Goal: Transaction & Acquisition: Book appointment/travel/reservation

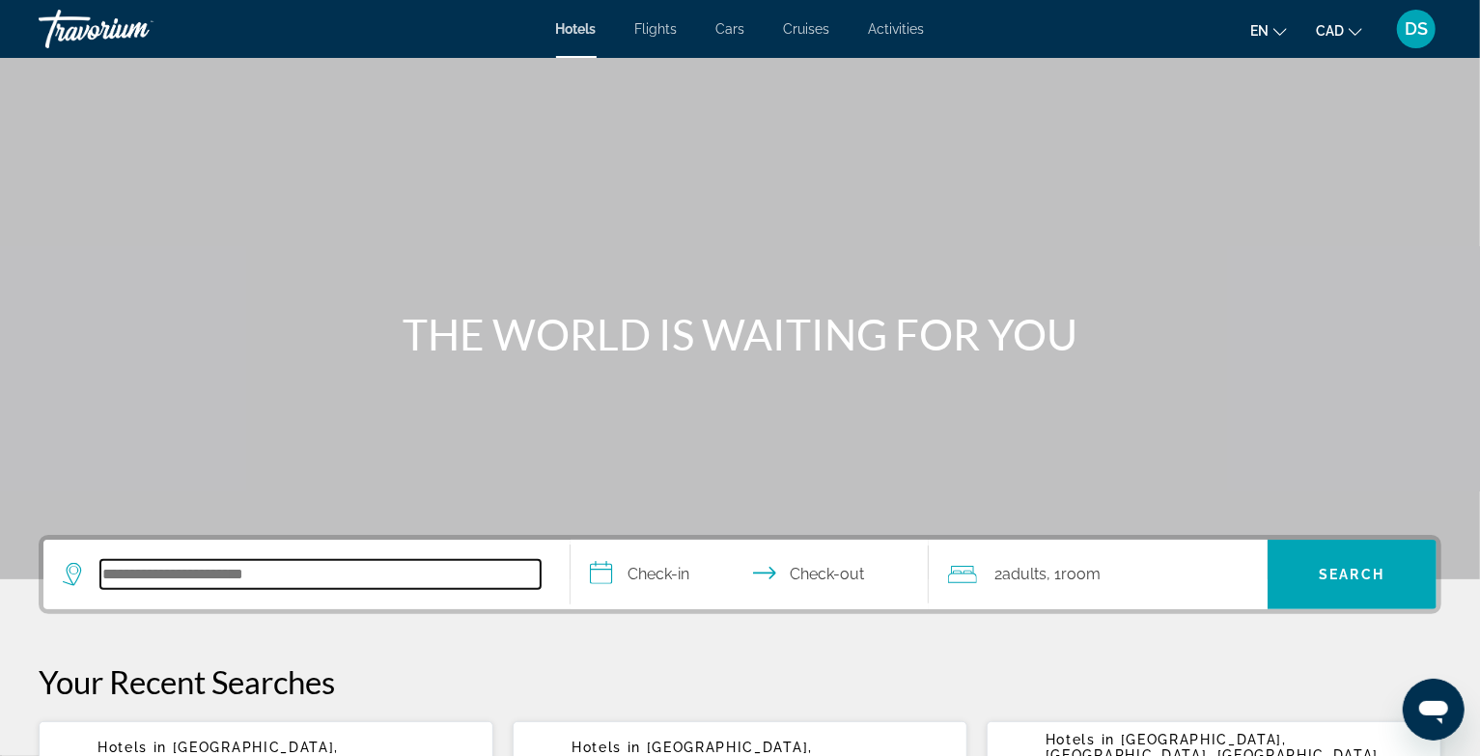
click at [363, 569] on input "Search hotel destination" at bounding box center [320, 574] width 440 height 29
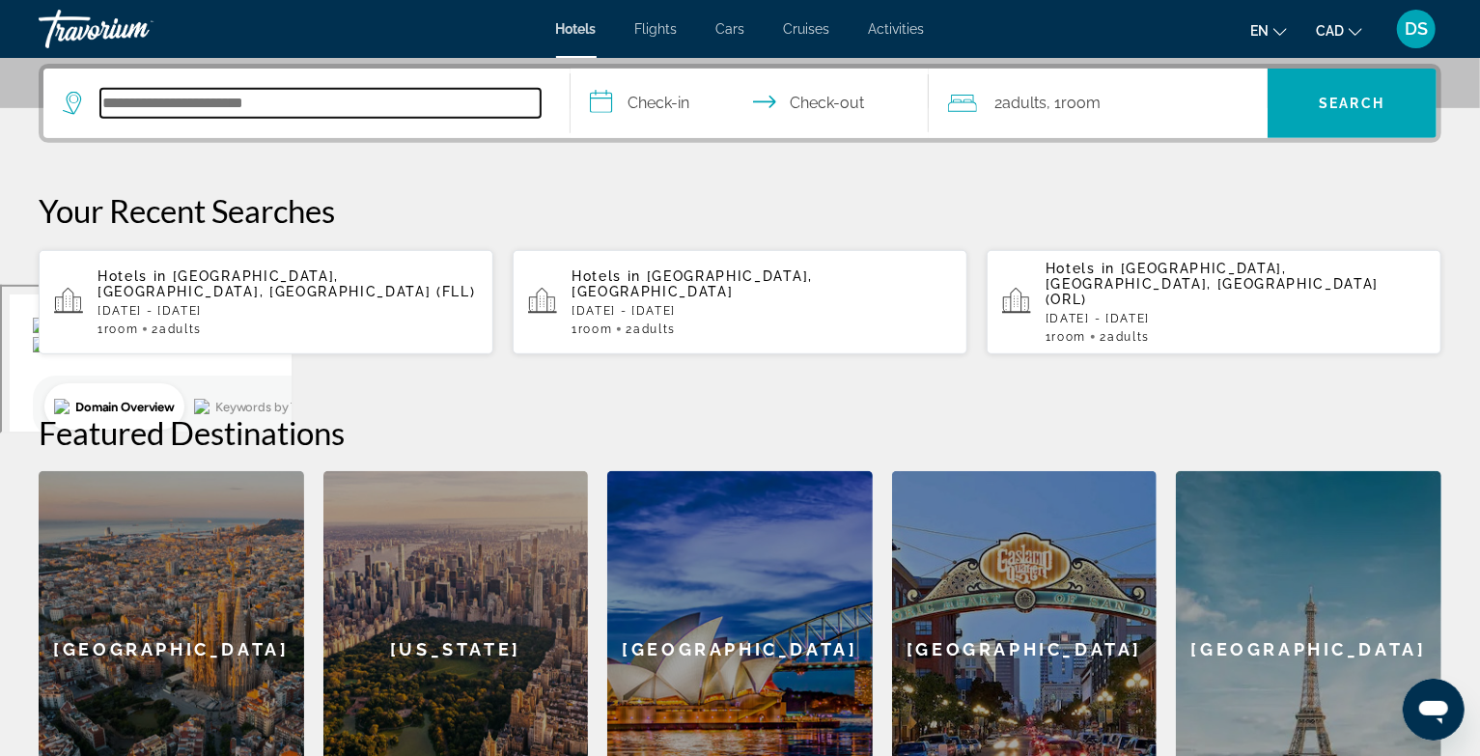
scroll to position [471, 0]
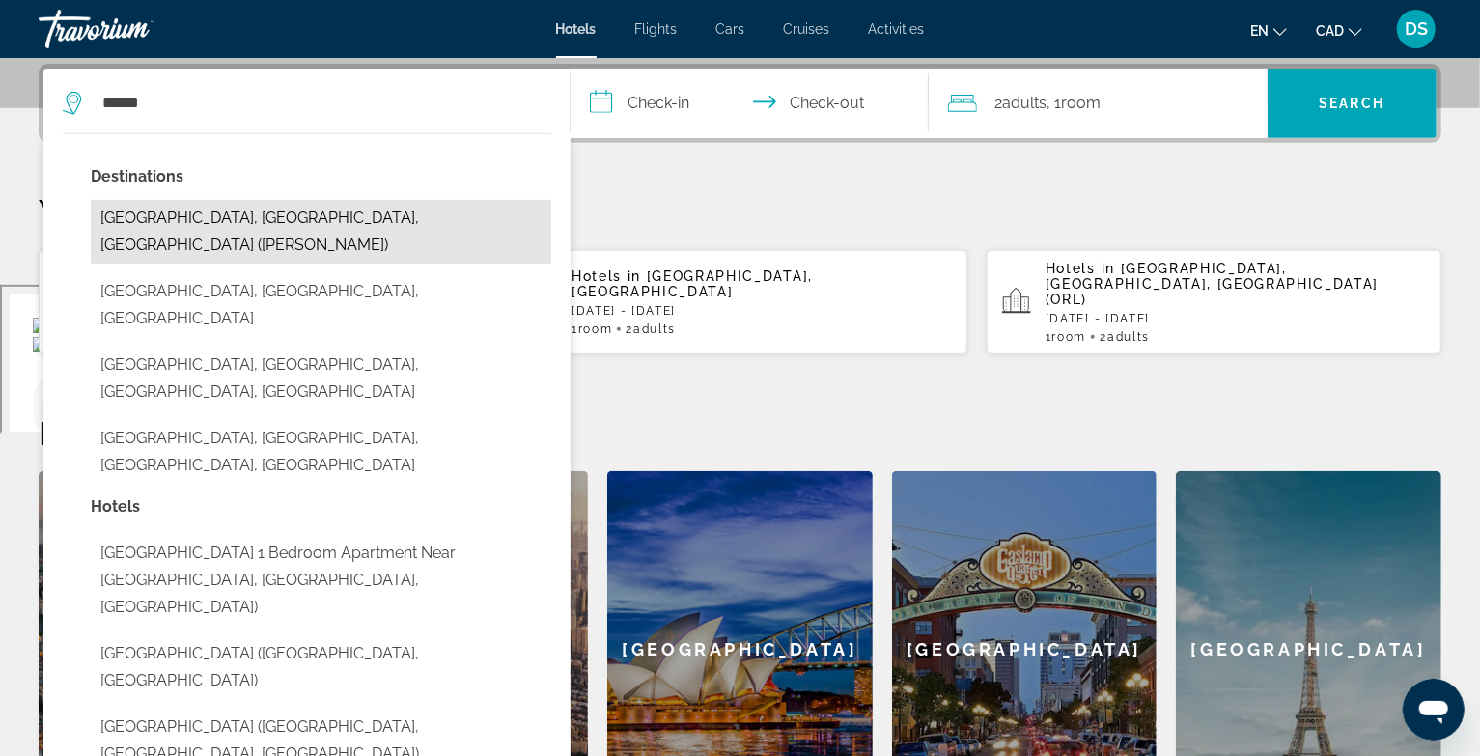
click at [280, 212] on button "[GEOGRAPHIC_DATA], [GEOGRAPHIC_DATA], [GEOGRAPHIC_DATA] ([PERSON_NAME])" at bounding box center [321, 232] width 460 height 64
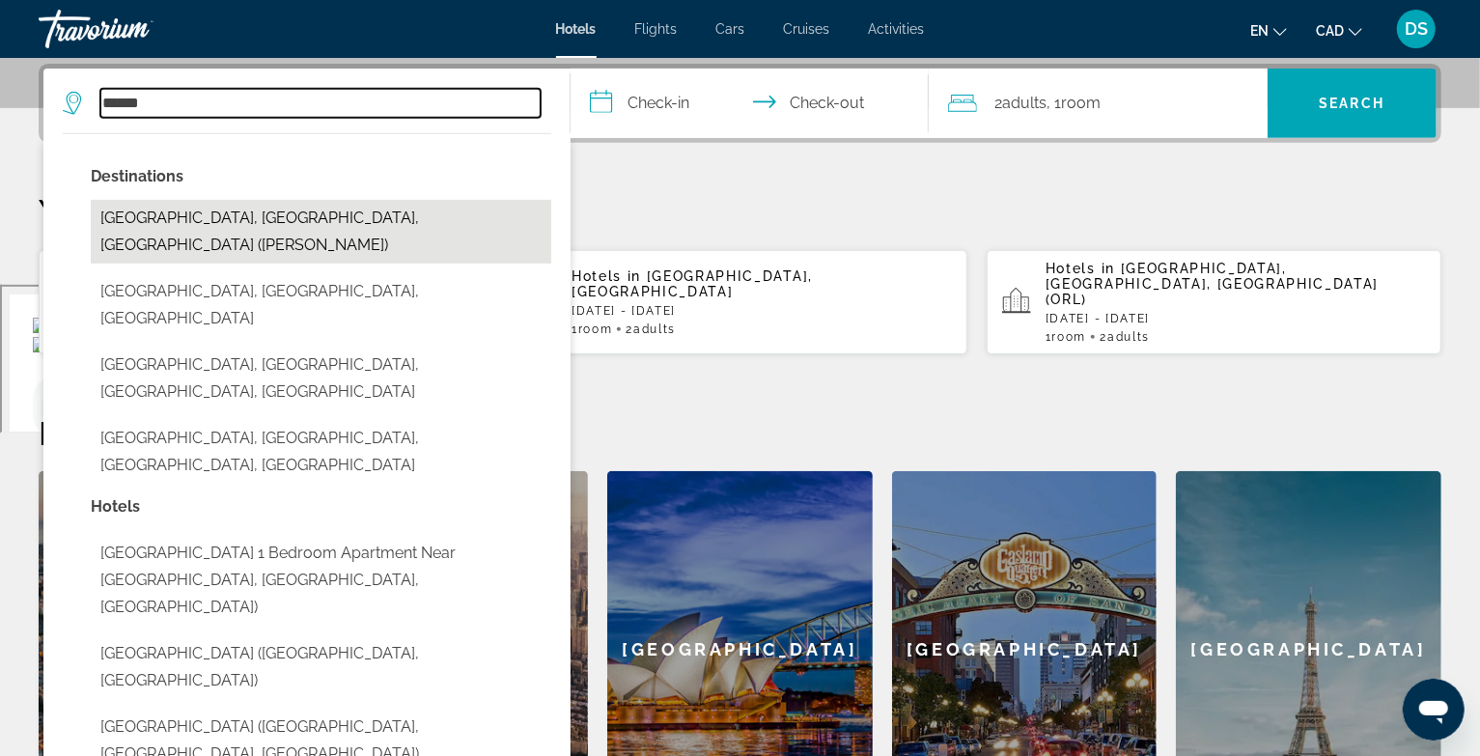
type input "**********"
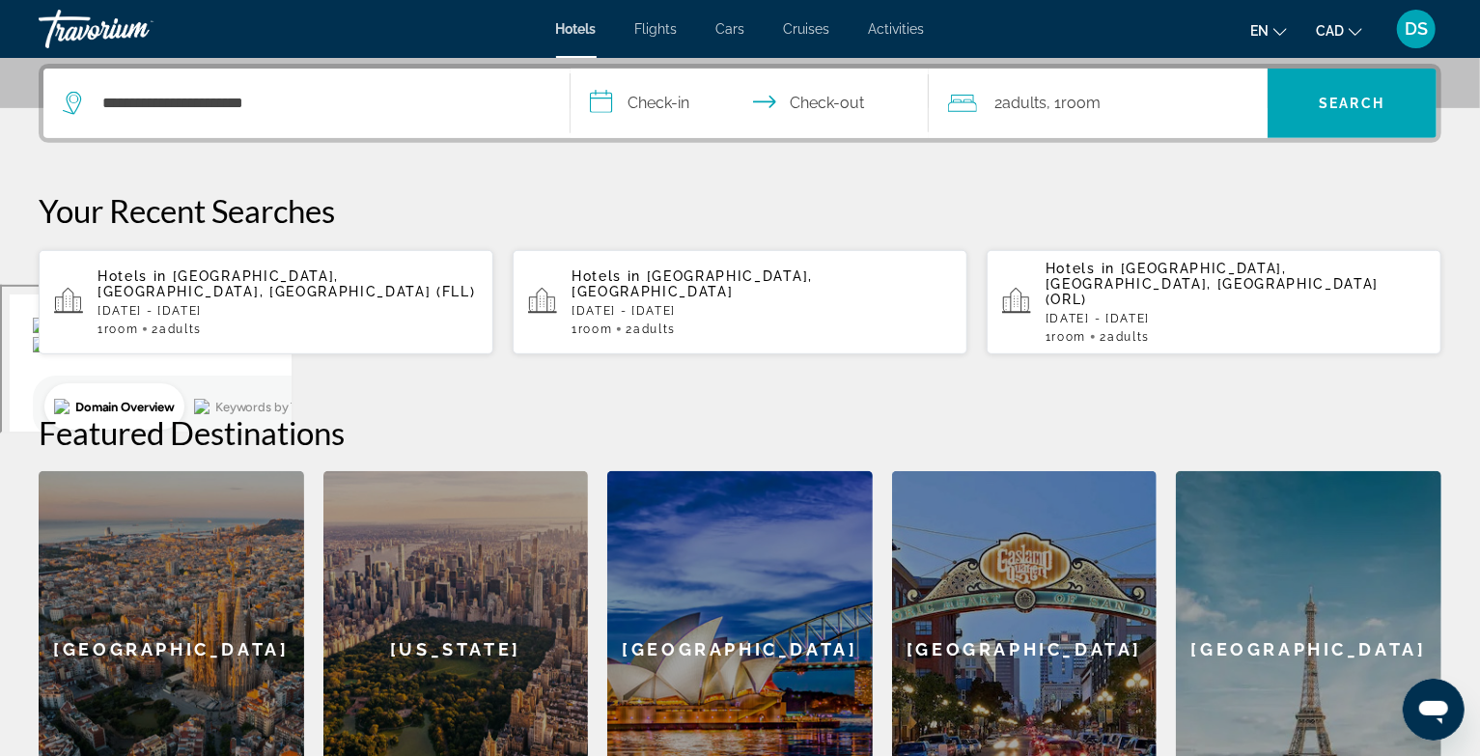
click at [659, 79] on input "**********" at bounding box center [753, 106] width 366 height 75
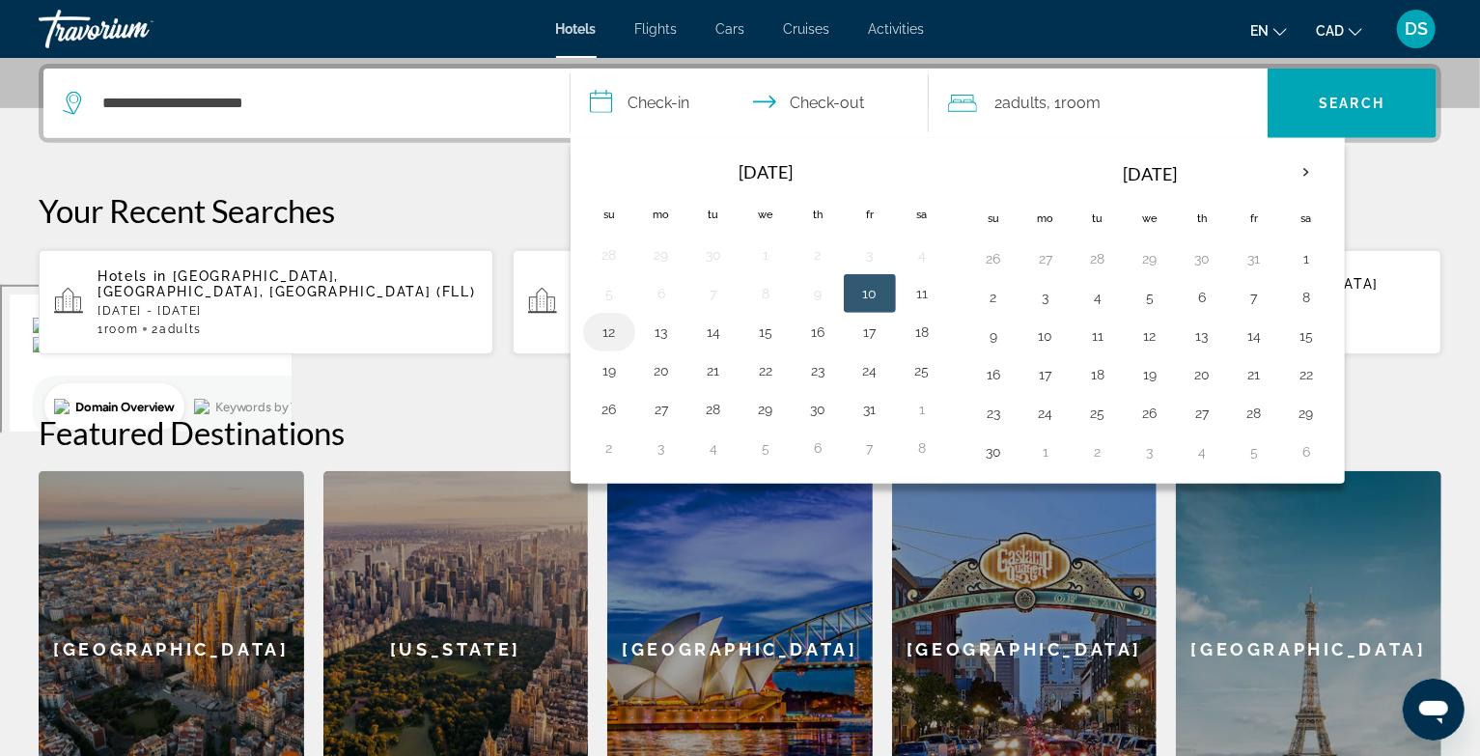
click at [610, 333] on button "12" at bounding box center [609, 332] width 31 height 27
click at [702, 326] on button "14" at bounding box center [713, 332] width 31 height 27
type input "**********"
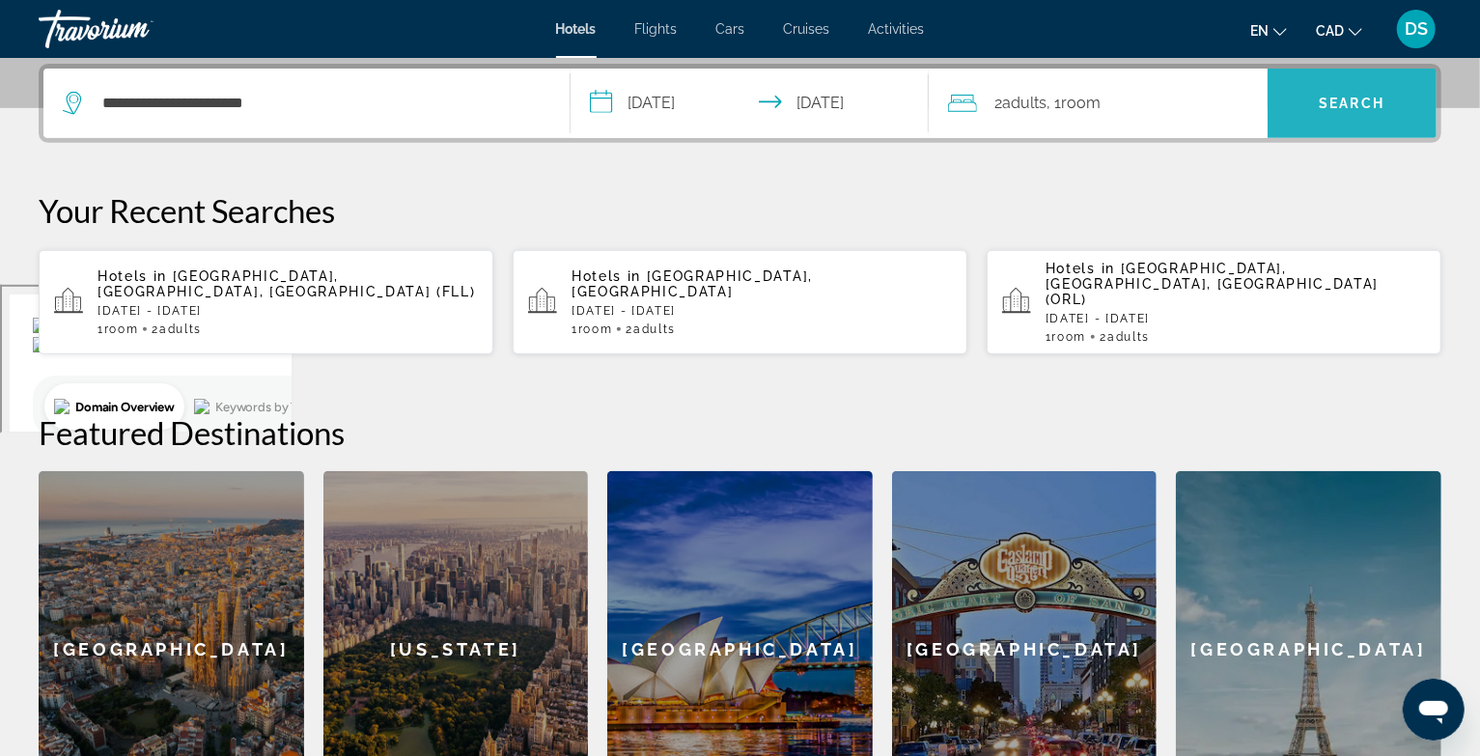
click at [1320, 106] on span "Search" at bounding box center [1353, 103] width 66 height 15
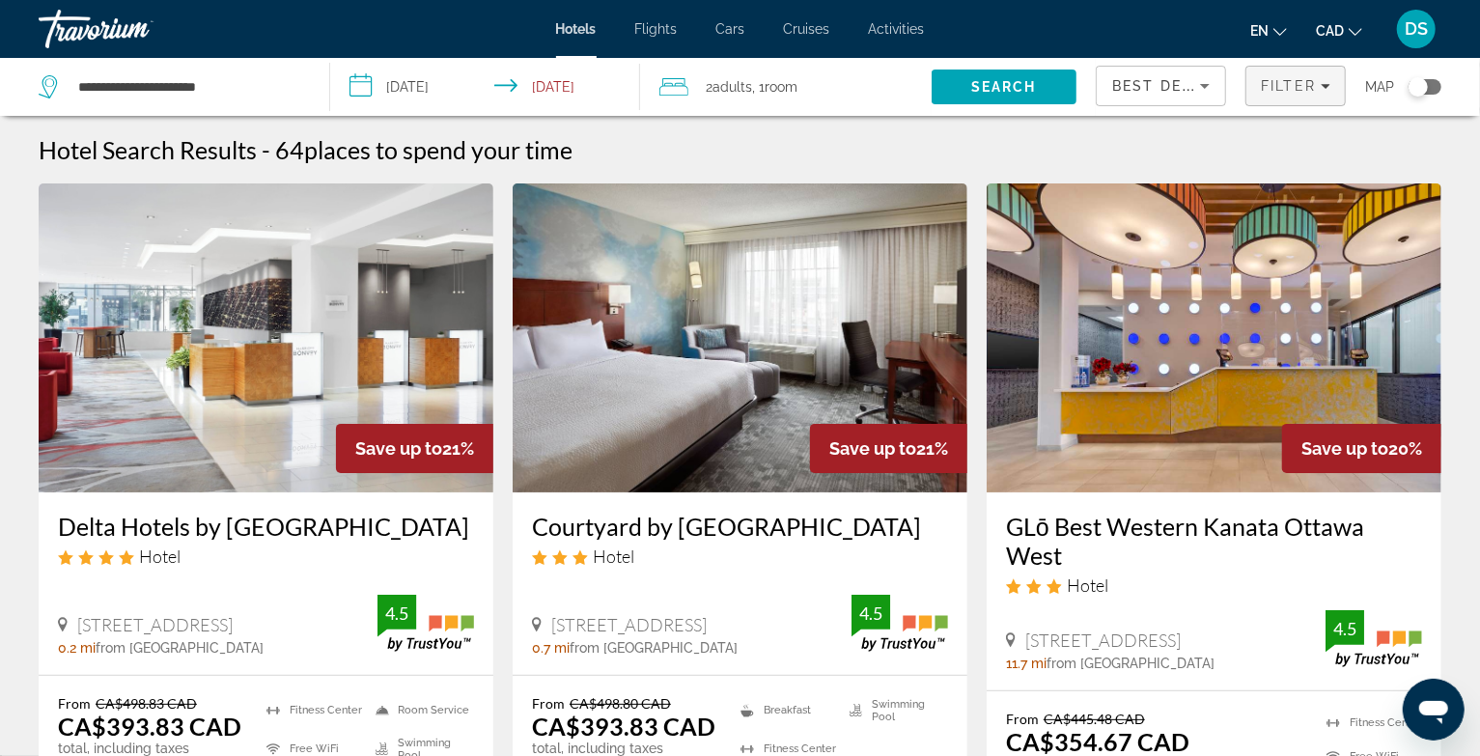
click at [1293, 80] on span "Filter" at bounding box center [1288, 85] width 55 height 15
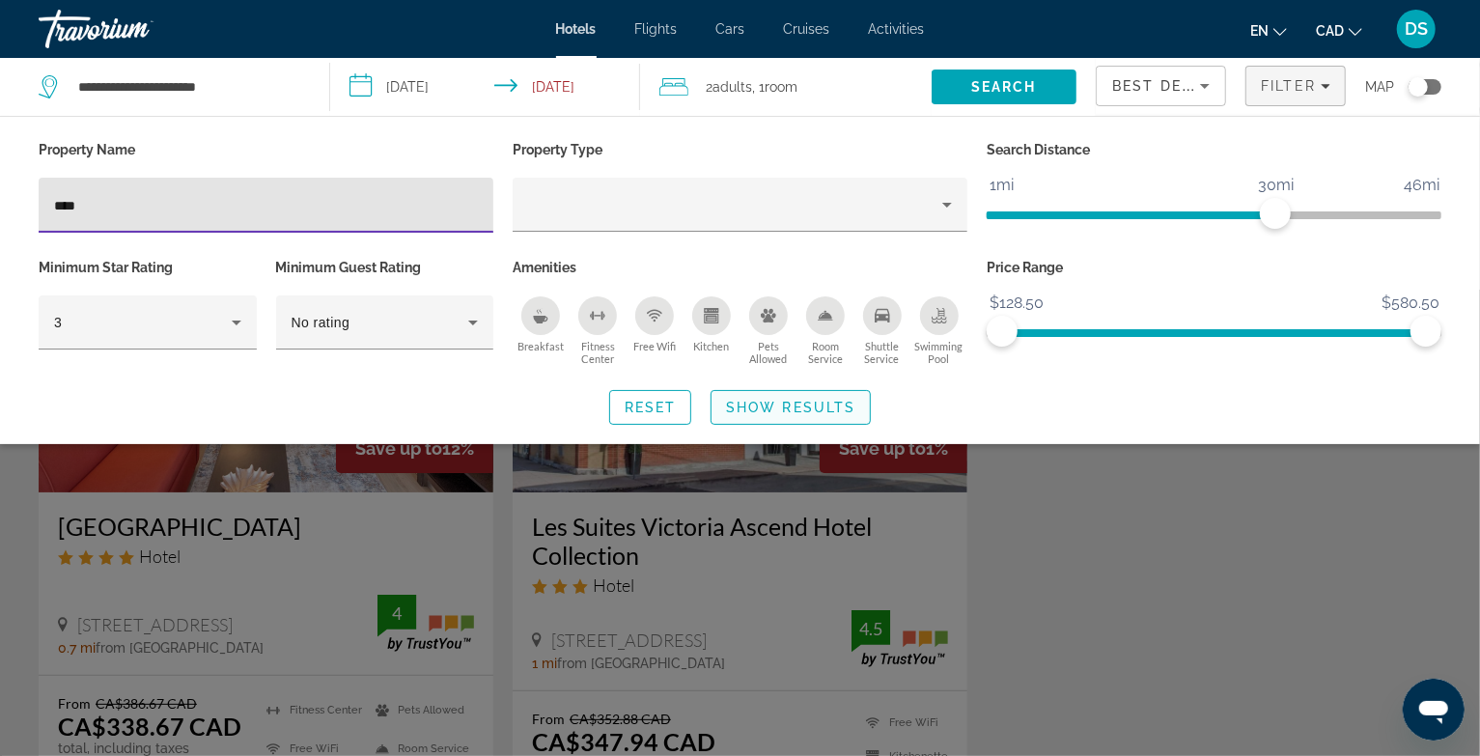
type input "***"
click at [776, 403] on span "Show Results" at bounding box center [790, 407] width 129 height 15
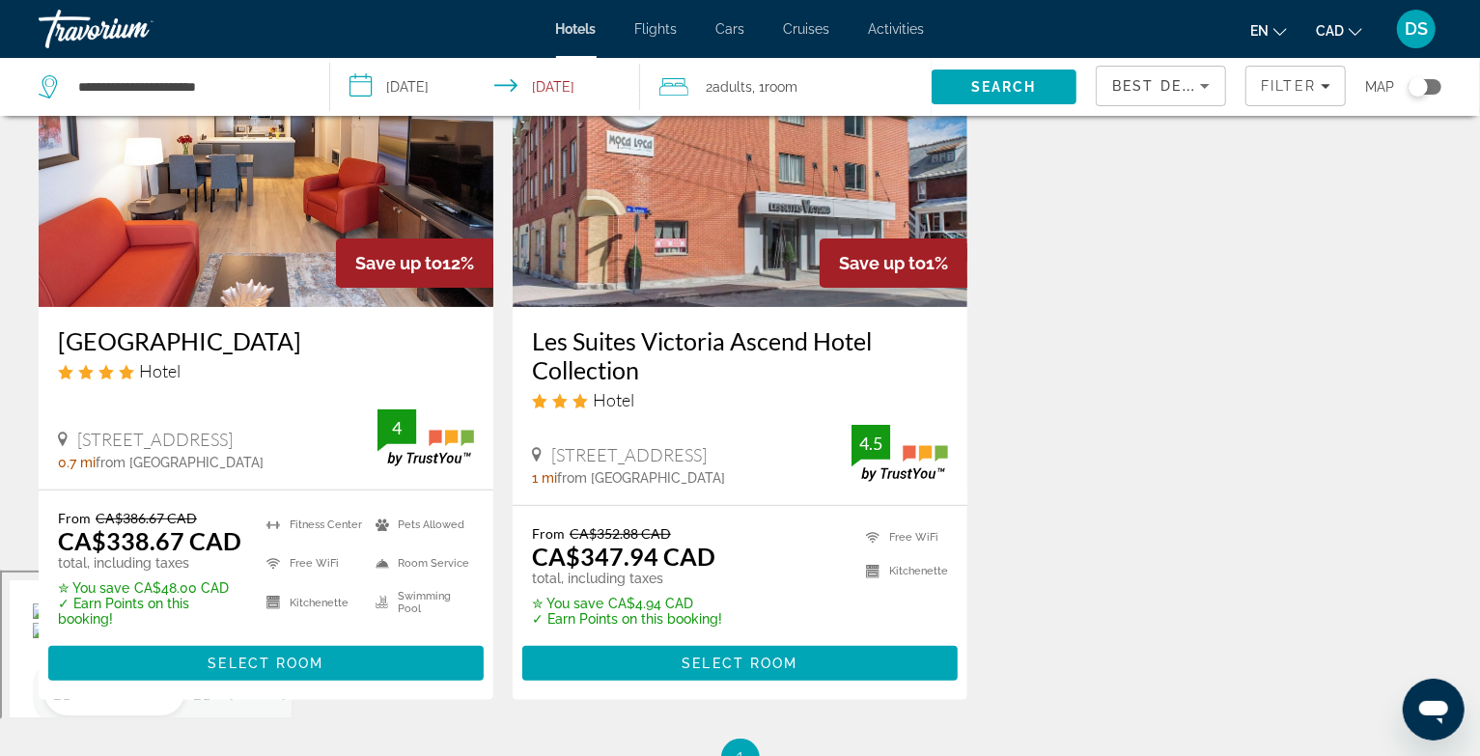
scroll to position [193, 0]
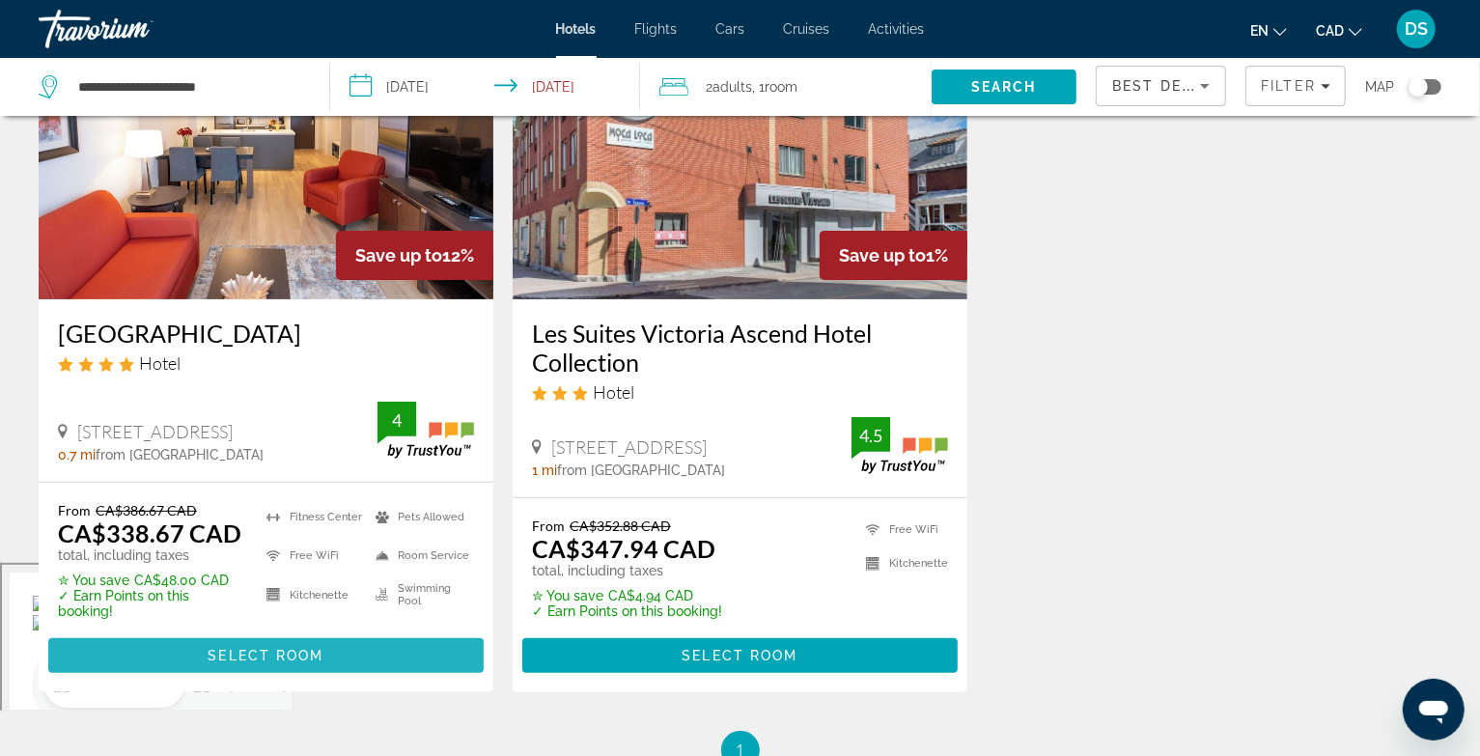
click at [326, 657] on span "Main content" at bounding box center [265, 655] width 435 height 46
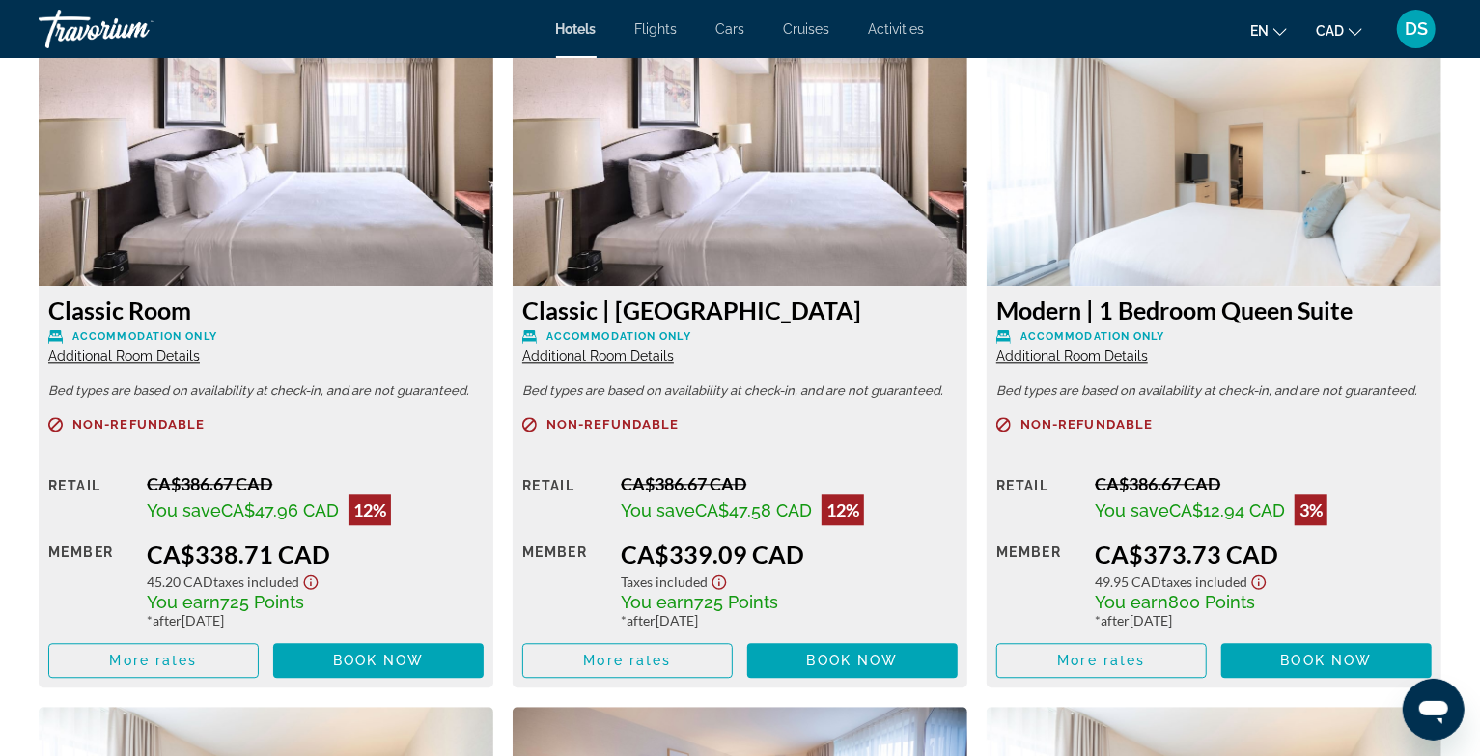
scroll to position [2638, 0]
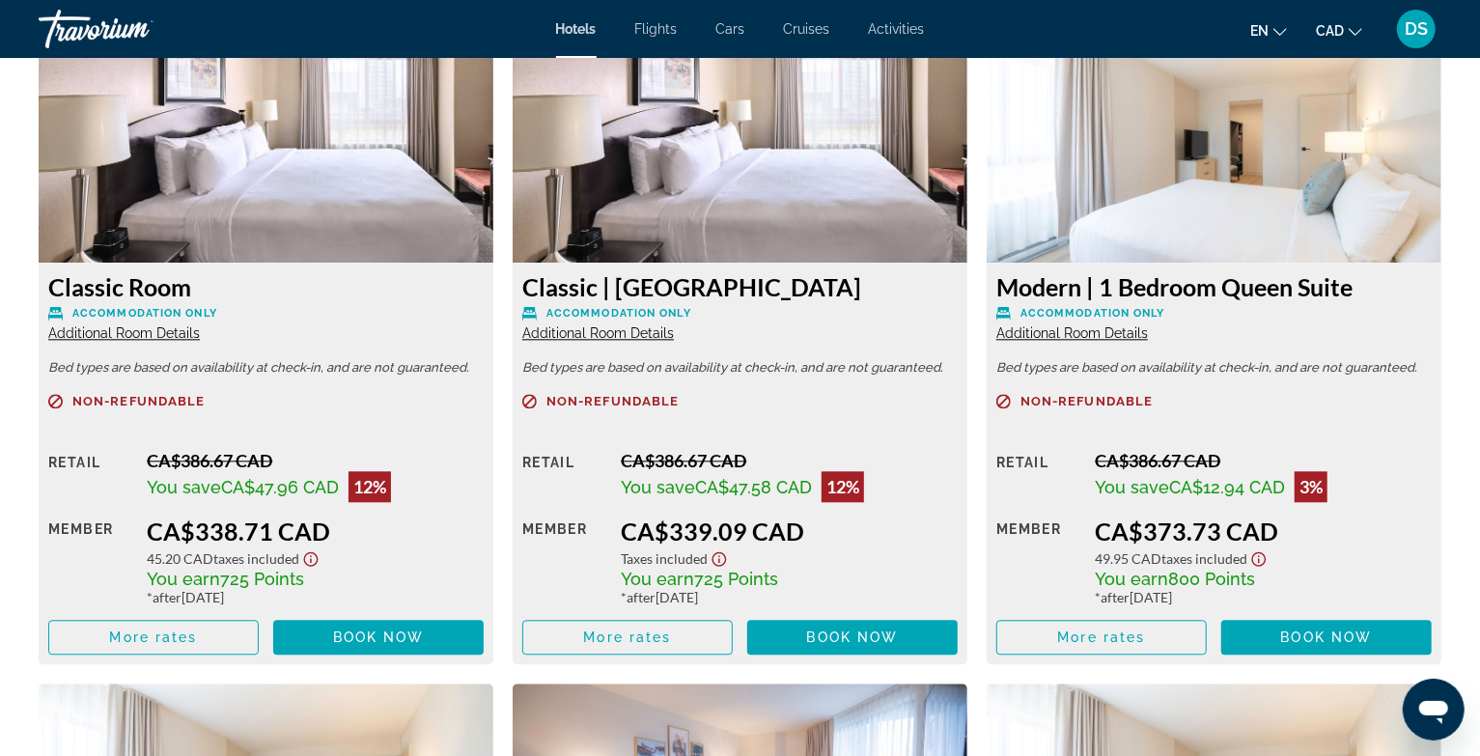
click at [89, 30] on div "Travorium" at bounding box center [135, 29] width 193 height 50
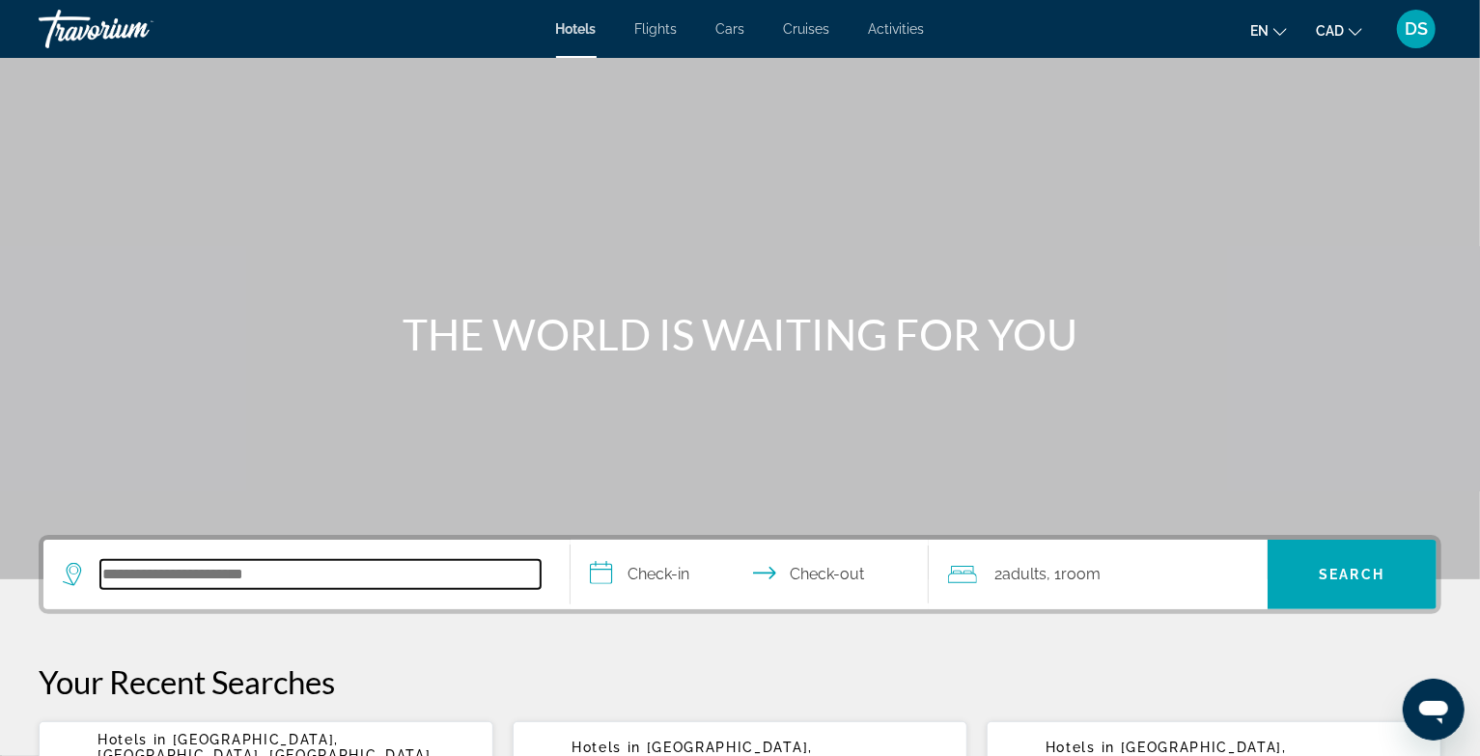
click at [230, 571] on input "Search hotel destination" at bounding box center [320, 574] width 440 height 29
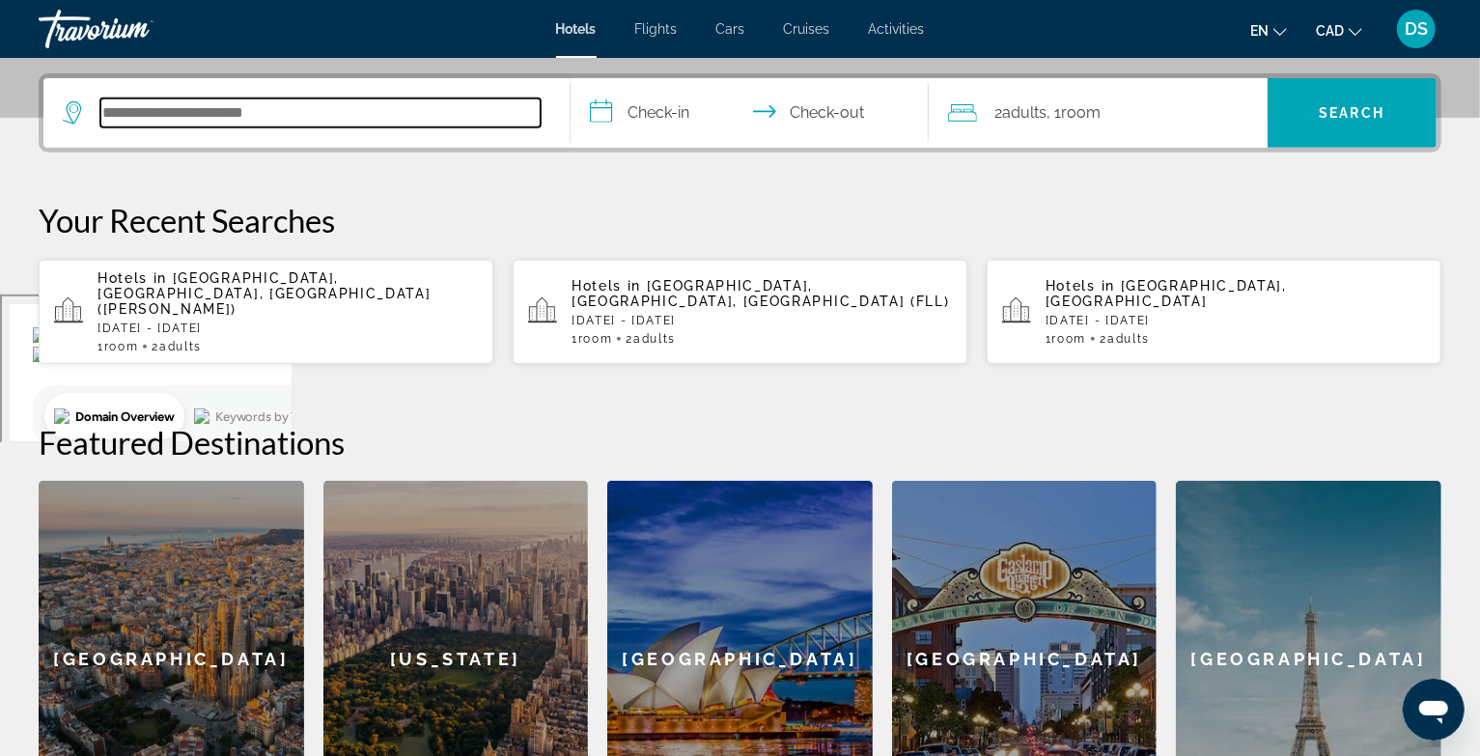
scroll to position [471, 0]
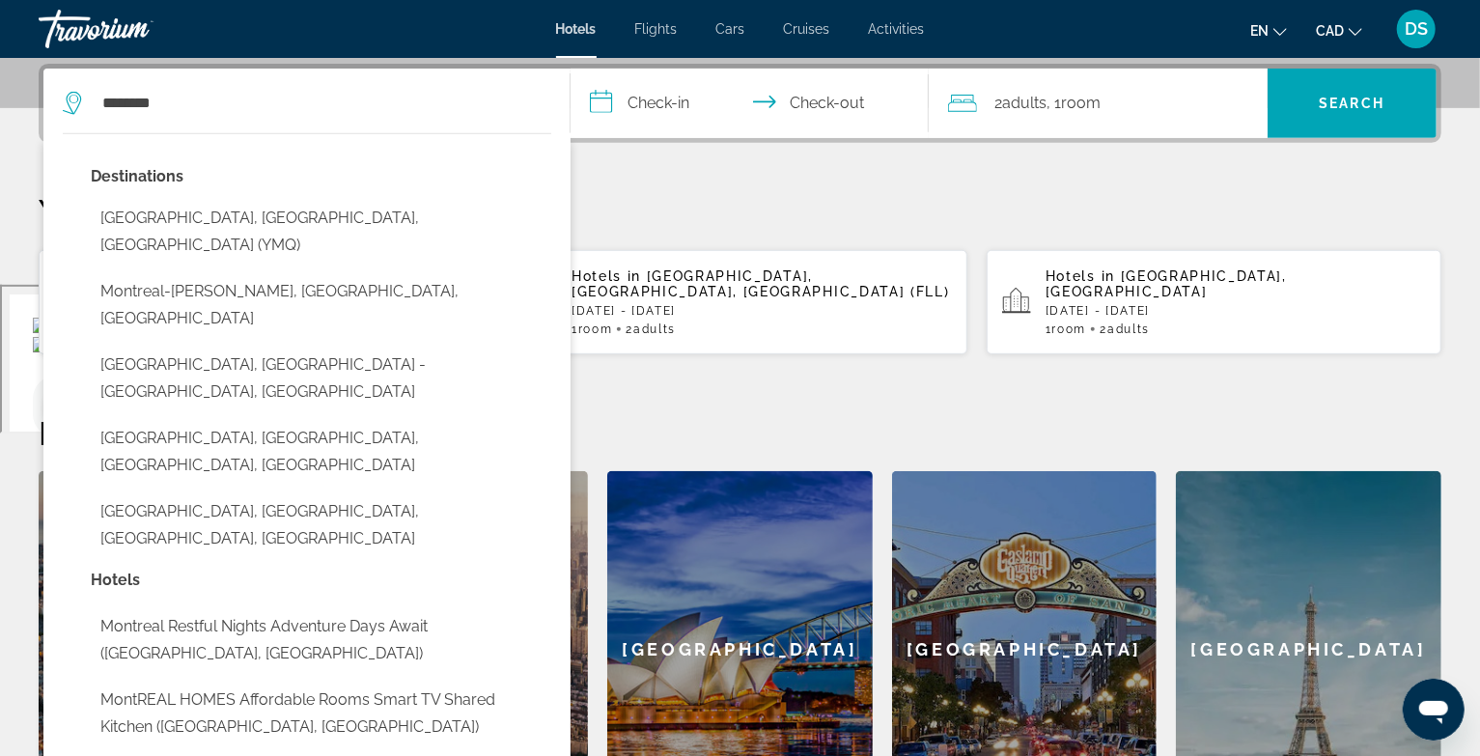
click at [200, 215] on button "[GEOGRAPHIC_DATA], [GEOGRAPHIC_DATA], [GEOGRAPHIC_DATA] (YMQ)" at bounding box center [321, 232] width 460 height 64
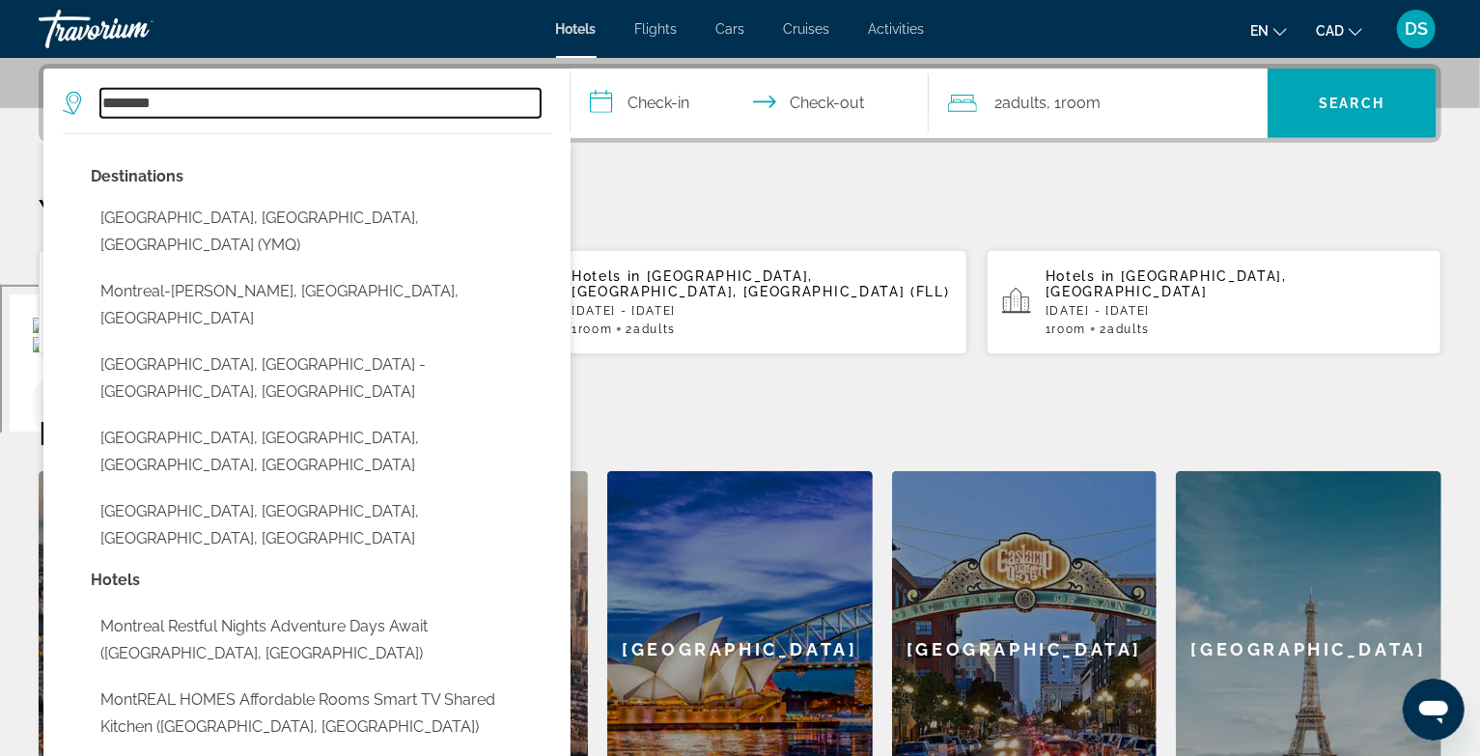
type input "**********"
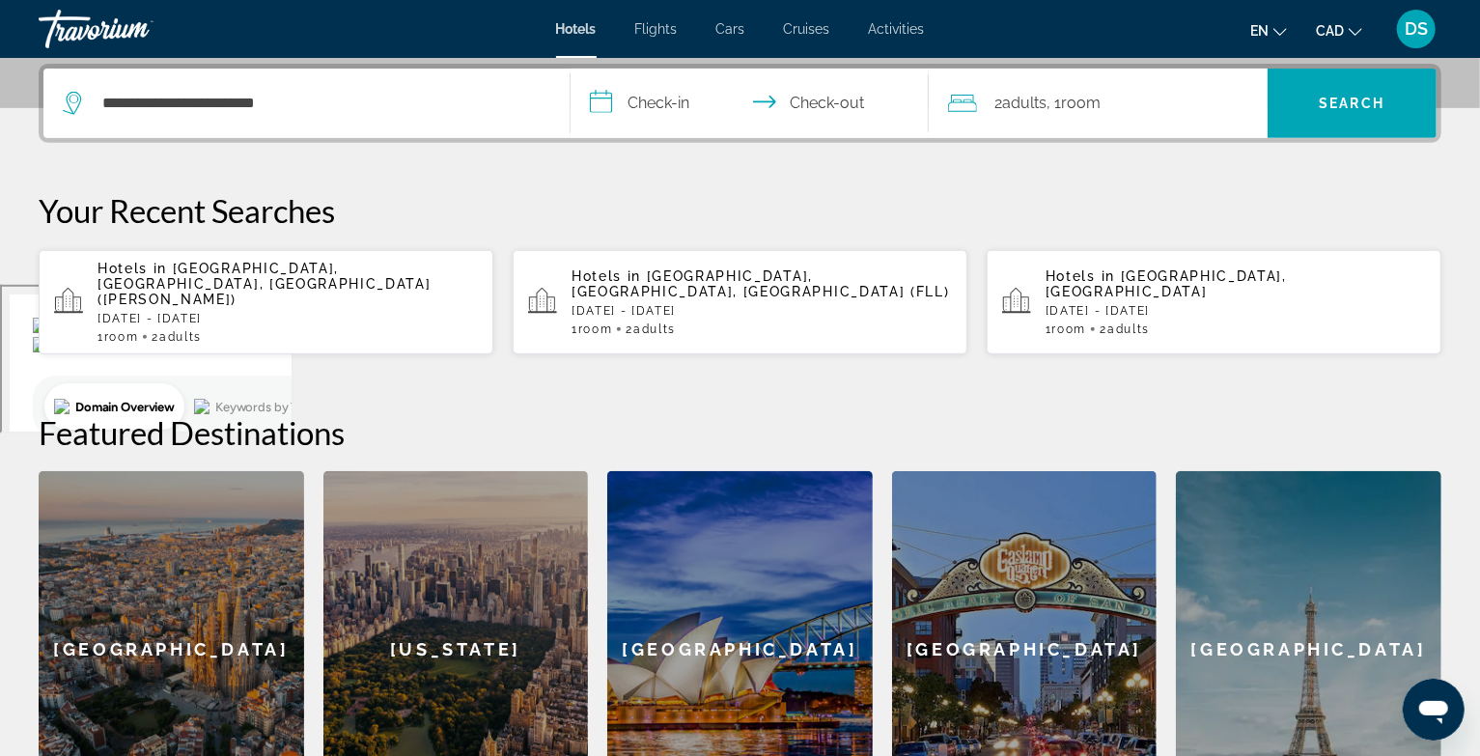
click at [660, 109] on input "**********" at bounding box center [753, 106] width 366 height 75
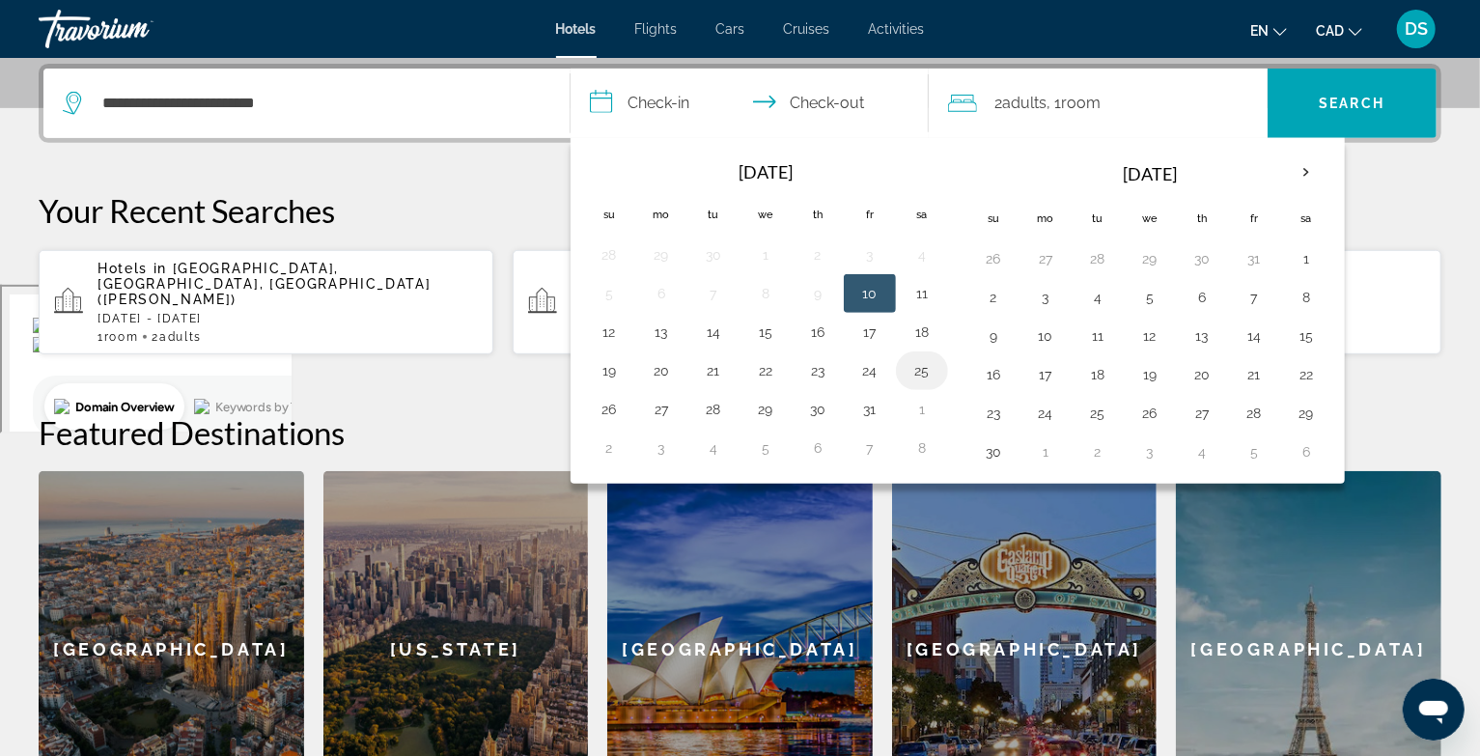
click at [915, 372] on button "25" at bounding box center [921, 370] width 31 height 27
click at [619, 402] on button "26" at bounding box center [609, 409] width 31 height 27
type input "**********"
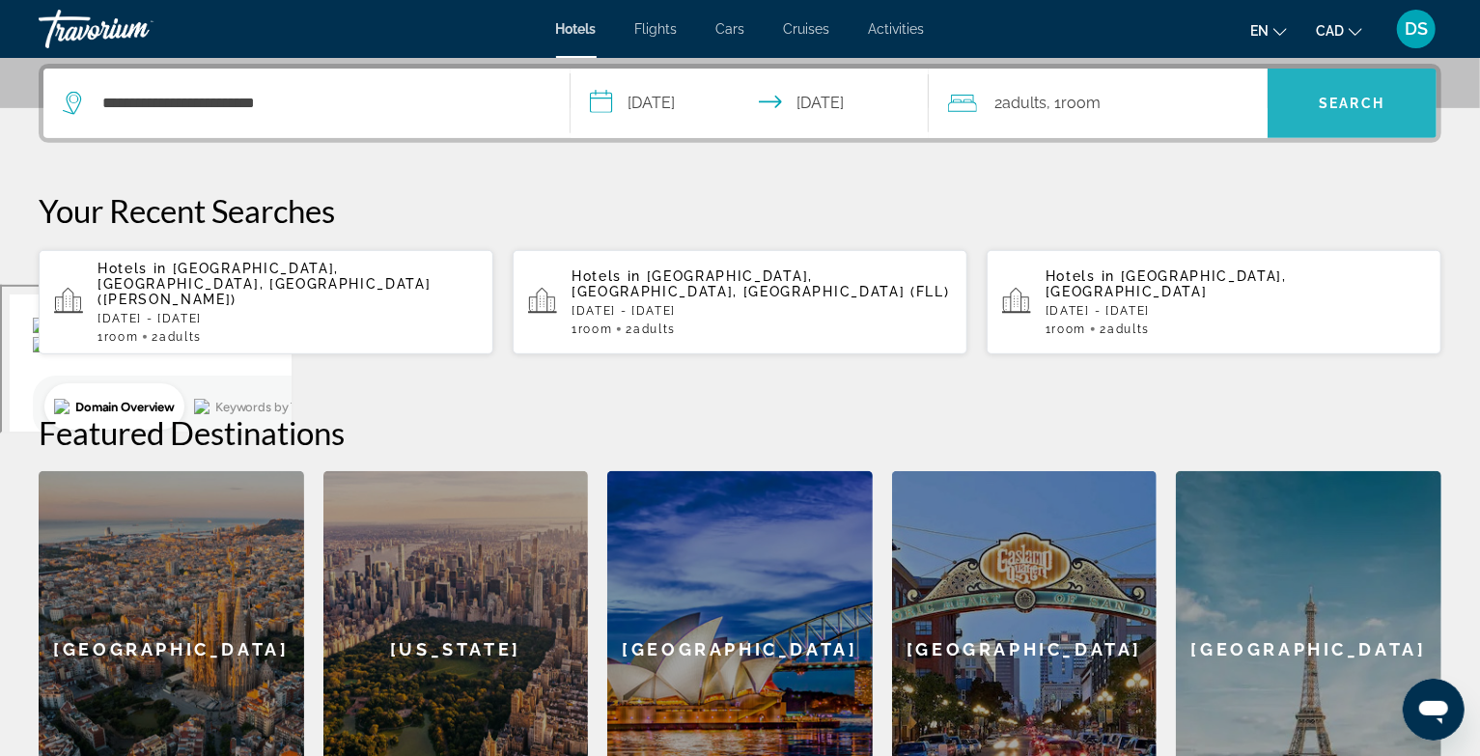
click at [1292, 103] on span "Search" at bounding box center [1351, 103] width 169 height 46
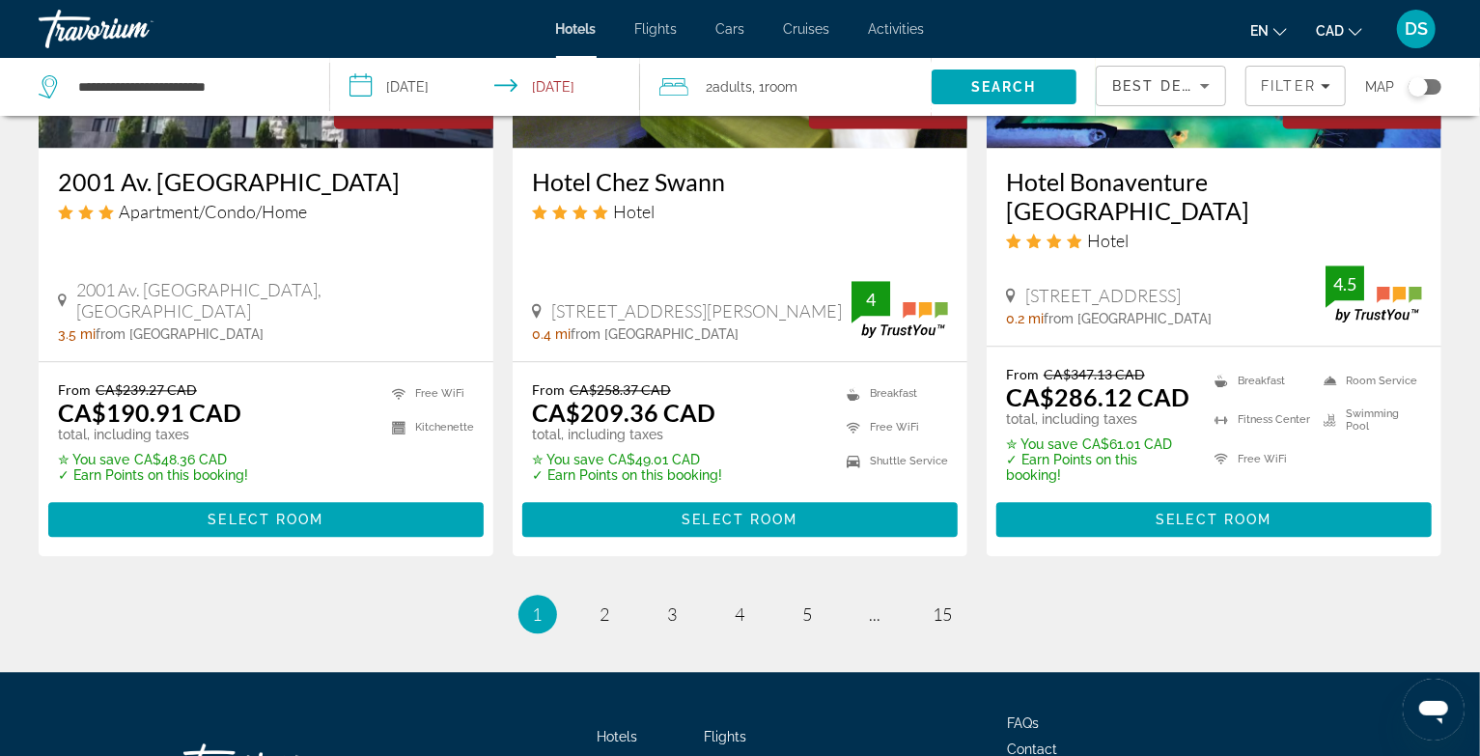
scroll to position [2573, 0]
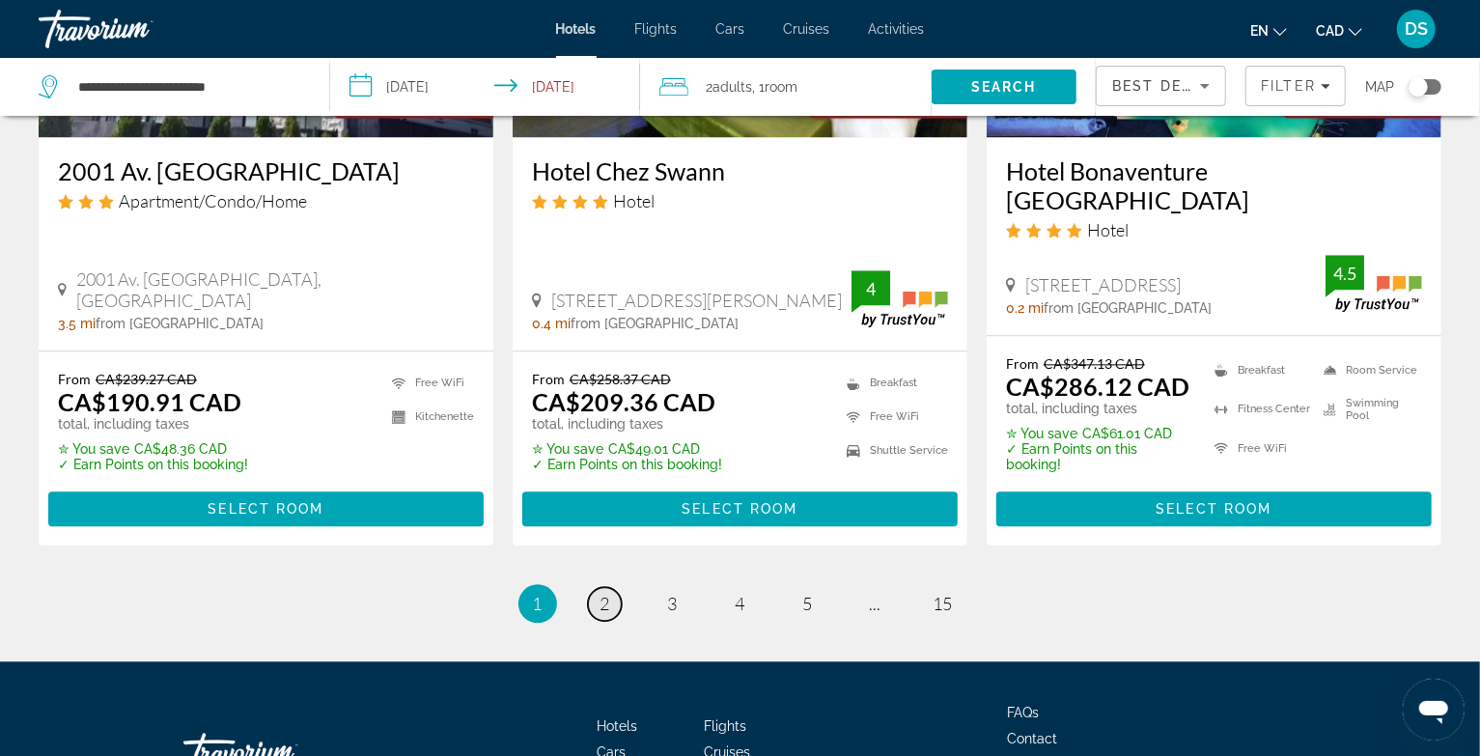
click at [603, 593] on span "2" at bounding box center [605, 603] width 10 height 21
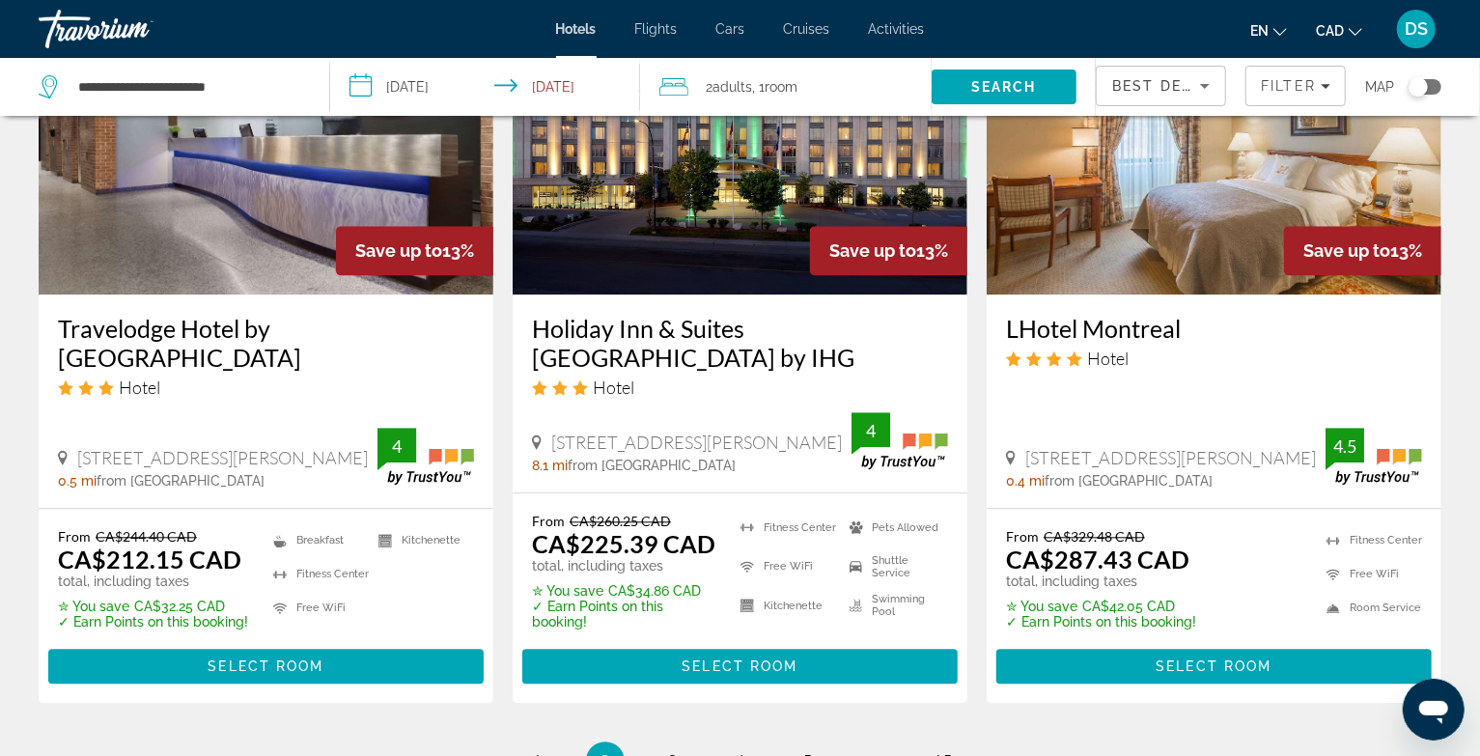
scroll to position [2706, 0]
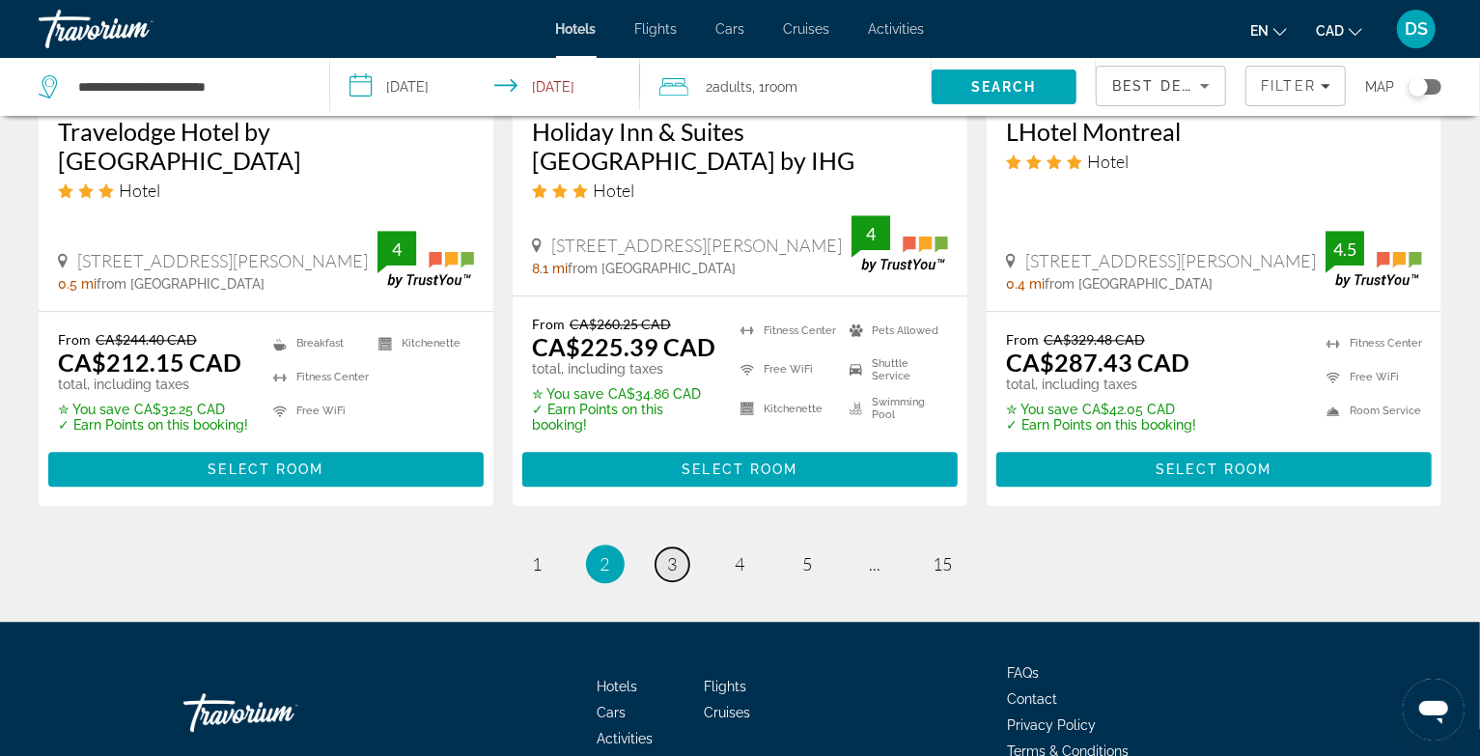
click at [671, 553] on span "3" at bounding box center [673, 563] width 10 height 21
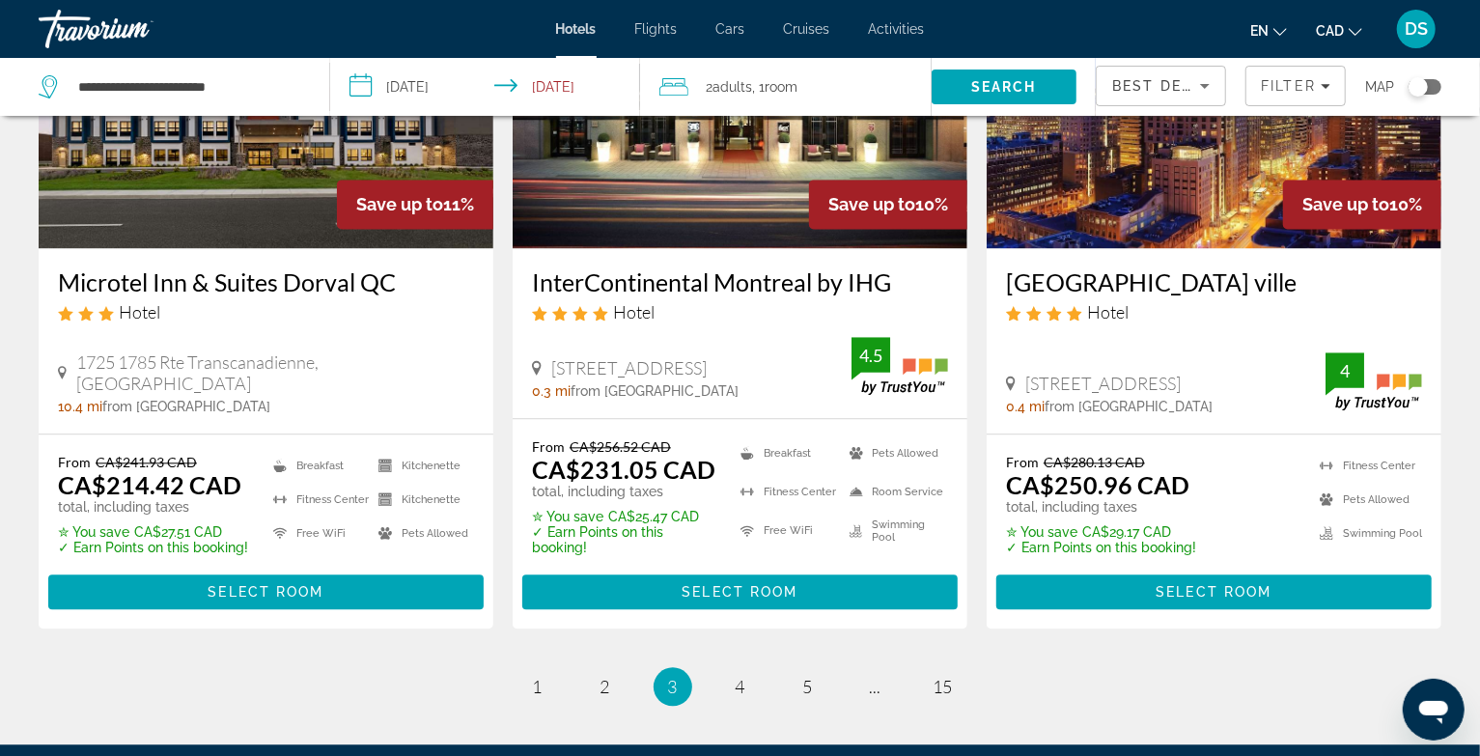
scroll to position [2510, 0]
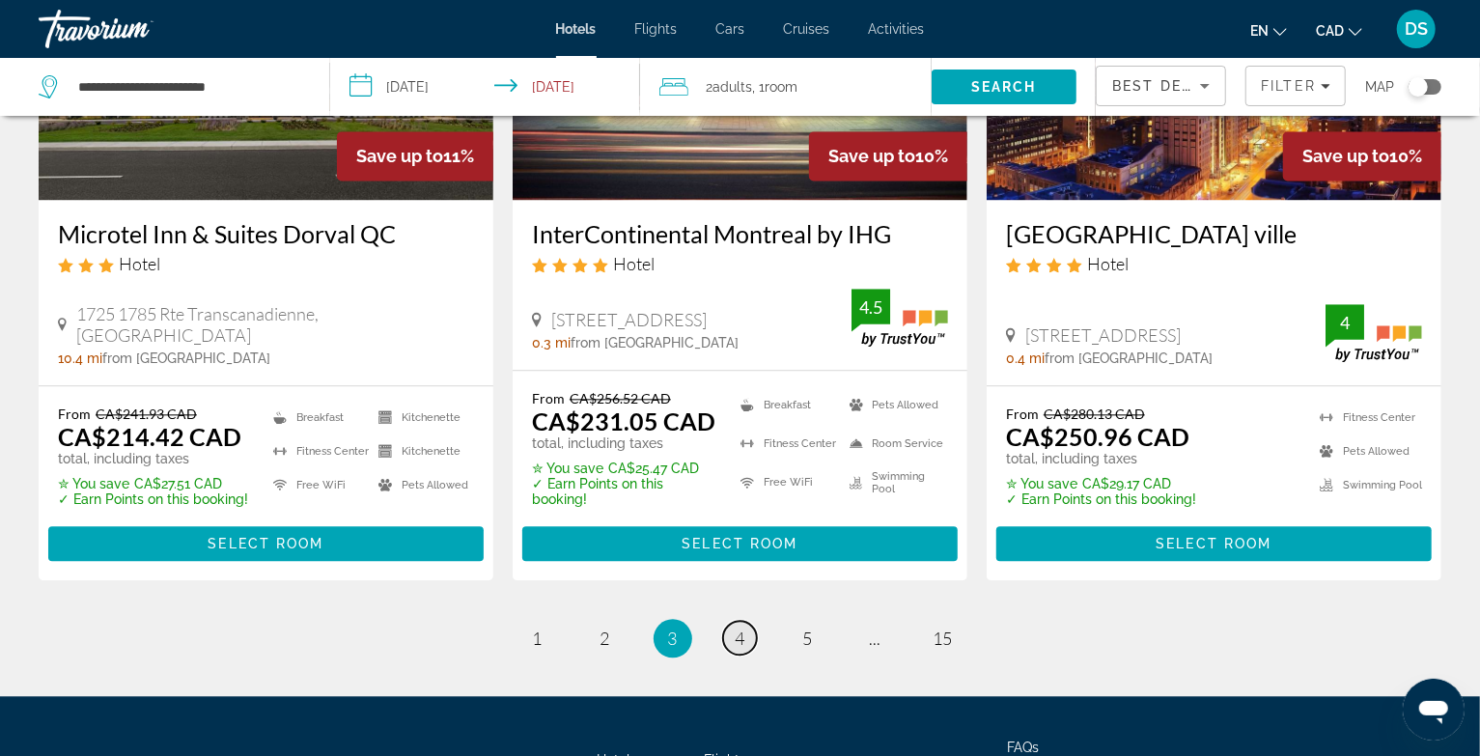
click at [745, 621] on link "page 4" at bounding box center [740, 638] width 34 height 34
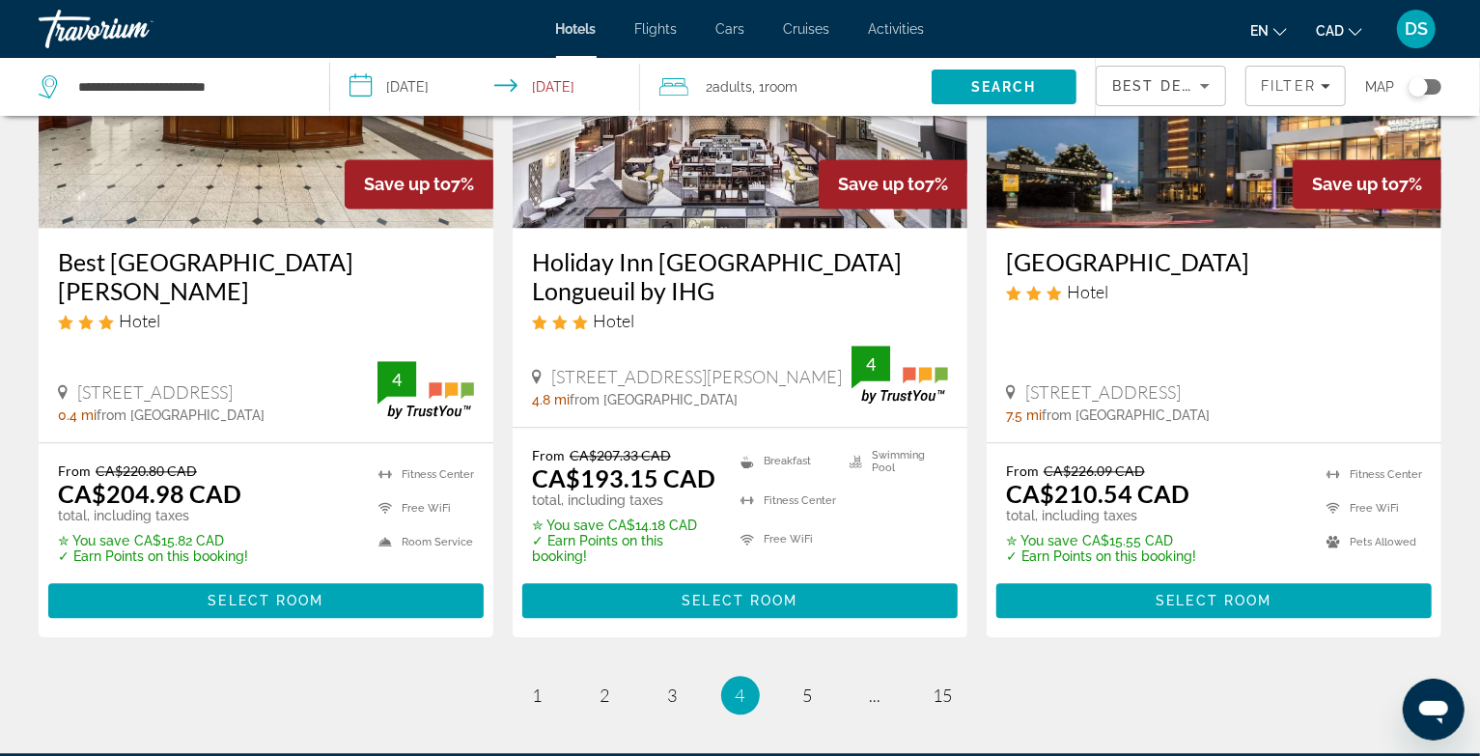
scroll to position [2510, 0]
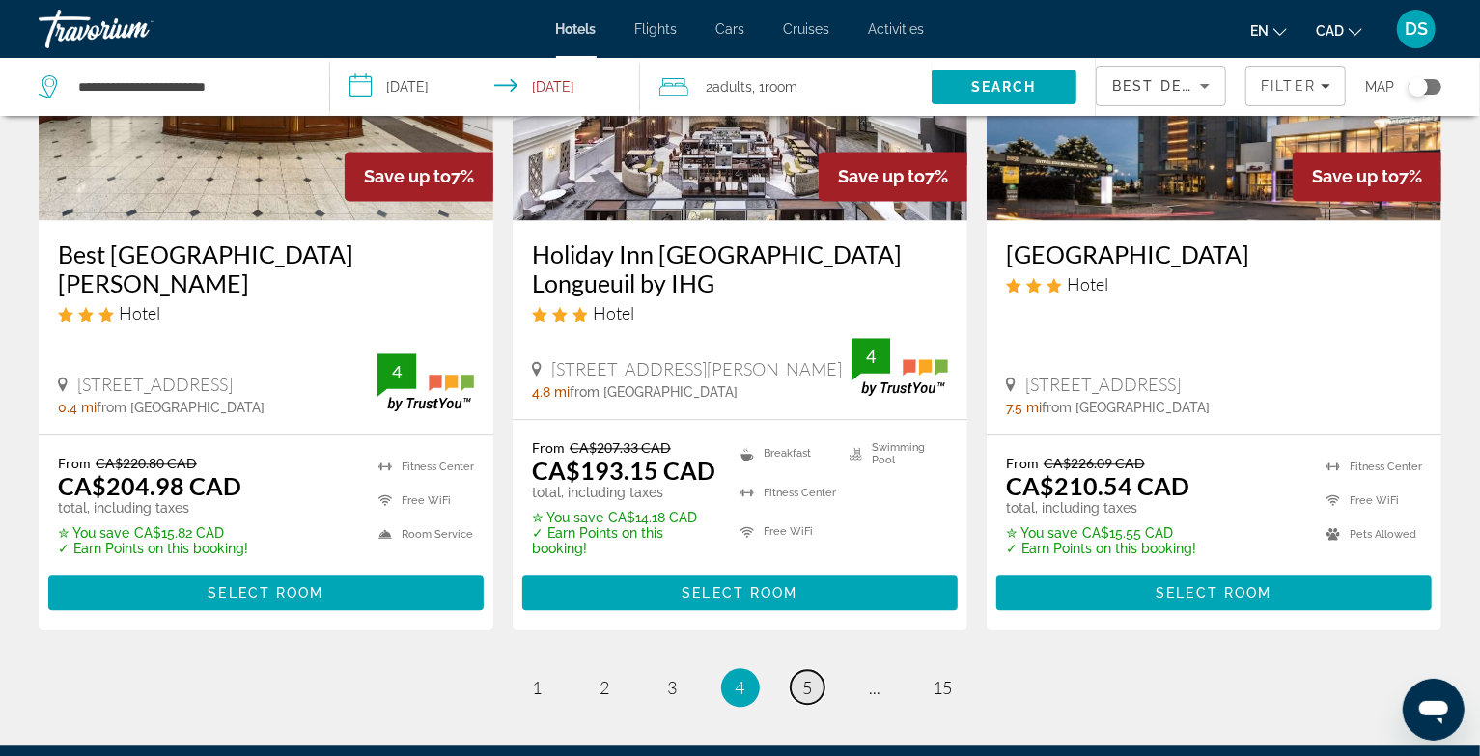
click at [803, 677] on span "5" at bounding box center [808, 687] width 10 height 21
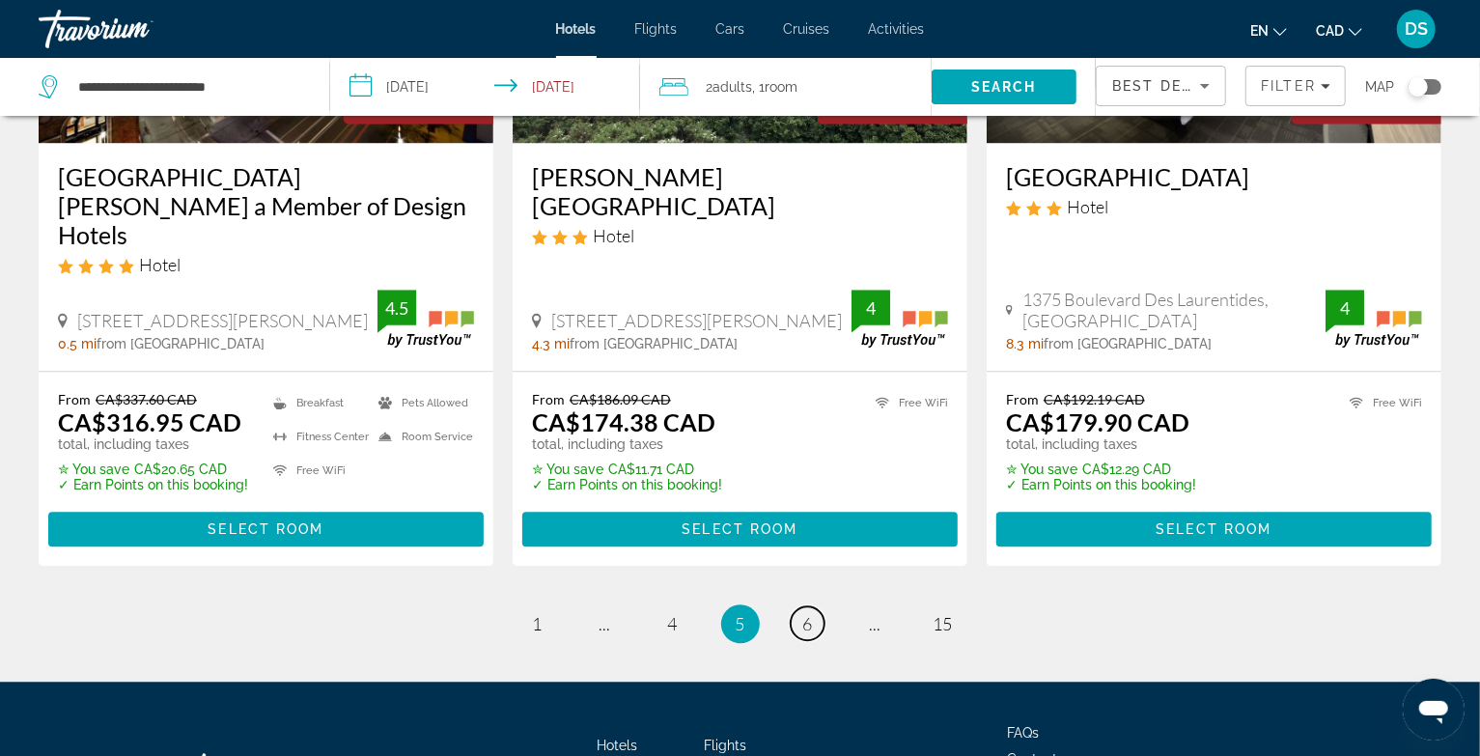
scroll to position [2677, 0]
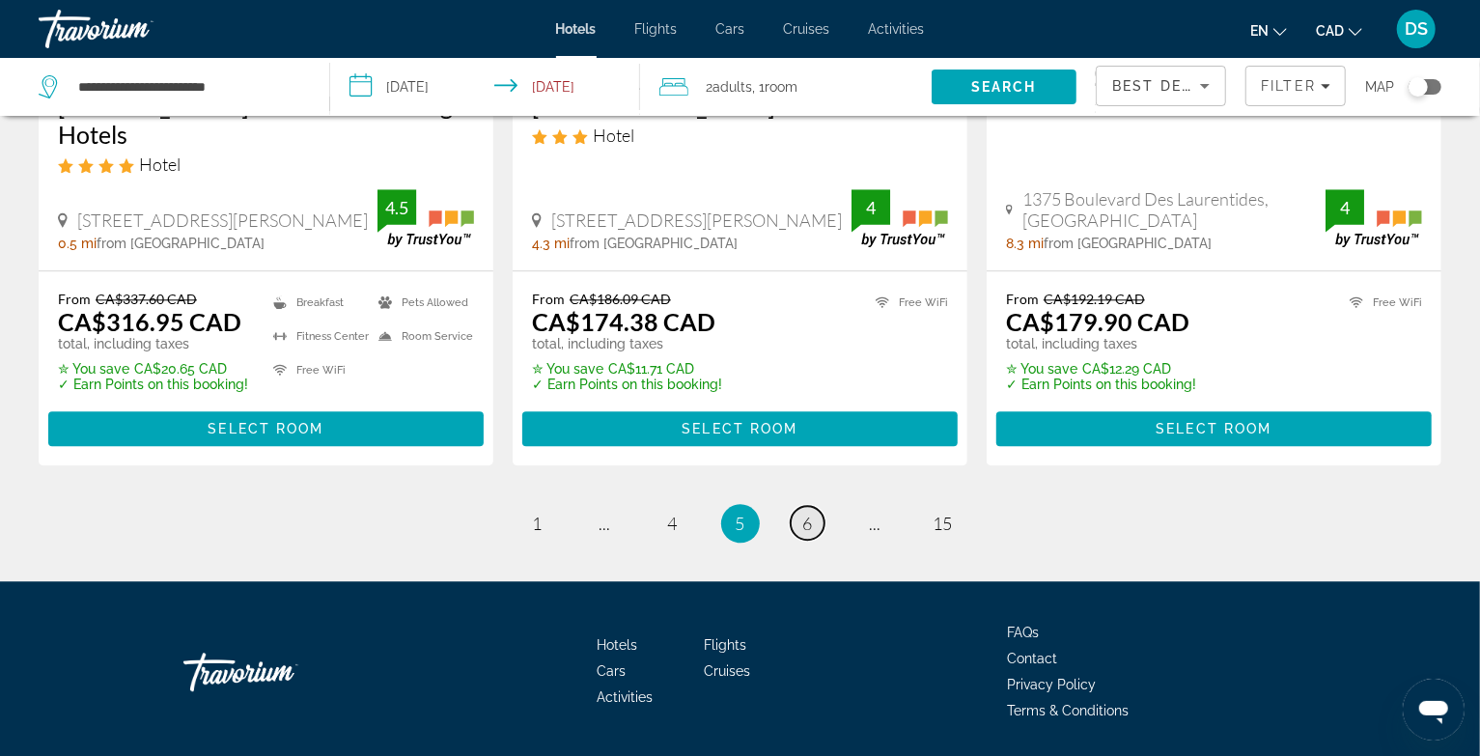
click at [809, 513] on span "6" at bounding box center [808, 523] width 10 height 21
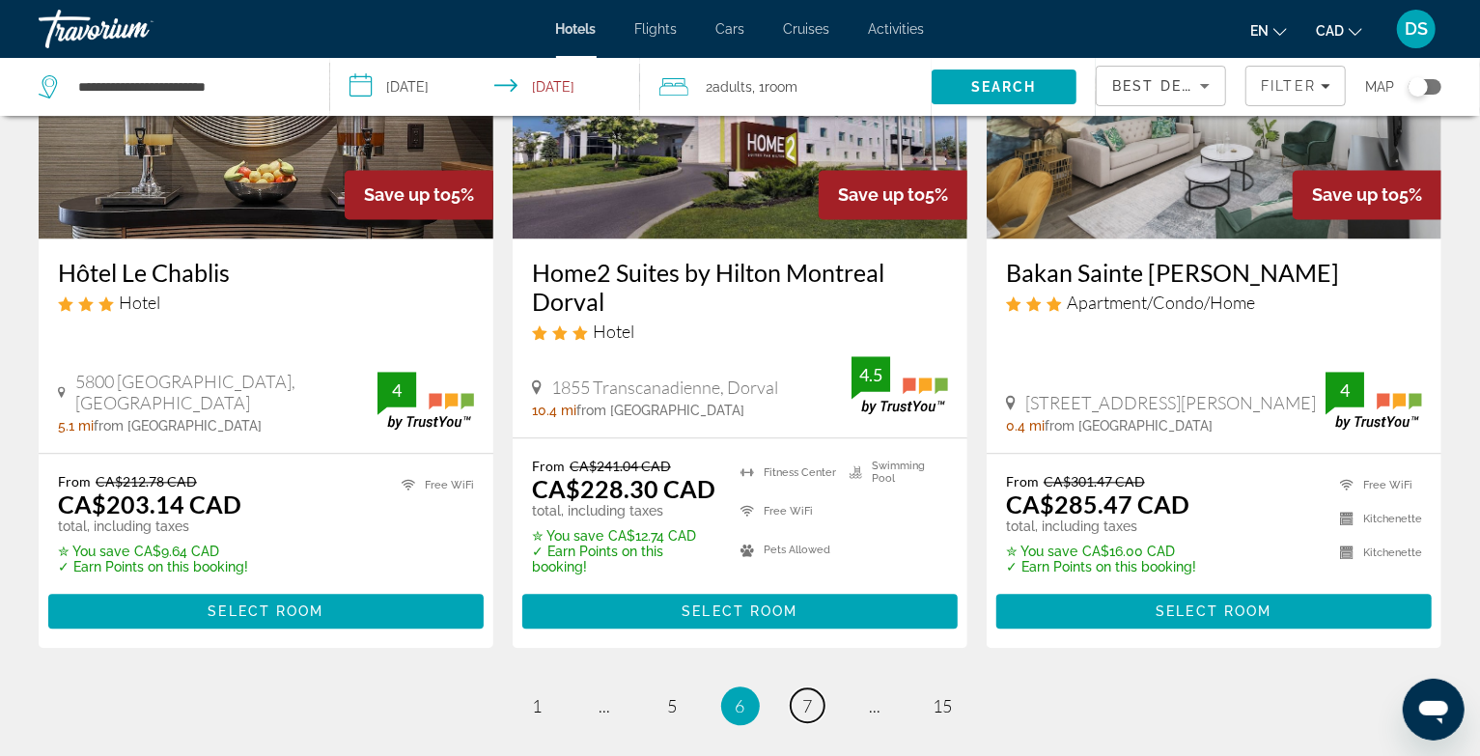
scroll to position [2445, 0]
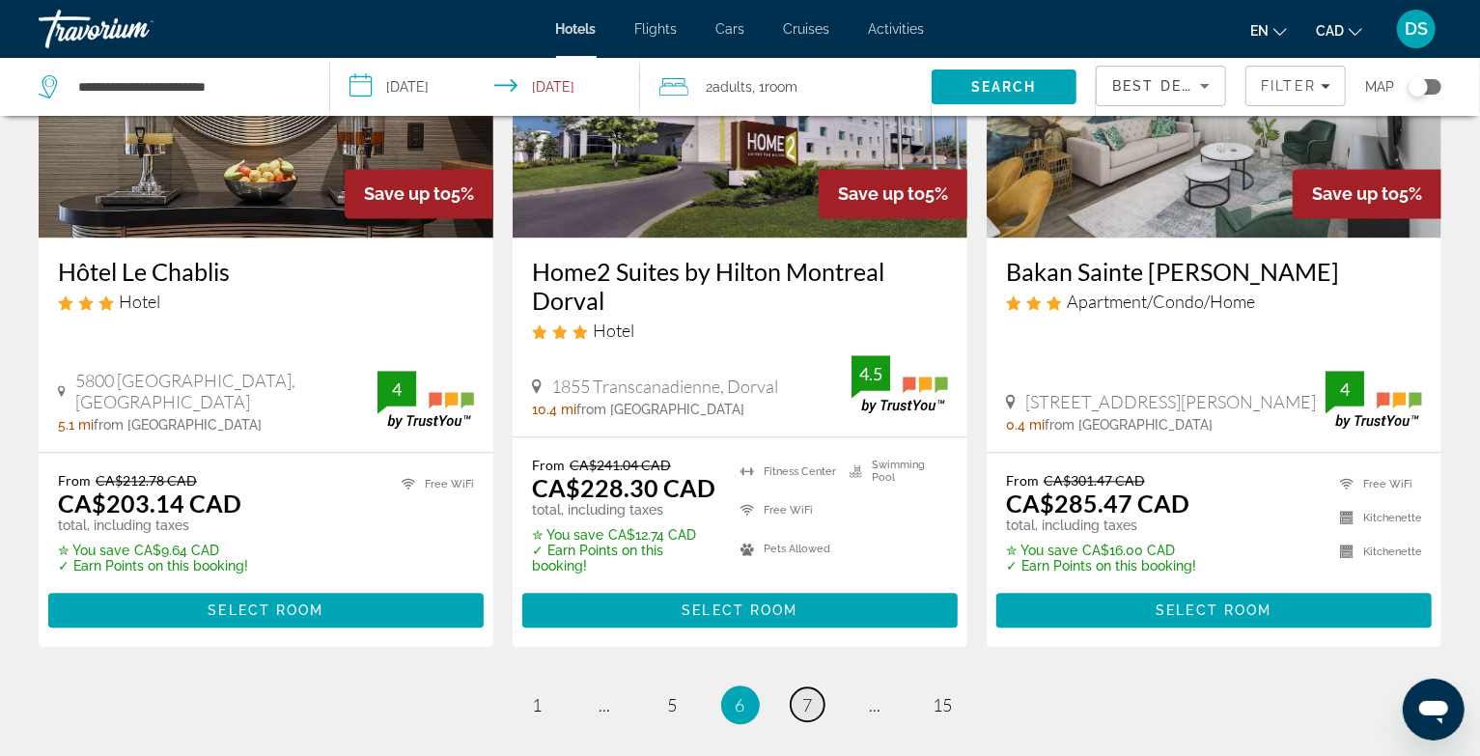
click at [808, 694] on span "7" at bounding box center [808, 704] width 10 height 21
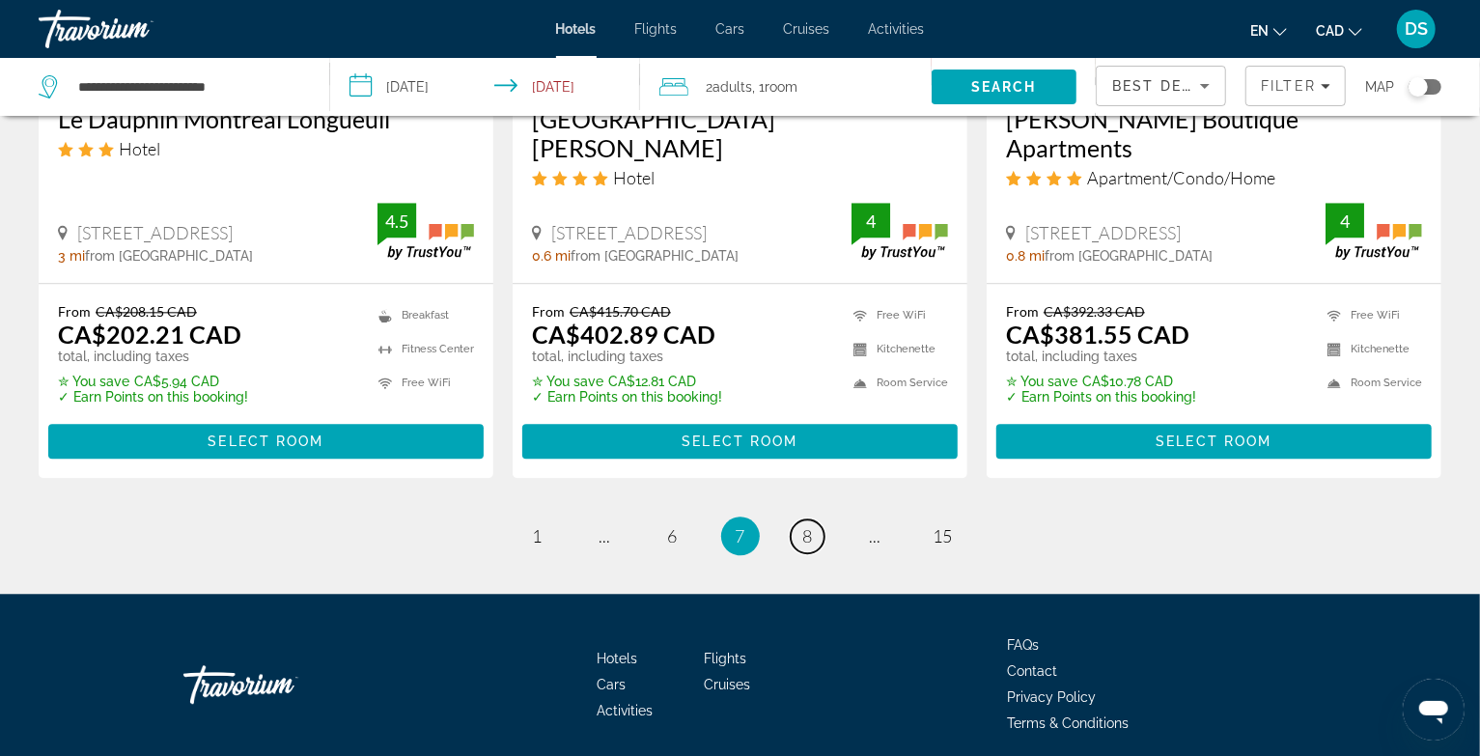
scroll to position [2635, 0]
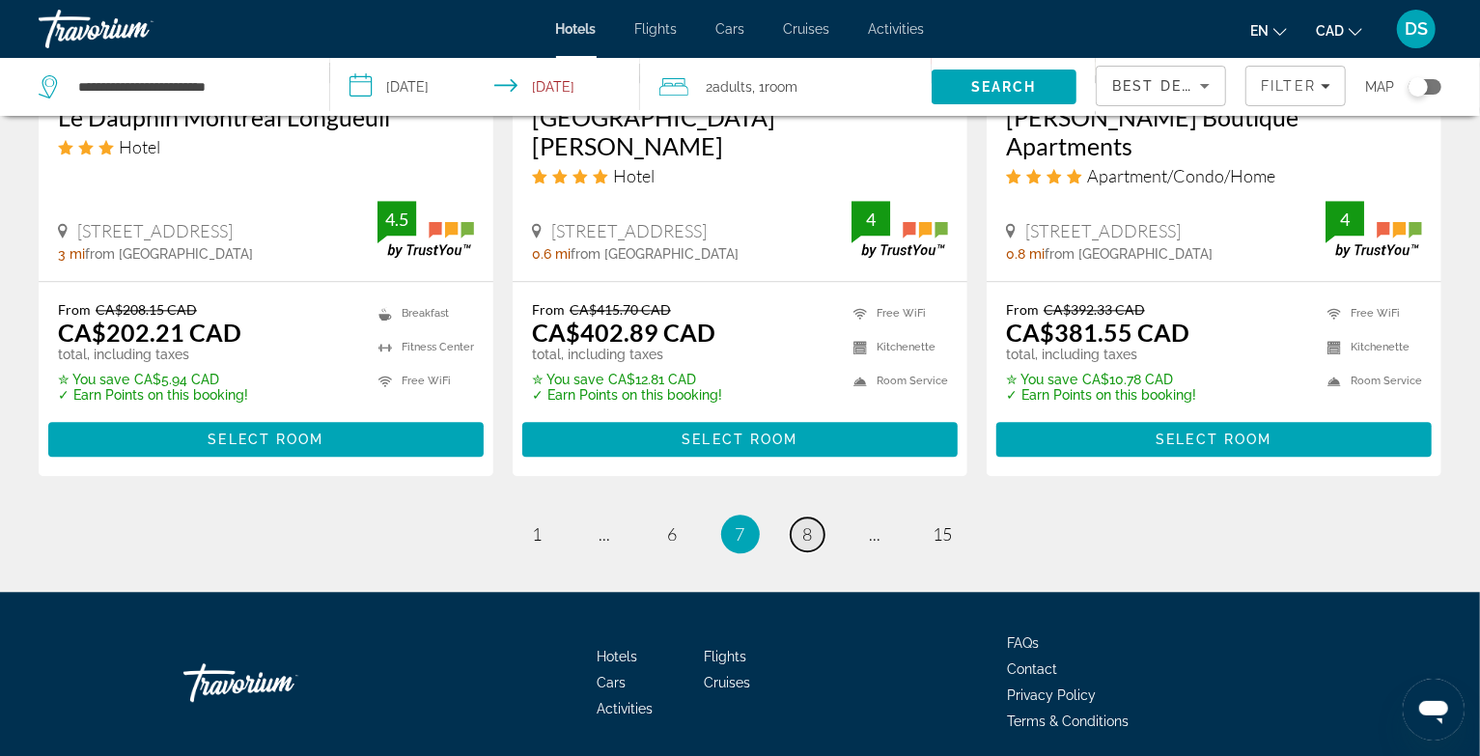
click at [815, 517] on link "page 8" at bounding box center [808, 534] width 34 height 34
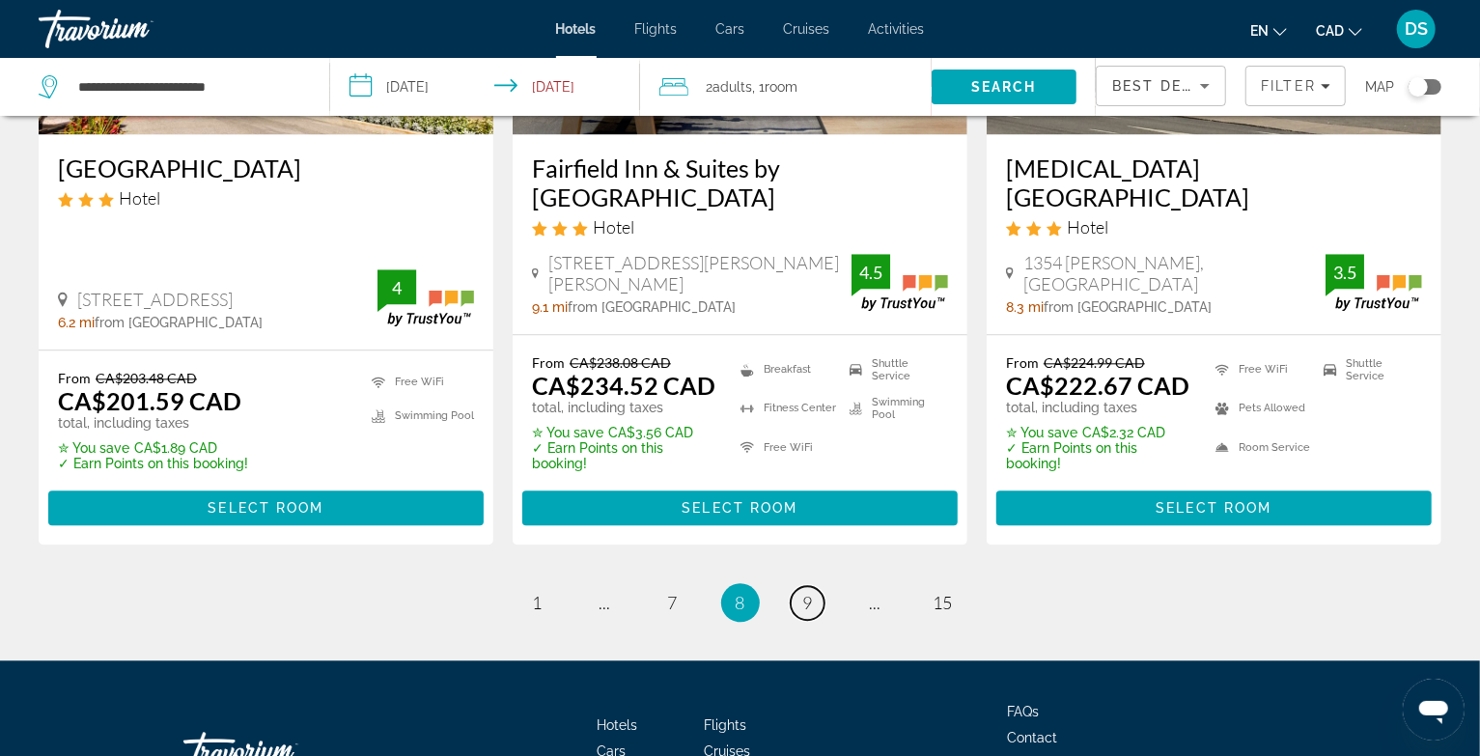
scroll to position [2703, 0]
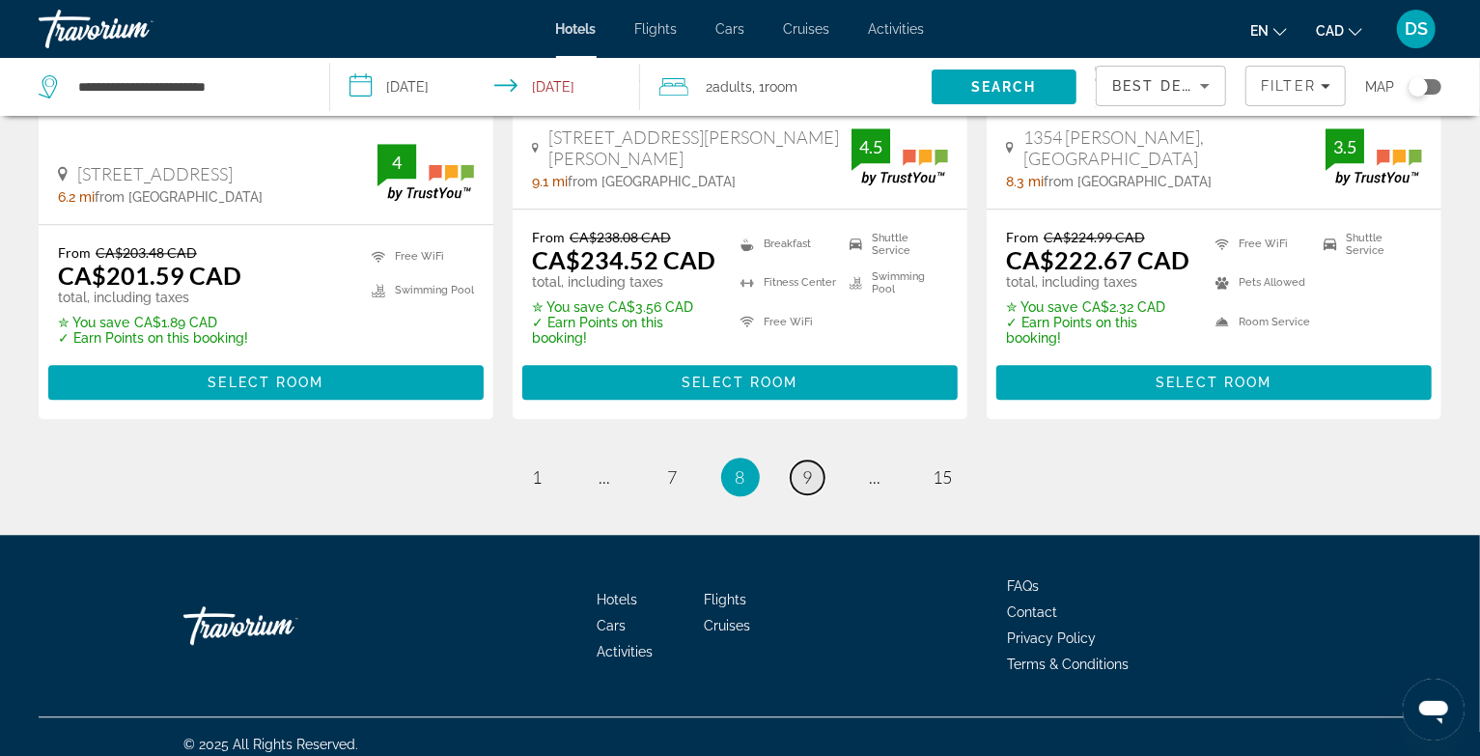
click at [816, 494] on link "page 9" at bounding box center [808, 477] width 34 height 34
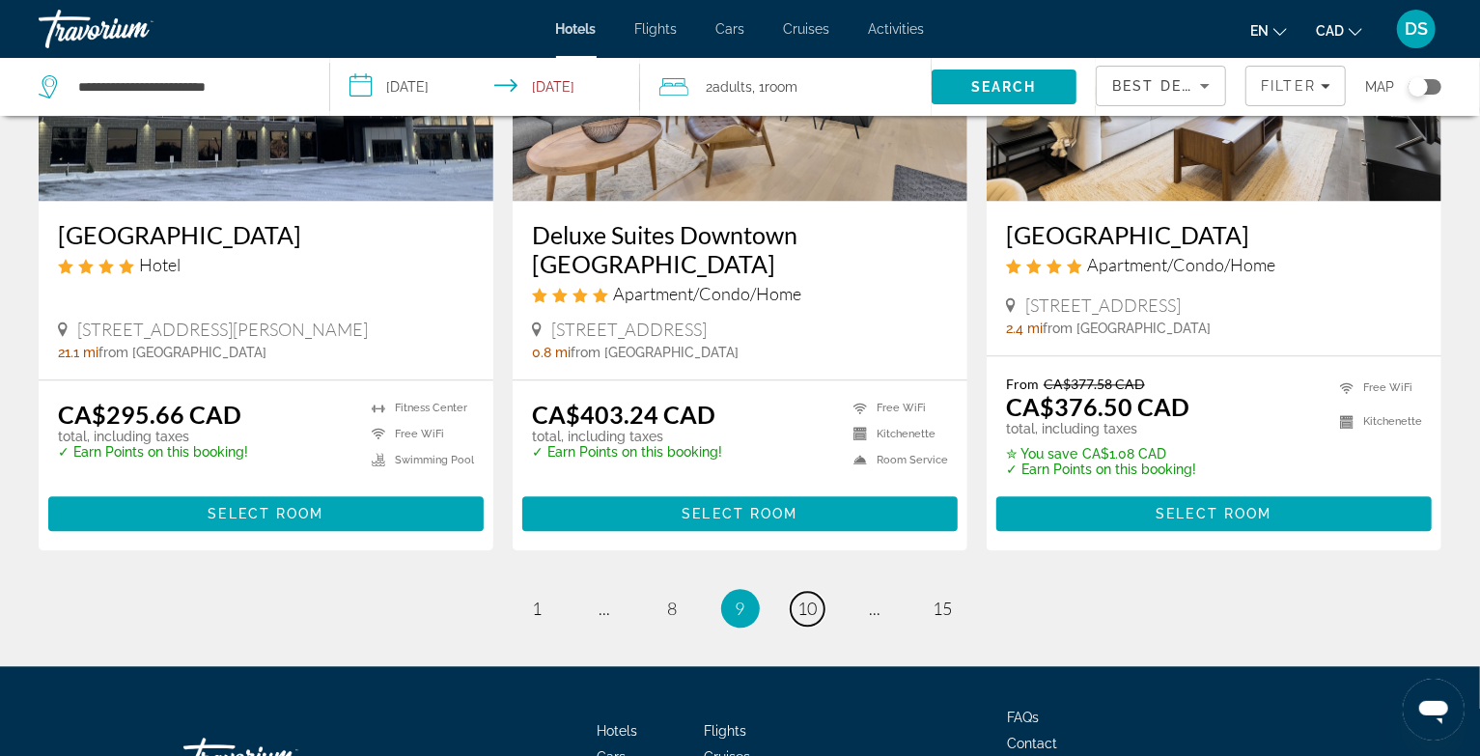
scroll to position [2510, 0]
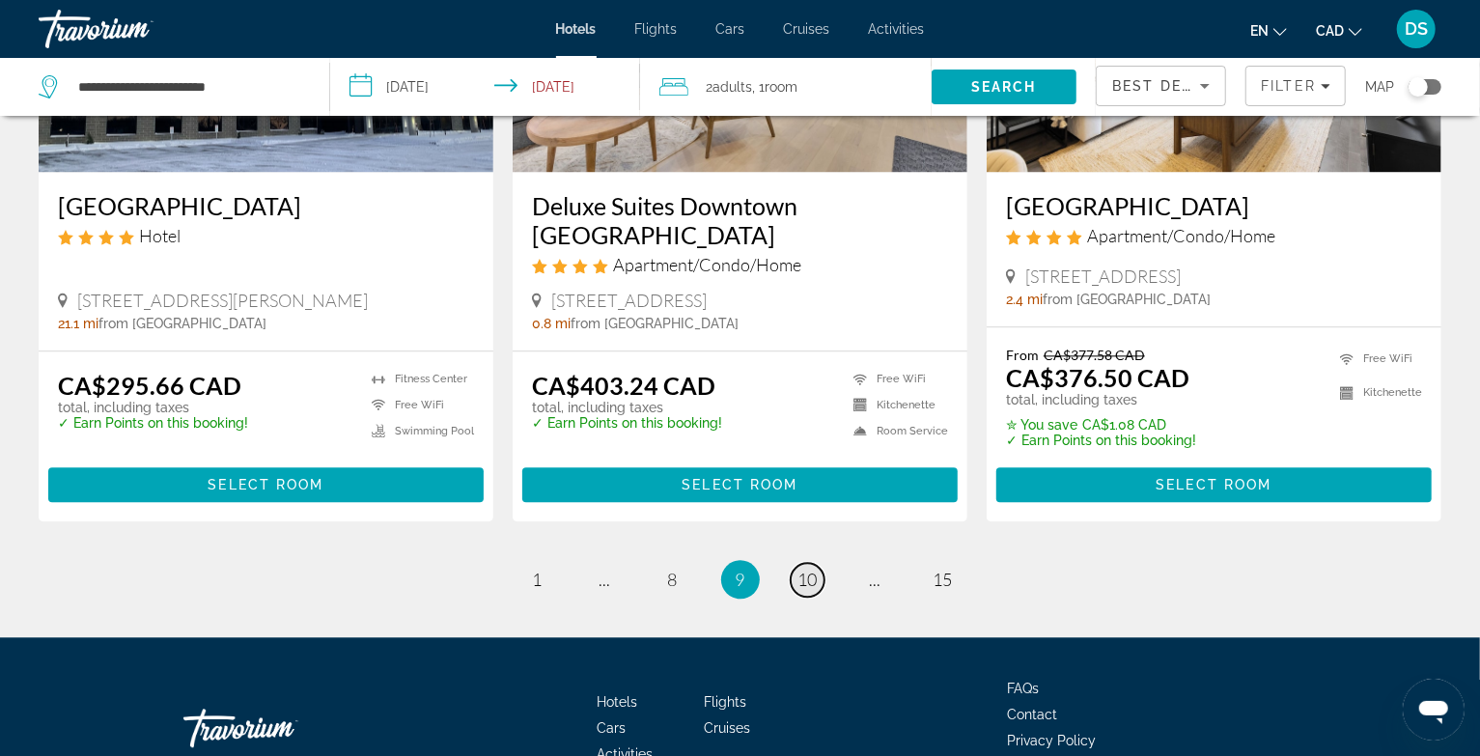
click at [810, 581] on span "10" at bounding box center [807, 579] width 19 height 21
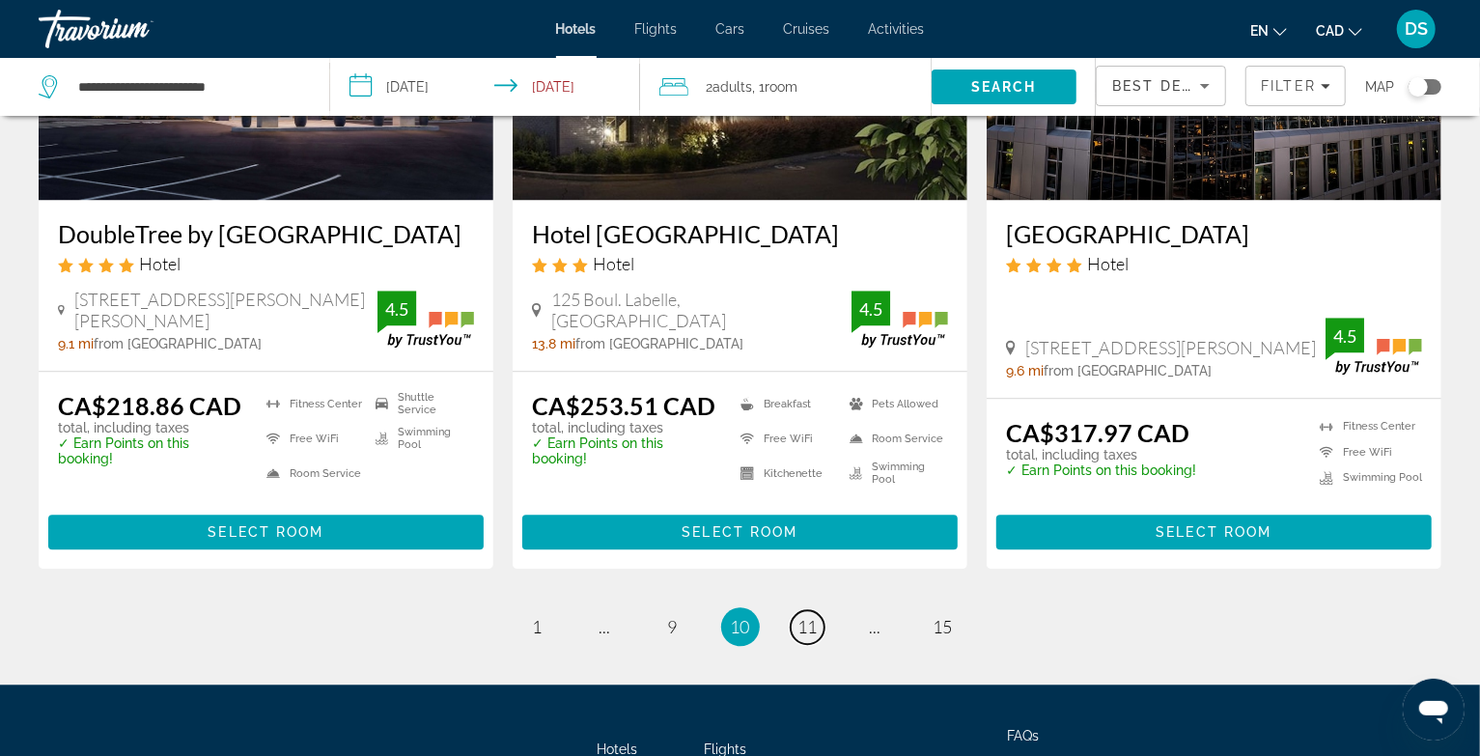
scroll to position [2601, 0]
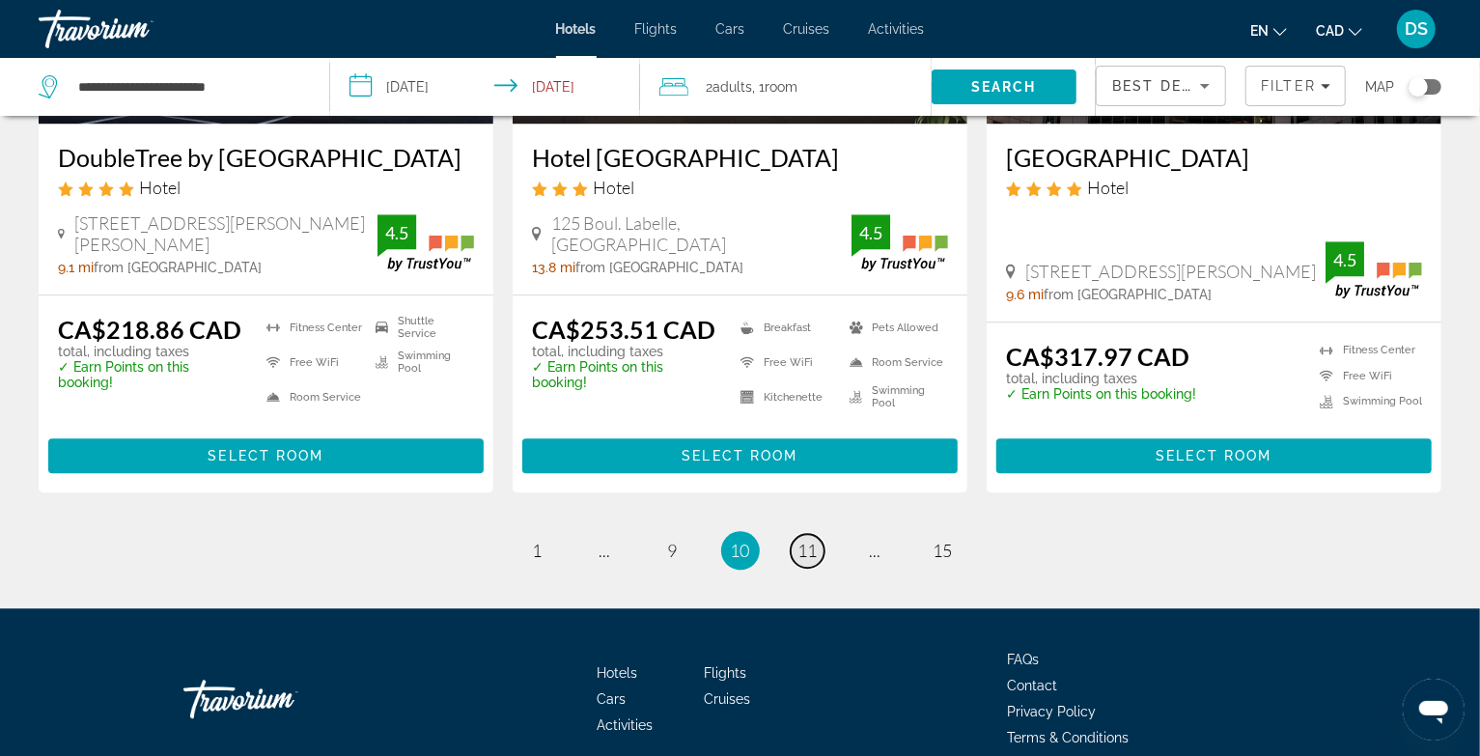
click at [807, 540] on span "11" at bounding box center [807, 550] width 19 height 21
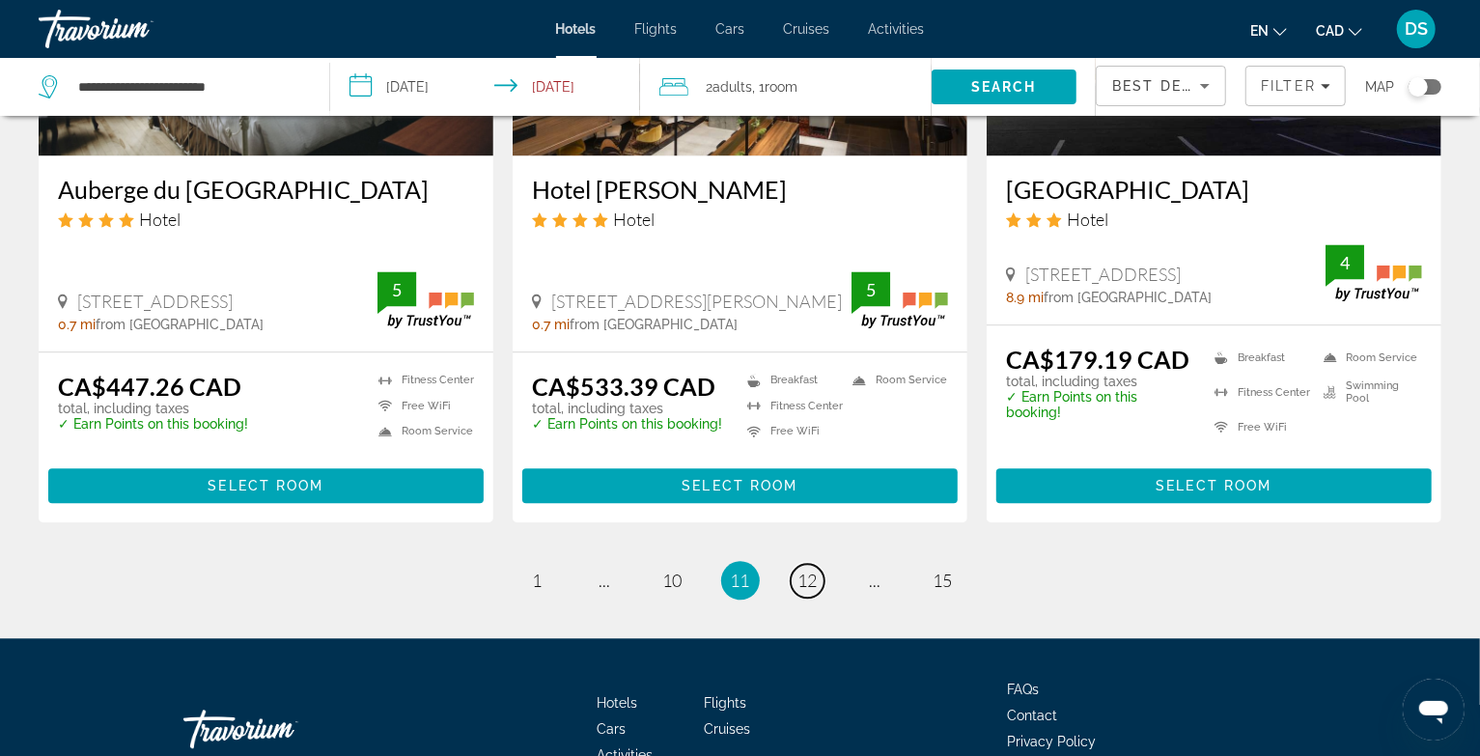
scroll to position [2510, 0]
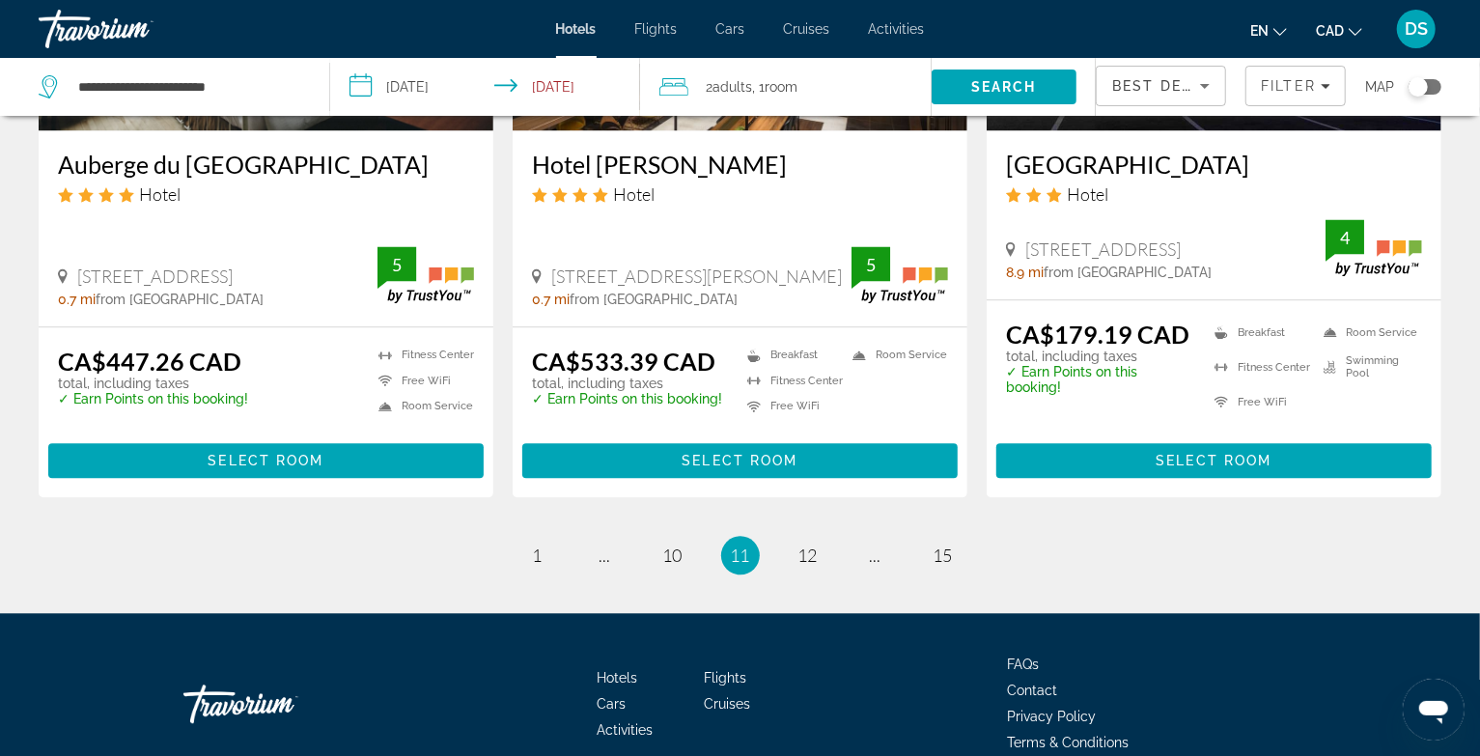
drag, startPoint x: 1427, startPoint y: 75, endPoint x: 1425, endPoint y: 85, distance: 9.8
click at [1427, 77] on div "Map" at bounding box center [1403, 87] width 76 height 58
click at [1424, 90] on div "Toggle map" at bounding box center [1417, 86] width 19 height 19
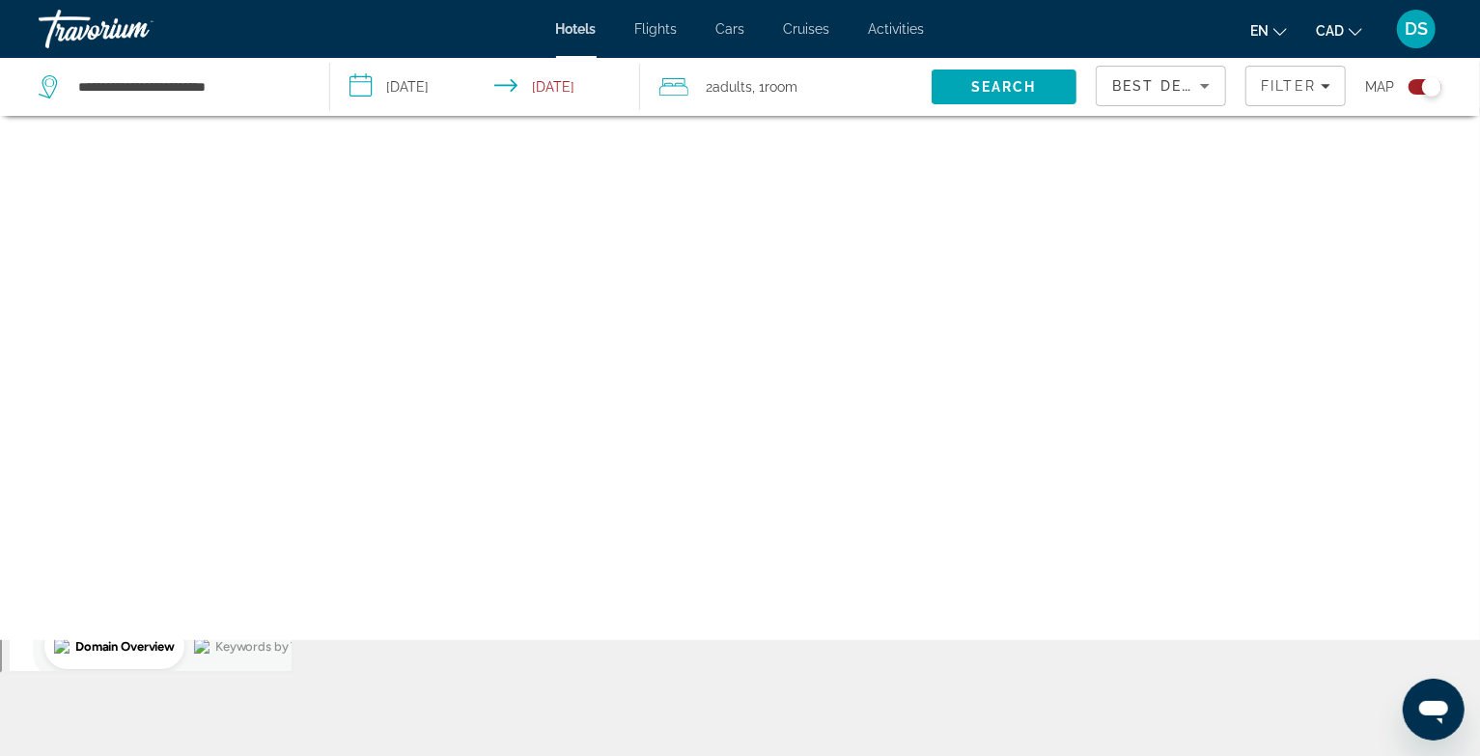
scroll to position [116, 0]
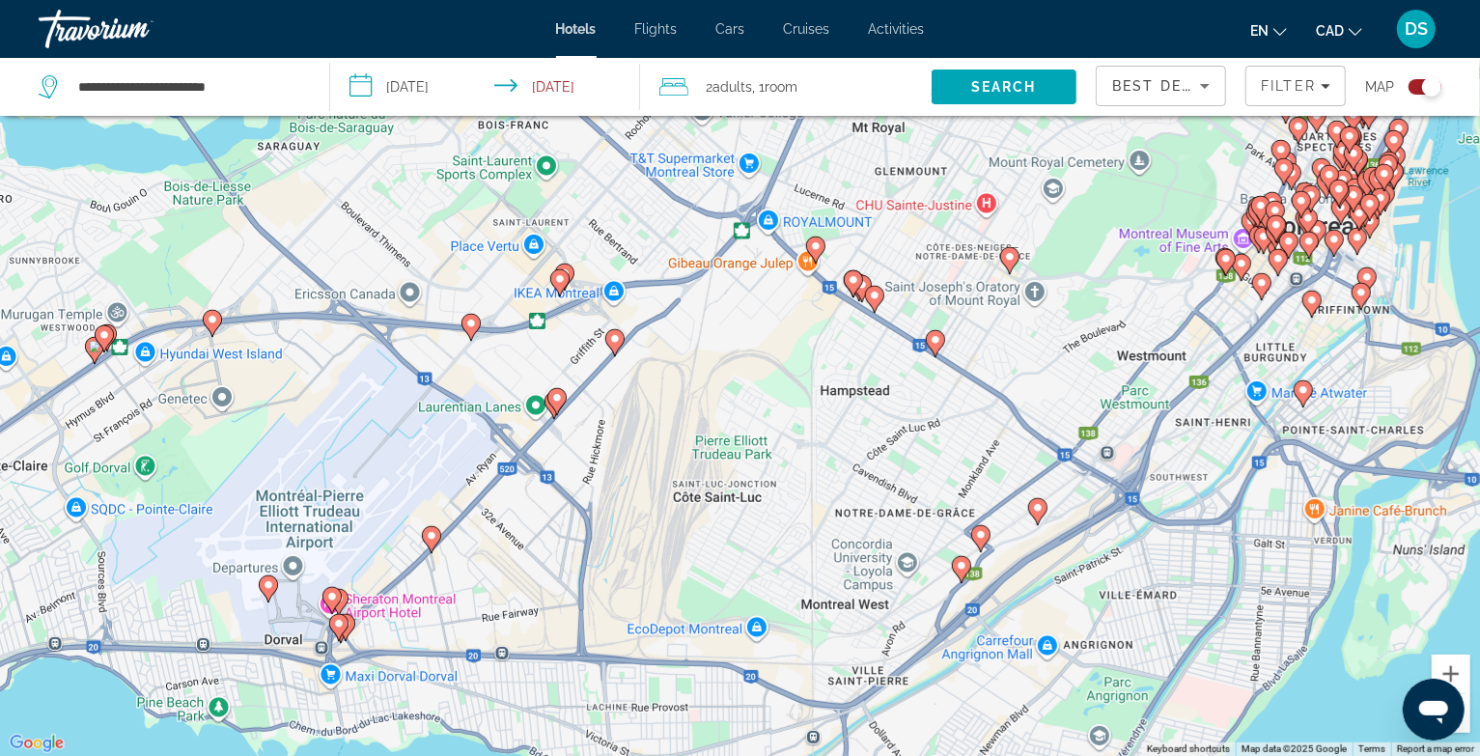
drag, startPoint x: 490, startPoint y: 531, endPoint x: 964, endPoint y: 311, distance: 522.6
click at [963, 309] on div "To activate drag with keyboard, press Alt + Enter. Once in keyboard drag state,…" at bounding box center [740, 378] width 1480 height 756
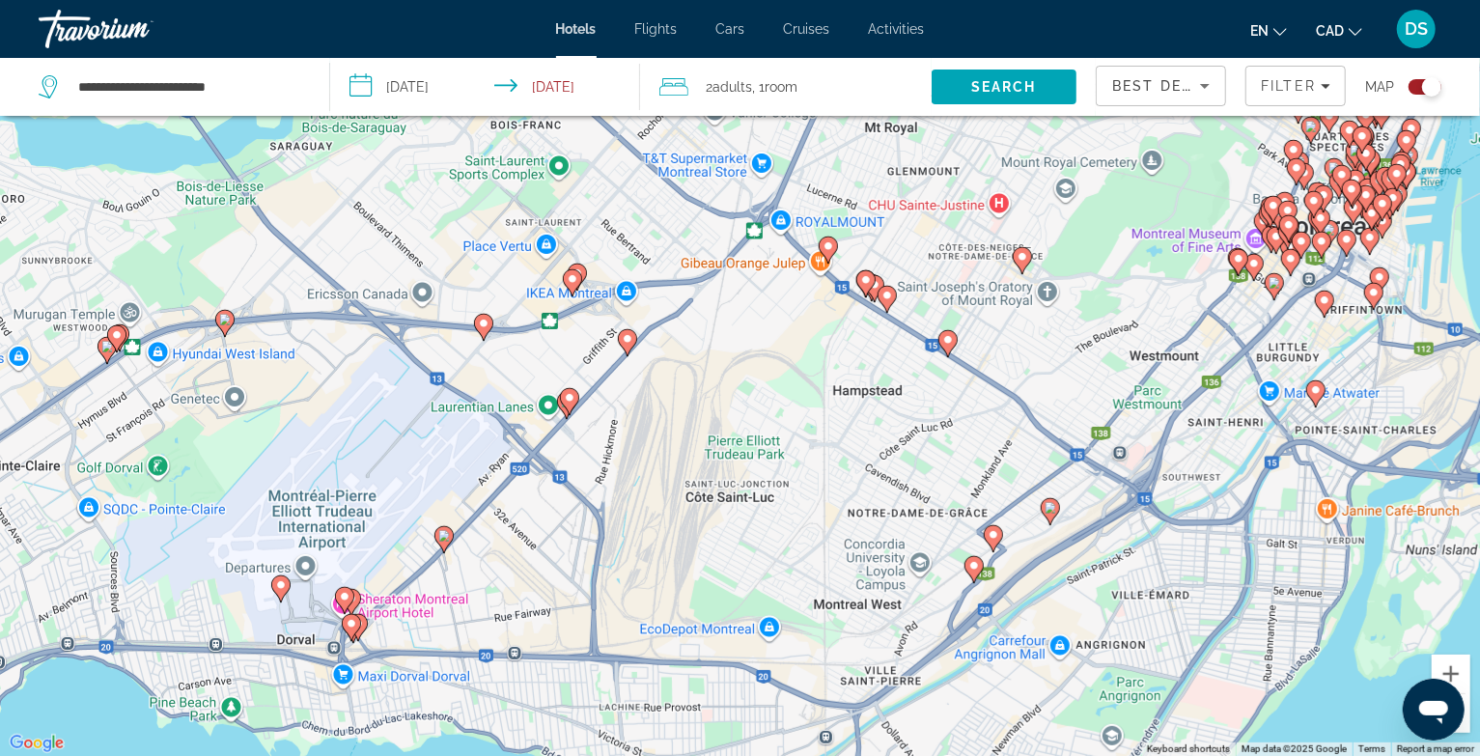
click at [487, 326] on image "Main content" at bounding box center [484, 324] width 12 height 12
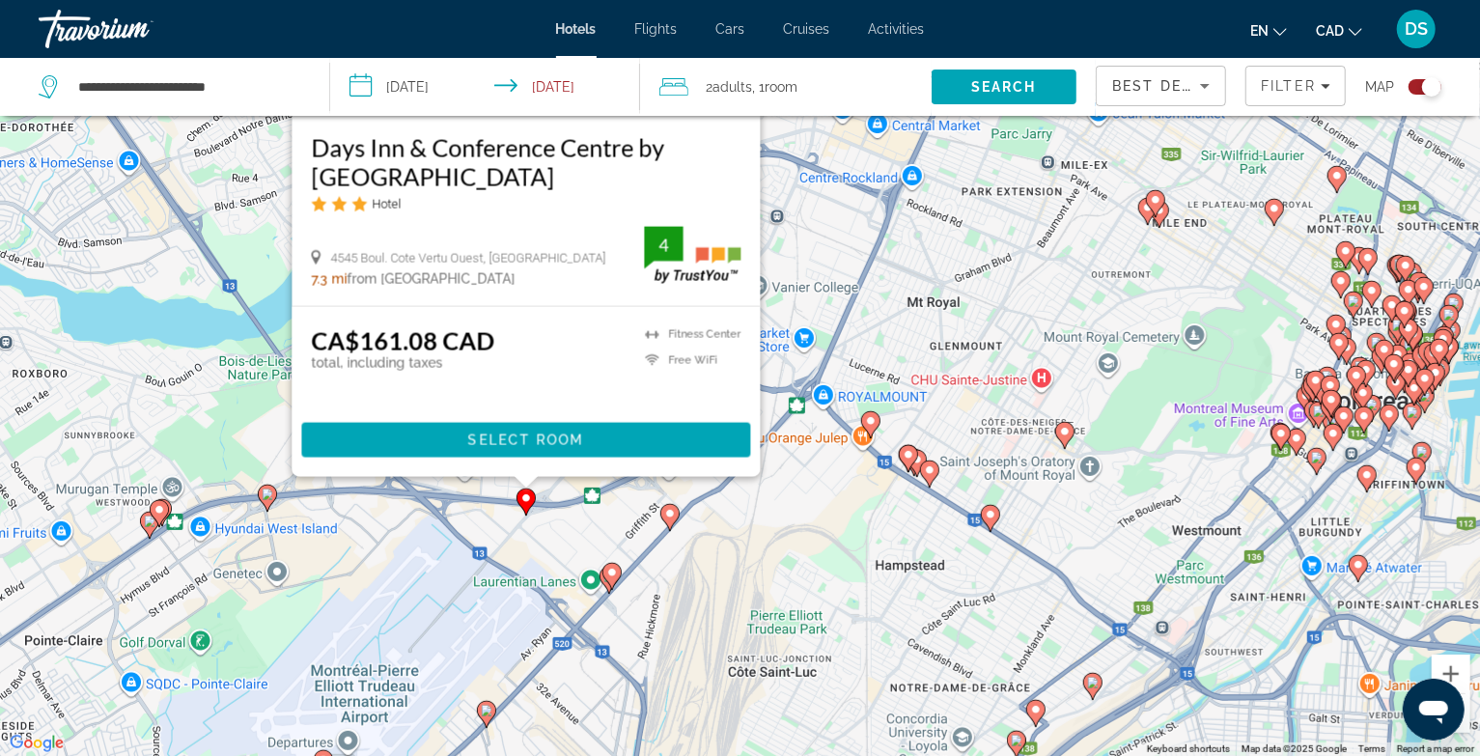
drag, startPoint x: 833, startPoint y: 477, endPoint x: 664, endPoint y: 444, distance: 172.1
click at [844, 365] on div "To activate drag with keyboard, press Alt + Enter. Once in keyboard drag state,…" at bounding box center [740, 378] width 1480 height 756
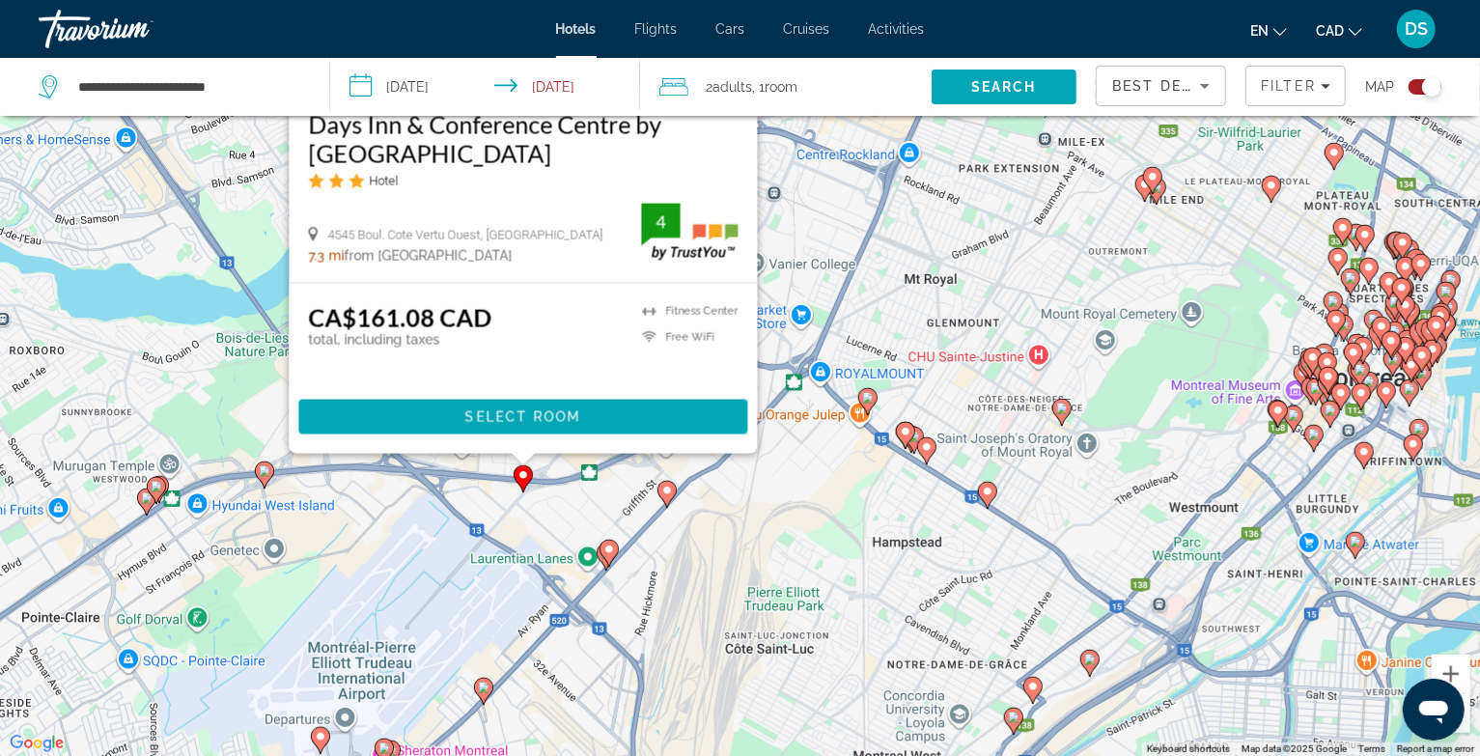
click at [606, 560] on icon "Main content" at bounding box center [607, 552] width 17 height 25
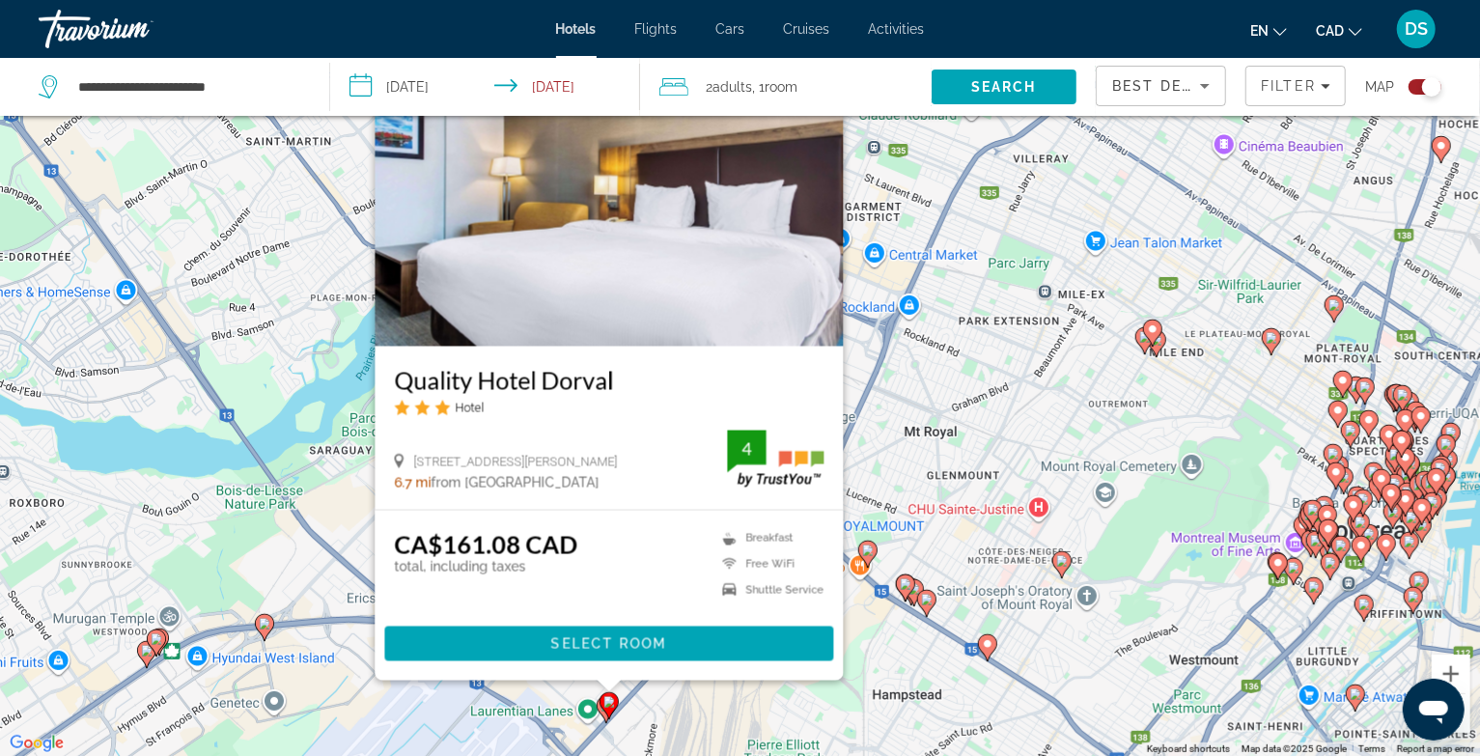
drag, startPoint x: 679, startPoint y: 695, endPoint x: 695, endPoint y: 681, distance: 21.3
click at [681, 693] on div "To activate drag with keyboard, press Alt + Enter. Once in keyboard drag state,…" at bounding box center [740, 378] width 1480 height 756
click at [712, 702] on div "To activate drag with keyboard, press Alt + Enter. Once in keyboard drag state,…" at bounding box center [740, 378] width 1480 height 756
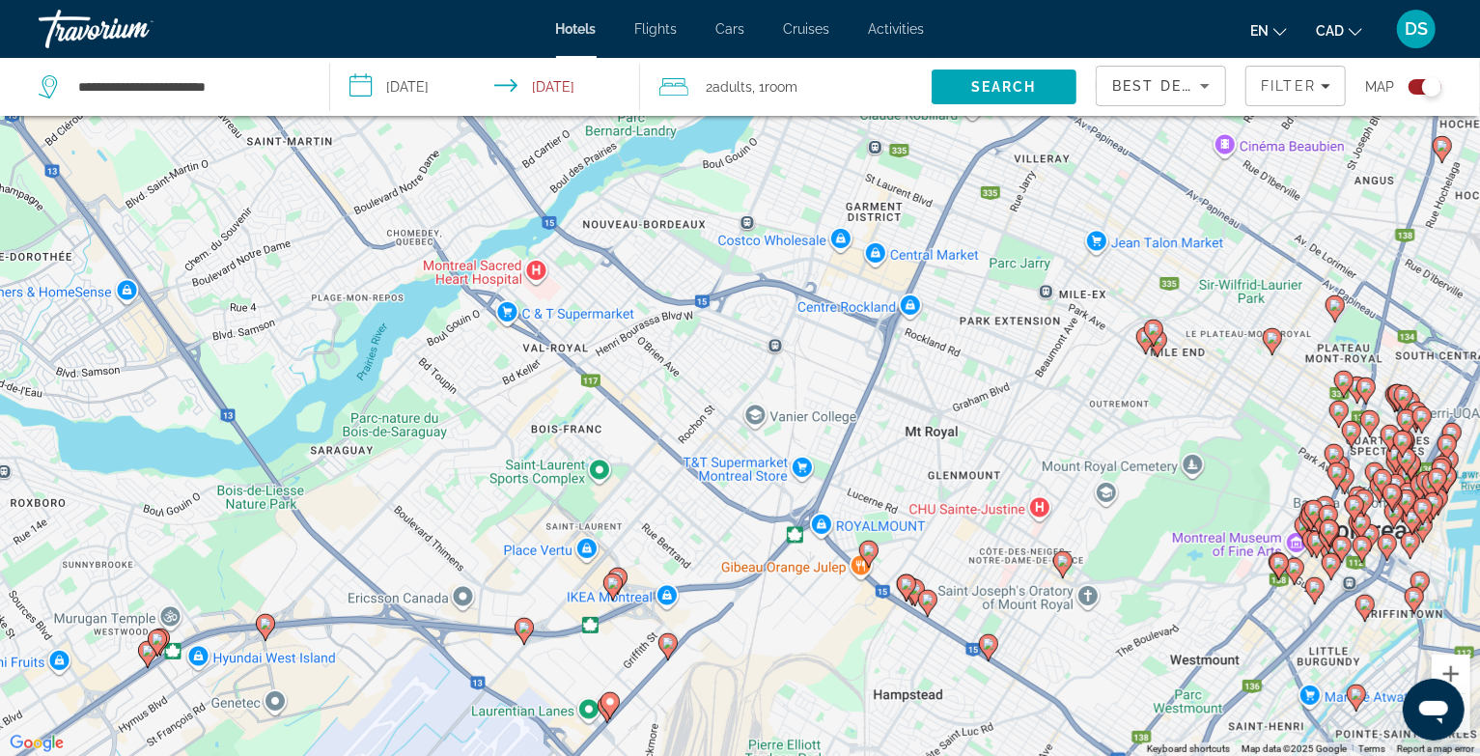
click at [674, 649] on icon "Main content" at bounding box center [667, 645] width 19 height 27
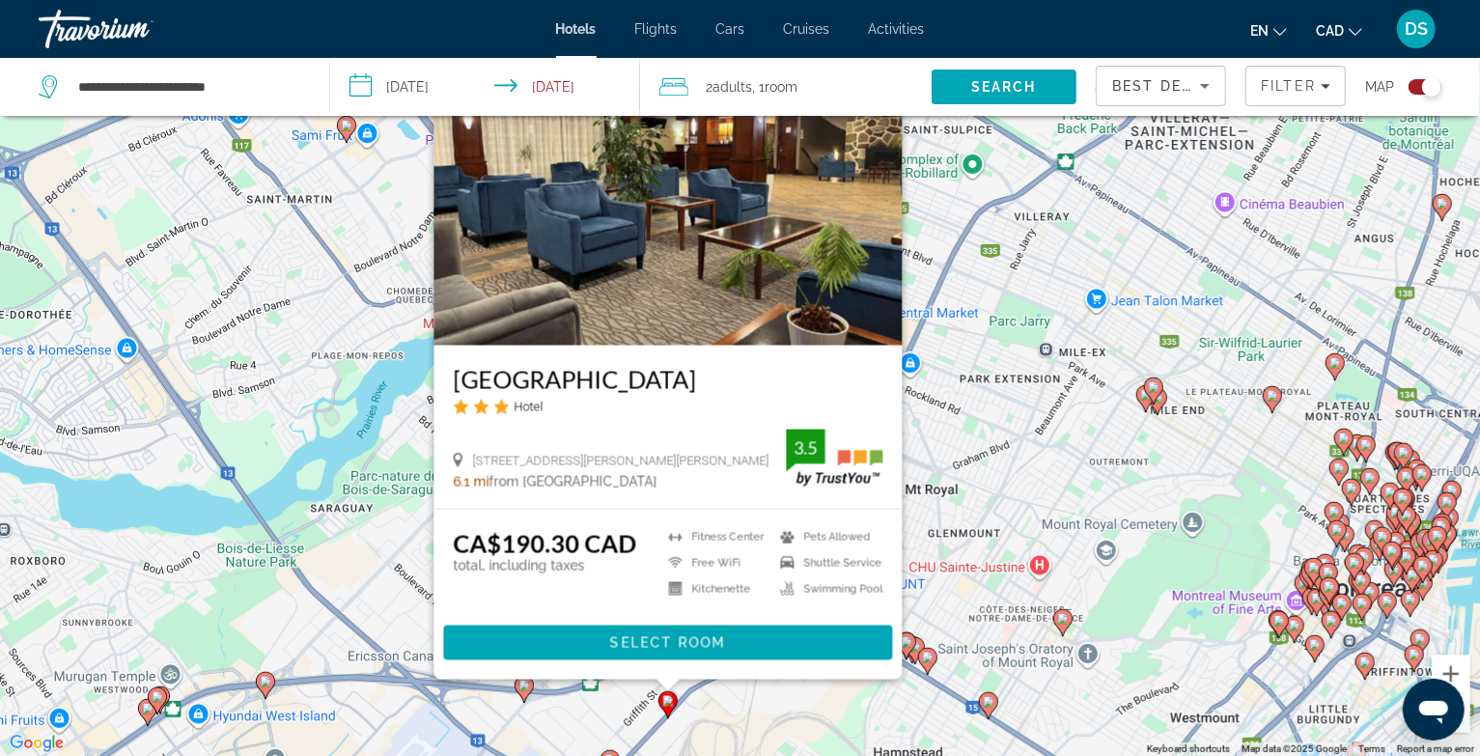
click at [571, 710] on div "To activate drag with keyboard, press Alt + Enter. Once in keyboard drag state,…" at bounding box center [740, 378] width 1480 height 756
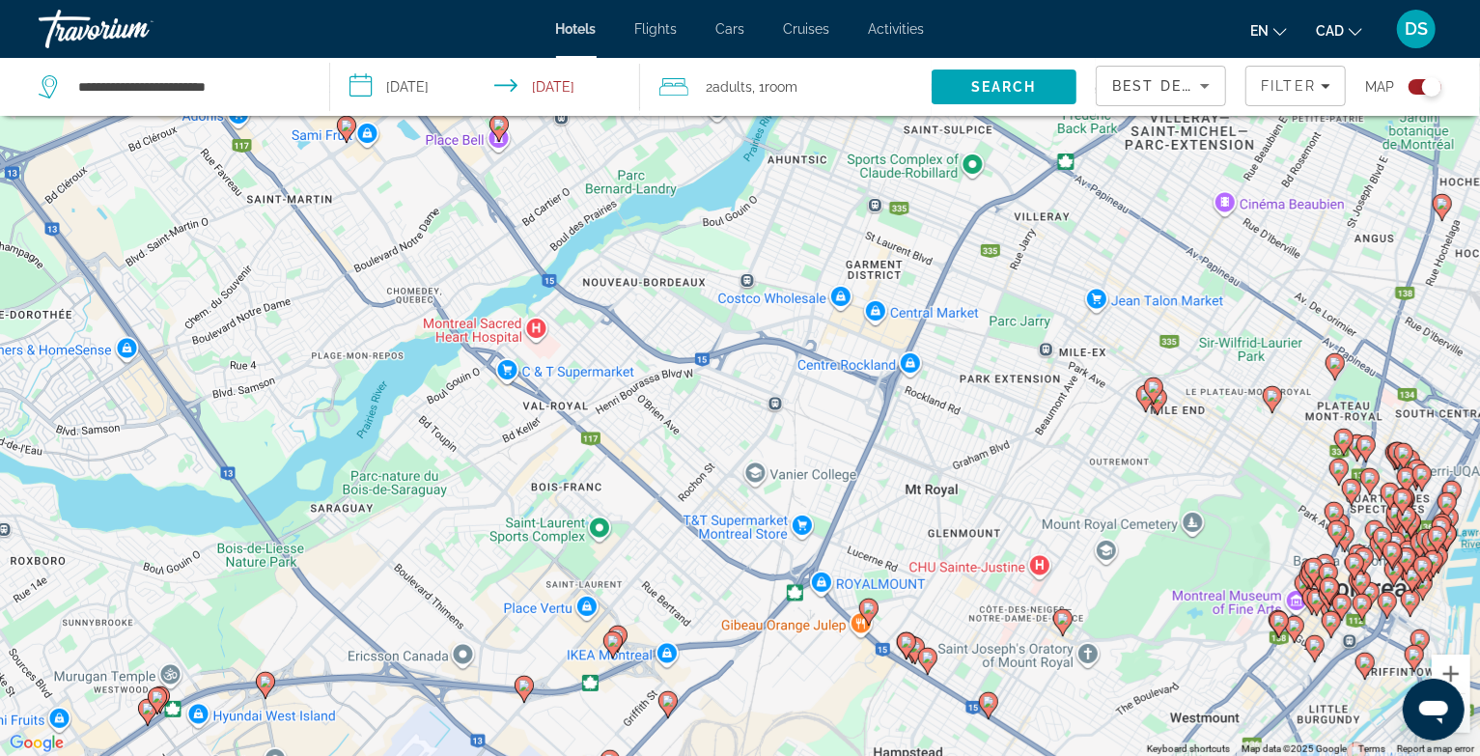
click at [622, 628] on icon "Main content" at bounding box center [616, 638] width 17 height 25
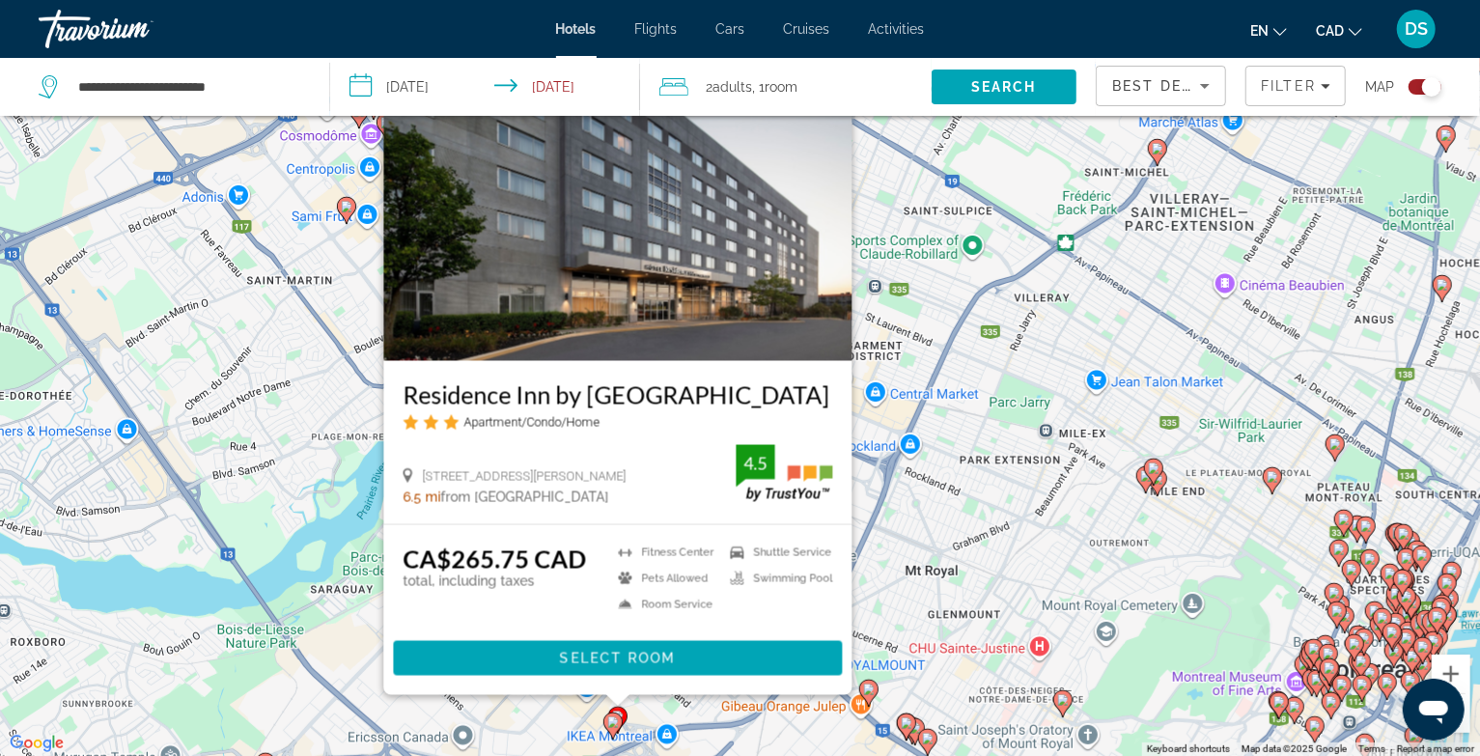
click at [339, 605] on div "To activate drag with keyboard, press Alt + Enter. Once in keyboard drag state,…" at bounding box center [740, 378] width 1480 height 756
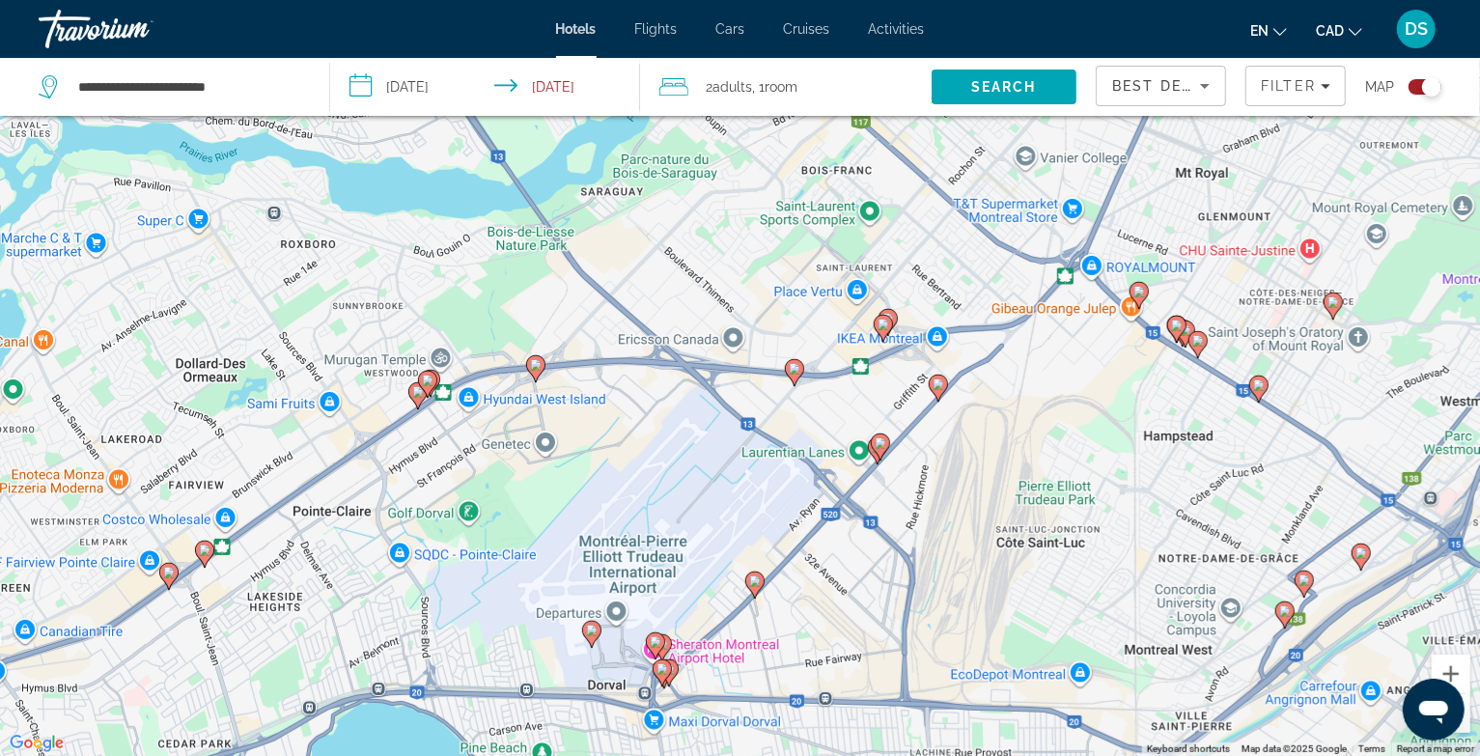
drag, startPoint x: 368, startPoint y: 608, endPoint x: 620, endPoint y: 236, distance: 449.8
click at [620, 236] on div "To activate drag with keyboard, press Alt + Enter. Once in keyboard drag state,…" at bounding box center [740, 378] width 1480 height 756
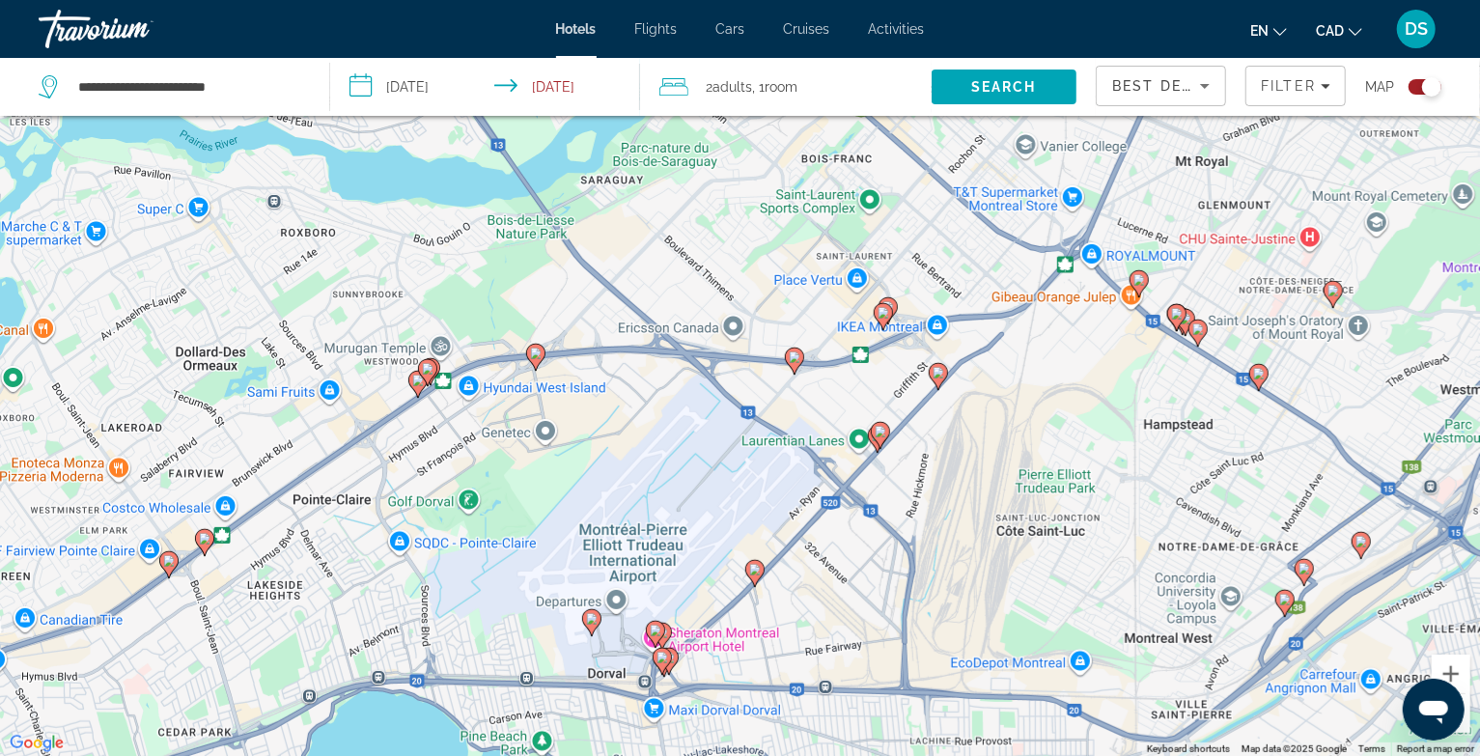
click at [531, 363] on icon "Main content" at bounding box center [535, 356] width 19 height 27
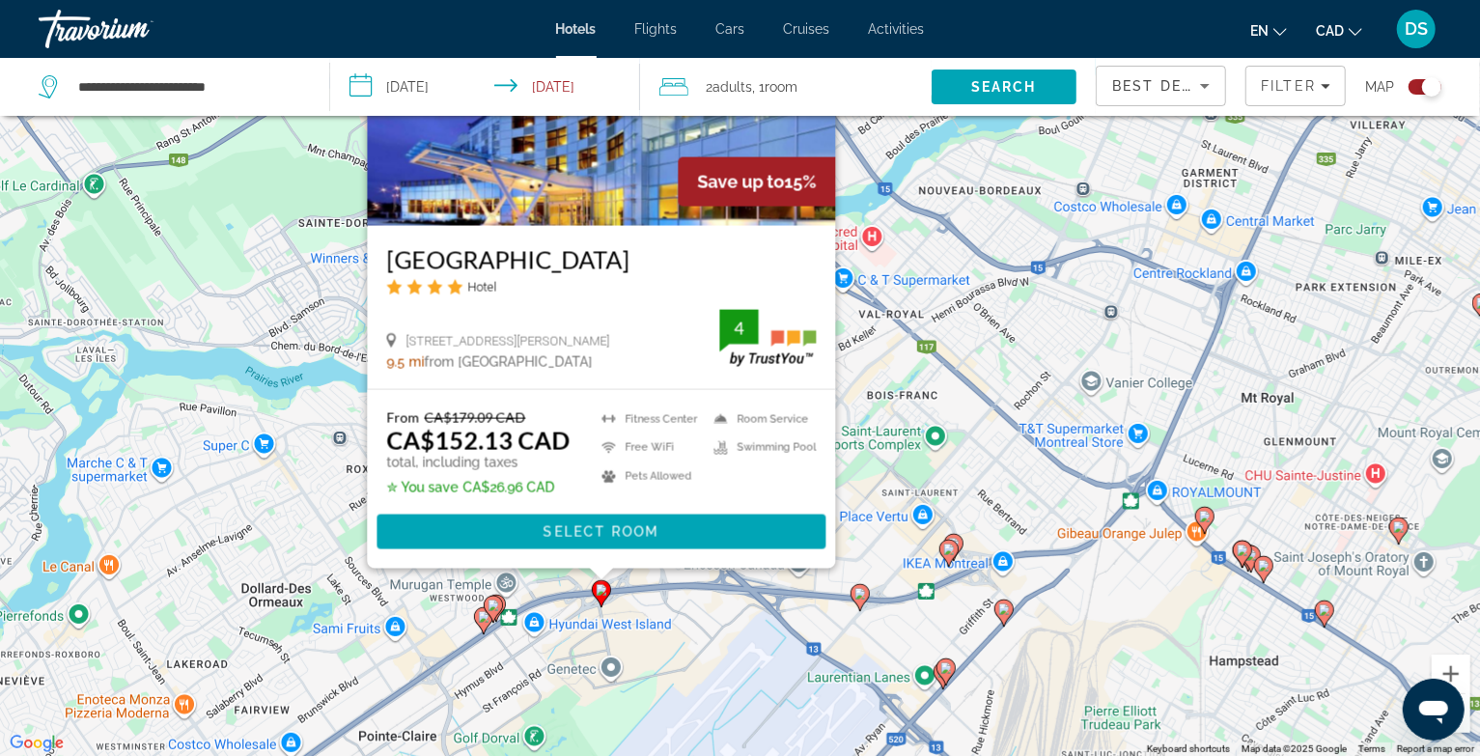
drag, startPoint x: 589, startPoint y: 736, endPoint x: 668, endPoint y: 600, distance: 156.6
click at [668, 600] on div "To activate drag with keyboard, press Alt + Enter. Once in keyboard drag state,…" at bounding box center [740, 378] width 1480 height 756
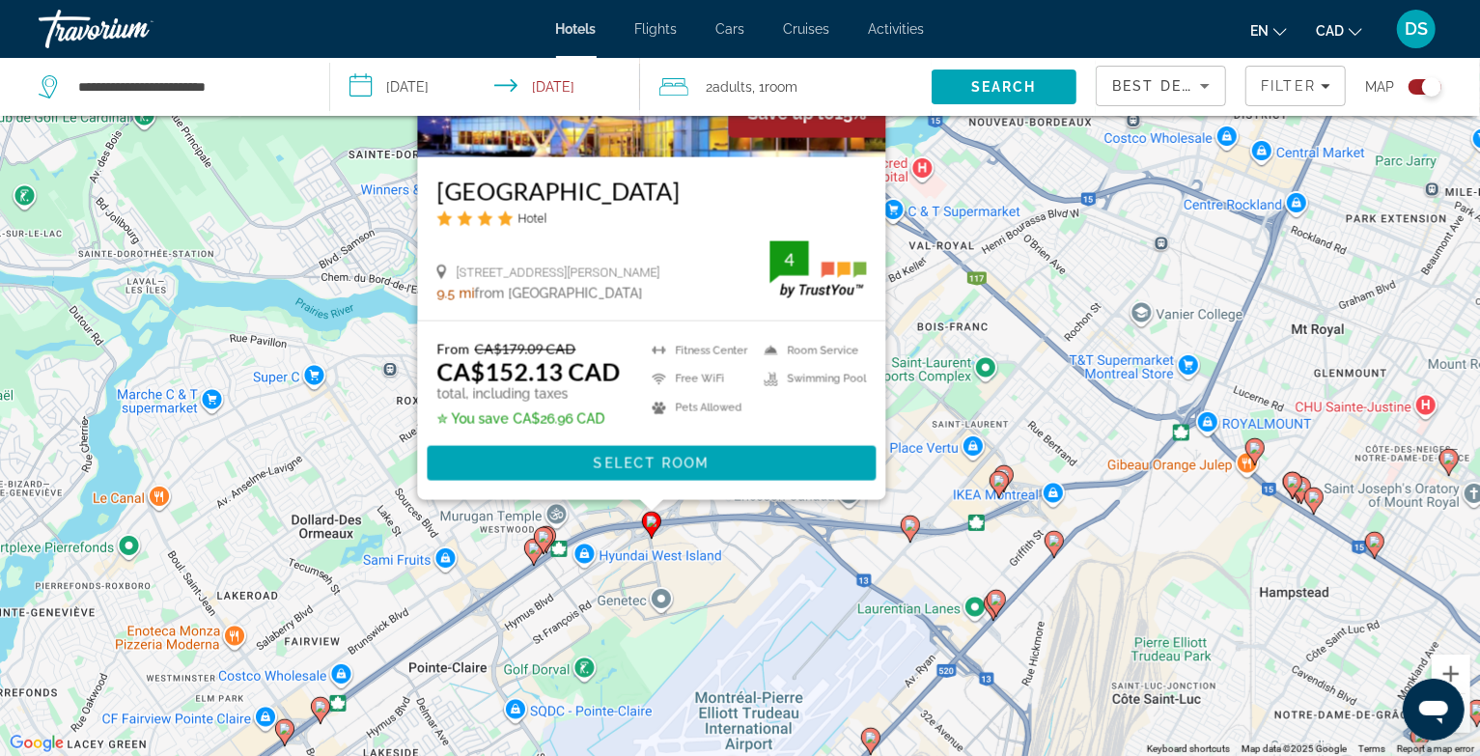
click at [544, 537] on image "Main content" at bounding box center [544, 537] width 12 height 12
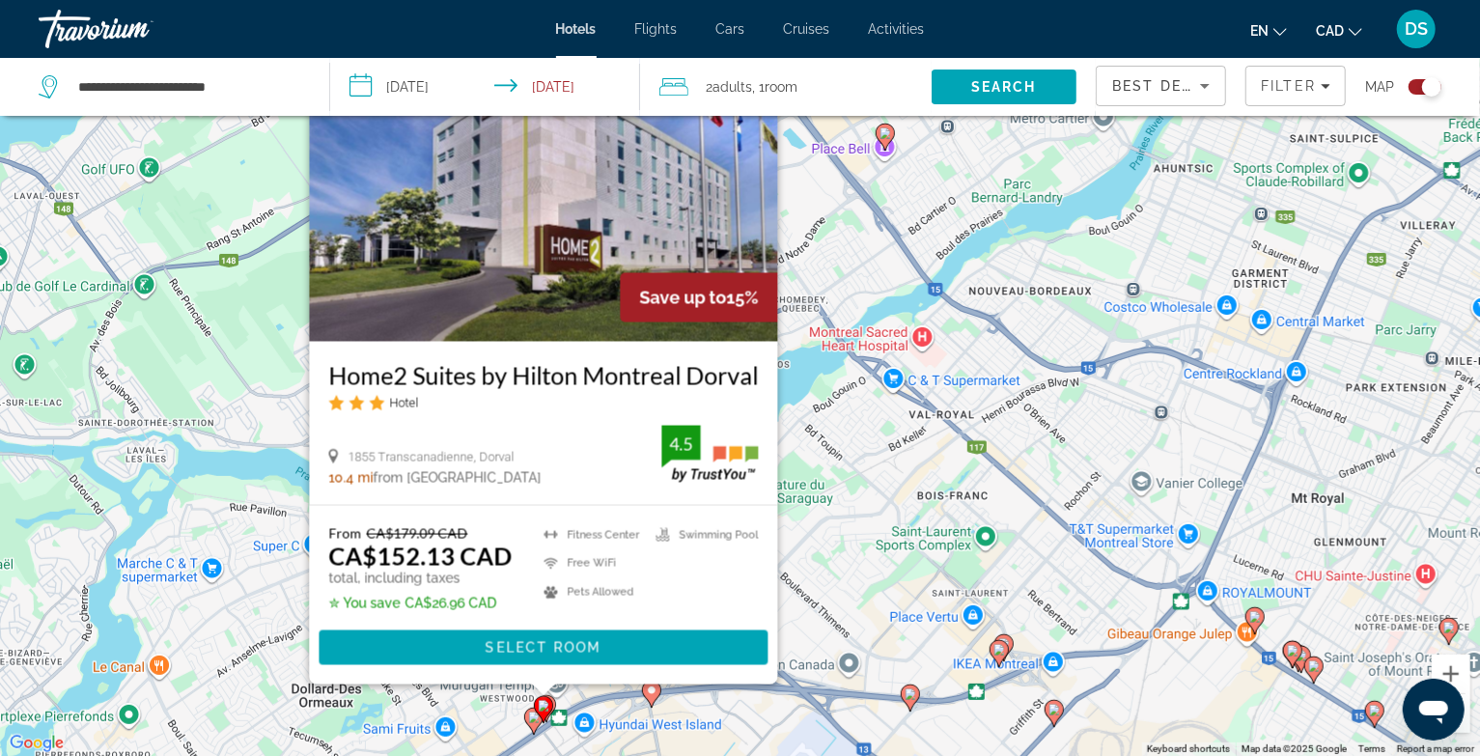
click at [532, 726] on icon "Main content" at bounding box center [532, 720] width 17 height 25
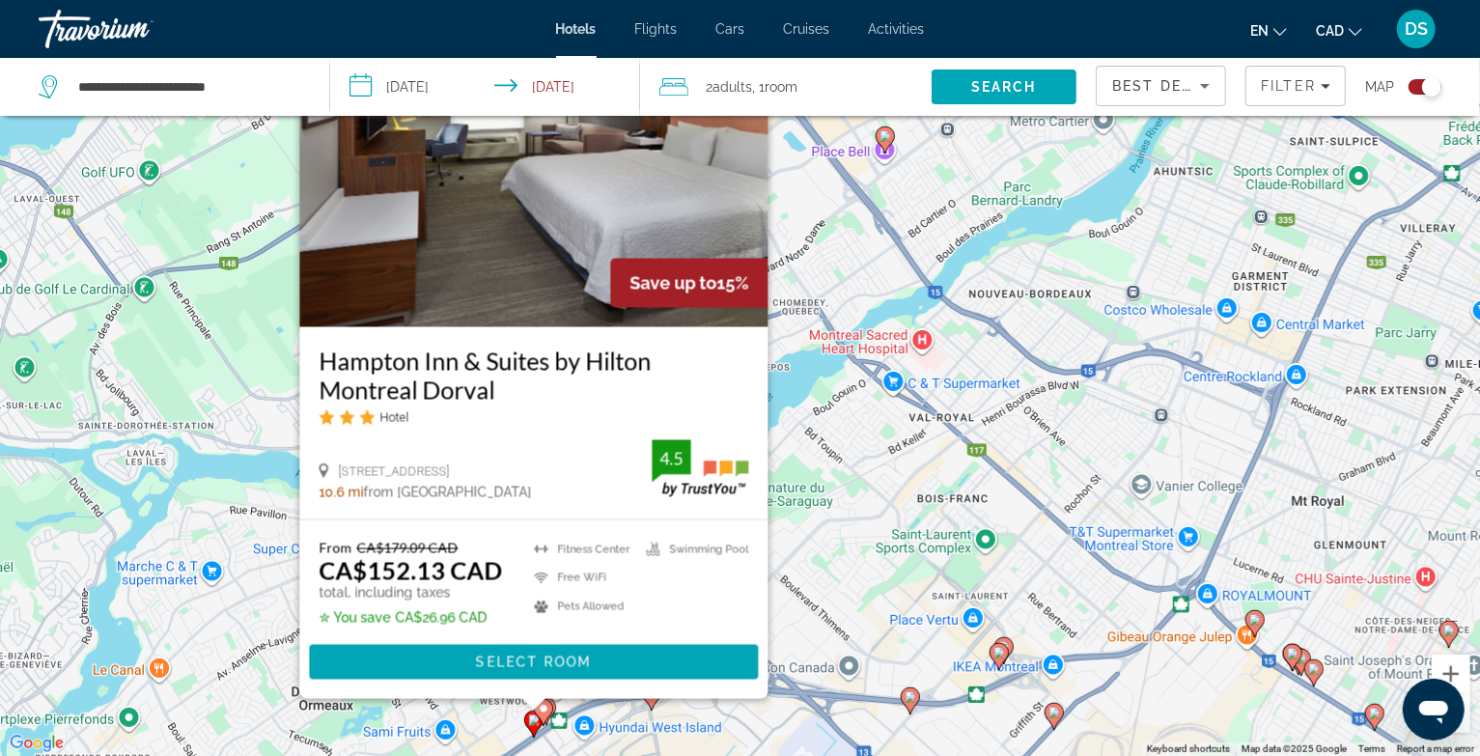
click at [476, 724] on div "To activate drag with keyboard, press Alt + Enter. Once in keyboard drag state,…" at bounding box center [740, 378] width 1480 height 756
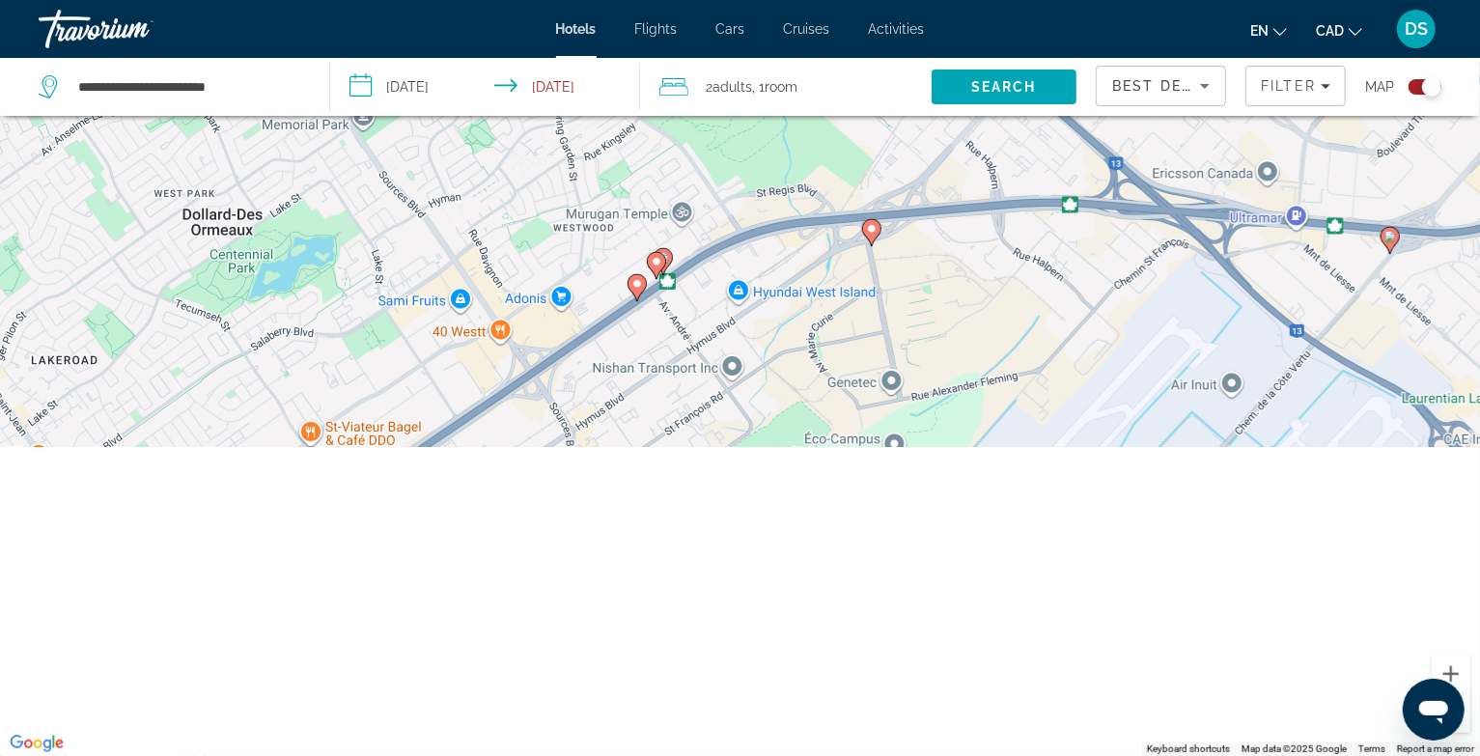
drag, startPoint x: 626, startPoint y: 497, endPoint x: 757, endPoint y: 141, distance: 379.6
click at [765, 124] on div "To activate drag with keyboard, press Alt + Enter. Once in keyboard drag state,…" at bounding box center [740, 378] width 1480 height 756
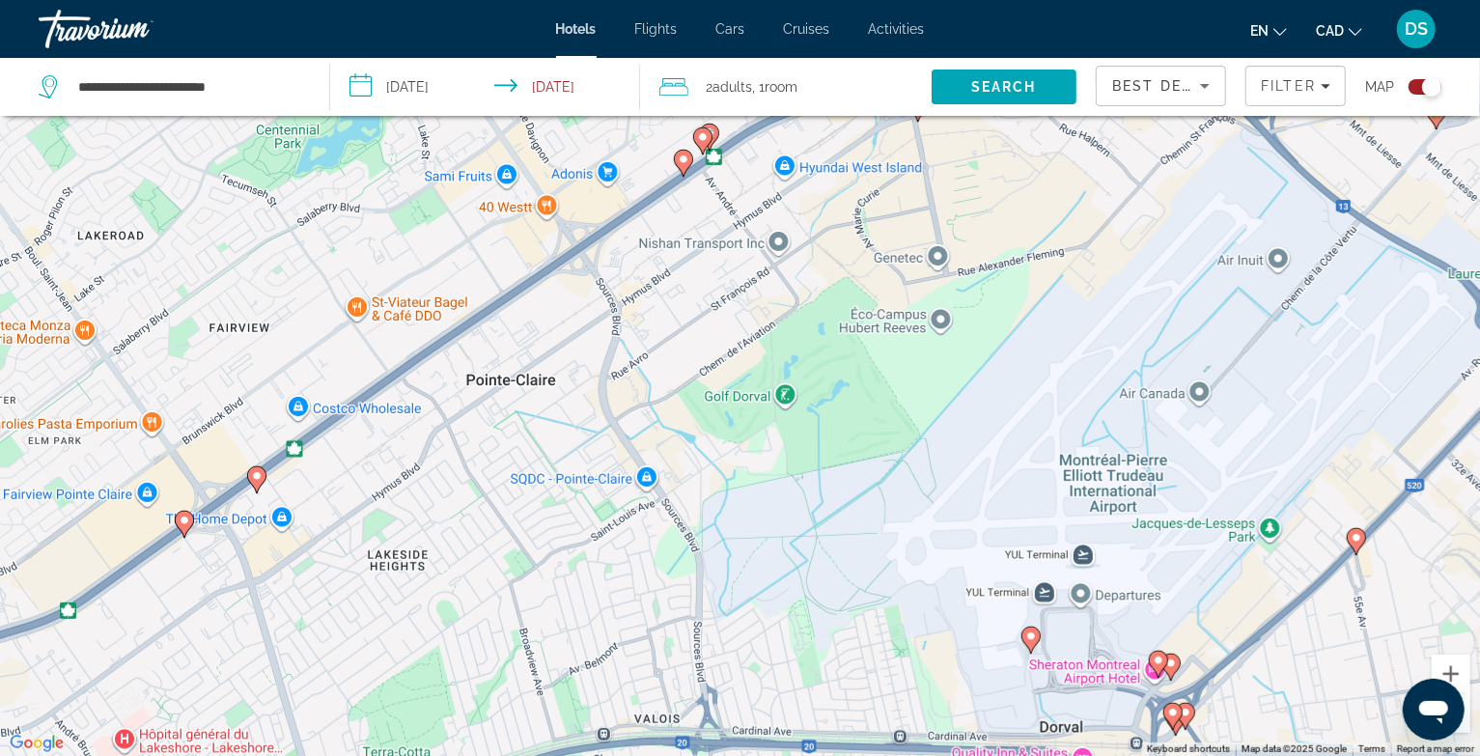
click at [697, 144] on icon "Main content" at bounding box center [701, 139] width 17 height 25
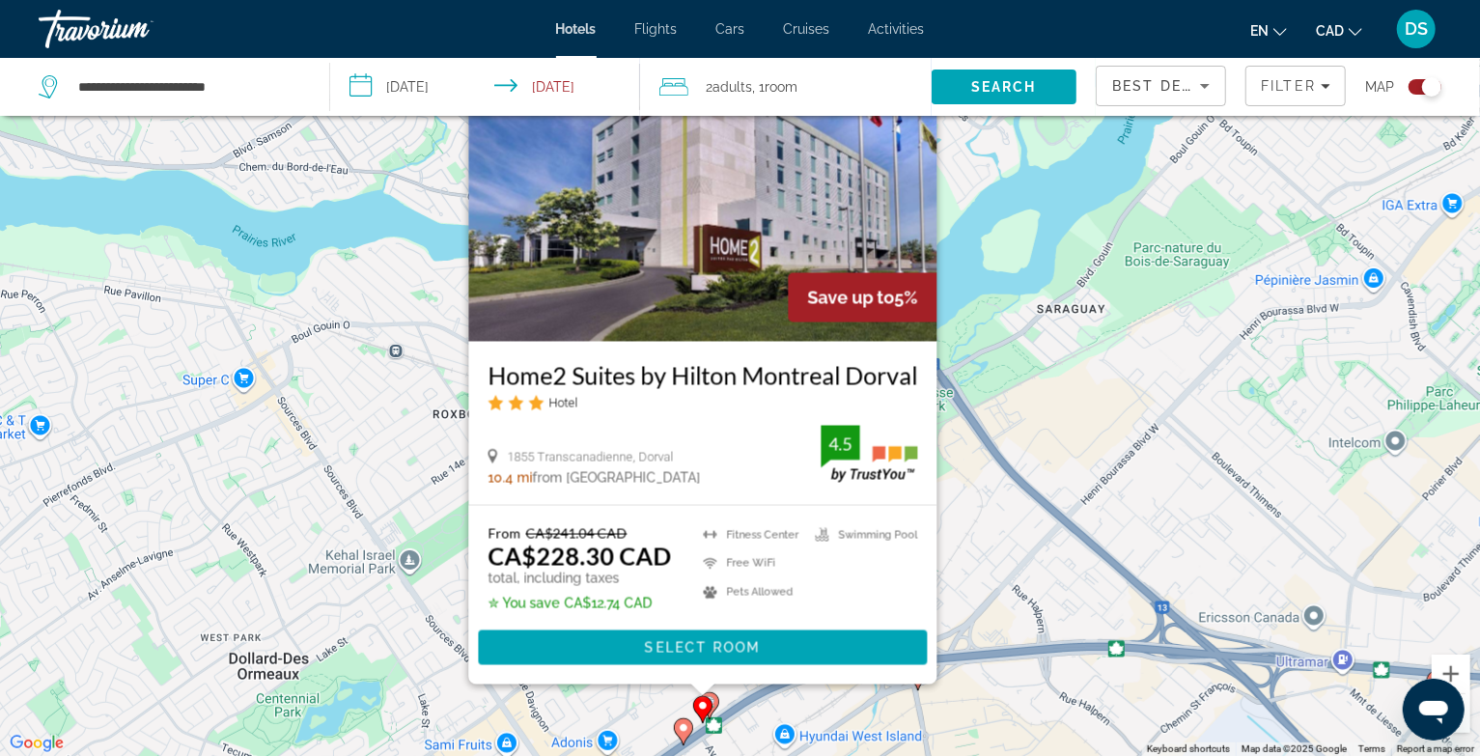
click at [1006, 548] on div "To activate drag with keyboard, press Alt + Enter. Once in keyboard drag state,…" at bounding box center [740, 378] width 1480 height 756
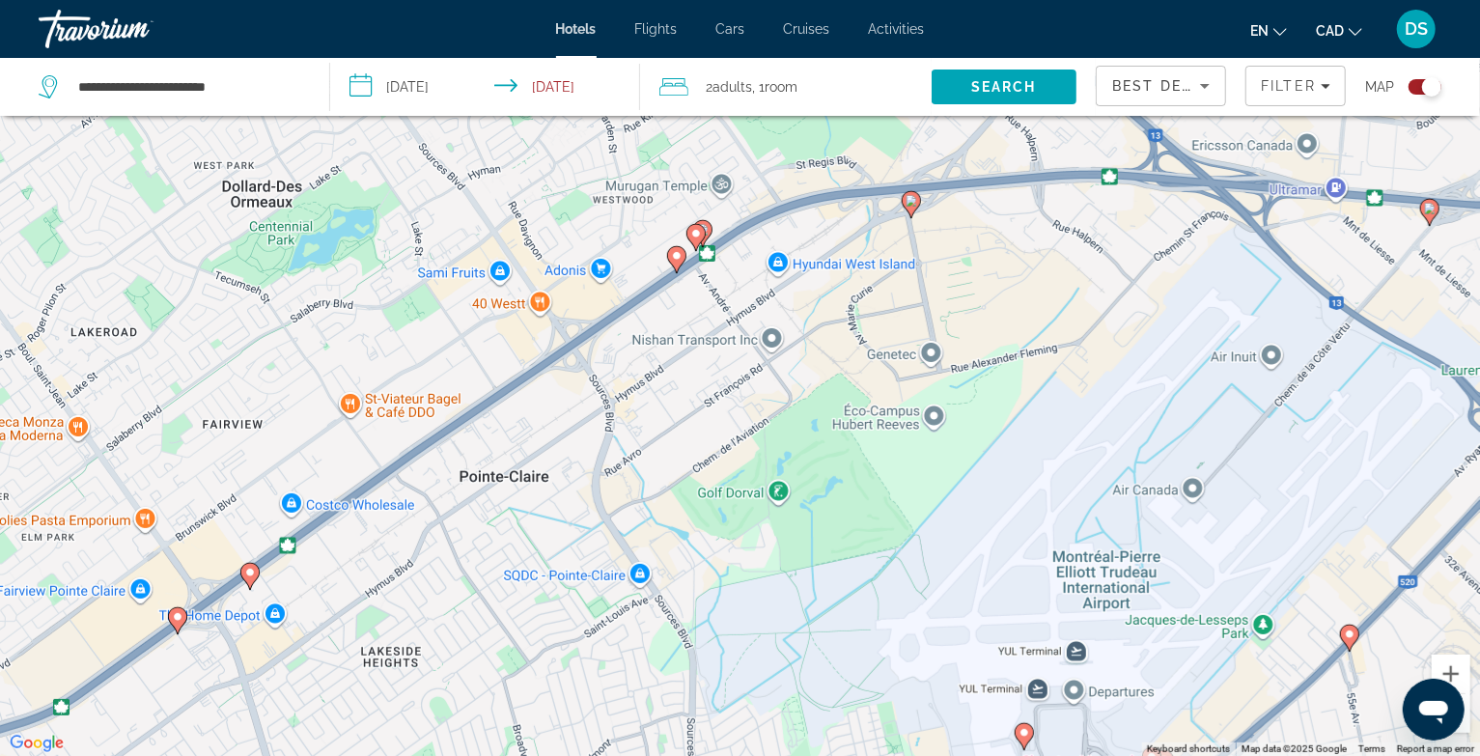
drag, startPoint x: 1003, startPoint y: 626, endPoint x: 980, endPoint y: 185, distance: 440.8
click at [995, 149] on div "To activate drag with keyboard, press Alt + Enter. Once in keyboard drag state,…" at bounding box center [740, 378] width 1480 height 756
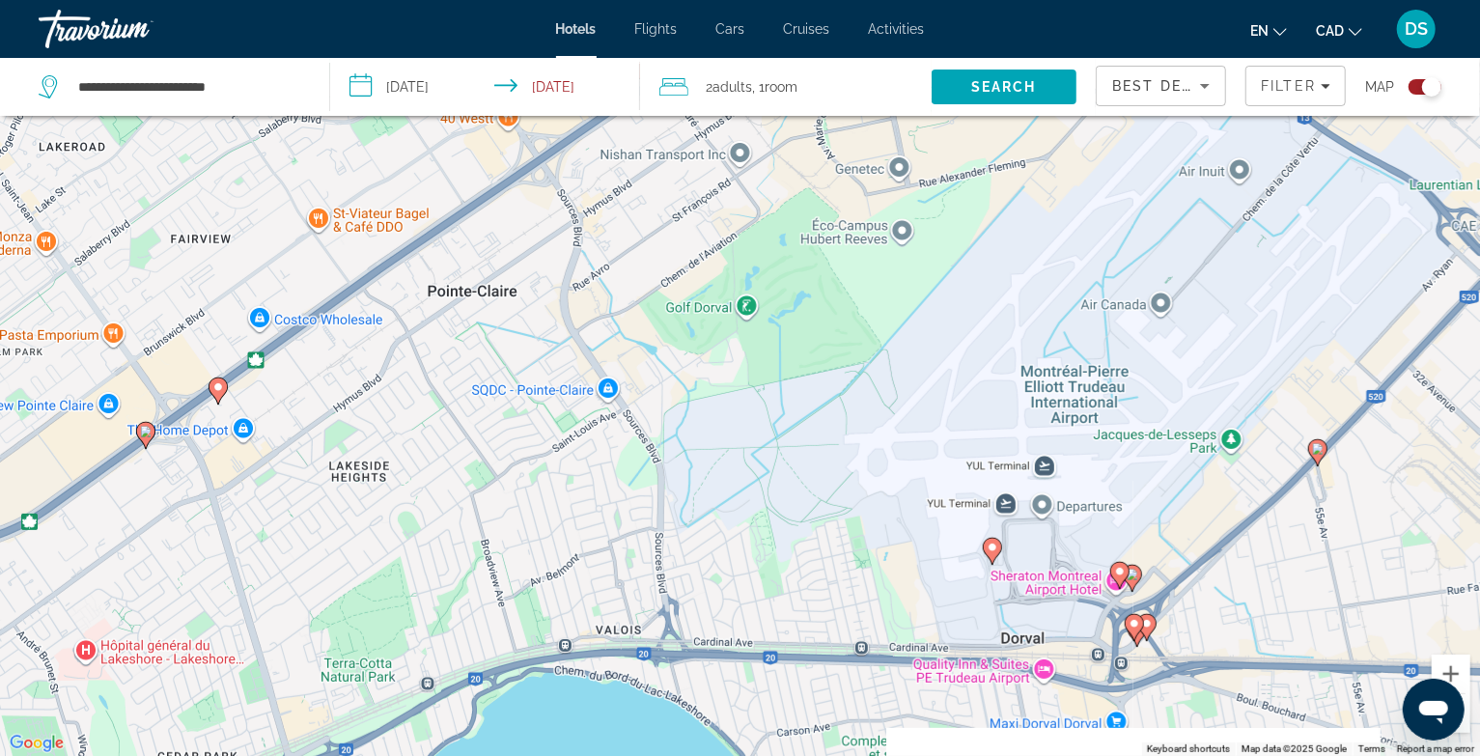
drag, startPoint x: 959, startPoint y: 434, endPoint x: 932, endPoint y: 249, distance: 187.3
click at [932, 249] on div "To activate drag with keyboard, press Alt + Enter. Once in keyboard drag state,…" at bounding box center [740, 378] width 1480 height 756
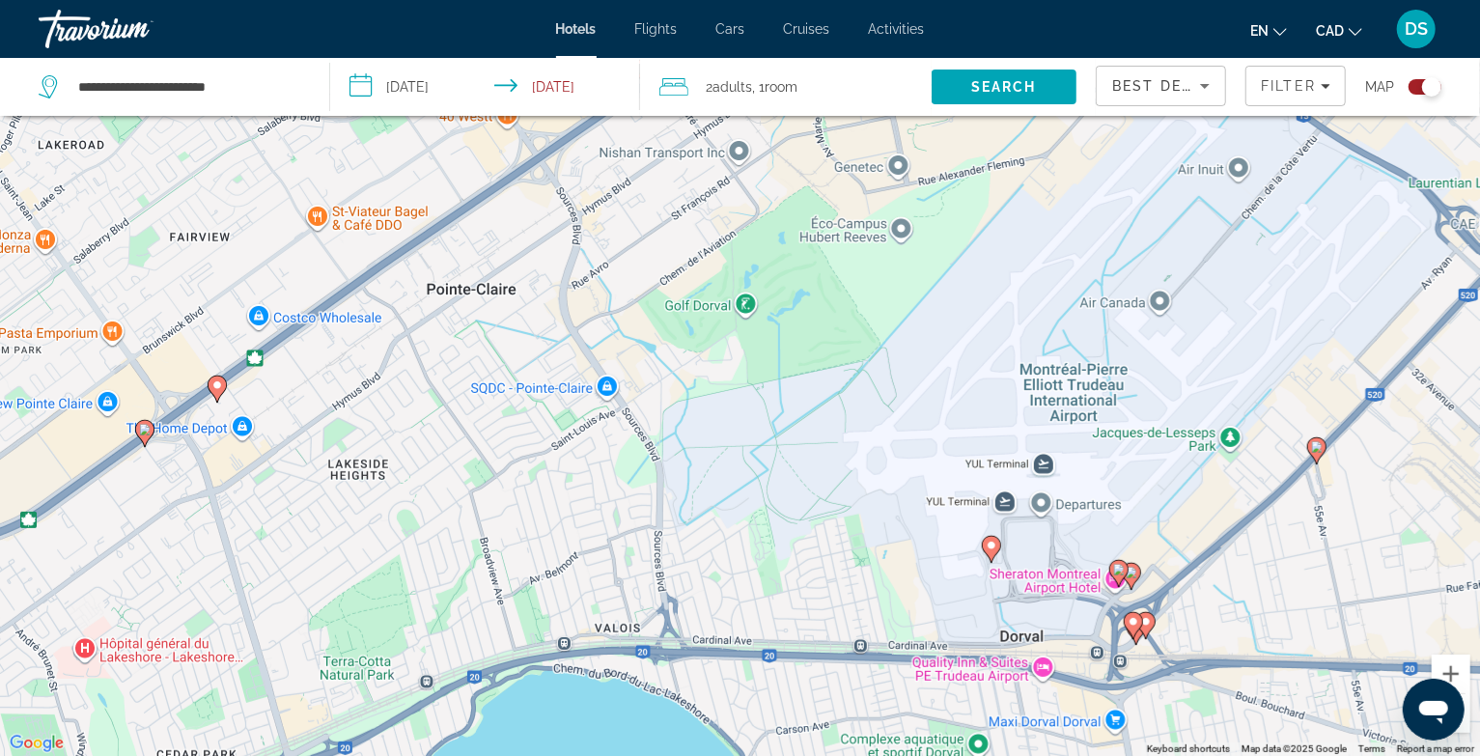
click at [995, 557] on gmp-advanced-marker "Main content" at bounding box center [991, 549] width 19 height 29
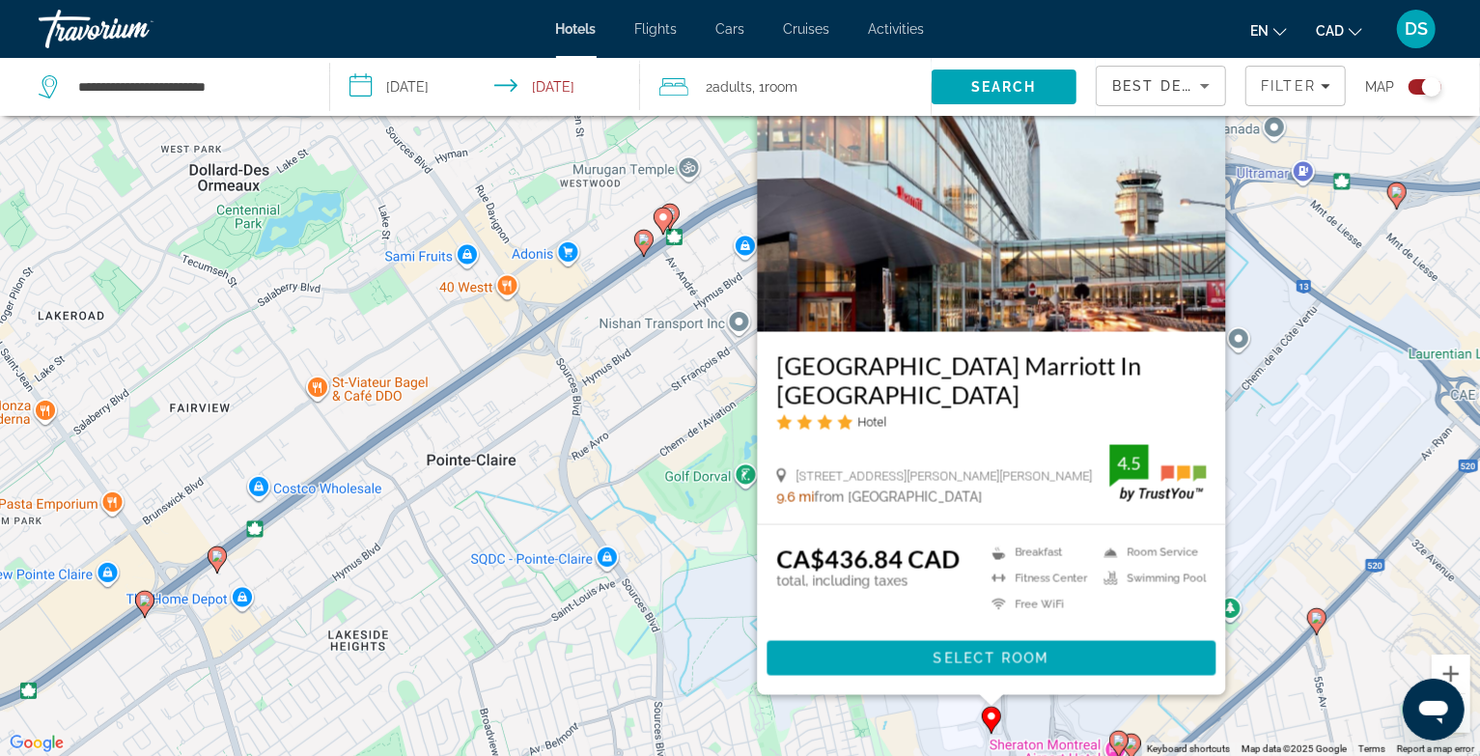
click at [1310, 627] on gmp-advanced-marker "Main content" at bounding box center [1316, 621] width 19 height 29
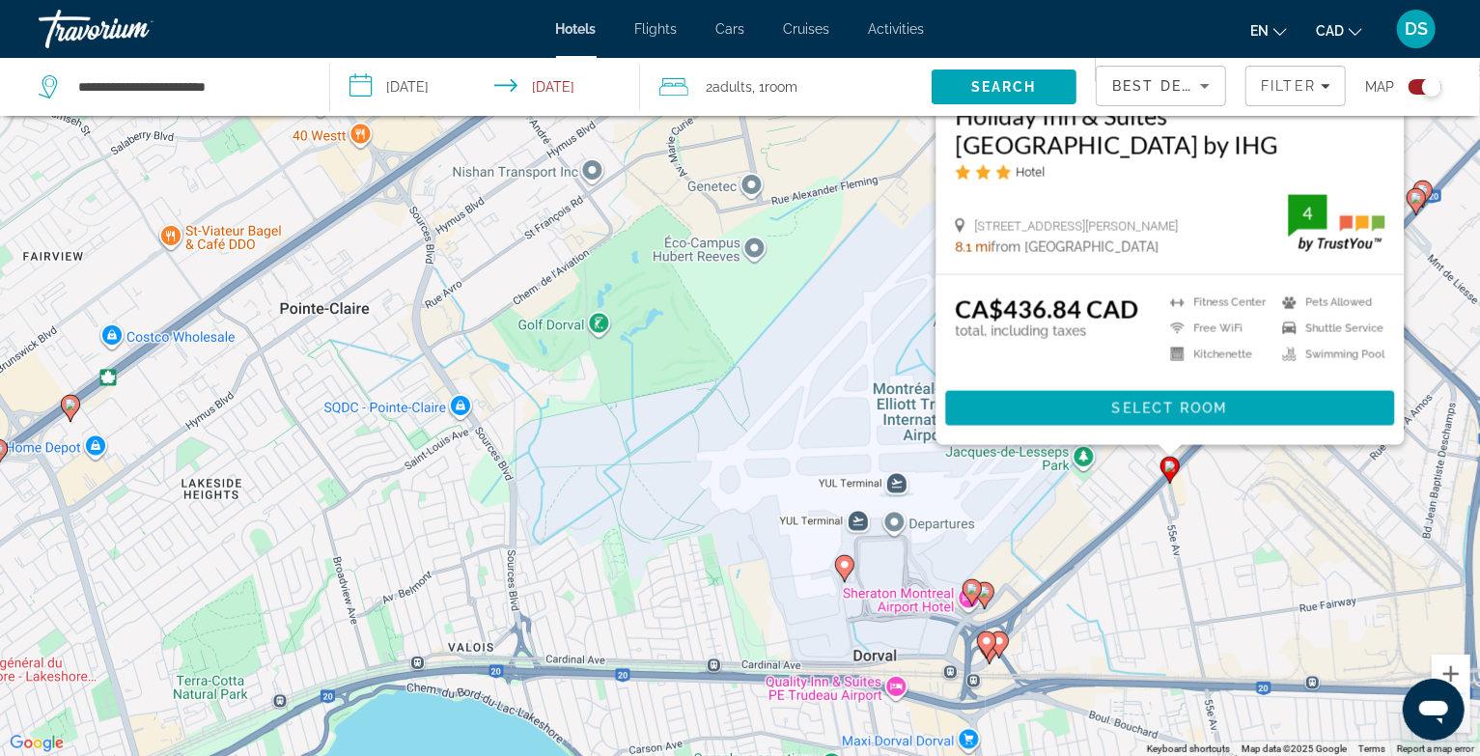
drag, startPoint x: 897, startPoint y: 606, endPoint x: 832, endPoint y: 197, distance: 414.4
click at [832, 197] on div "To activate drag with keyboard, press Alt + Enter. Once in keyboard drag state,…" at bounding box center [740, 378] width 1480 height 756
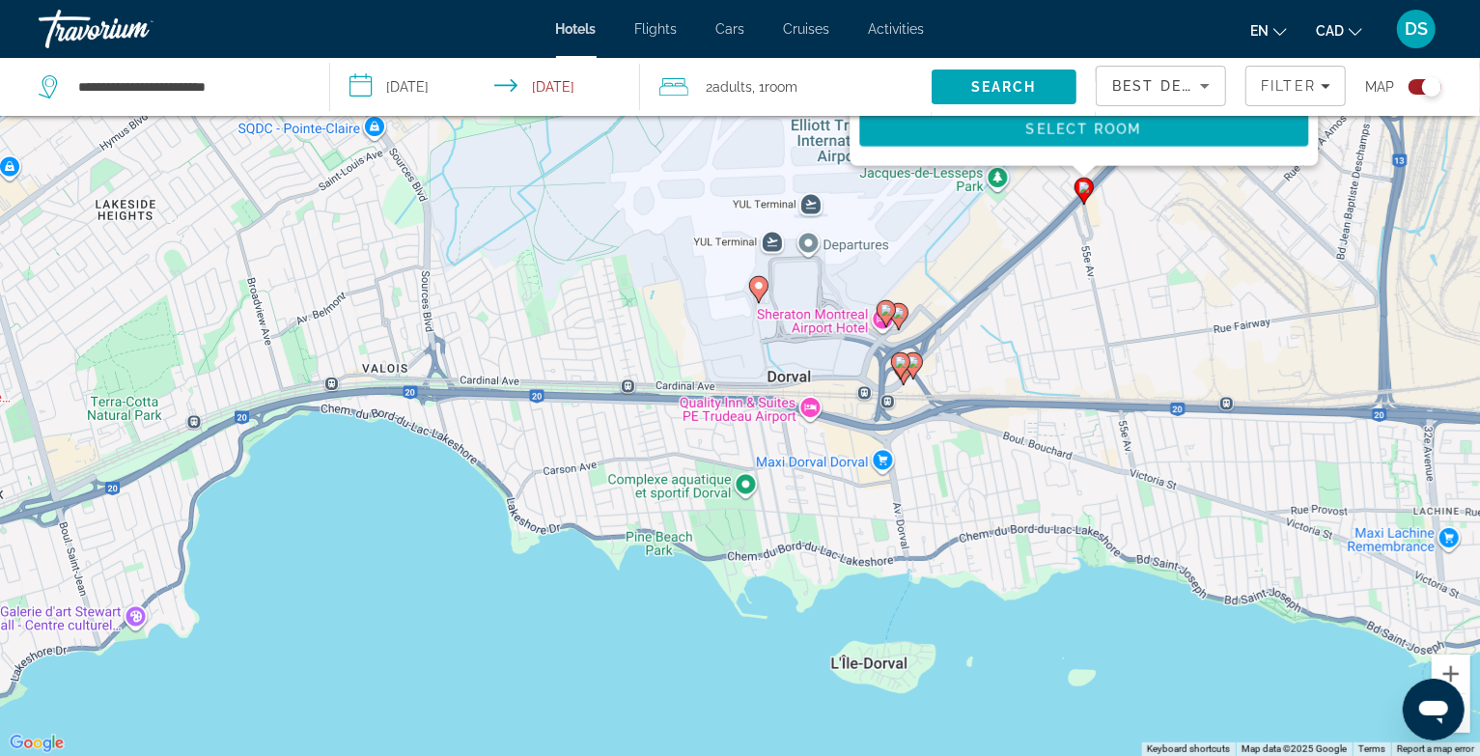
click at [884, 315] on image "Main content" at bounding box center [886, 310] width 12 height 12
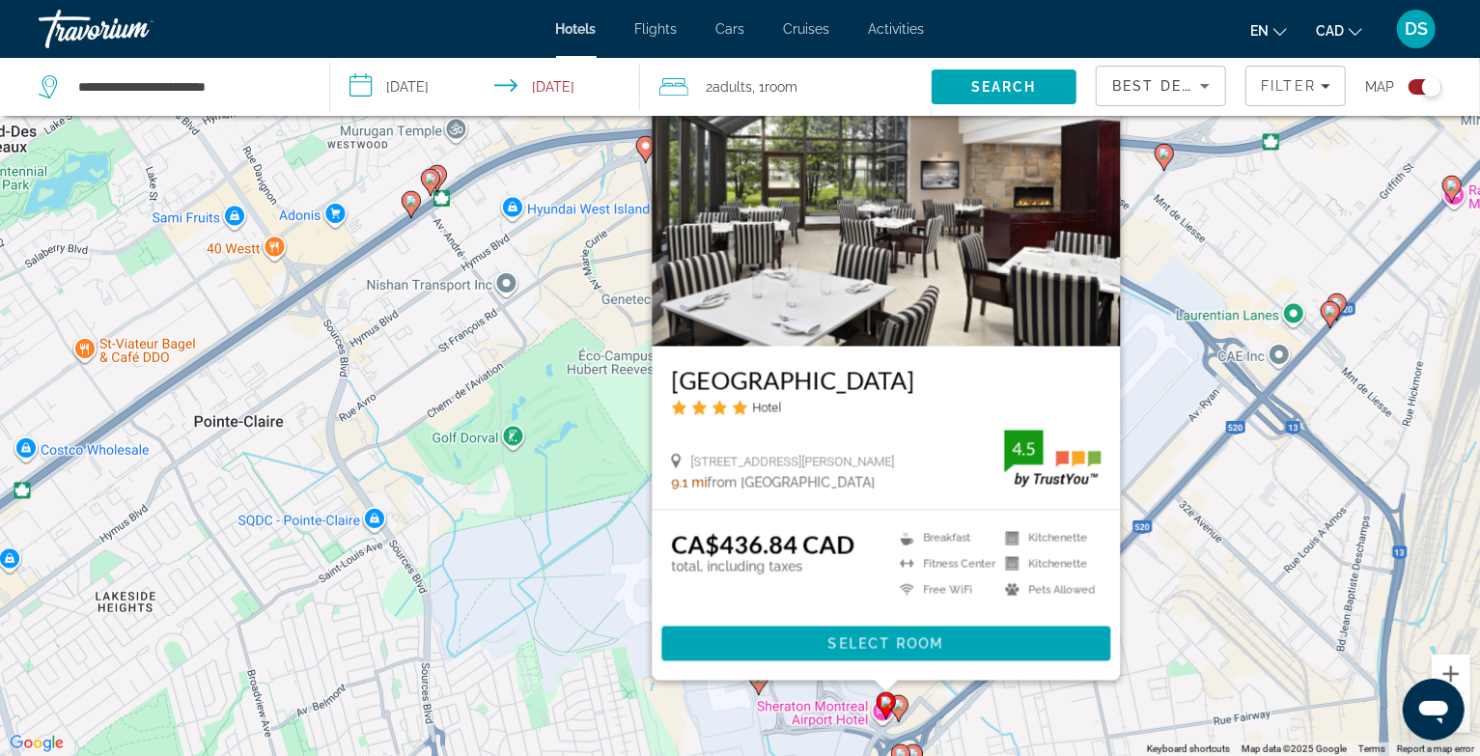
click at [894, 709] on gmp-advanced-marker "Main content" at bounding box center [885, 705] width 19 height 29
click at [898, 712] on icon "Main content" at bounding box center [897, 707] width 17 height 25
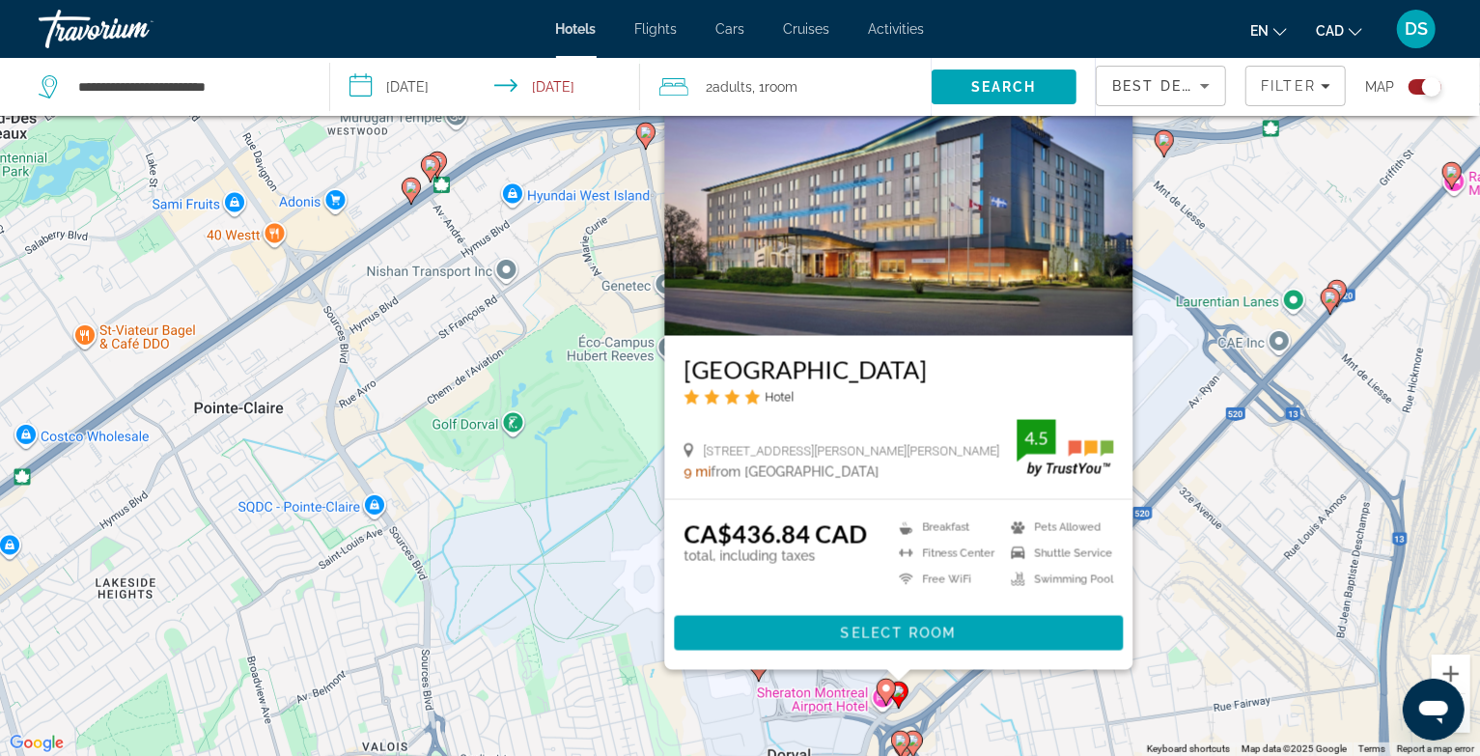
drag, startPoint x: 998, startPoint y: 732, endPoint x: 963, endPoint y: 560, distance: 175.3
click at [963, 560] on div "To activate drag with keyboard, press Alt + Enter. Once in keyboard drag state,…" at bounding box center [740, 378] width 1480 height 756
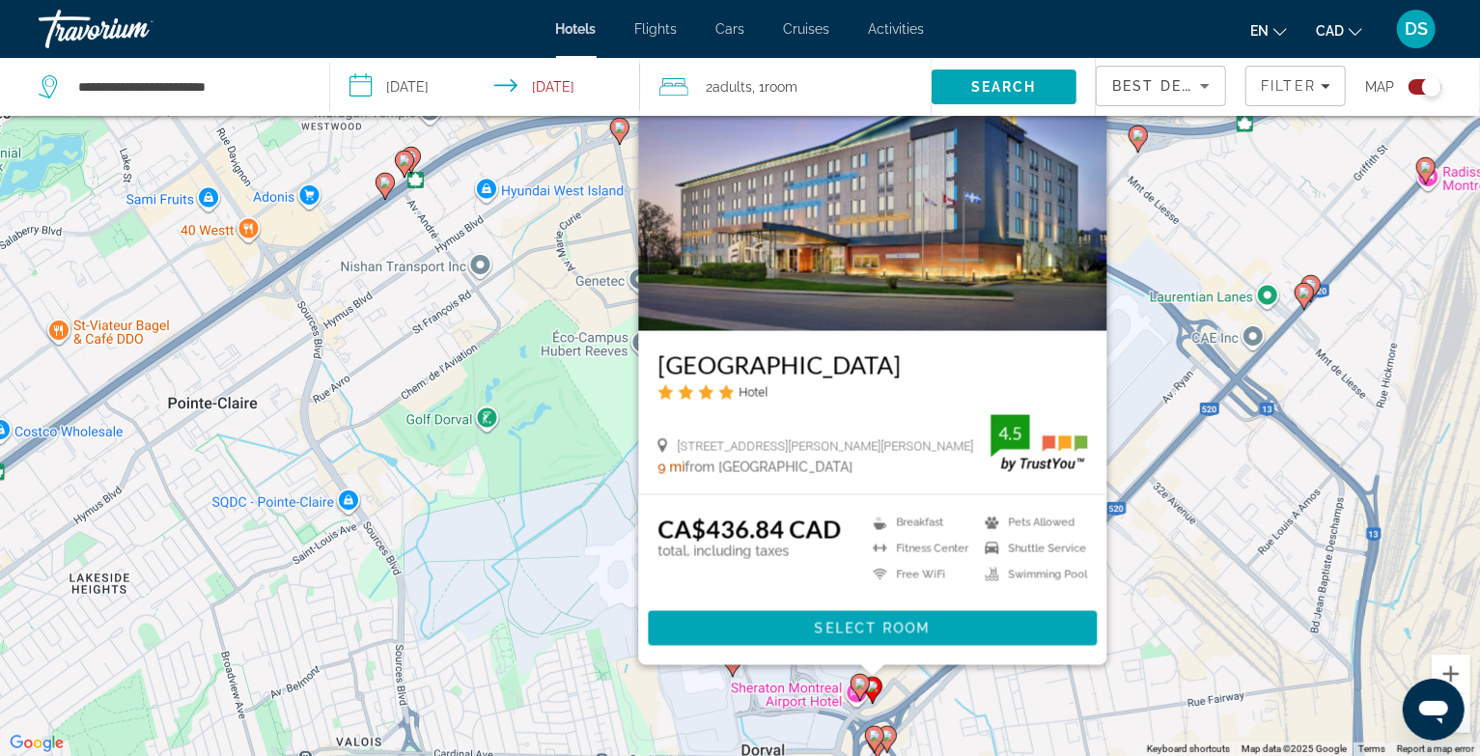
drag, startPoint x: 943, startPoint y: 529, endPoint x: 969, endPoint y: 608, distance: 83.3
click at [969, 608] on div "To activate drag with keyboard, press Alt + Enter. Once in keyboard drag state,…" at bounding box center [740, 378] width 1480 height 756
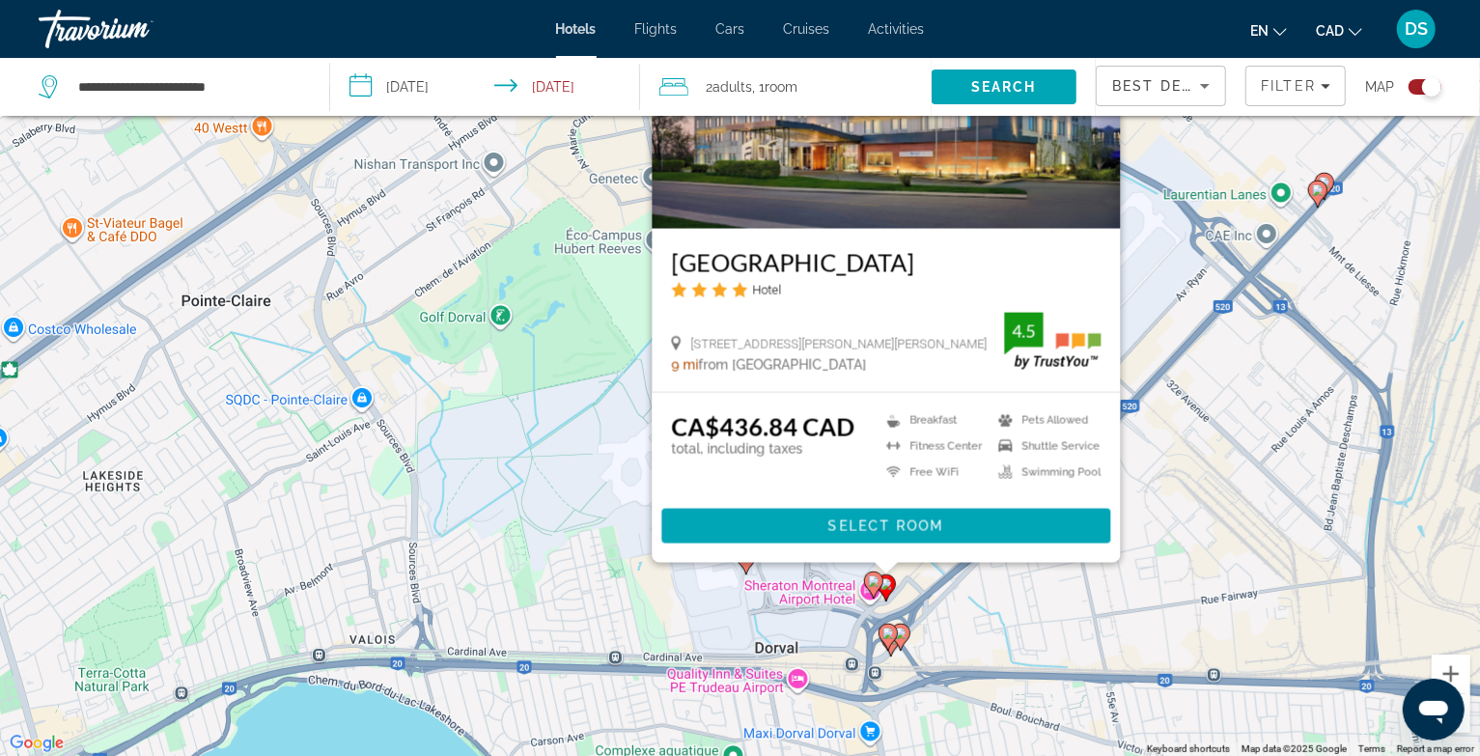
click at [884, 634] on image "Main content" at bounding box center [888, 633] width 12 height 12
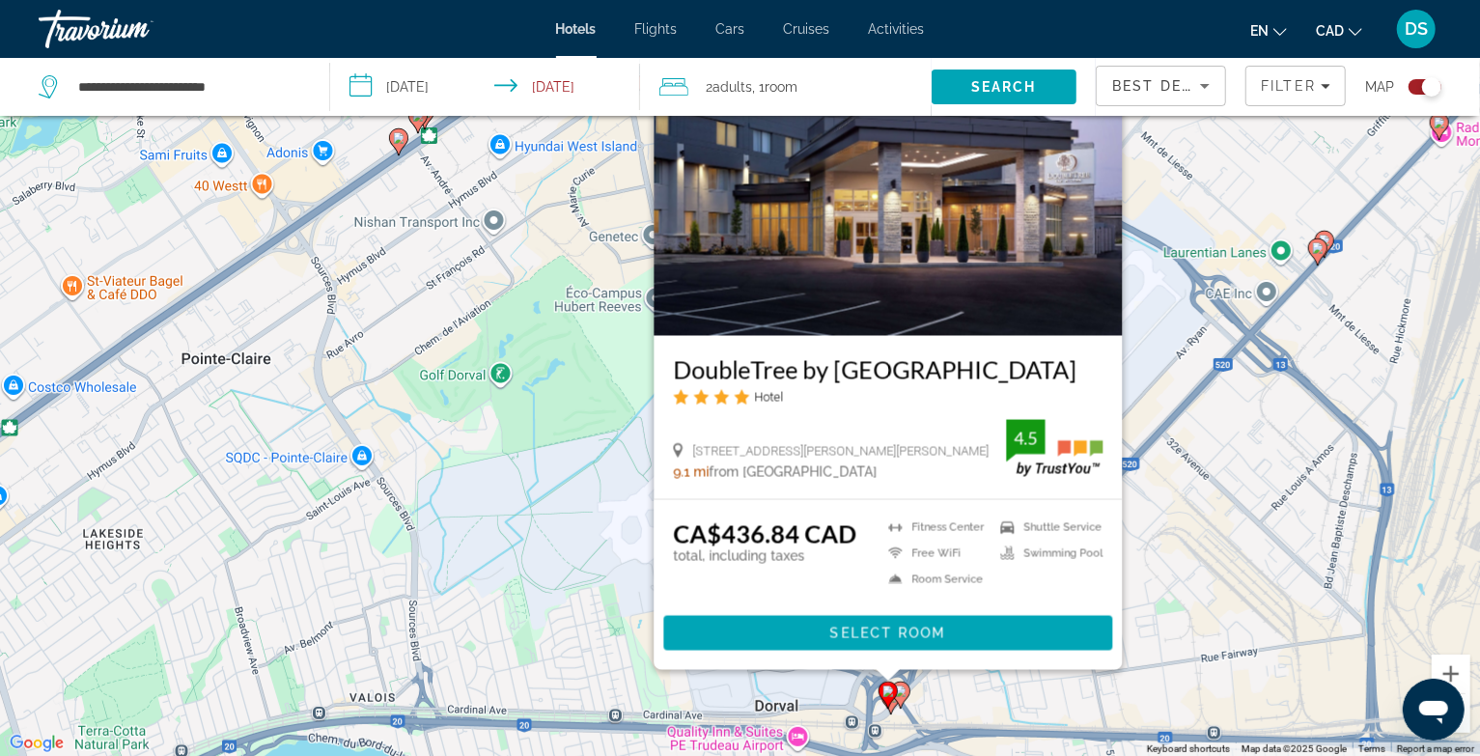
drag, startPoint x: 997, startPoint y: 694, endPoint x: 987, endPoint y: 595, distance: 100.0
click at [998, 591] on div "To activate drag with keyboard, press Alt + Enter. Once in keyboard drag state,…" at bounding box center [740, 378] width 1480 height 756
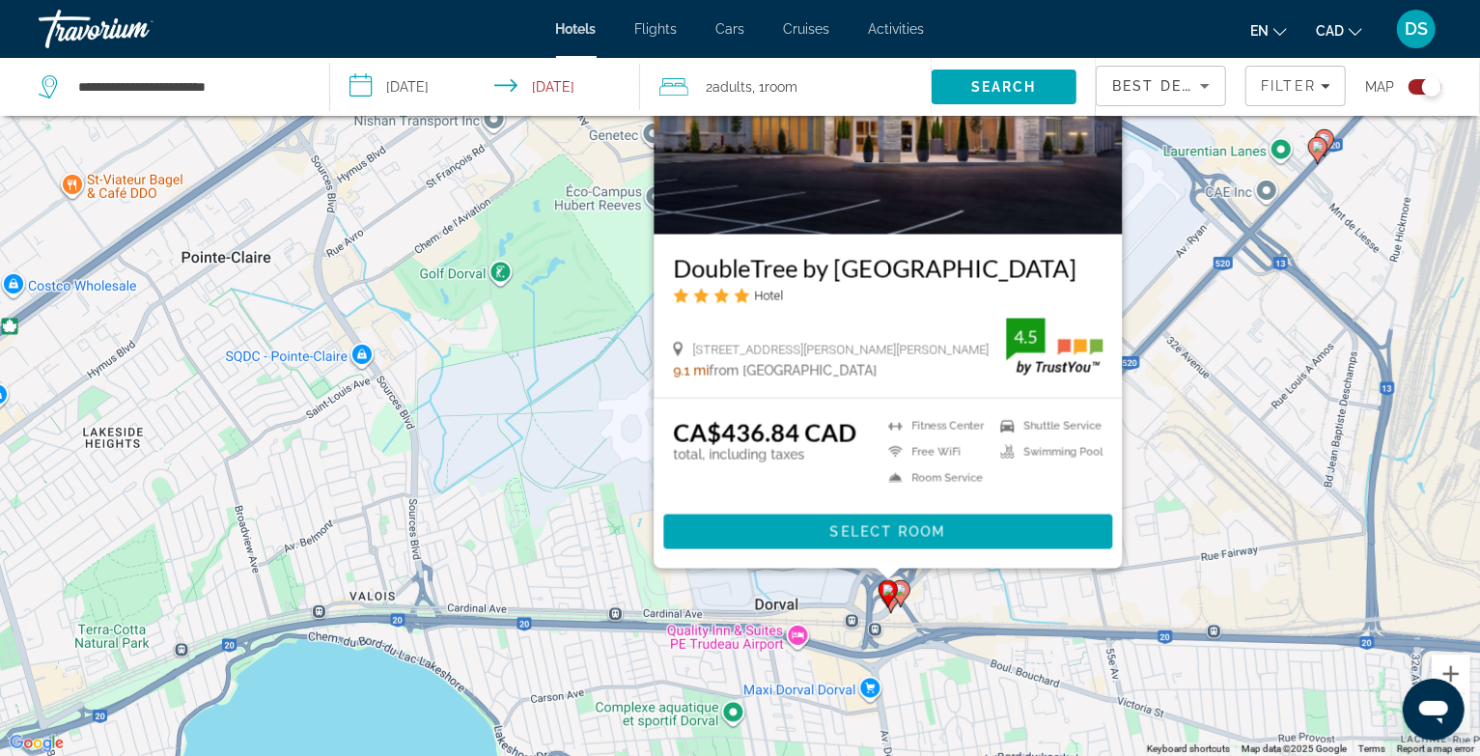
click at [900, 596] on icon "Main content" at bounding box center [899, 592] width 17 height 25
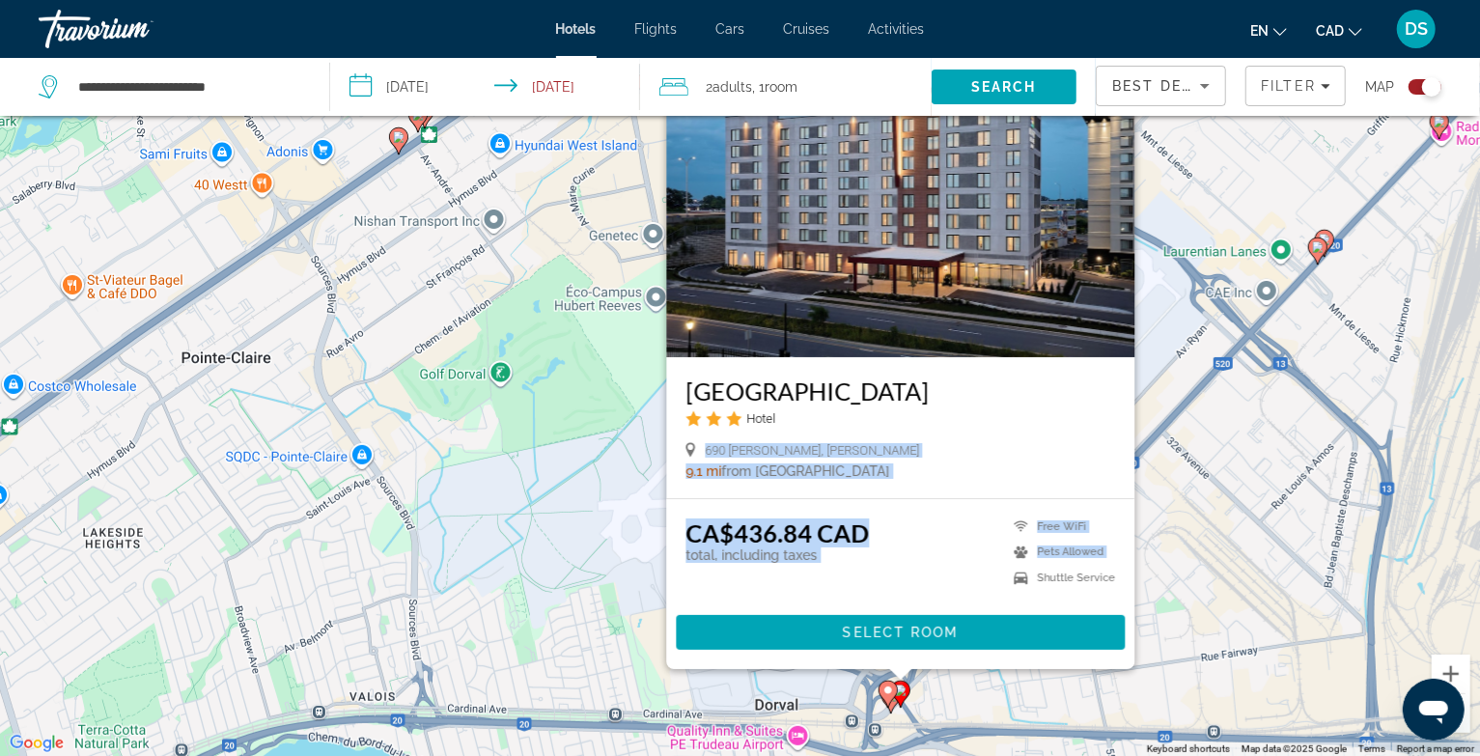
drag, startPoint x: 938, startPoint y: 411, endPoint x: 944, endPoint y: 585, distance: 173.8
click at [942, 591] on div "[GEOGRAPHIC_DATA] Hotel 690 [PERSON_NAME], [PERSON_NAME] 9.1 mi from [GEOGRAPHI…" at bounding box center [900, 358] width 468 height 621
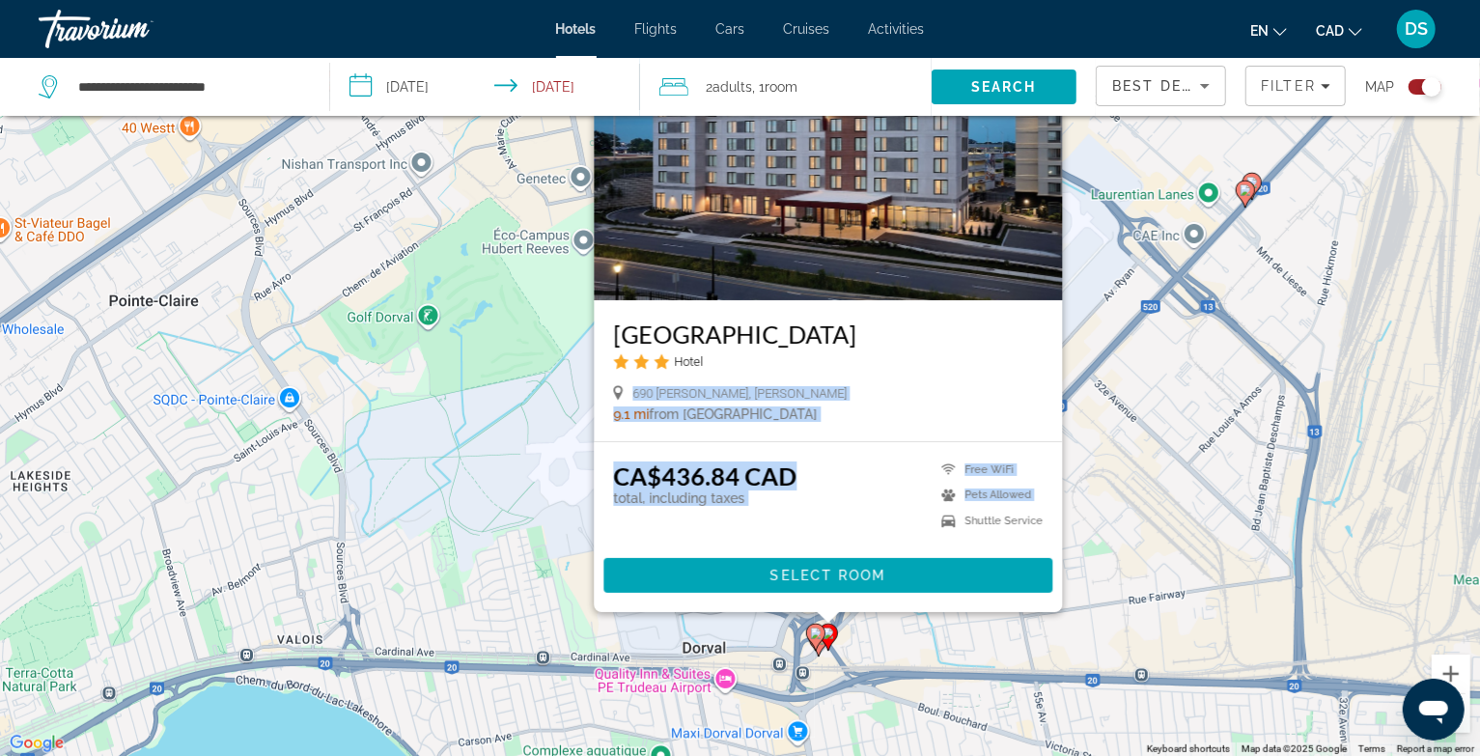
drag, startPoint x: 1180, startPoint y: 392, endPoint x: 1083, endPoint y: 314, distance: 124.2
click at [1092, 285] on div "To activate drag with keyboard, press Alt + Enter. Once in keyboard drag state,…" at bounding box center [740, 378] width 1480 height 756
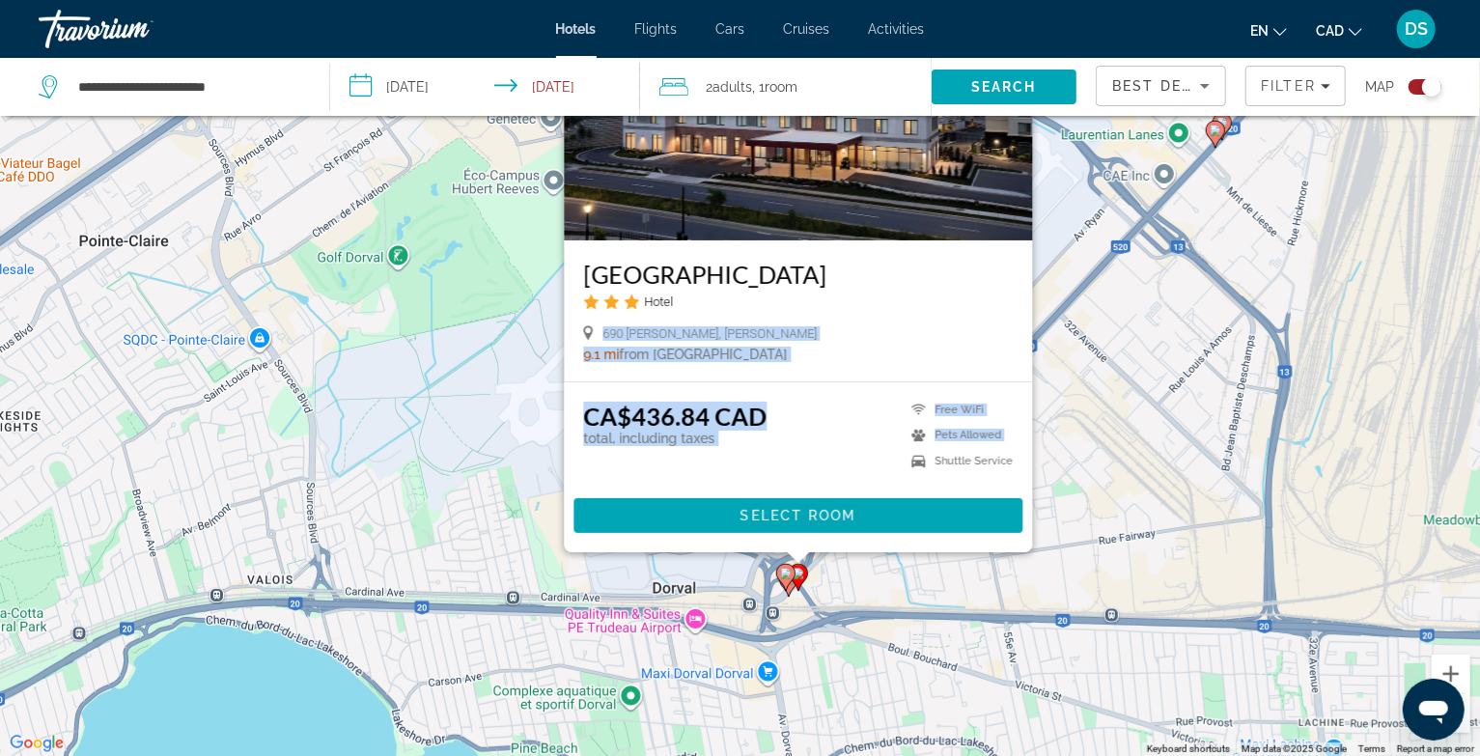
click at [882, 595] on div "To activate drag with keyboard, press Alt + Enter. Once in keyboard drag state,…" at bounding box center [740, 378] width 1480 height 756
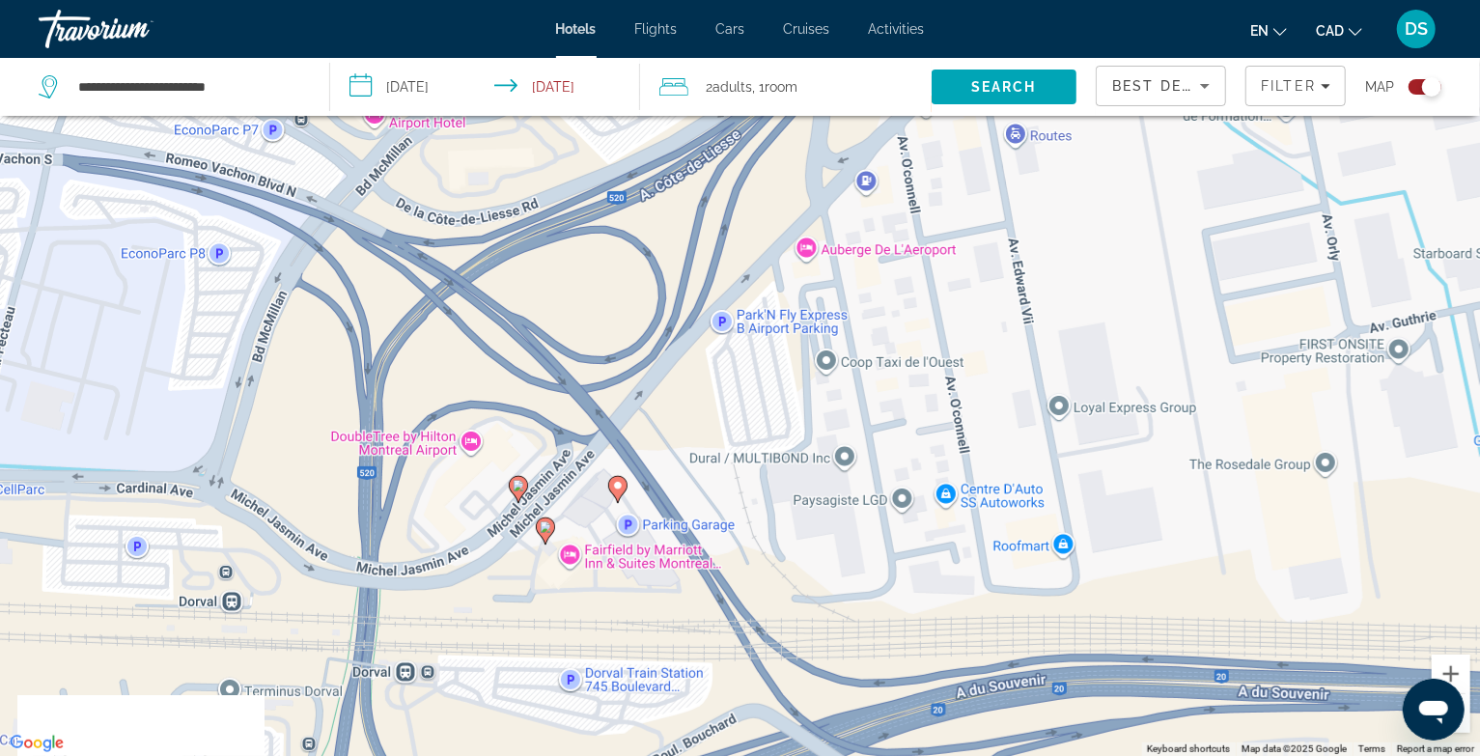
drag, startPoint x: 746, startPoint y: 564, endPoint x: 768, endPoint y: 452, distance: 114.2
click at [768, 452] on div "To activate drag with keyboard, press Alt + Enter. Once in keyboard drag state,…" at bounding box center [740, 378] width 1480 height 756
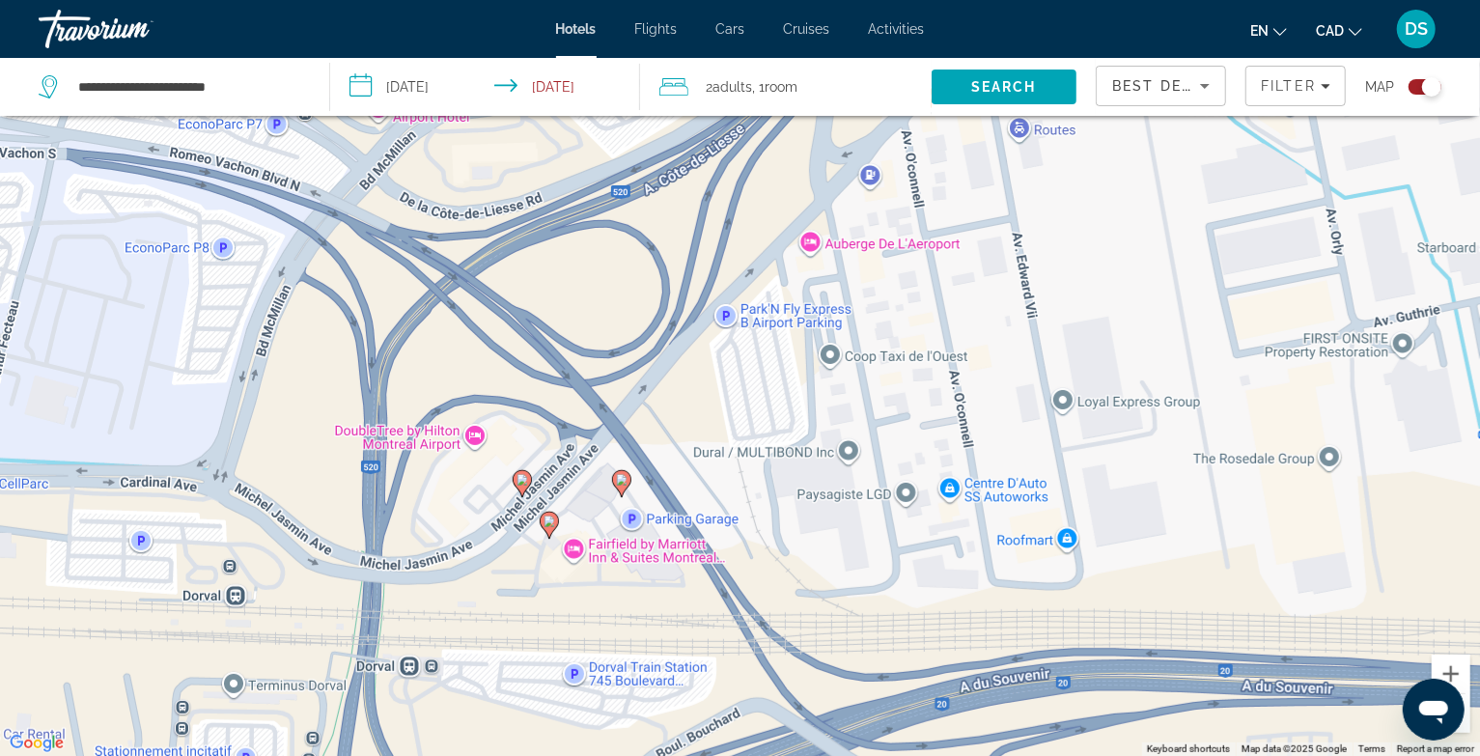
click at [548, 525] on image "Main content" at bounding box center [549, 521] width 12 height 12
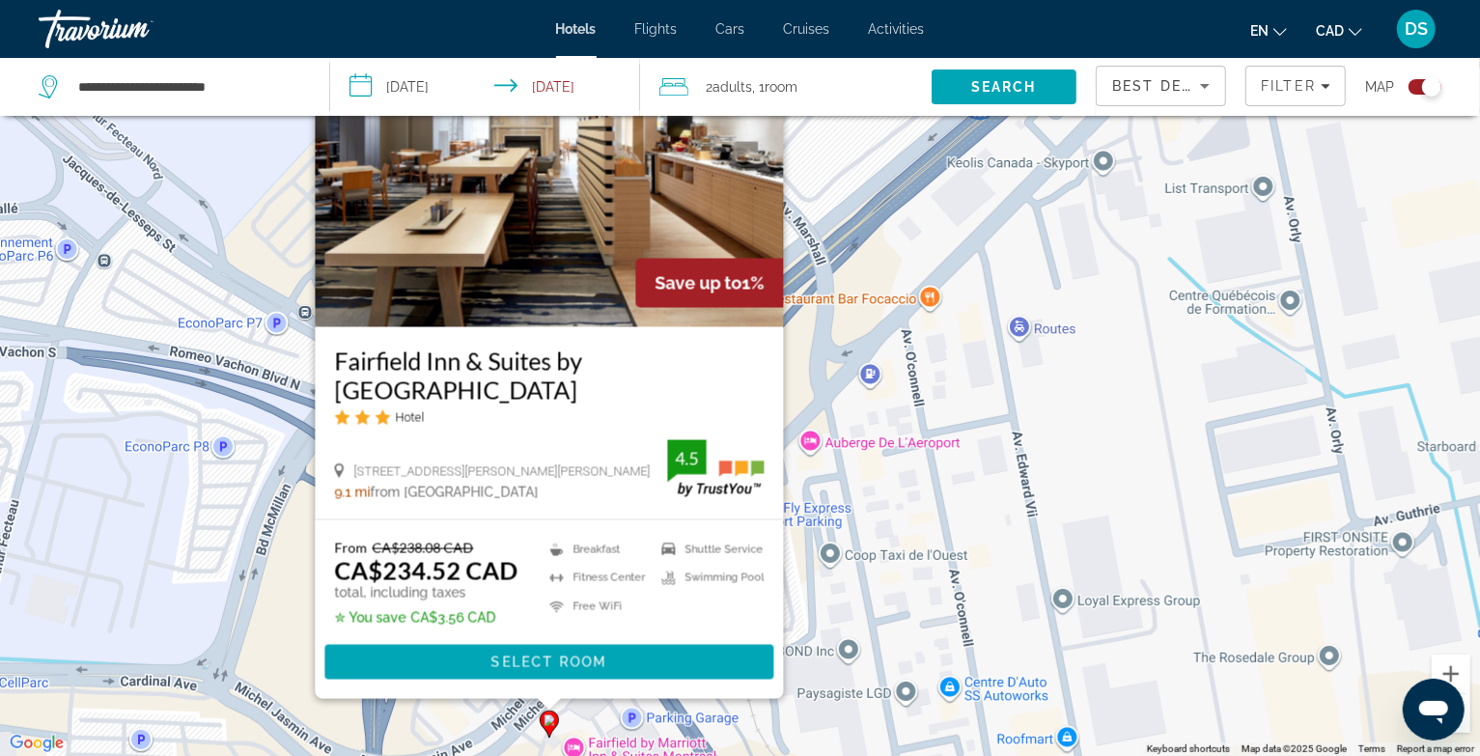
click at [600, 727] on div "To activate drag with keyboard, press Alt + Enter. Once in keyboard drag state,…" at bounding box center [740, 378] width 1480 height 756
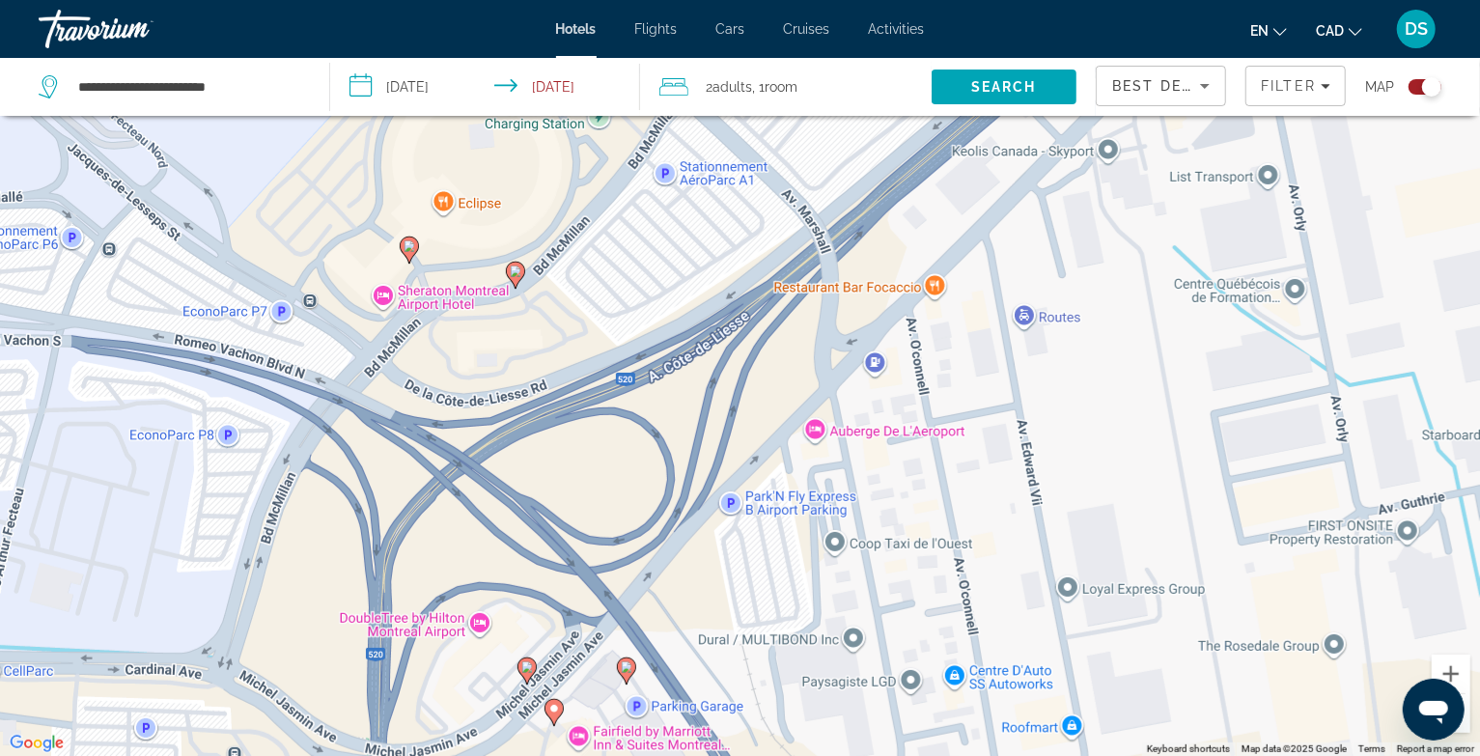
drag, startPoint x: 598, startPoint y: 732, endPoint x: 620, endPoint y: 666, distance: 69.0
click at [619, 673] on div "To activate drag with keyboard, press Alt + Enter. Once in keyboard drag state,…" at bounding box center [740, 378] width 1480 height 756
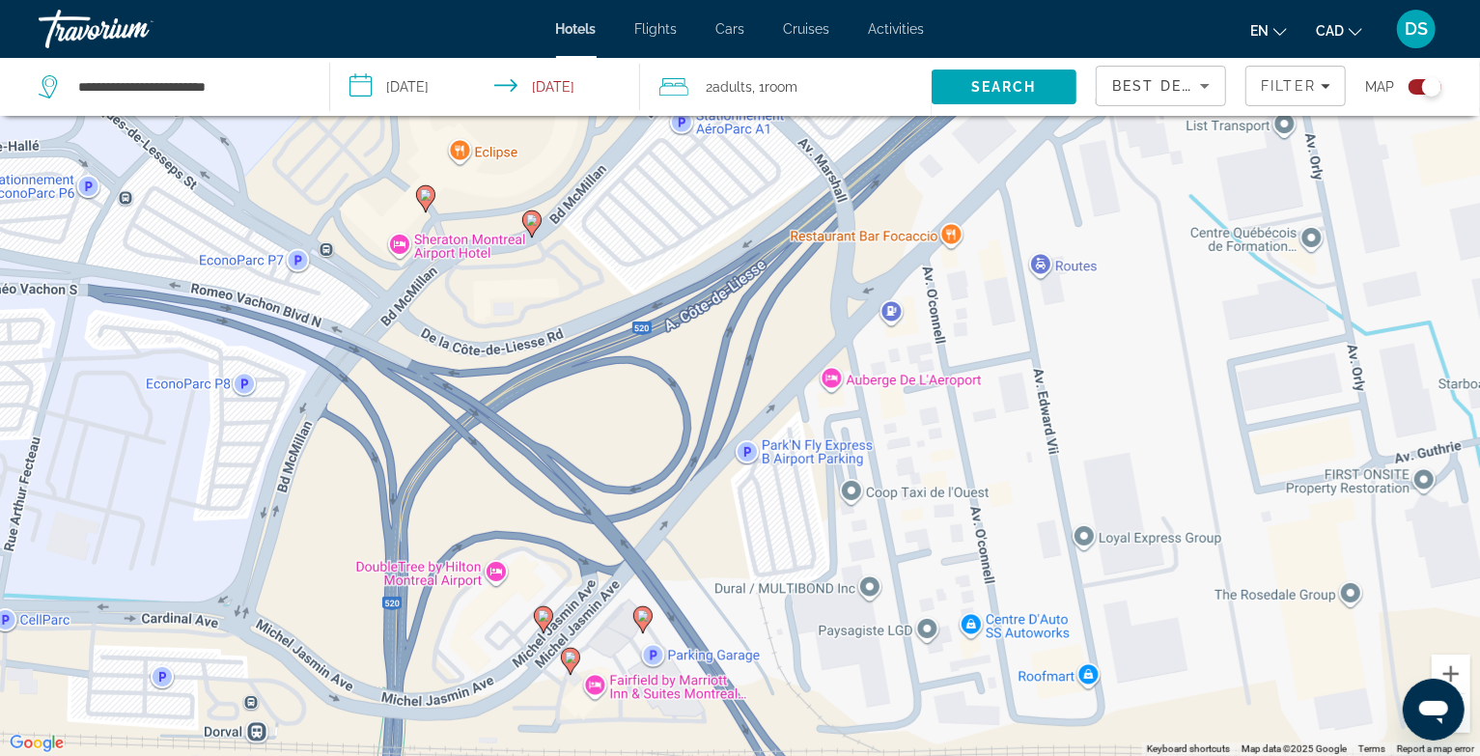
click at [636, 629] on gmp-advanced-marker "Main content" at bounding box center [642, 619] width 19 height 29
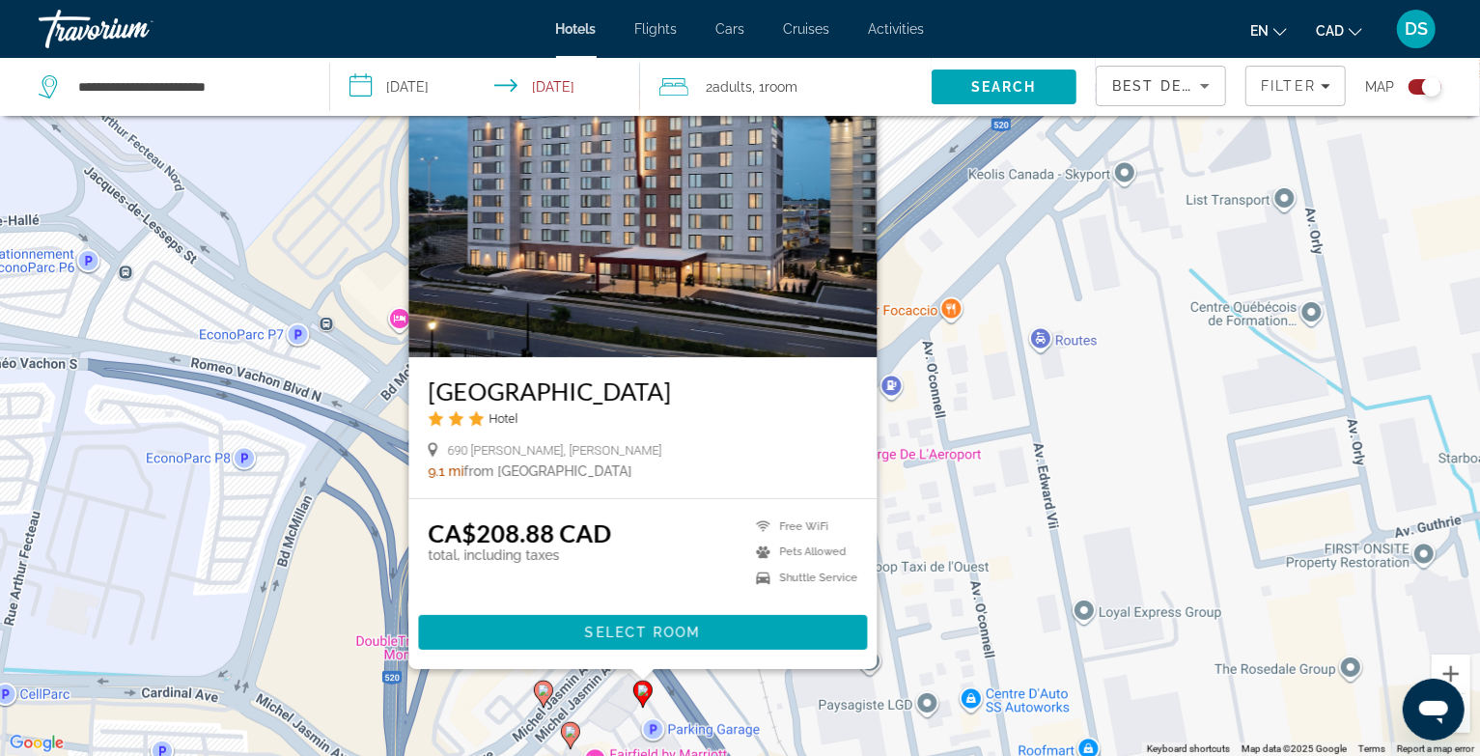
click at [607, 687] on div "To activate drag with keyboard, press Alt + Enter. Once in keyboard drag state,…" at bounding box center [740, 378] width 1480 height 756
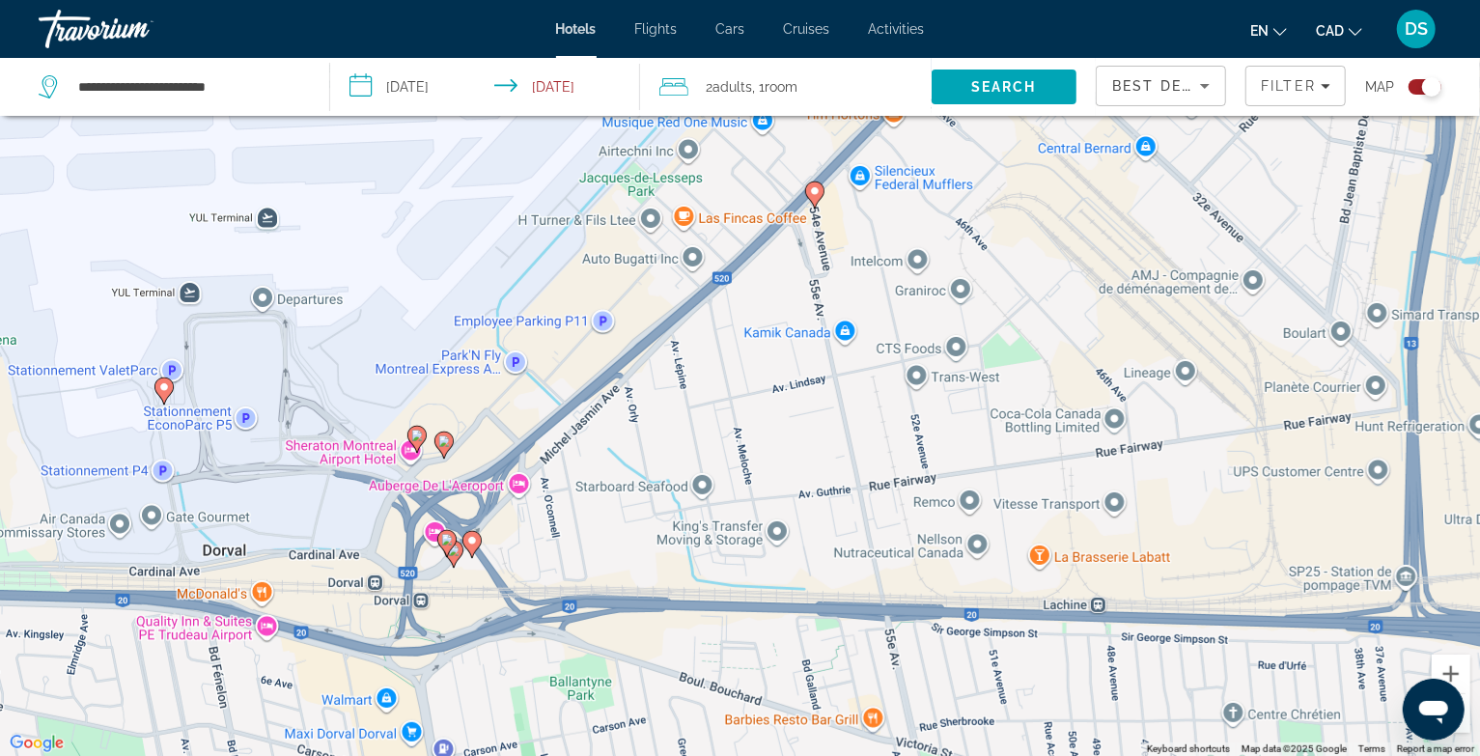
drag, startPoint x: 205, startPoint y: 426, endPoint x: 388, endPoint y: 454, distance: 185.5
click at [388, 454] on div "To activate drag with keyboard, press Alt + Enter. Once in keyboard drag state,…" at bounding box center [740, 378] width 1480 height 756
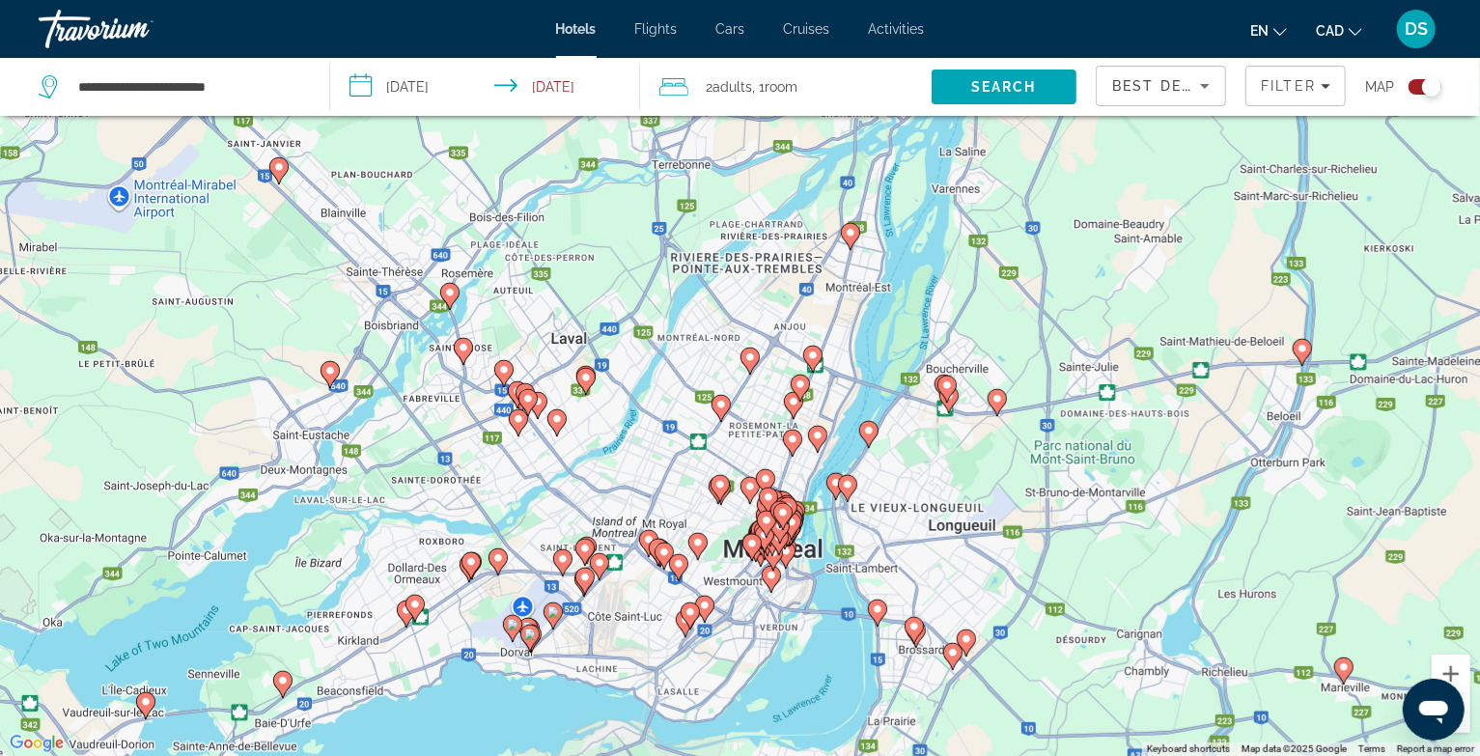
drag, startPoint x: 237, startPoint y: 290, endPoint x: 357, endPoint y: 469, distance: 215.8
click at [357, 469] on div "To activate drag with keyboard, press Alt + Enter. Once in keyboard drag state,…" at bounding box center [740, 378] width 1480 height 756
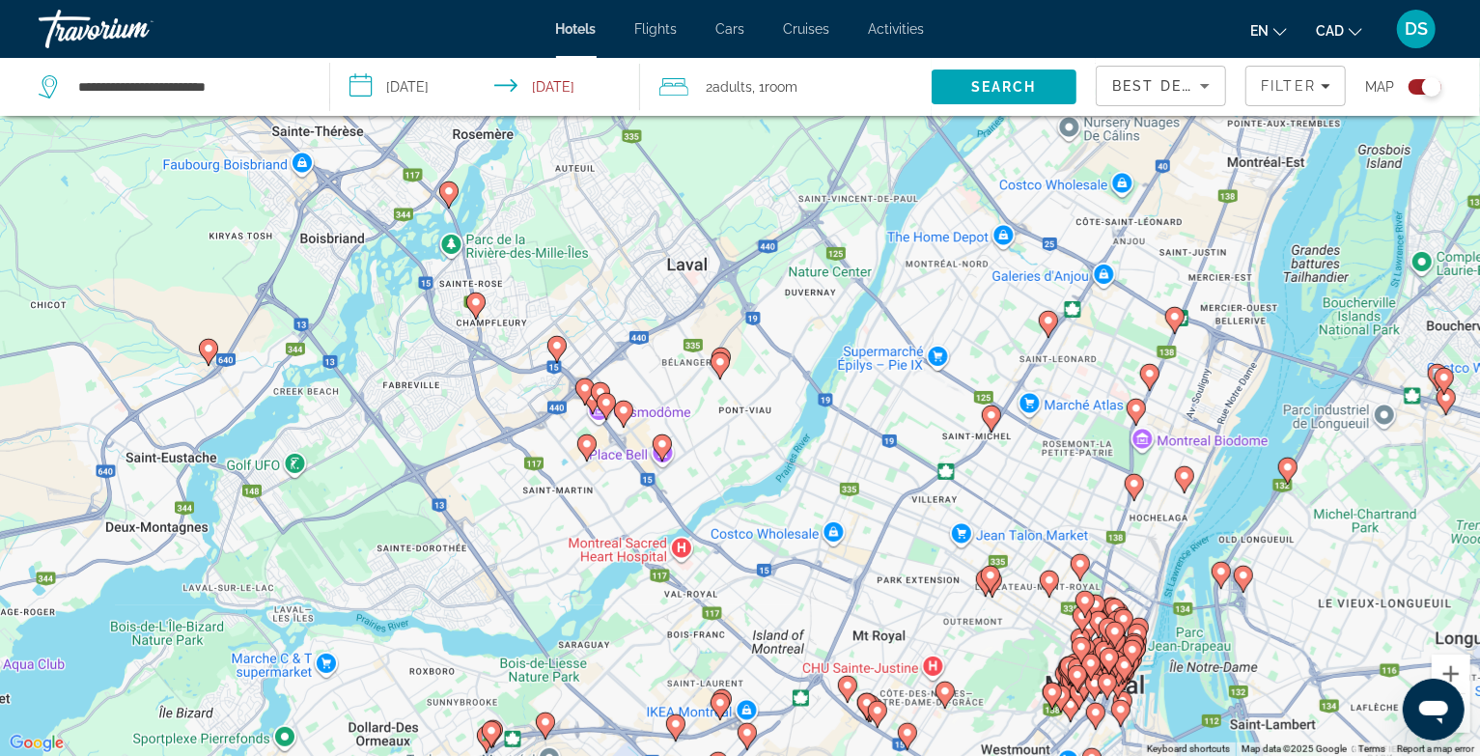
click at [720, 366] on image "Main content" at bounding box center [720, 362] width 12 height 12
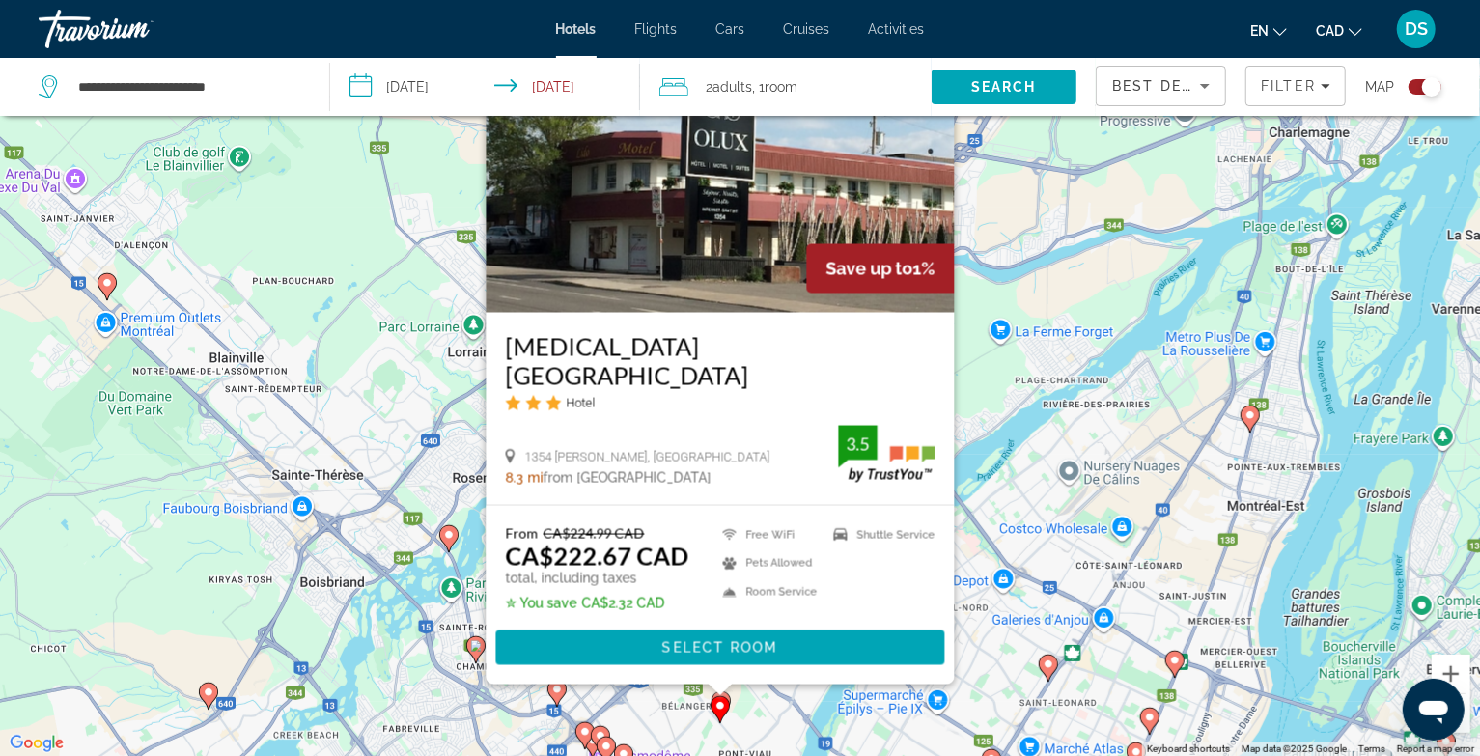
click at [676, 717] on div "To activate drag with keyboard, press Alt + Enter. Once in keyboard drag state,…" at bounding box center [740, 378] width 1480 height 756
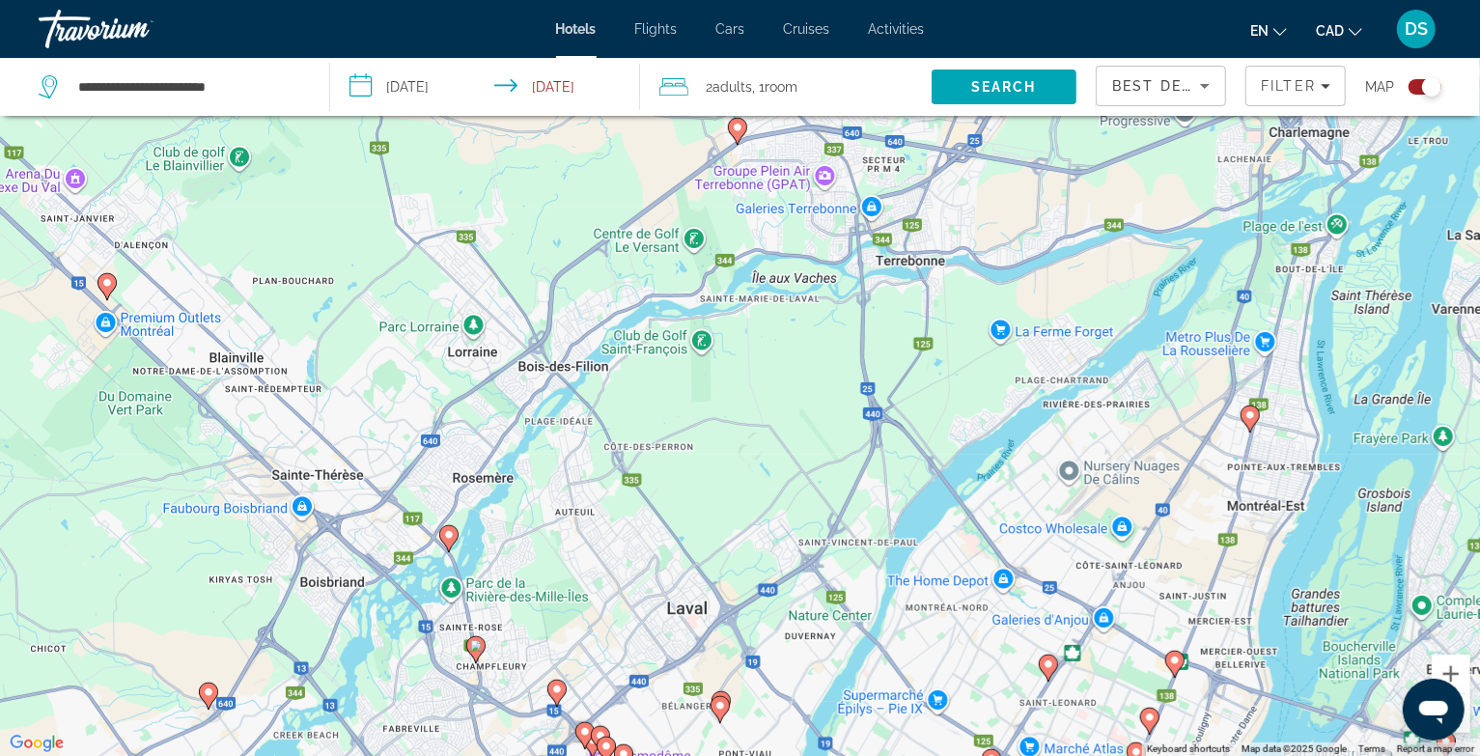
click at [549, 685] on icon "Main content" at bounding box center [555, 692] width 17 height 25
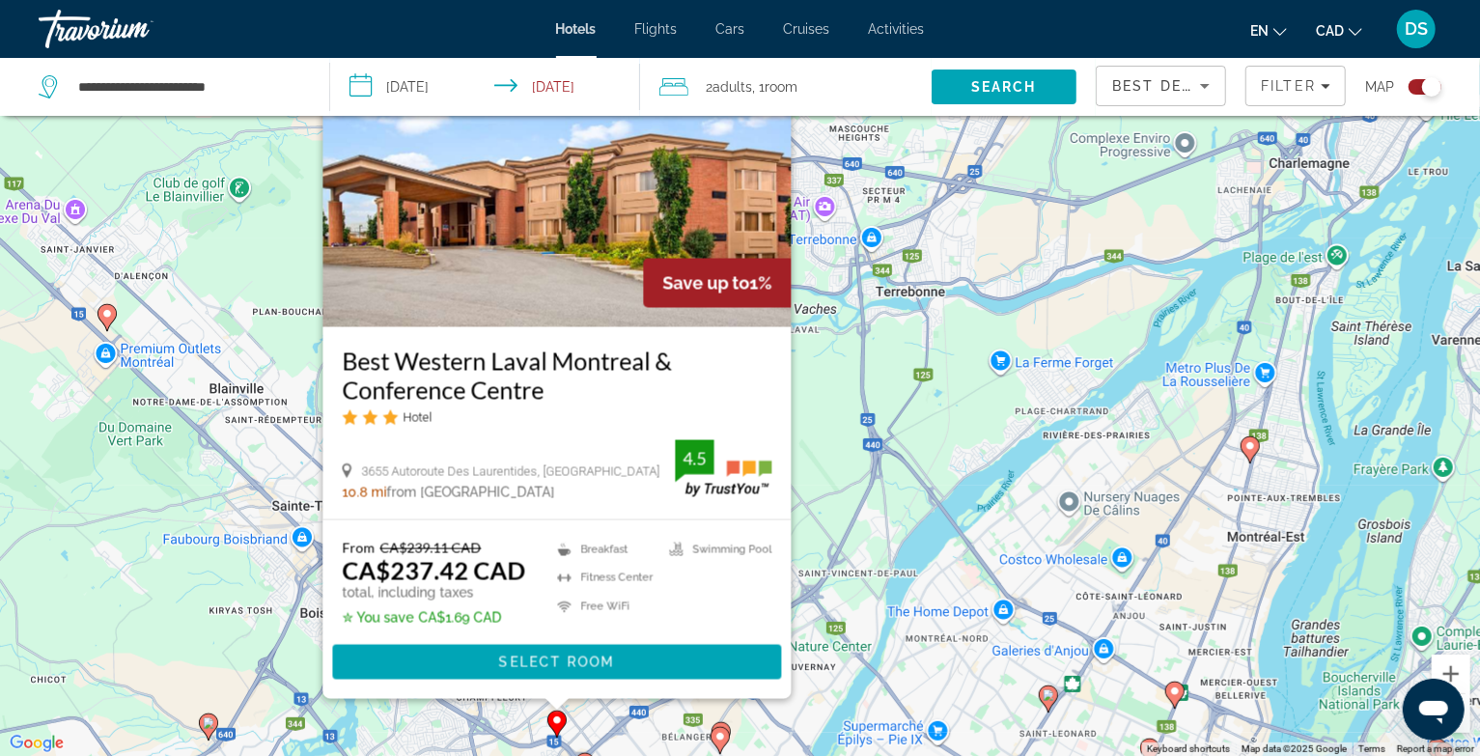
click at [631, 736] on div "To activate drag with keyboard, press Alt + Enter. Once in keyboard drag state,…" at bounding box center [740, 378] width 1480 height 756
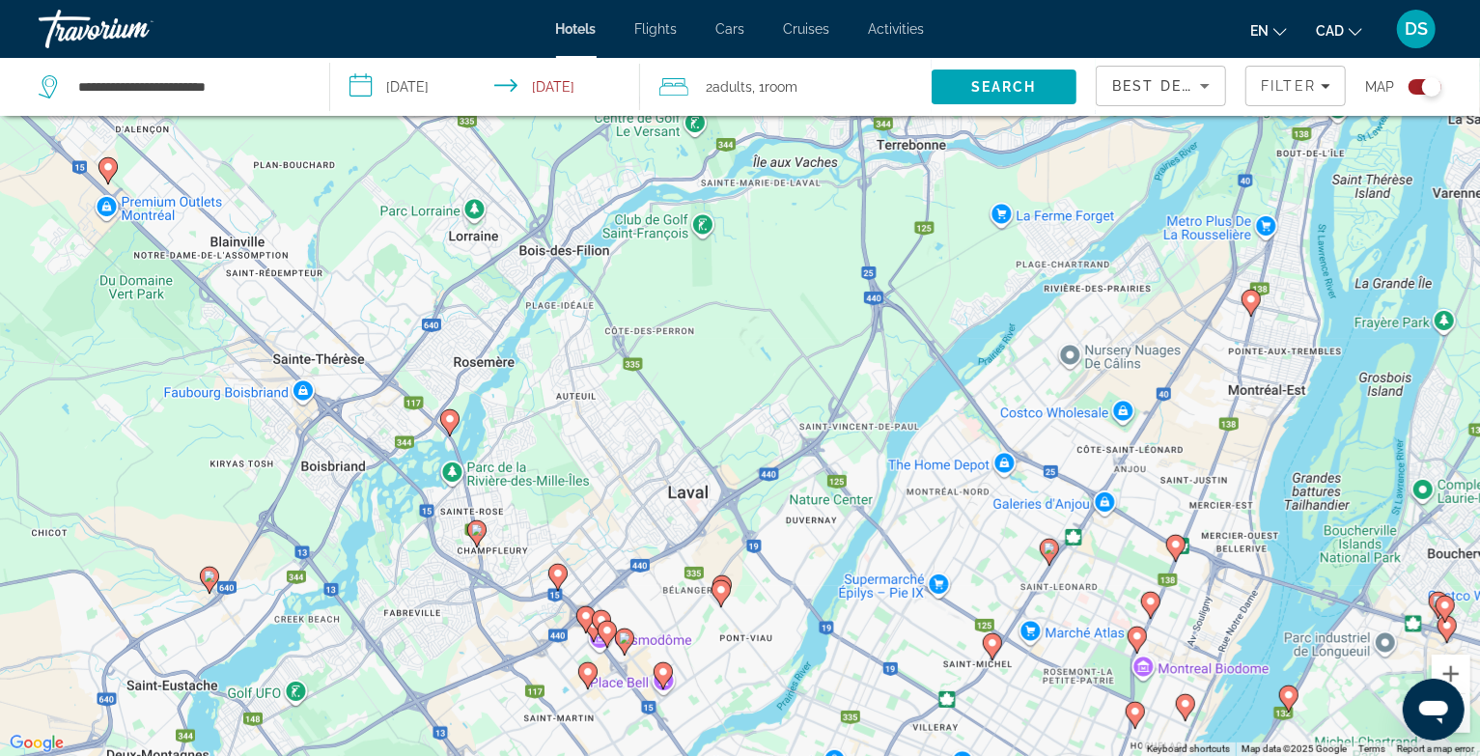
drag, startPoint x: 653, startPoint y: 739, endPoint x: 653, endPoint y: 587, distance: 152.5
click at [653, 587] on div "To activate drag with keyboard, press Alt + Enter. Once in keyboard drag state,…" at bounding box center [740, 378] width 1480 height 756
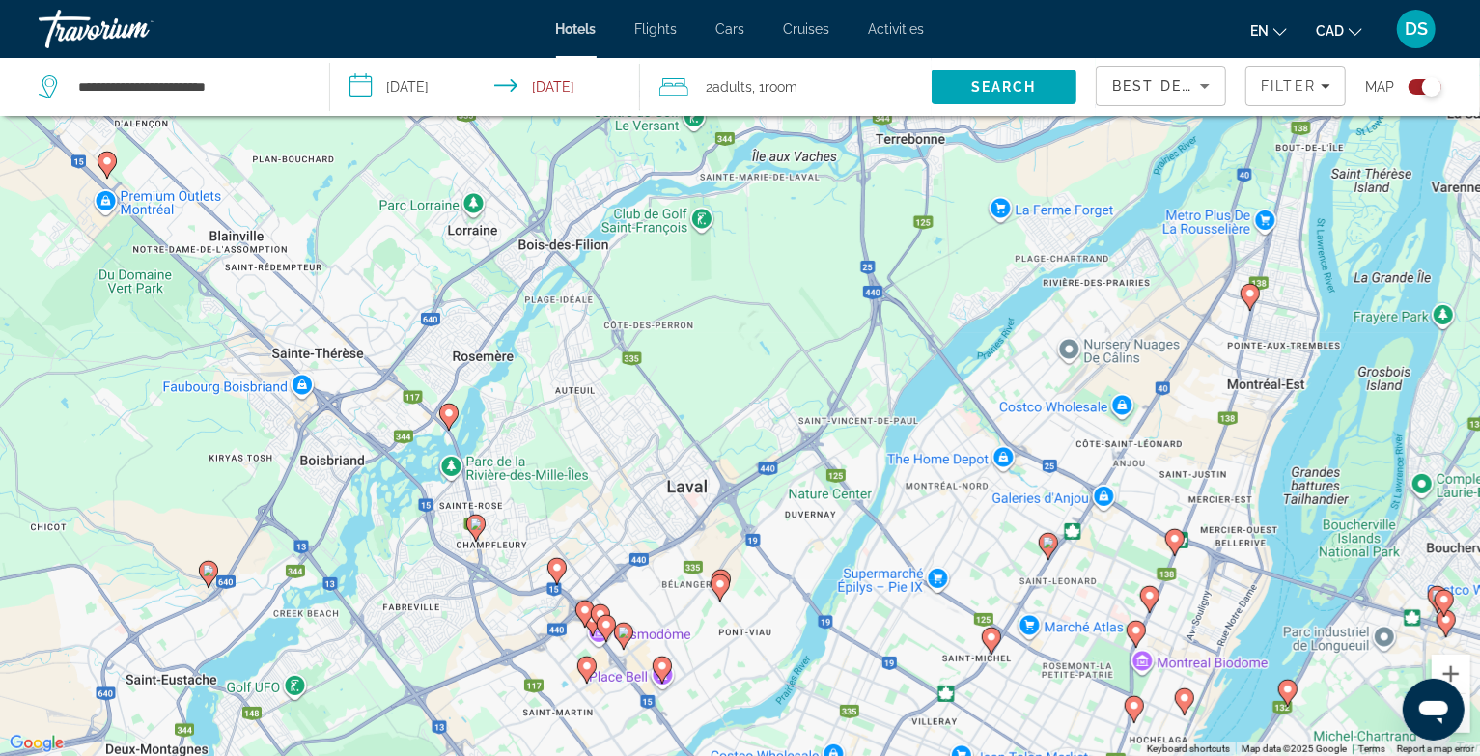
click at [447, 417] on image "Main content" at bounding box center [449, 413] width 12 height 12
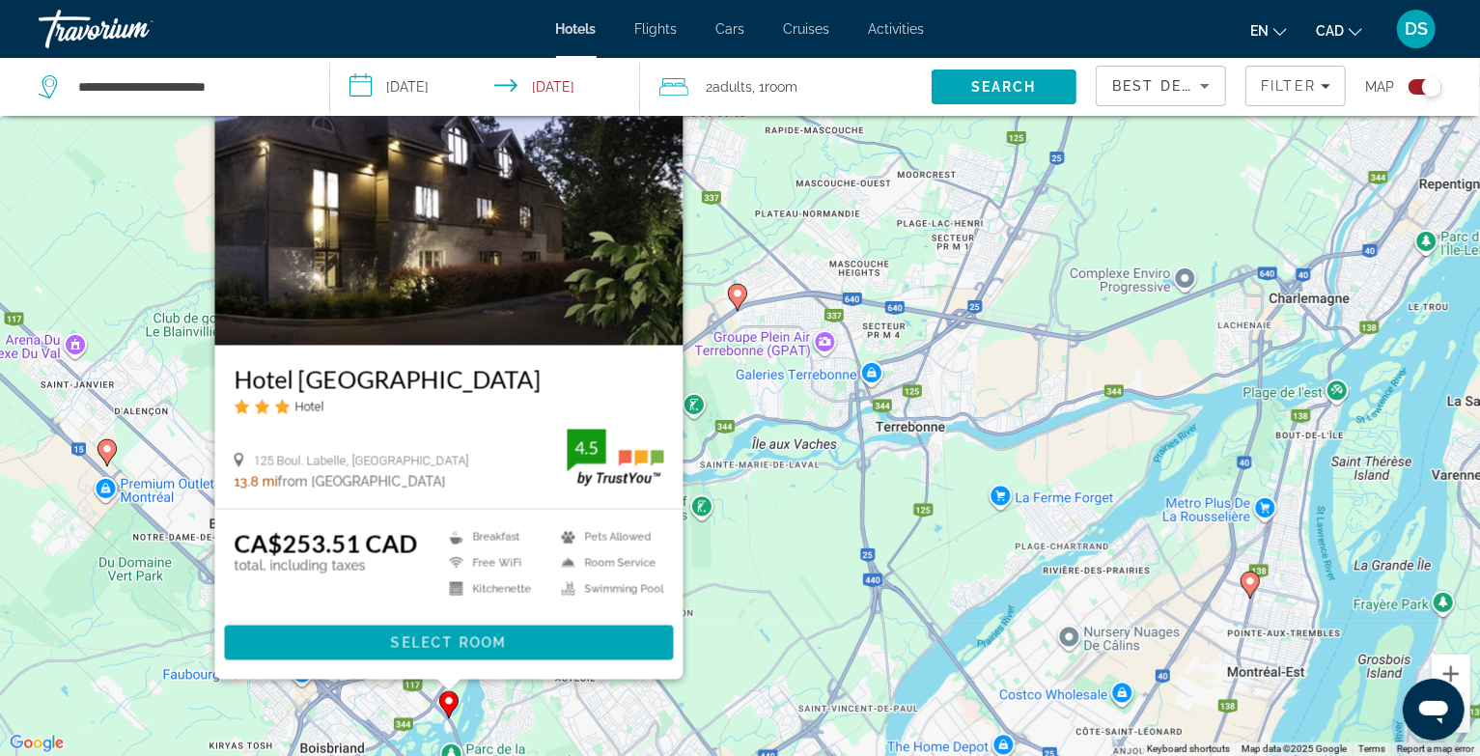
click at [615, 727] on div "To activate drag with keyboard, press Alt + Enter. Once in keyboard drag state,…" at bounding box center [740, 378] width 1480 height 756
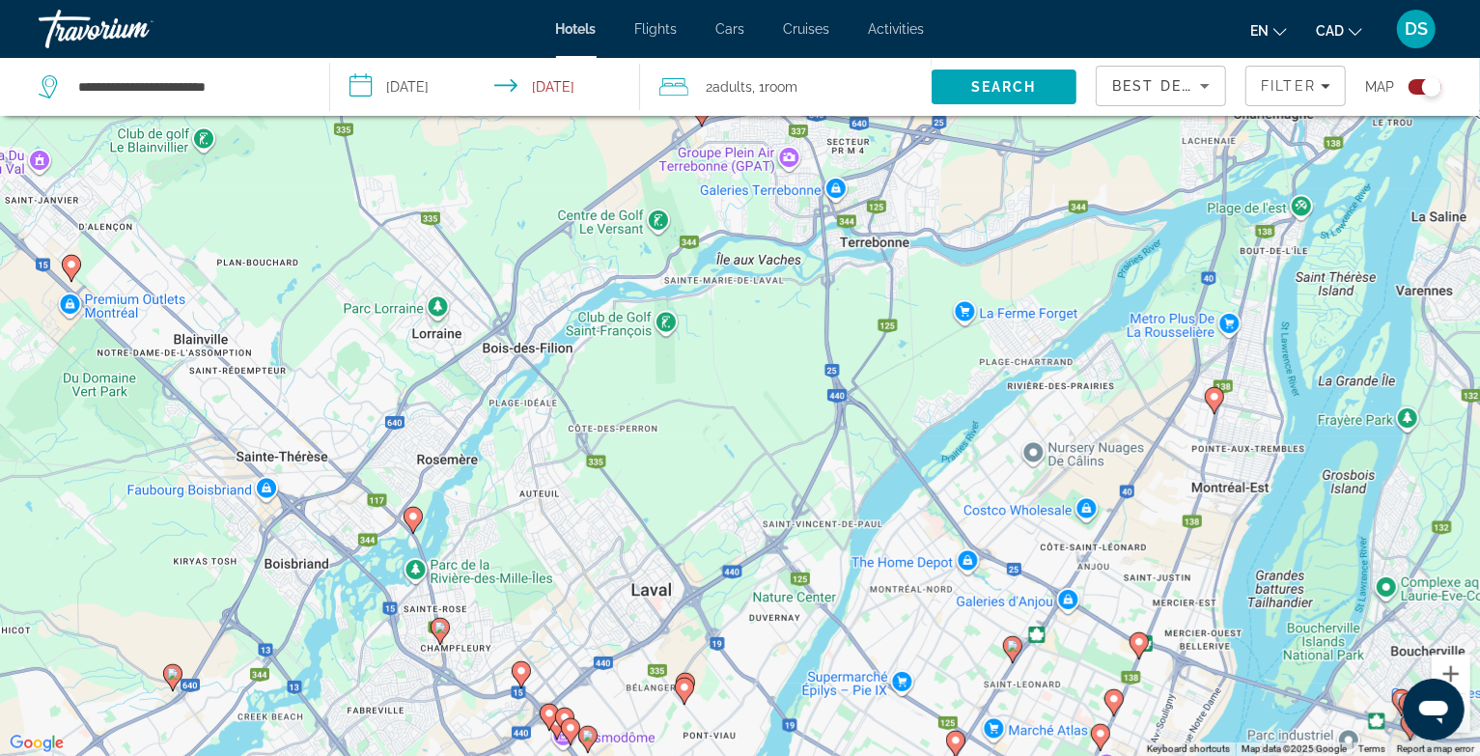
drag, startPoint x: 666, startPoint y: 681, endPoint x: 614, endPoint y: 519, distance: 169.4
click at [615, 517] on div "To activate drag with keyboard, press Alt + Enter. Once in keyboard drag state,…" at bounding box center [740, 378] width 1480 height 756
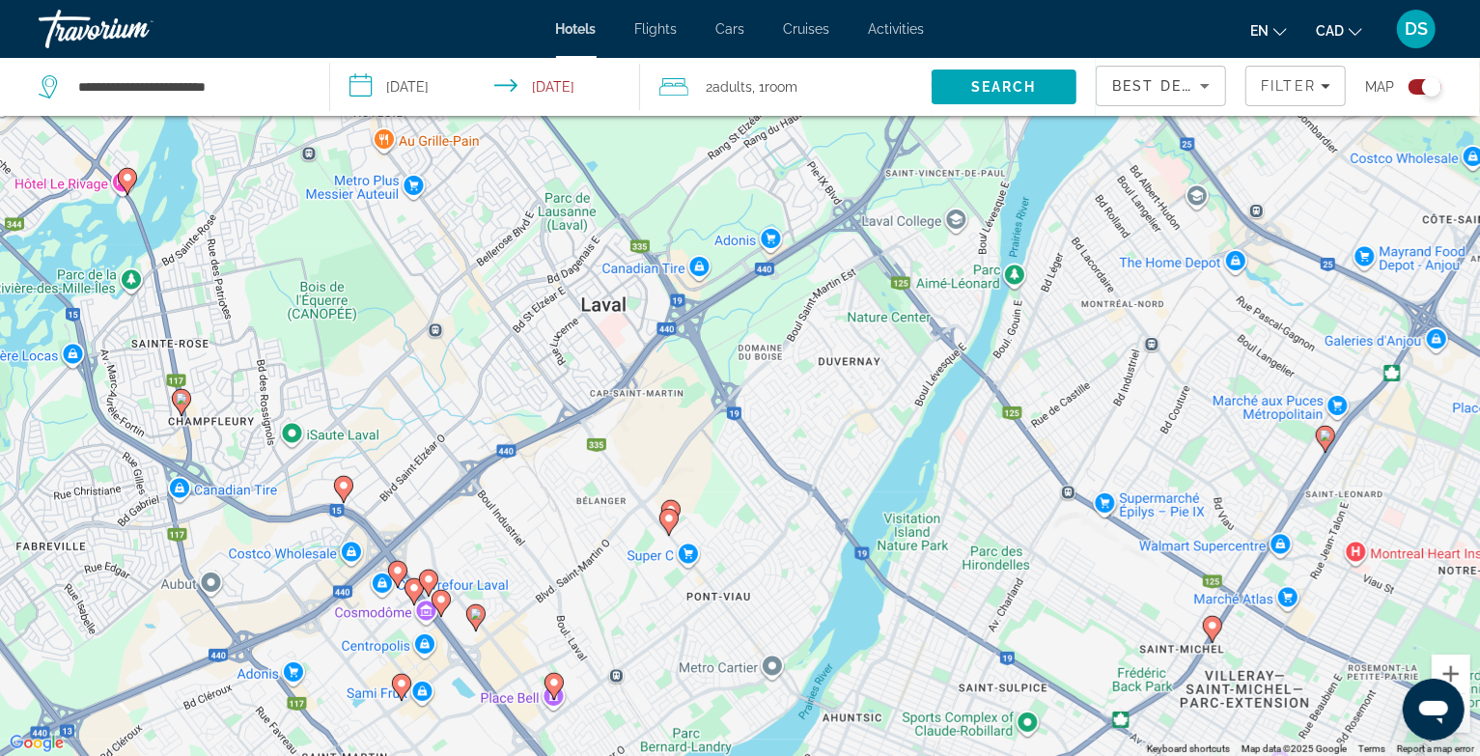
drag, startPoint x: 613, startPoint y: 660, endPoint x: 558, endPoint y: 384, distance: 281.5
click at [558, 384] on div "To activate drag with keyboard, press Alt + Enter. Once in keyboard drag state,…" at bounding box center [740, 378] width 1480 height 756
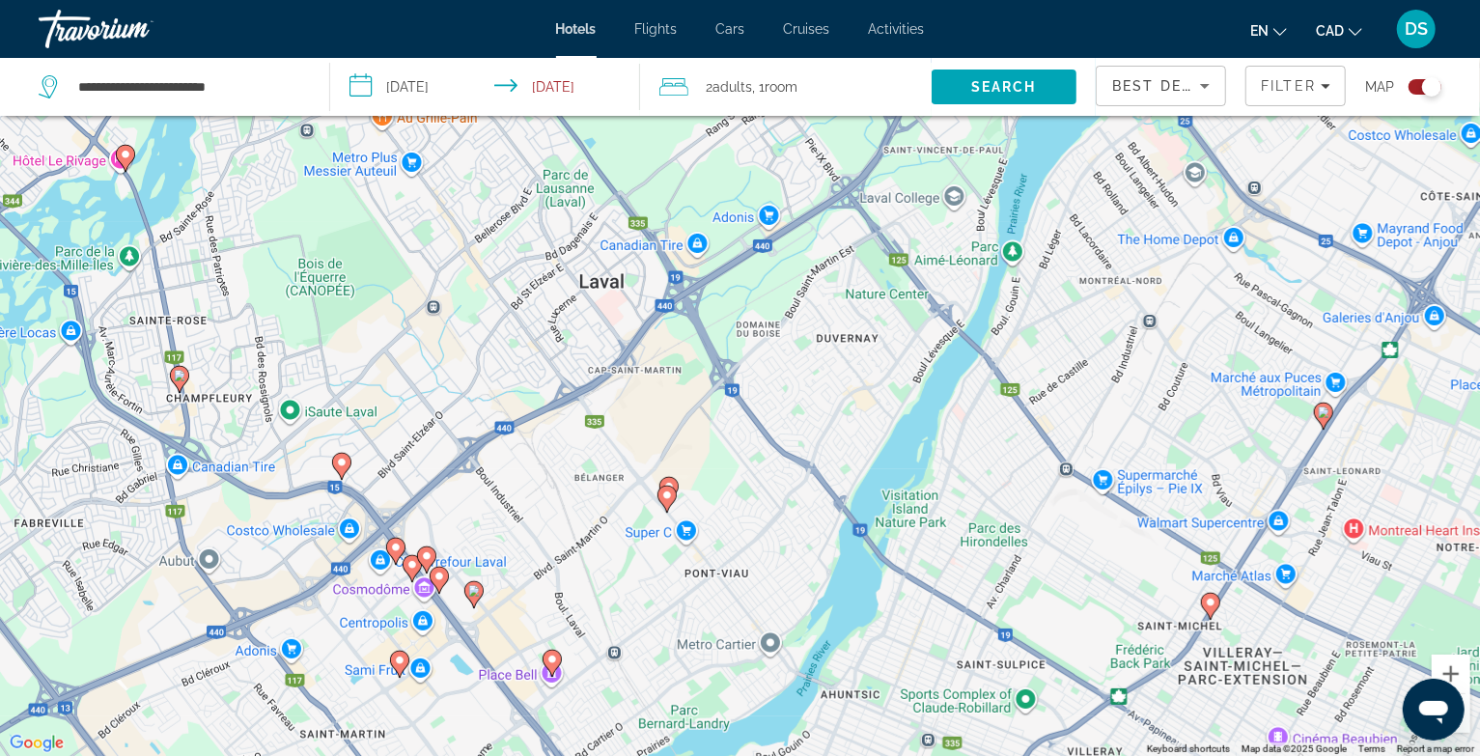
click at [668, 480] on icon "Main content" at bounding box center [667, 489] width 17 height 25
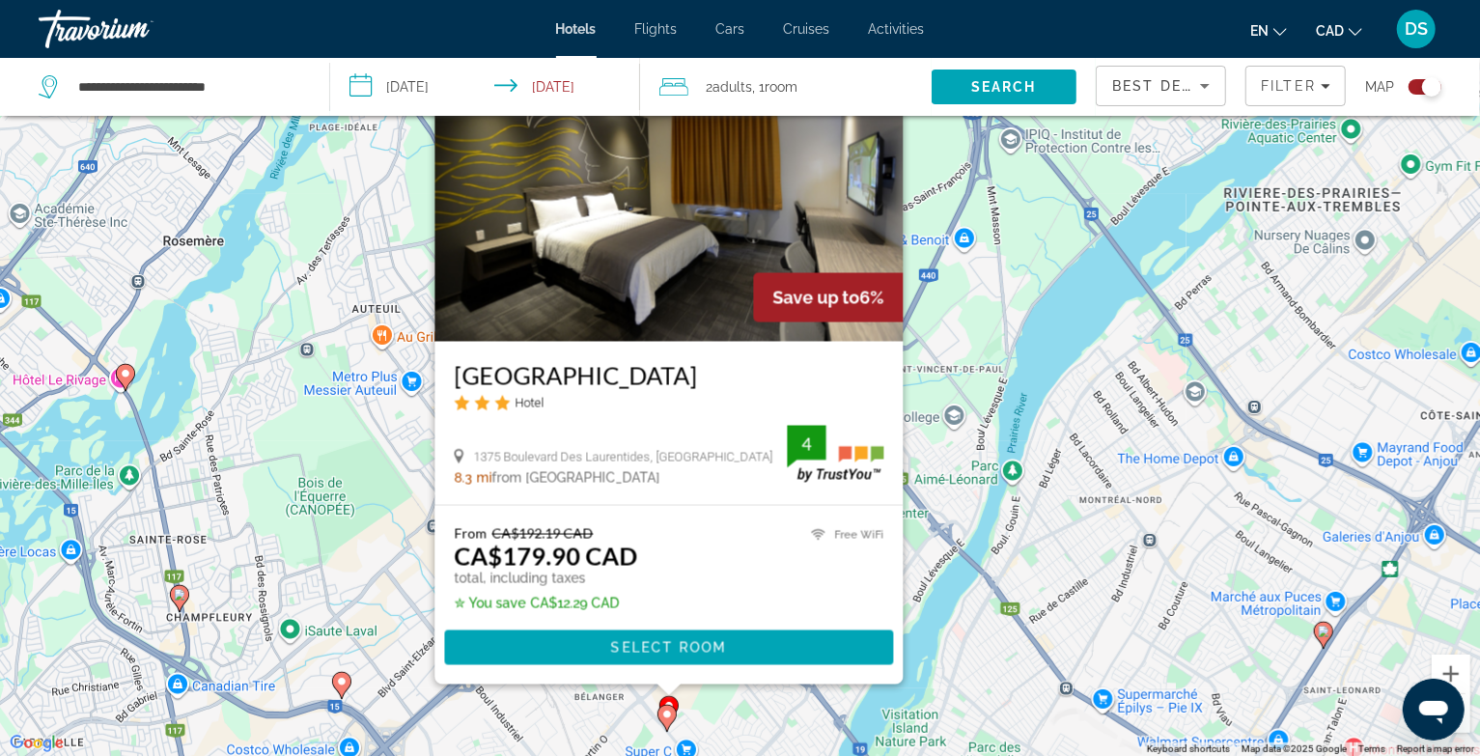
click at [393, 566] on div "To activate drag with keyboard, press Alt + Enter. Once in keyboard drag state,…" at bounding box center [740, 378] width 1480 height 756
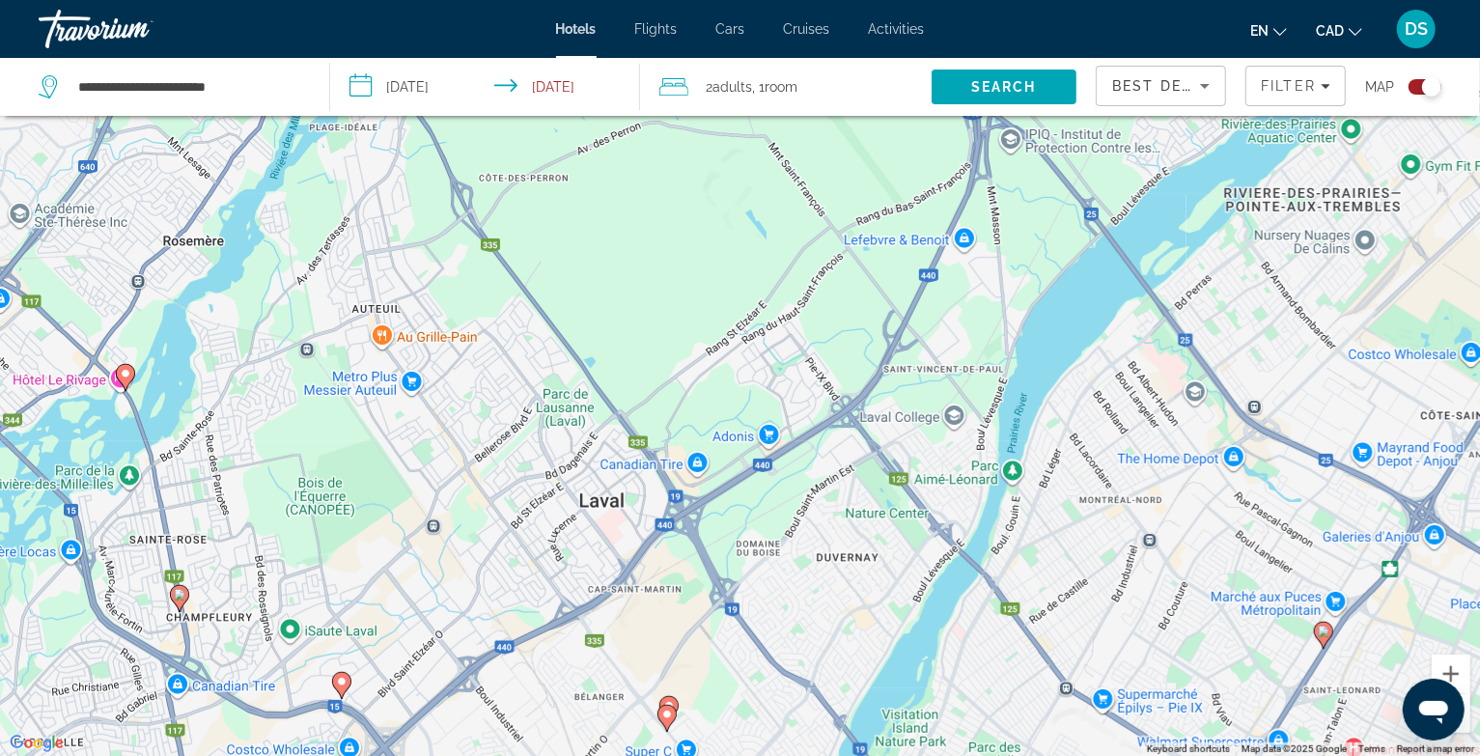
click at [669, 697] on icon "Main content" at bounding box center [667, 708] width 17 height 25
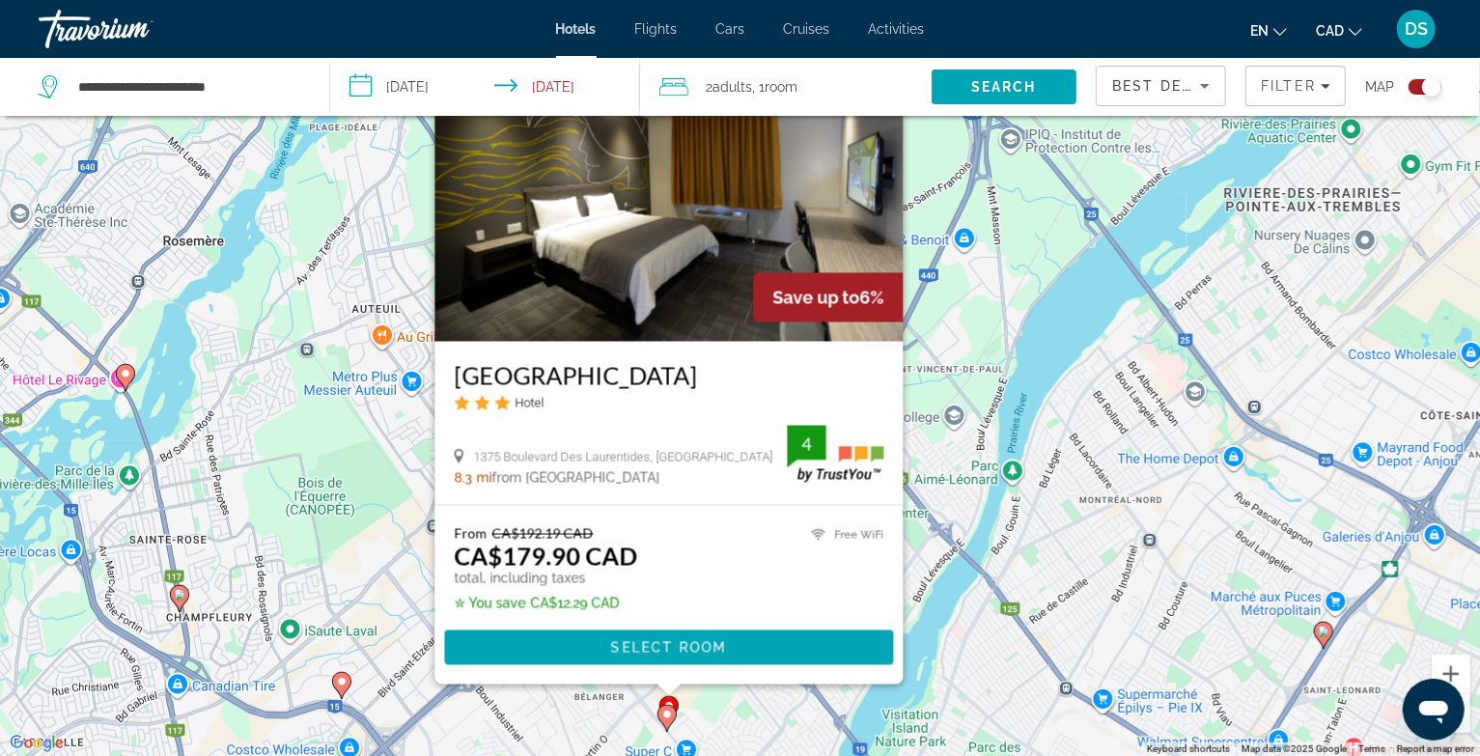
click at [658, 363] on h3 "[GEOGRAPHIC_DATA]" at bounding box center [669, 374] width 430 height 29
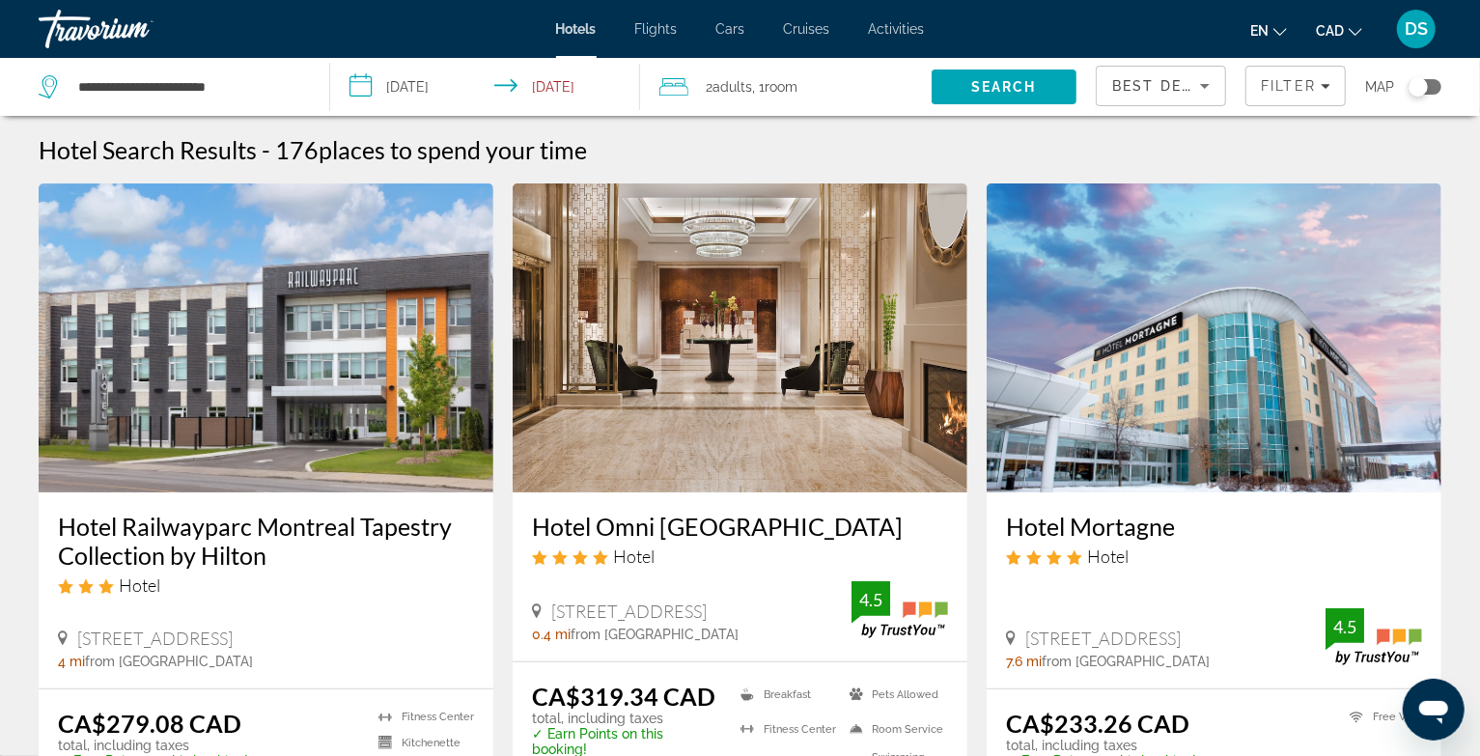
click at [1437, 85] on div "Toggle map" at bounding box center [1424, 86] width 33 height 15
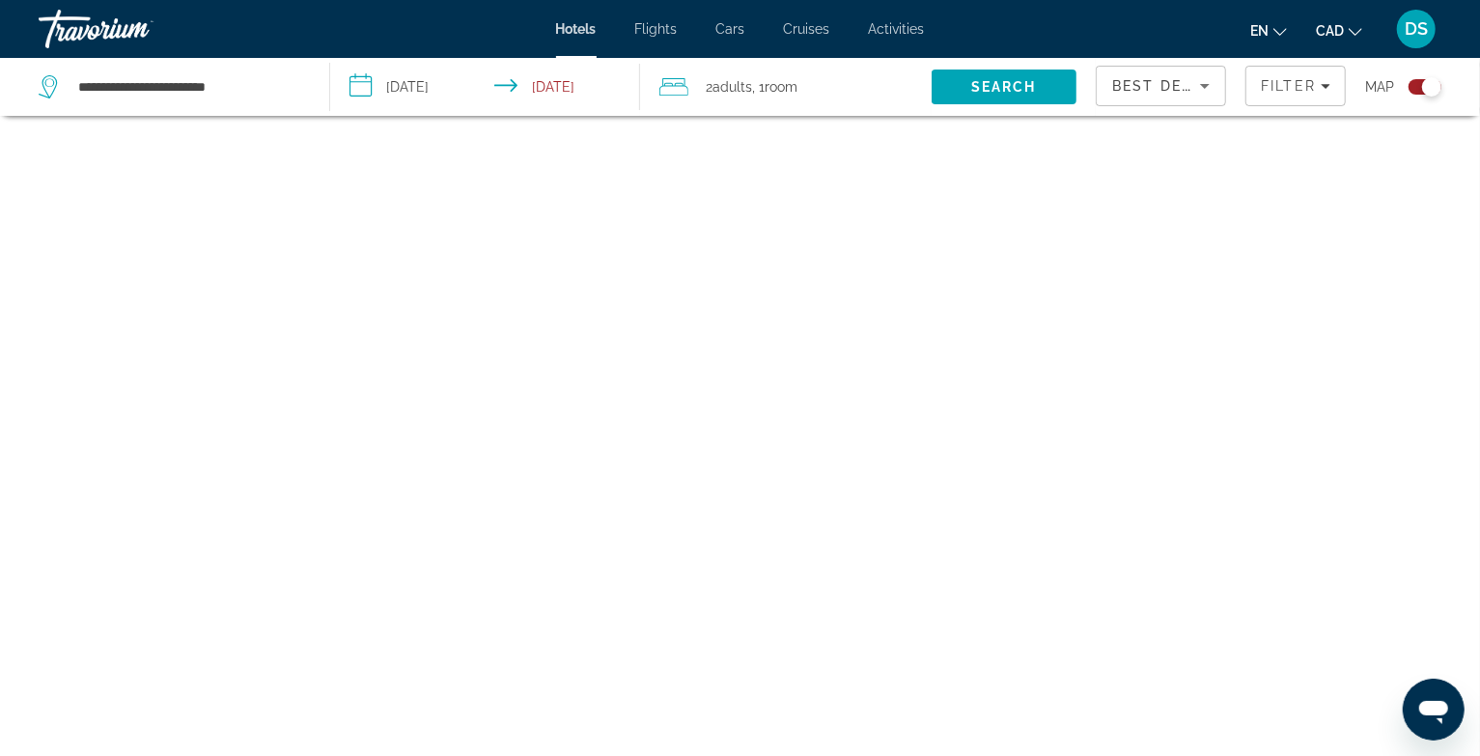
scroll to position [116, 0]
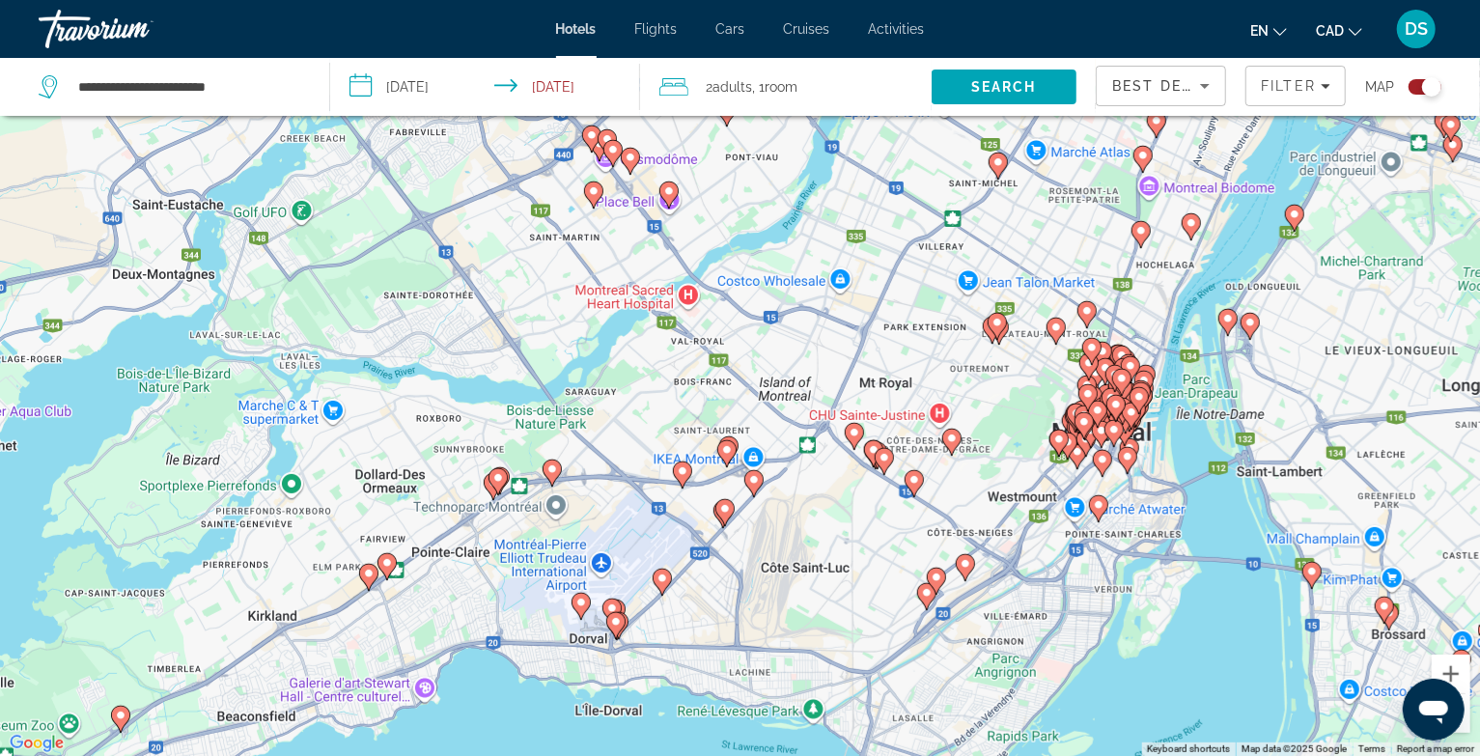
drag, startPoint x: 784, startPoint y: 272, endPoint x: 631, endPoint y: 460, distance: 242.3
click at [631, 460] on div "To activate drag with keyboard, press Alt + Enter. Once in keyboard drag state,…" at bounding box center [740, 378] width 1480 height 756
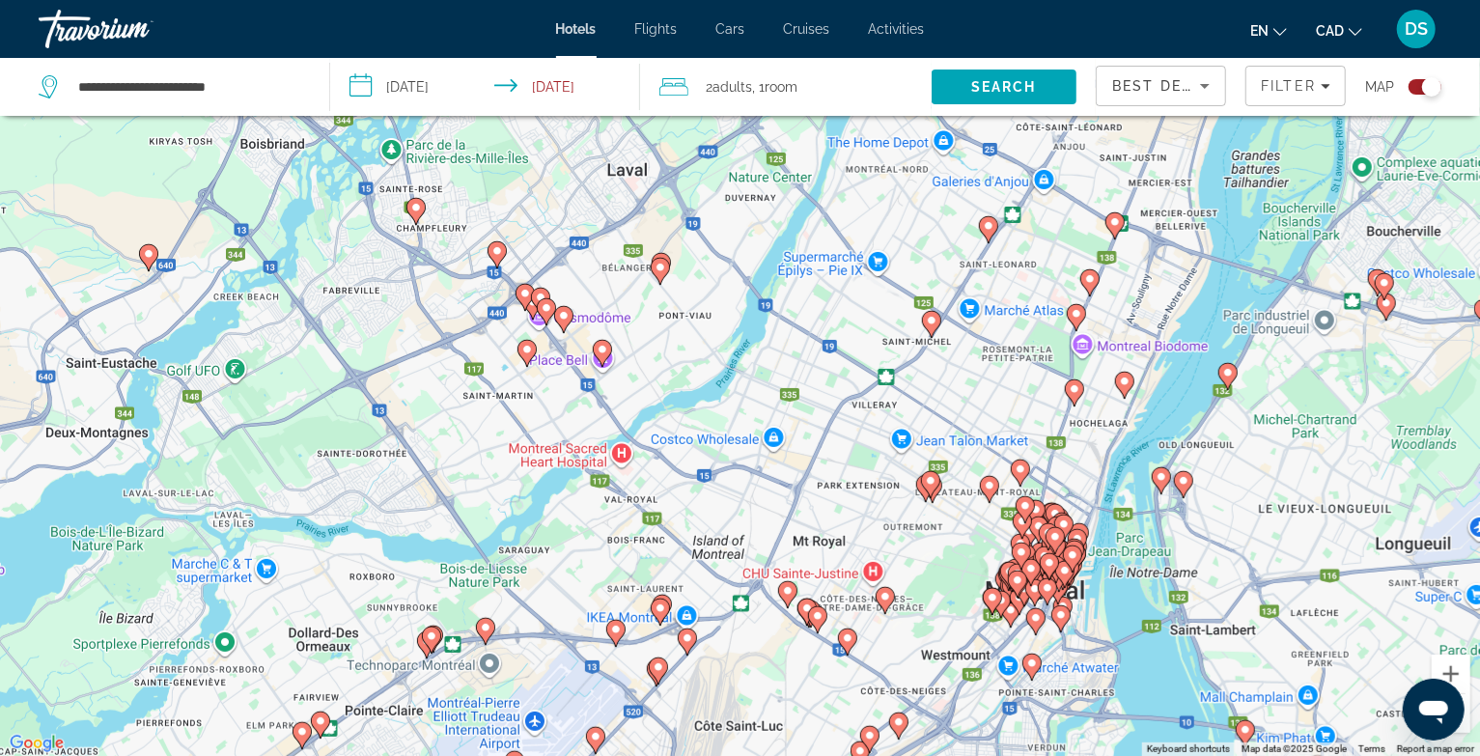
drag, startPoint x: 676, startPoint y: 267, endPoint x: 653, endPoint y: 411, distance: 145.7
click at [653, 411] on div "To activate drag with keyboard, press Alt + Enter. Once in keyboard drag state,…" at bounding box center [740, 378] width 1480 height 756
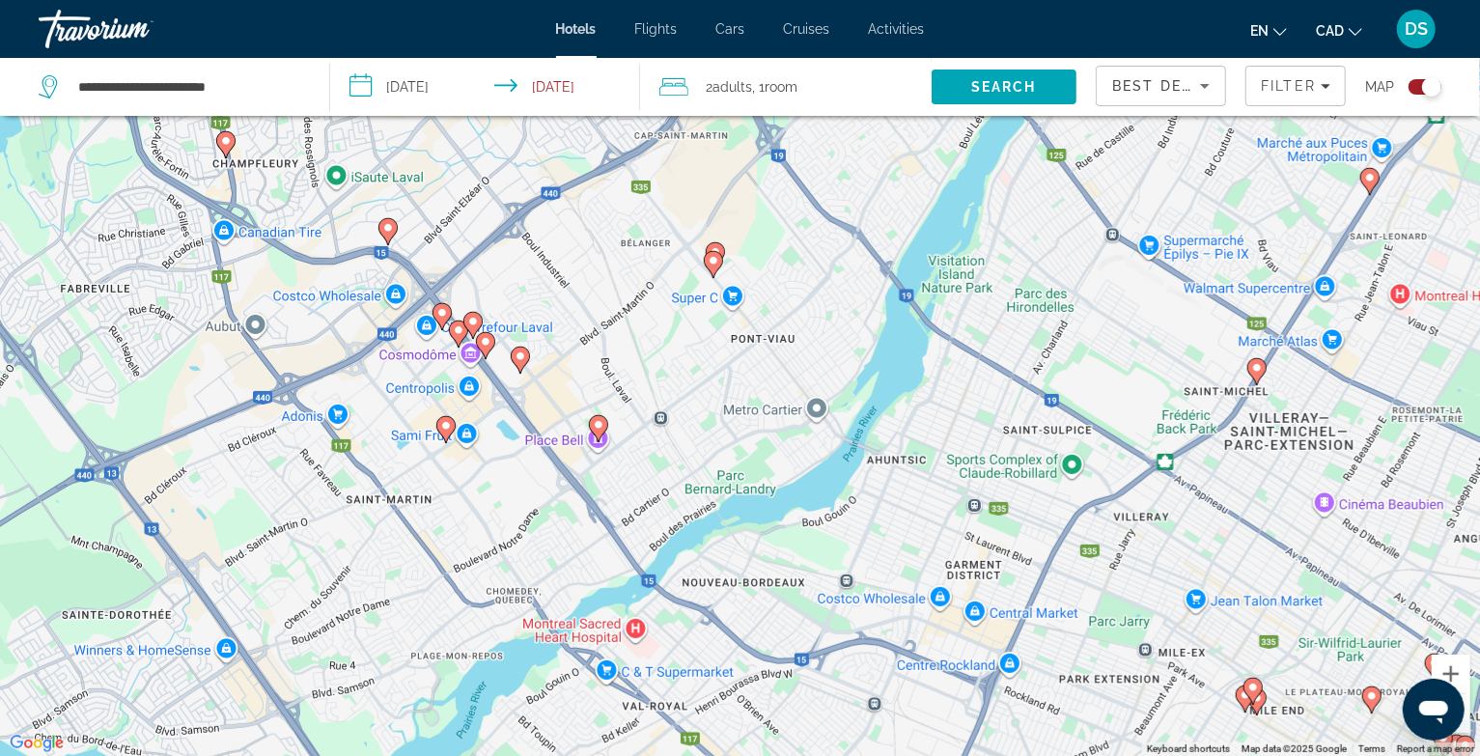
click at [599, 422] on image "Main content" at bounding box center [599, 425] width 12 height 12
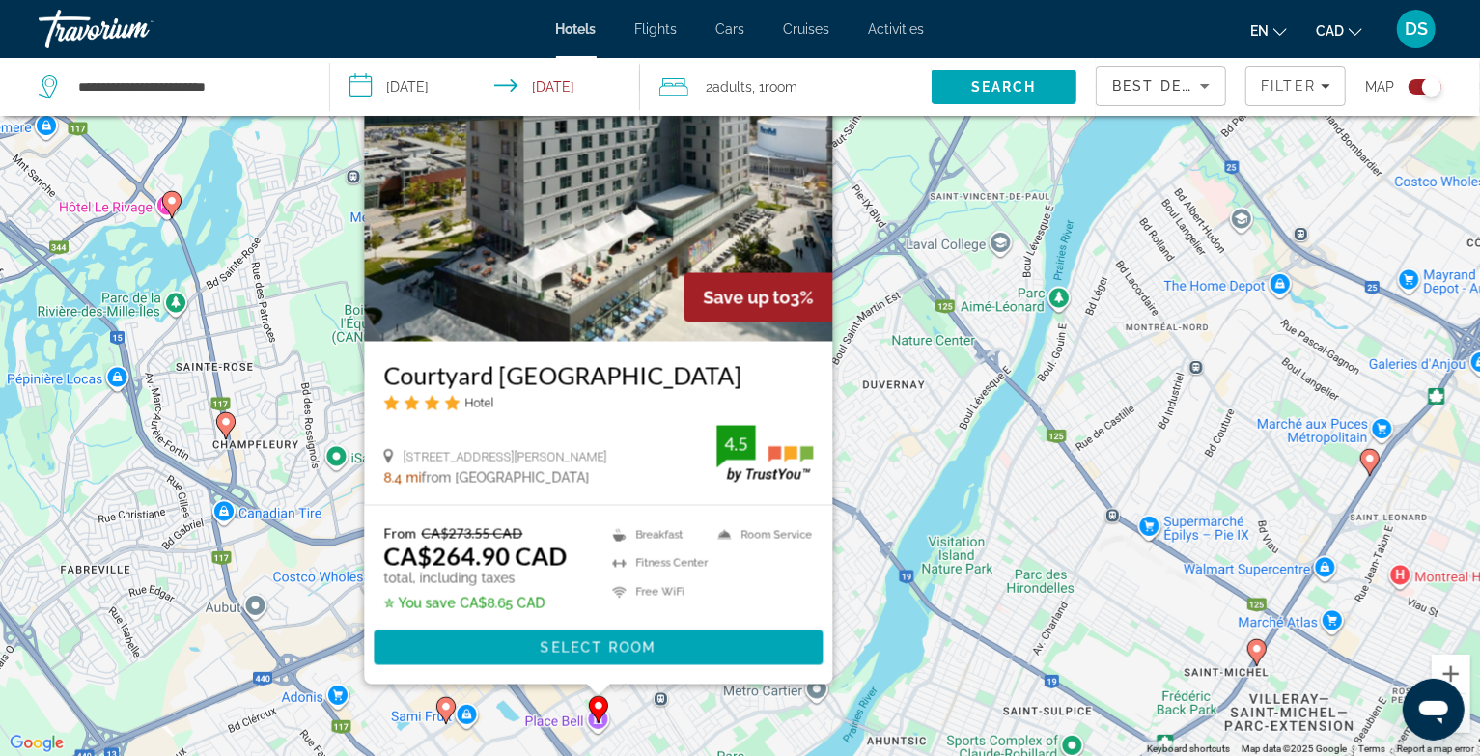
click at [315, 600] on div "To activate drag with keyboard, press Alt + Enter. Once in keyboard drag state,…" at bounding box center [740, 378] width 1480 height 756
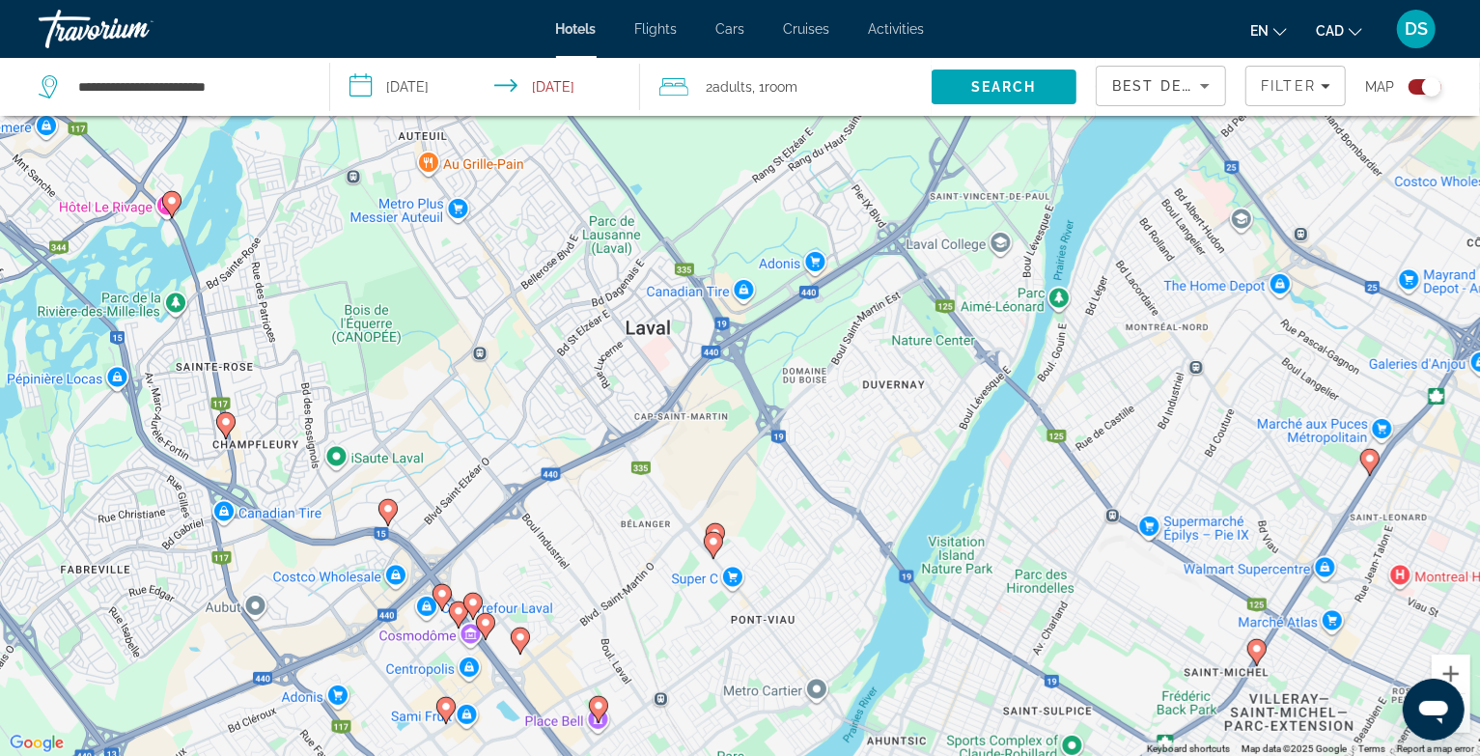
click at [523, 648] on icon "Main content" at bounding box center [520, 639] width 19 height 27
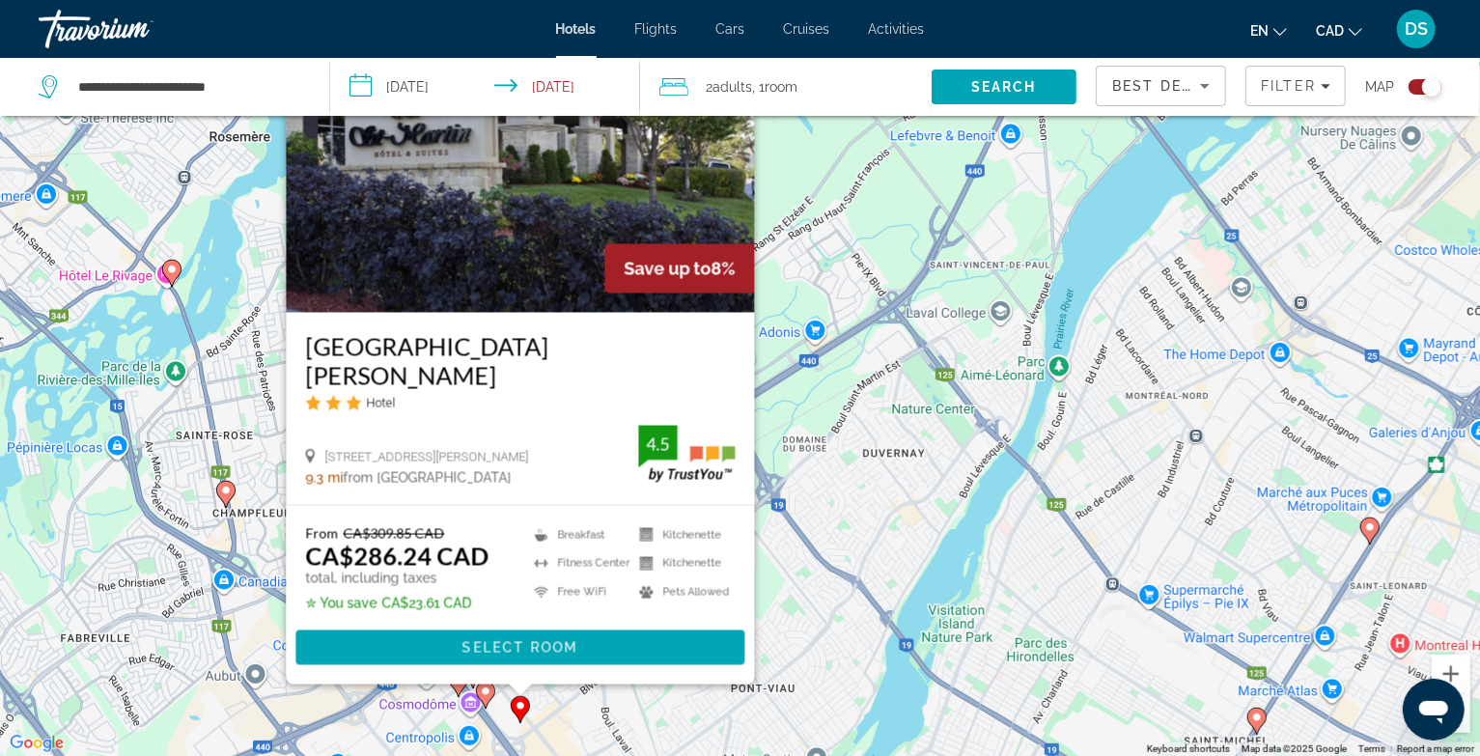
click at [246, 525] on div "To activate drag with keyboard, press Alt + Enter. Once in keyboard drag state,…" at bounding box center [740, 378] width 1480 height 756
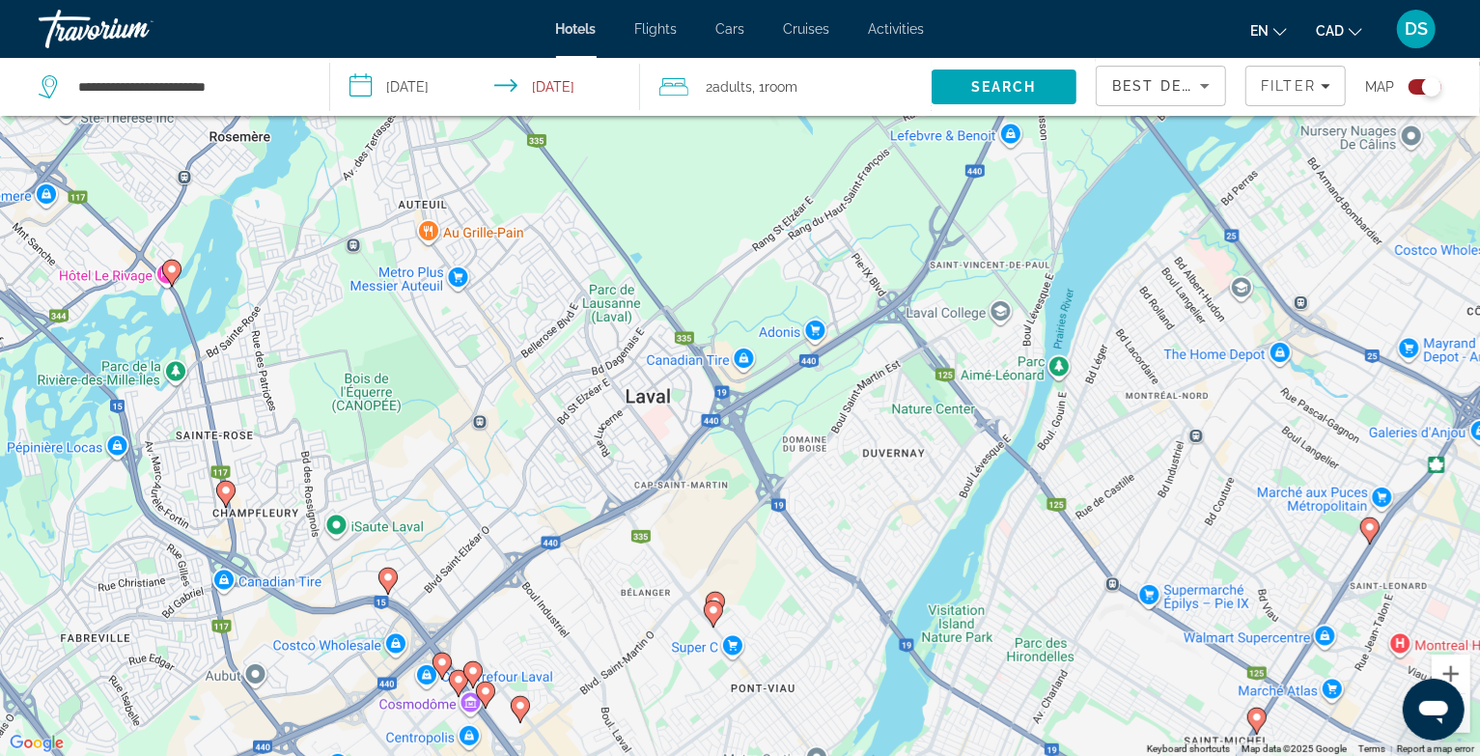
click at [469, 668] on image "Main content" at bounding box center [473, 671] width 12 height 12
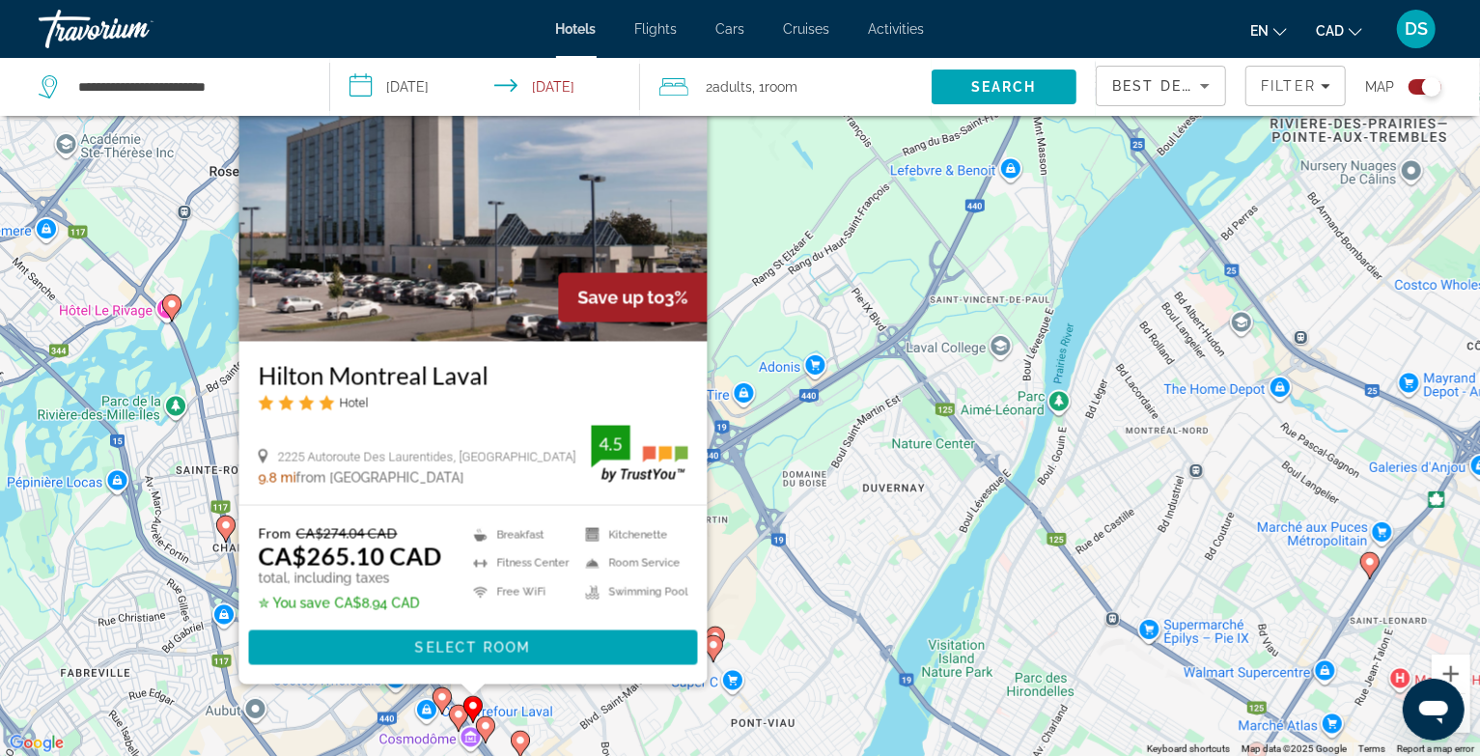
click at [317, 710] on div "To activate drag with keyboard, press Alt + Enter. Once in keyboard drag state,…" at bounding box center [740, 378] width 1480 height 756
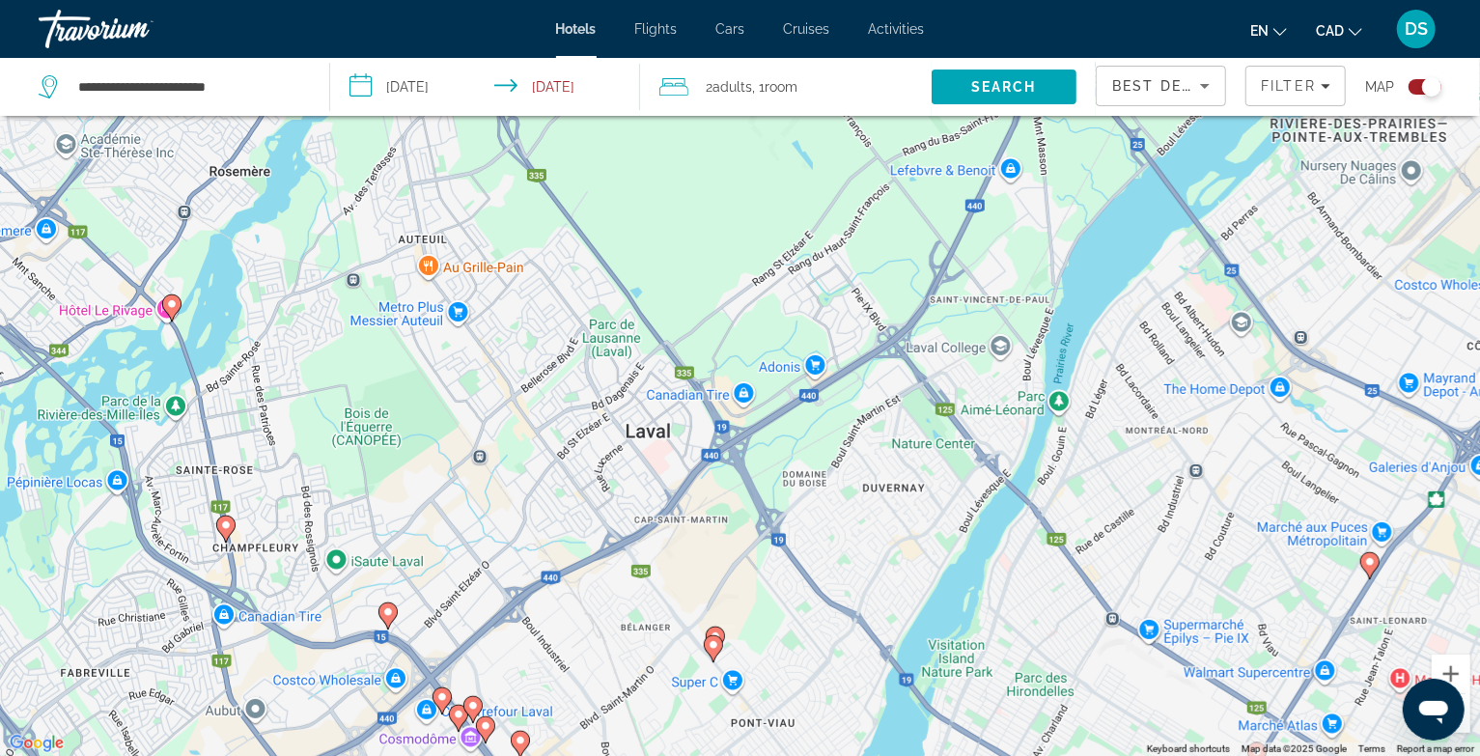
click at [487, 724] on image "Main content" at bounding box center [486, 726] width 12 height 12
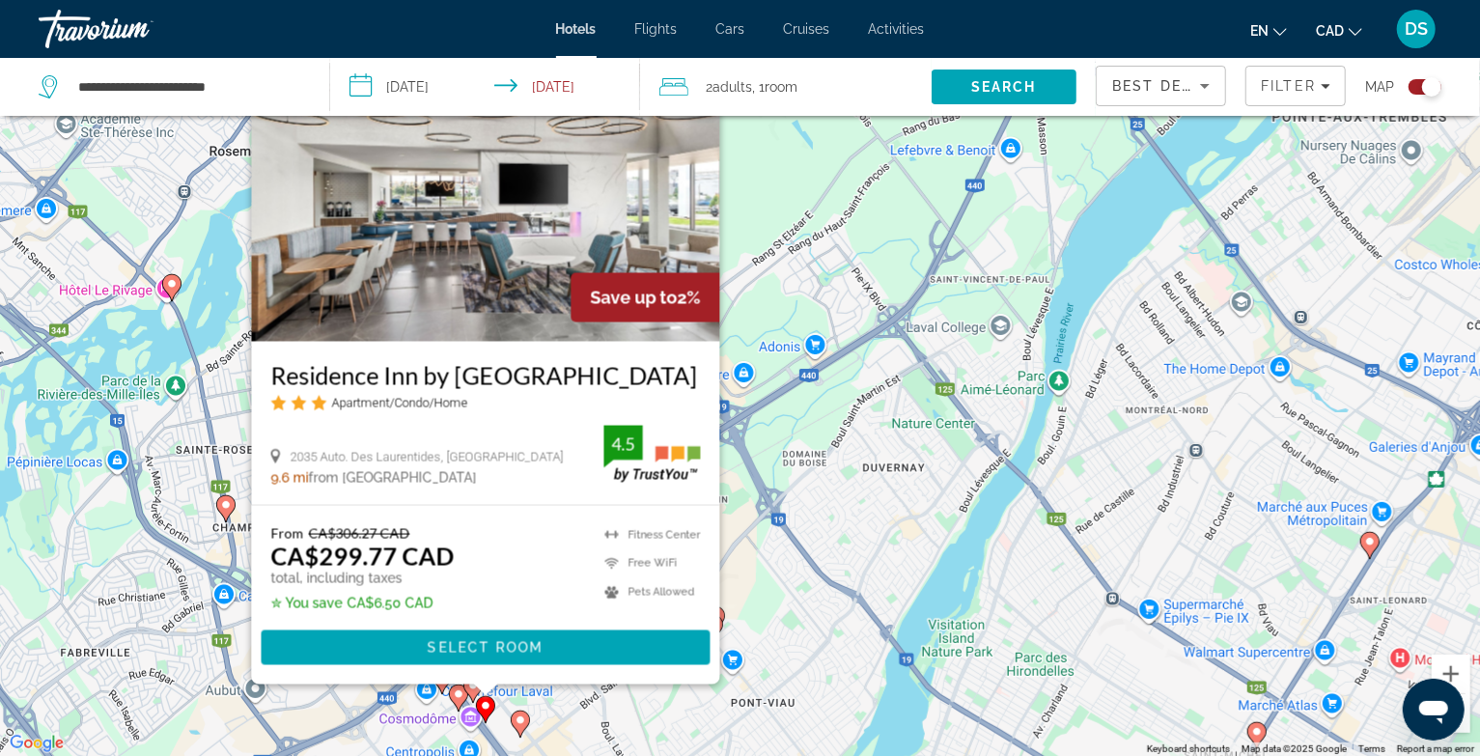
click at [452, 695] on icon "Main content" at bounding box center [457, 696] width 17 height 25
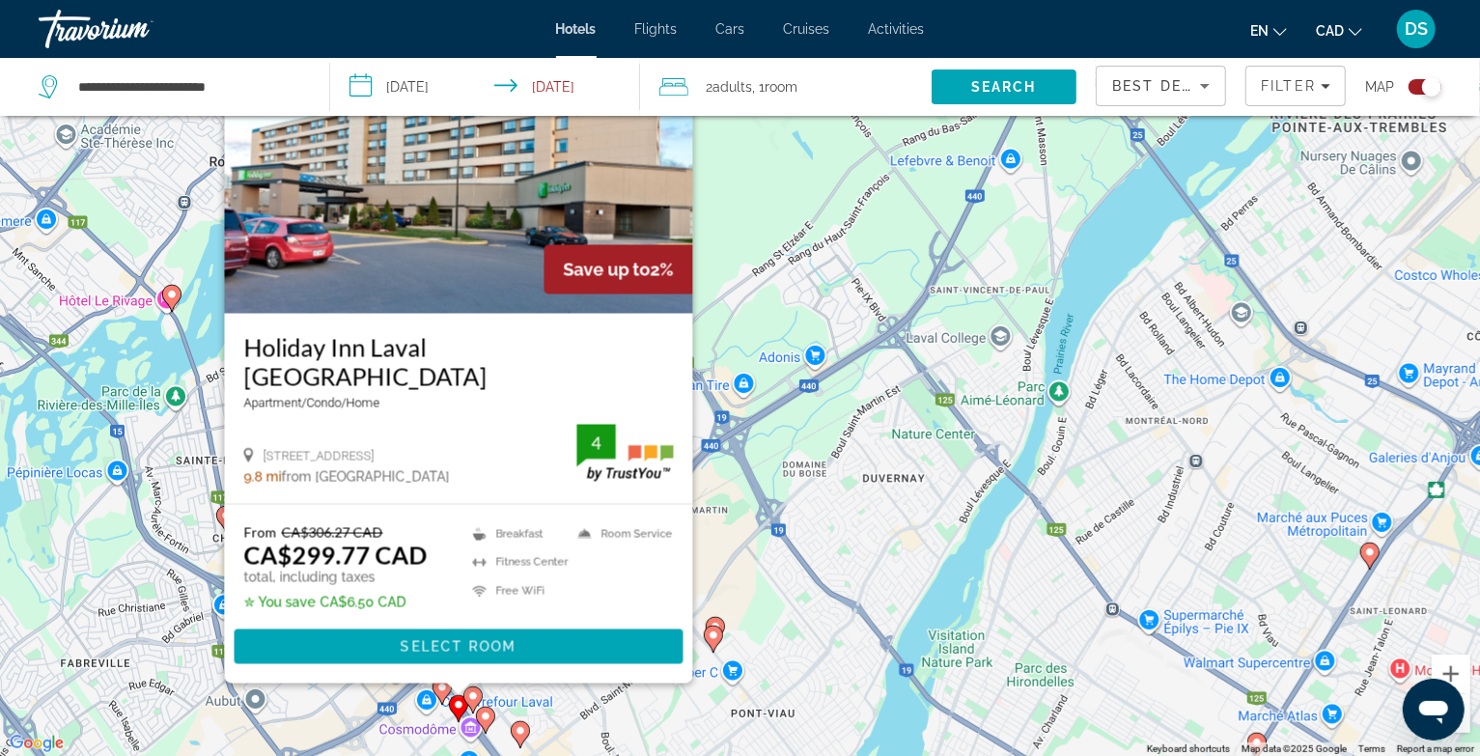
click at [438, 693] on icon "Main content" at bounding box center [440, 690] width 17 height 25
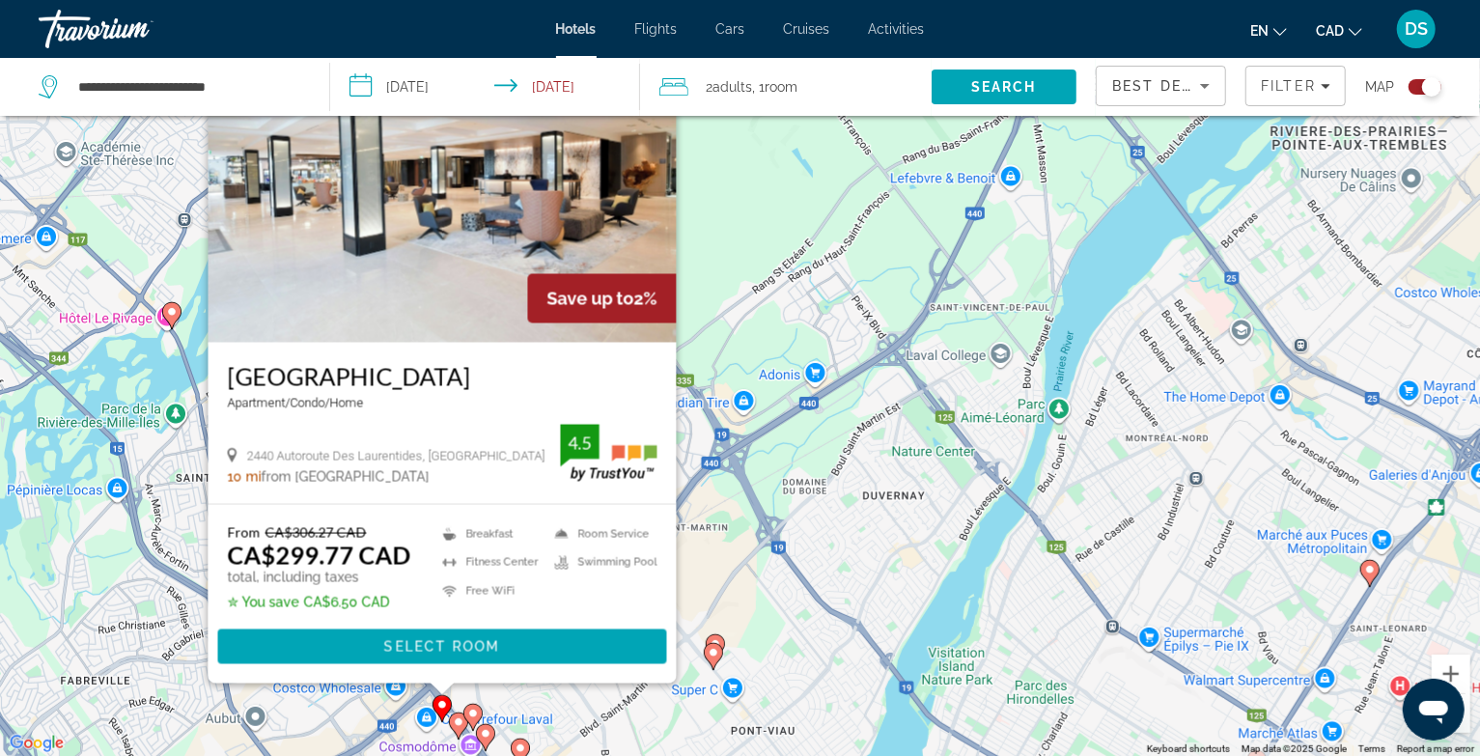
click at [581, 707] on div "To activate drag with keyboard, press Alt + Enter. Once in keyboard drag state,…" at bounding box center [740, 378] width 1480 height 756
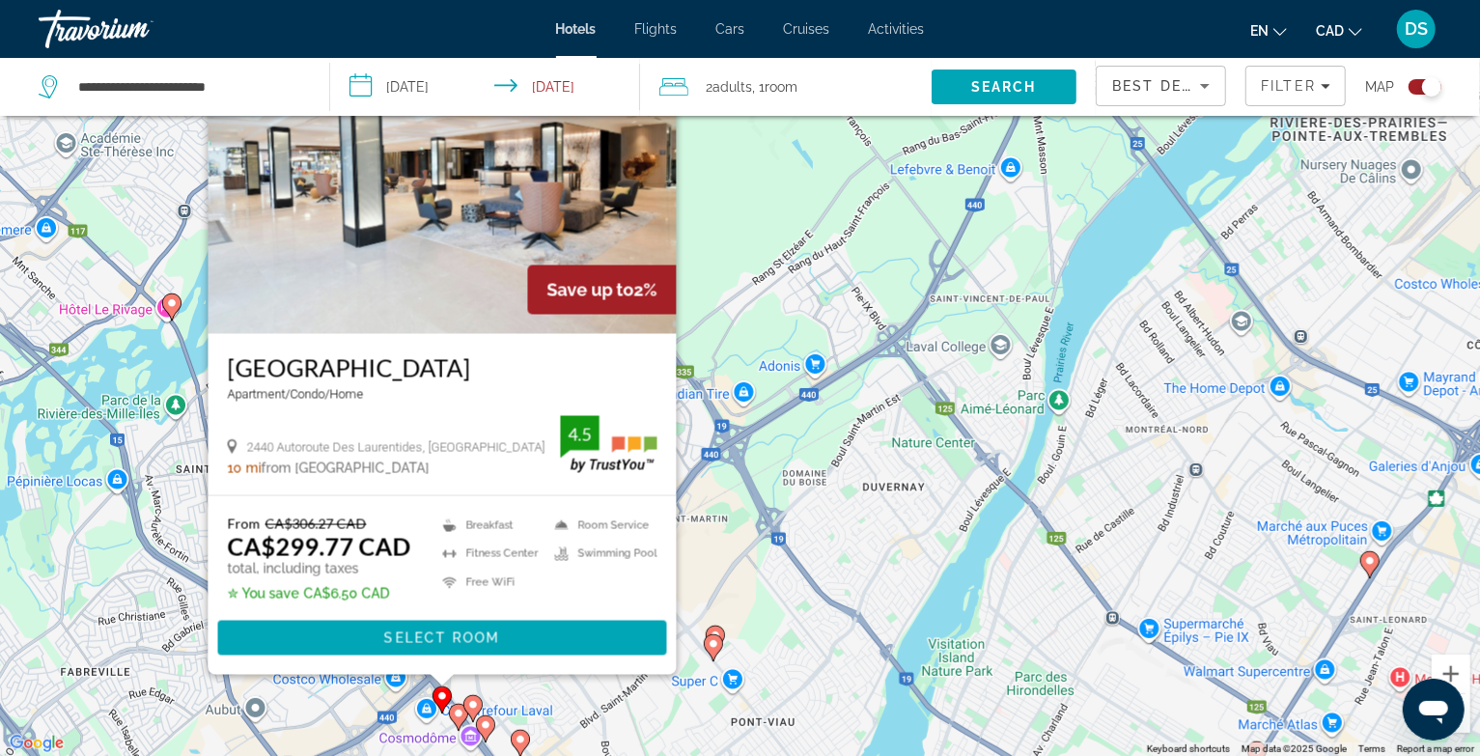
click at [579, 708] on div "To activate drag with keyboard, press Alt + Enter. Once in keyboard drag state,…" at bounding box center [740, 378] width 1480 height 756
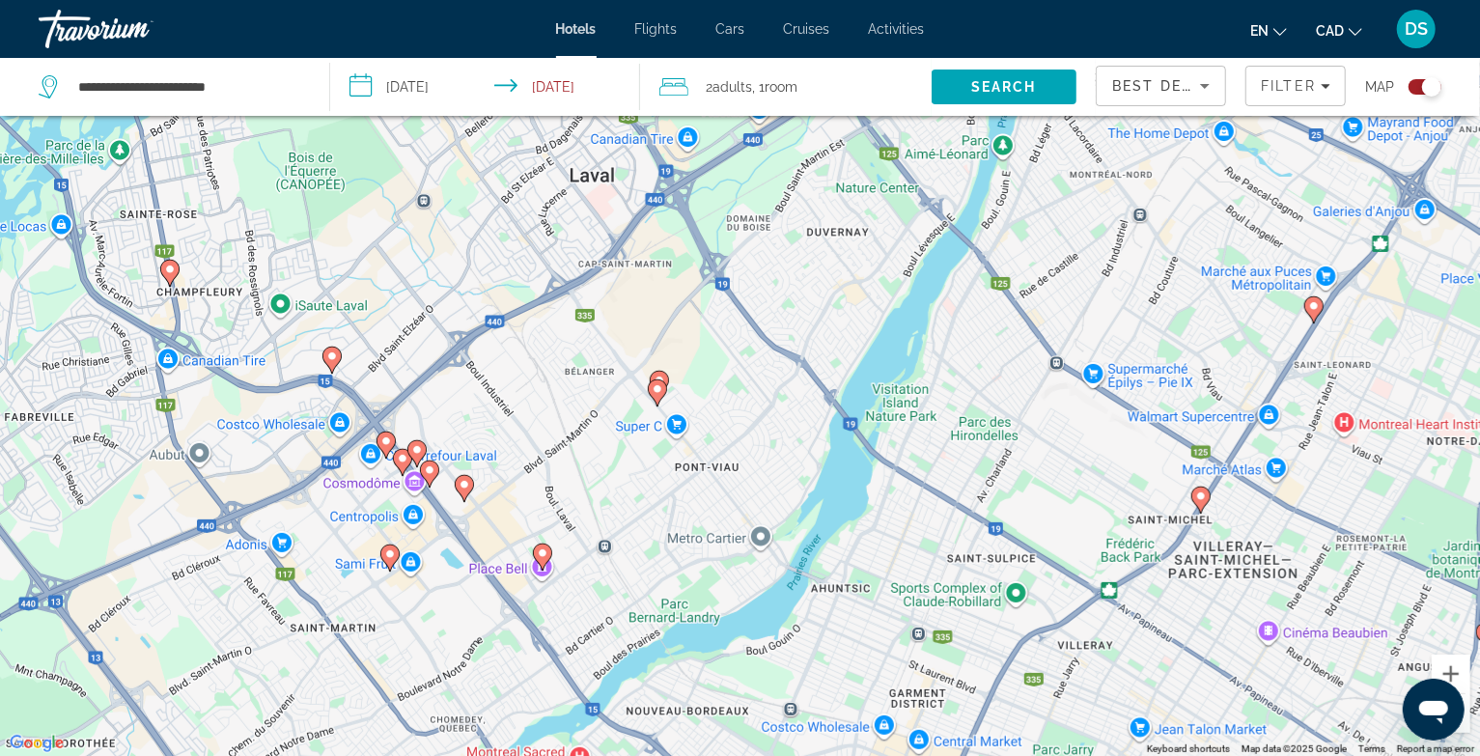
drag, startPoint x: 629, startPoint y: 672, endPoint x: 577, endPoint y: 458, distance: 220.5
click at [577, 458] on div "To activate drag with keyboard, press Alt + Enter. Once in keyboard drag state,…" at bounding box center [740, 378] width 1480 height 756
click at [542, 558] on image "Main content" at bounding box center [543, 553] width 12 height 12
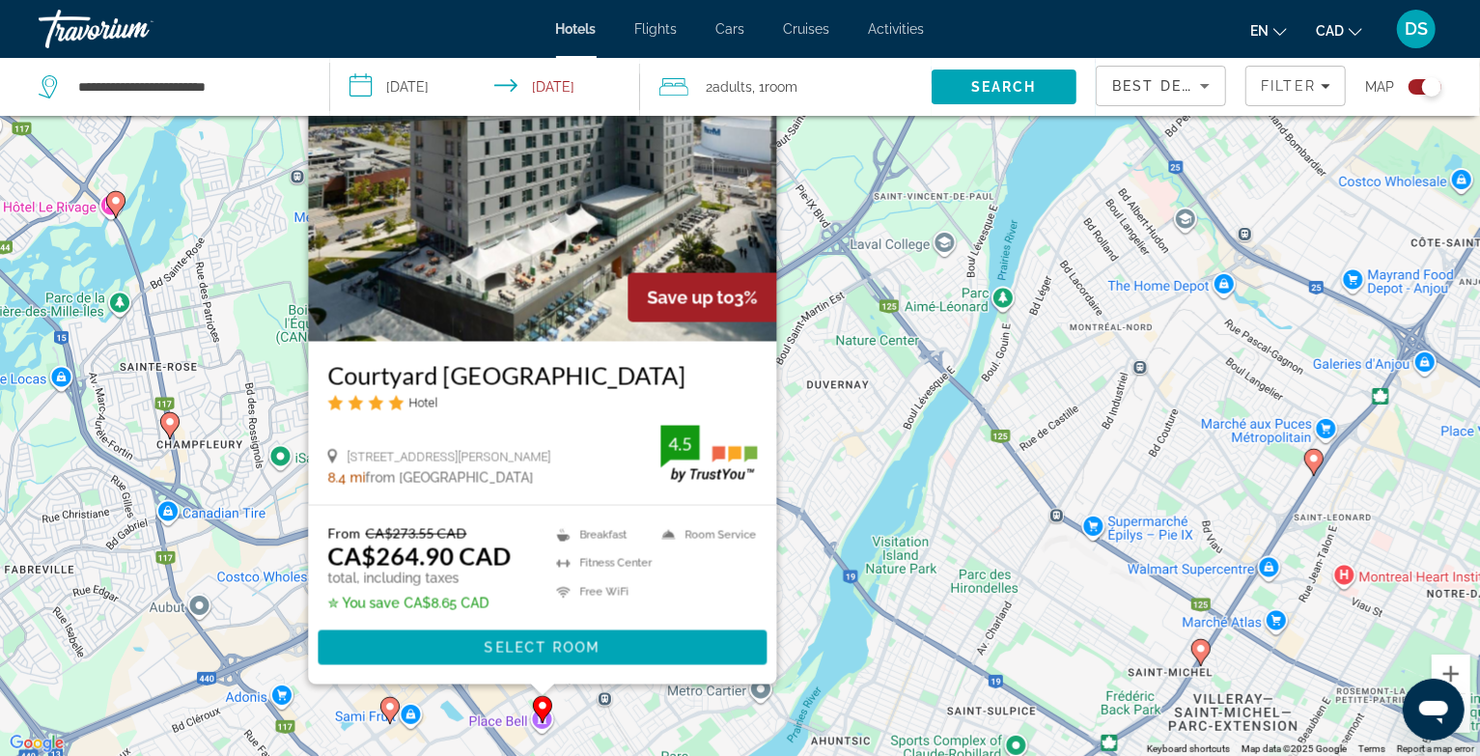
click at [387, 713] on icon "Main content" at bounding box center [388, 709] width 17 height 25
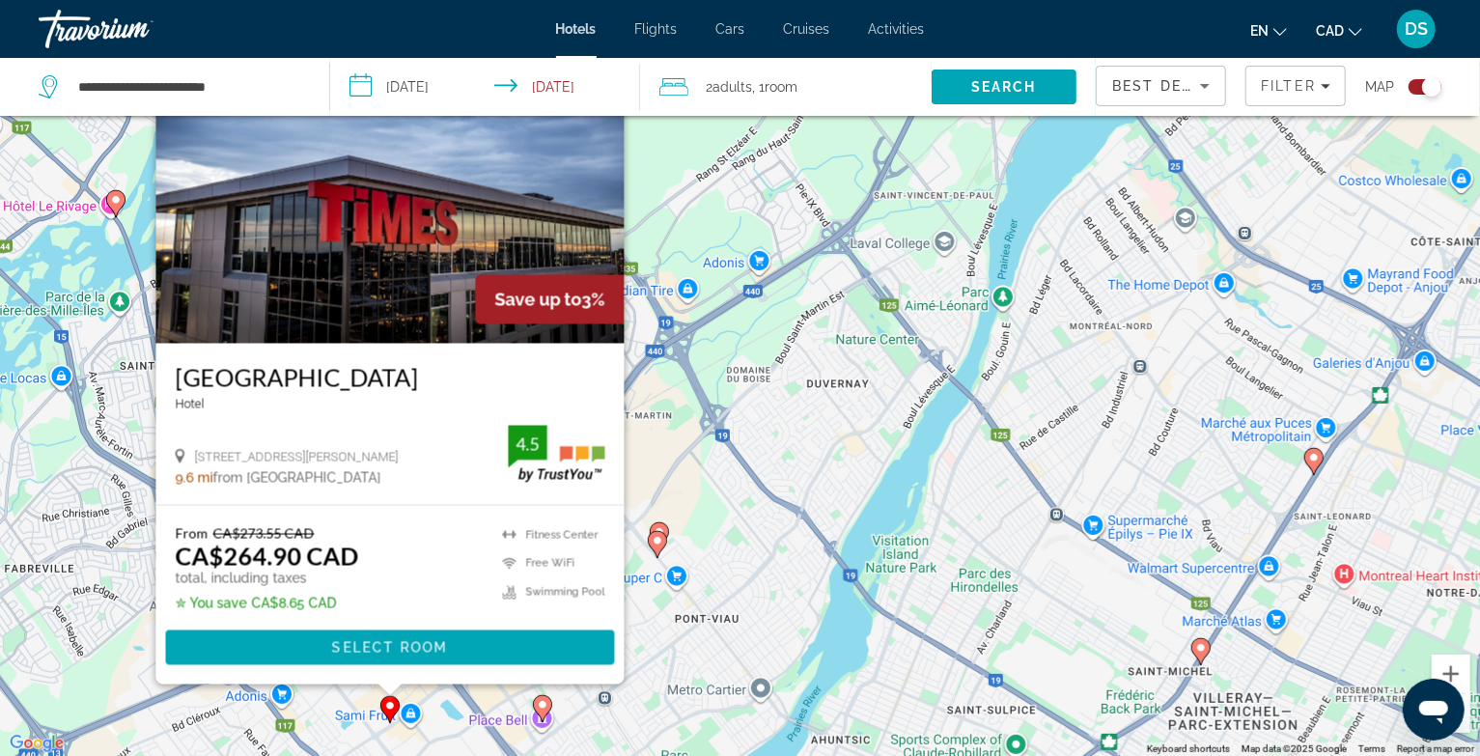
click at [542, 709] on image "Main content" at bounding box center [543, 705] width 12 height 12
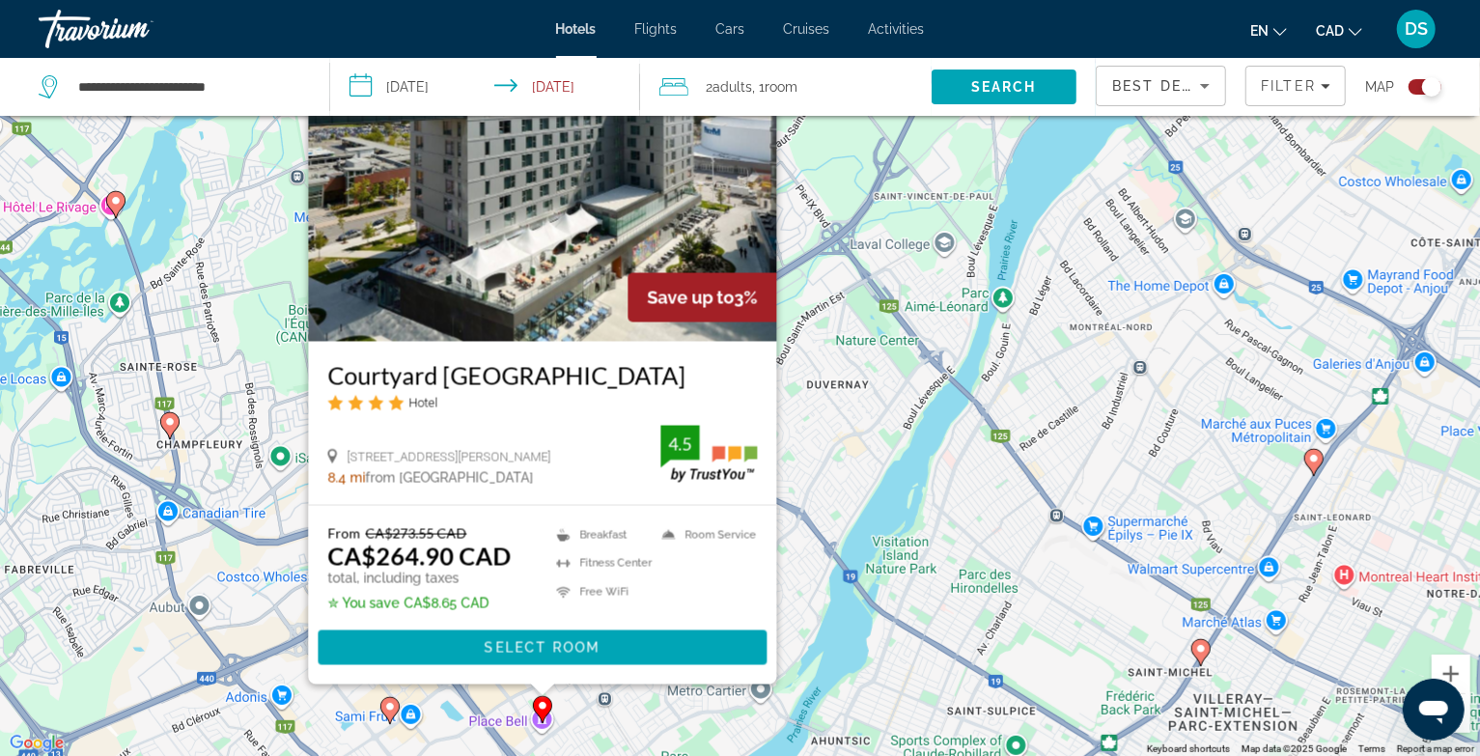
click at [653, 719] on div "To activate drag with keyboard, press Alt + Enter. Once in keyboard drag state,…" at bounding box center [740, 378] width 1480 height 756
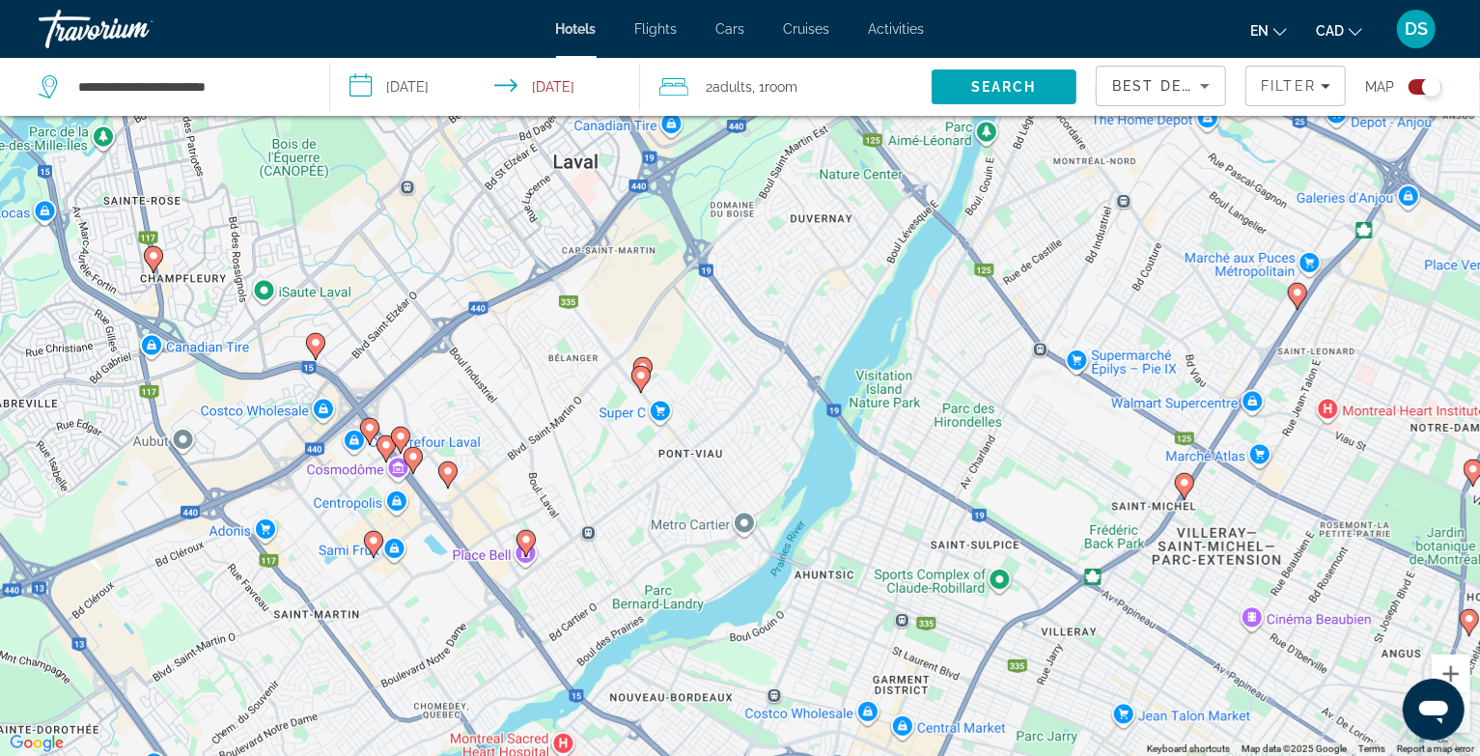
drag, startPoint x: 626, startPoint y: 605, endPoint x: 610, endPoint y: 517, distance: 89.2
click at [610, 517] on div "To activate drag with keyboard, press Alt + Enter. Once in keyboard drag state,…" at bounding box center [740, 378] width 1480 height 756
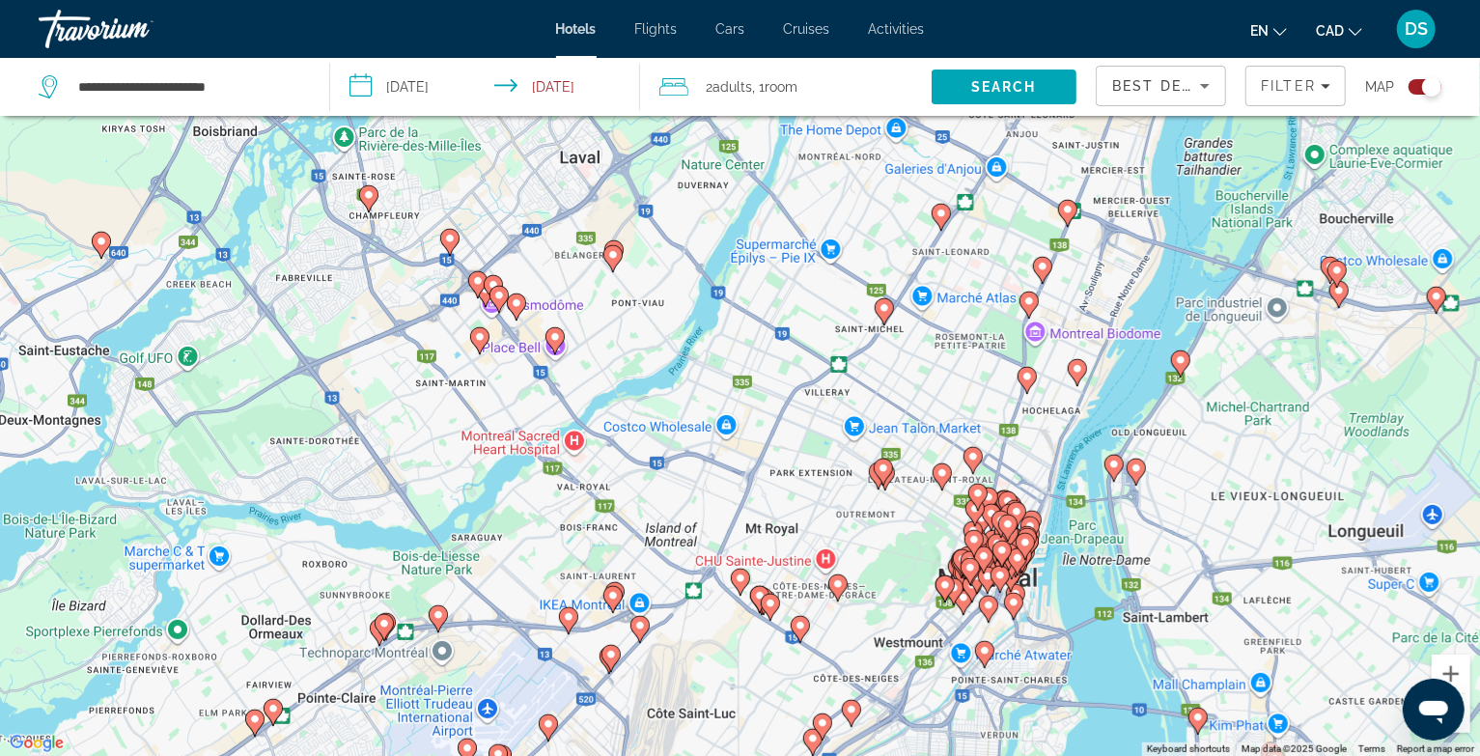
drag, startPoint x: 624, startPoint y: 609, endPoint x: 610, endPoint y: 456, distance: 154.1
click at [612, 453] on div "To activate drag with keyboard, press Alt + Enter. Once in keyboard drag state,…" at bounding box center [740, 378] width 1480 height 756
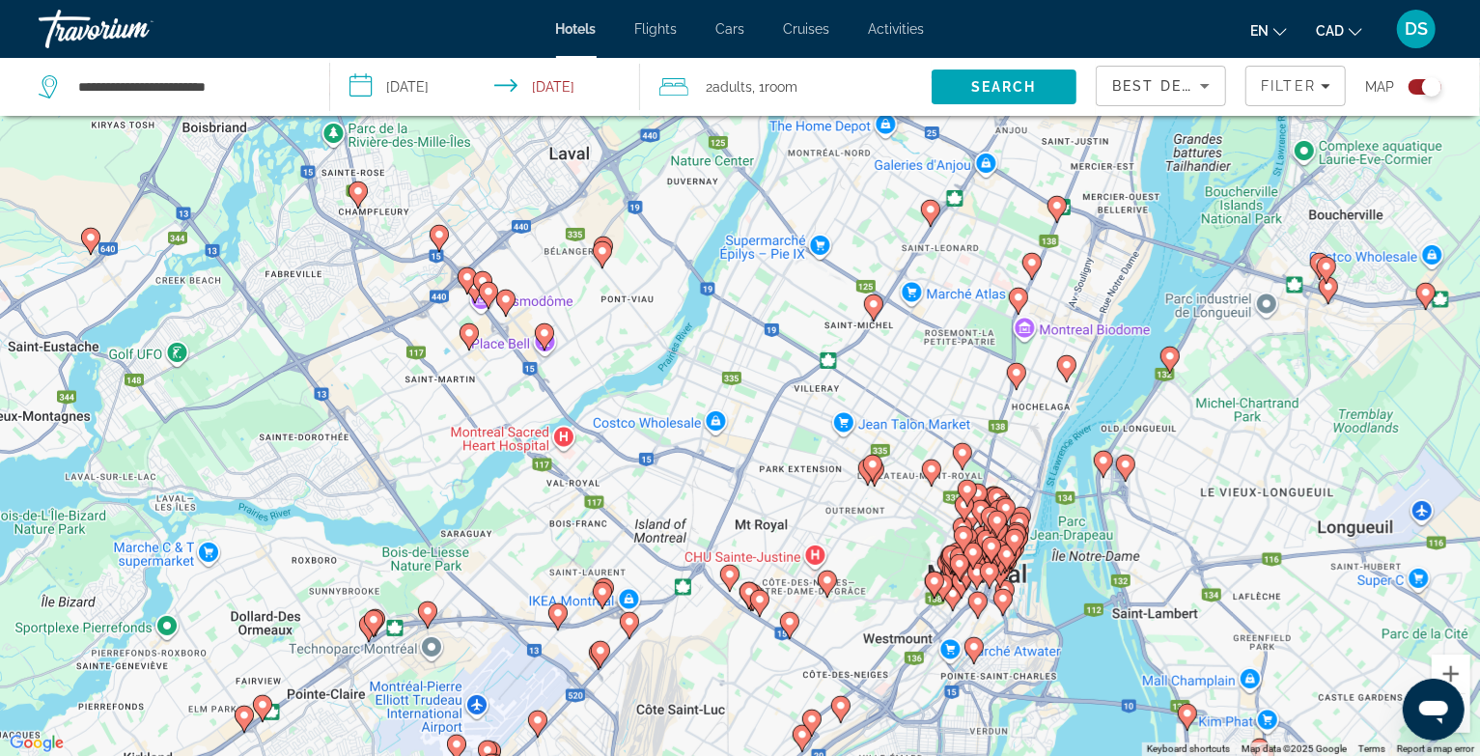
click at [427, 619] on icon "Main content" at bounding box center [426, 613] width 17 height 25
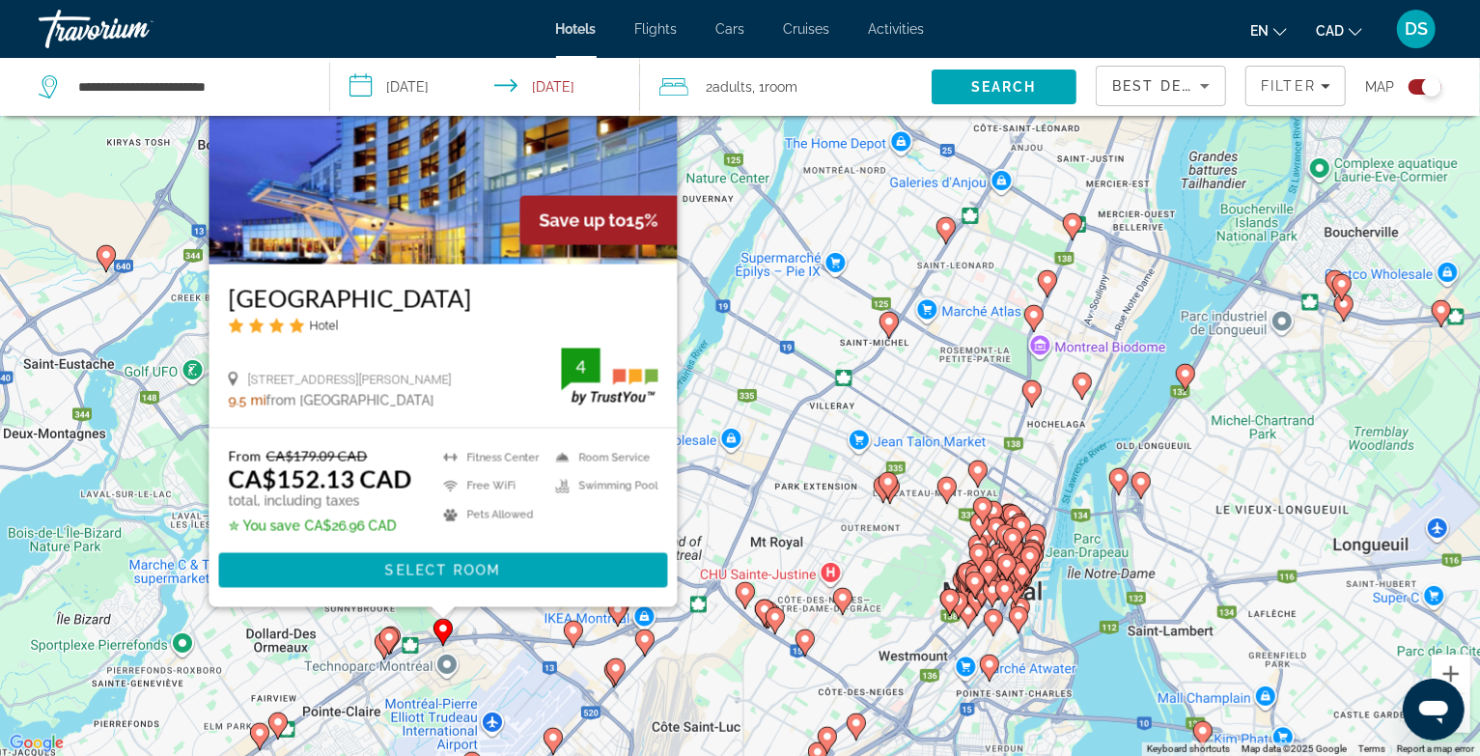
drag, startPoint x: 469, startPoint y: 711, endPoint x: 491, endPoint y: 602, distance: 111.3
click at [491, 602] on div "To activate drag with keyboard, press Alt + Enter. Once in keyboard drag state,…" at bounding box center [740, 378] width 1480 height 756
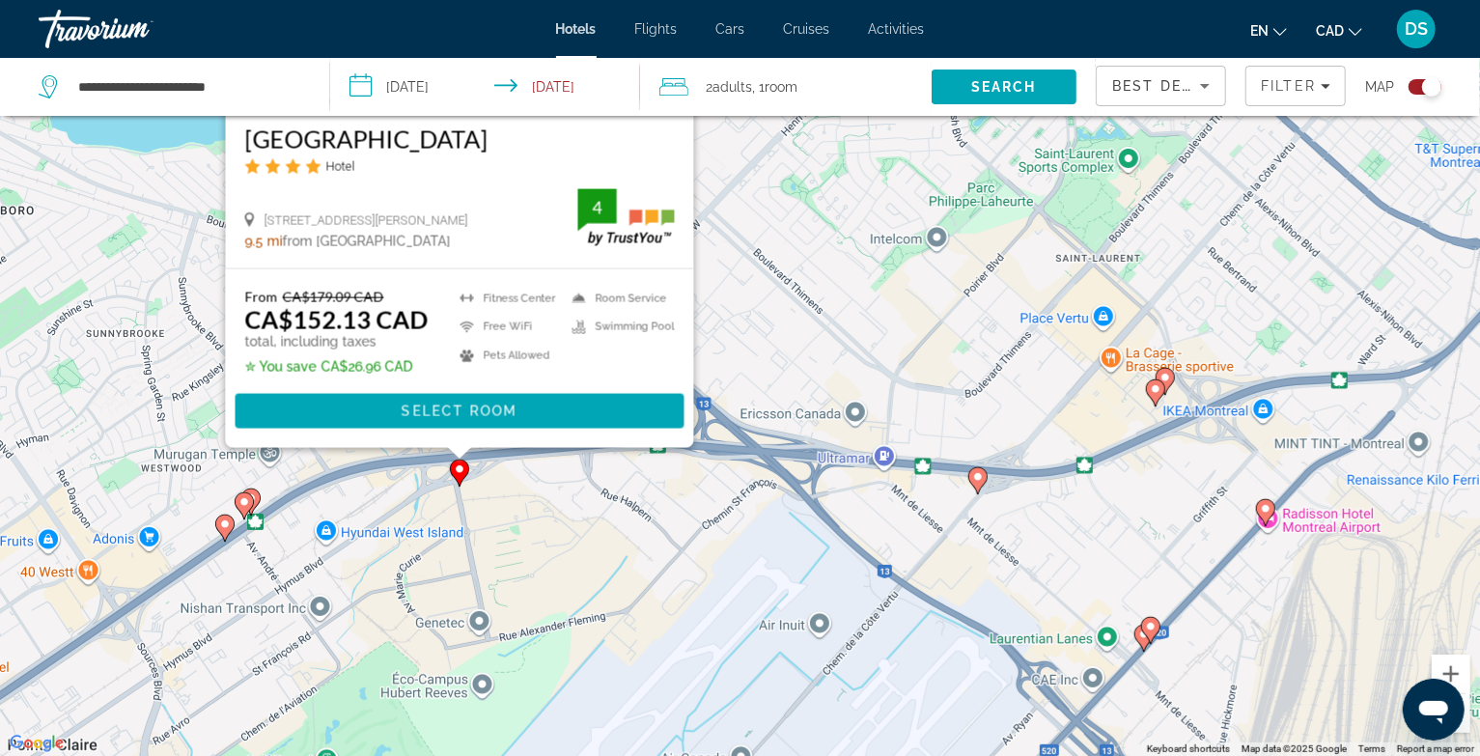
click at [241, 508] on icon "Main content" at bounding box center [243, 504] width 17 height 25
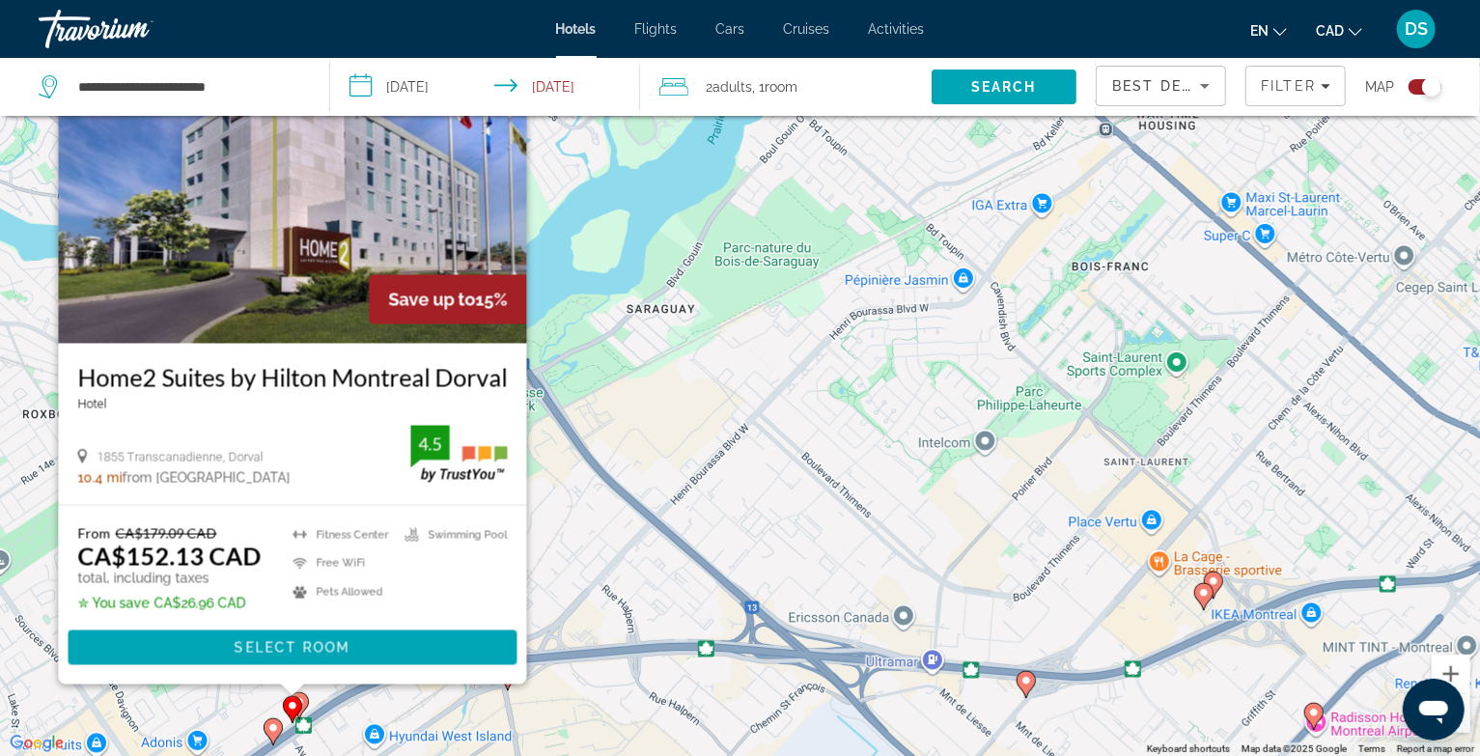
click at [272, 730] on image "Main content" at bounding box center [273, 728] width 12 height 12
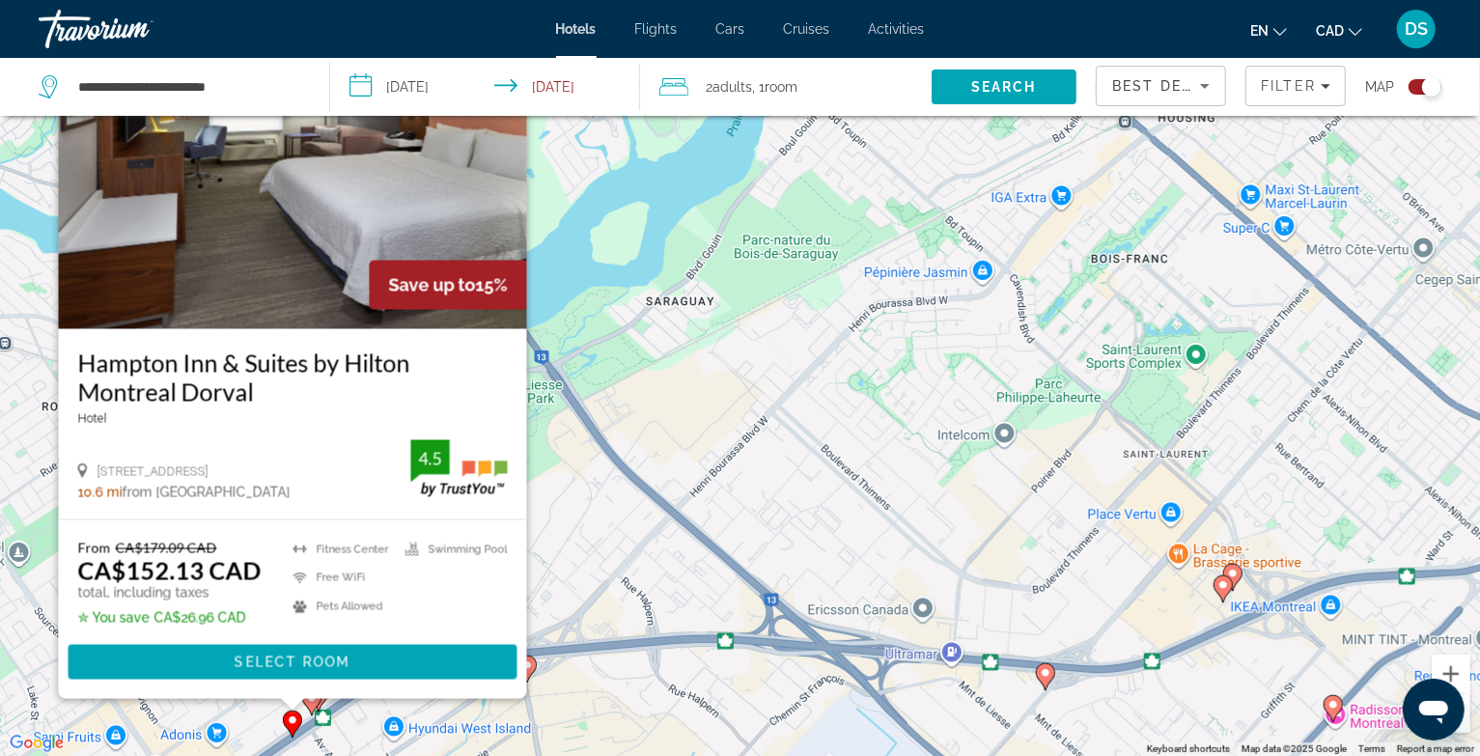
click at [359, 713] on div "To activate drag with keyboard, press Alt + Enter. Once in keyboard drag state,…" at bounding box center [740, 378] width 1480 height 756
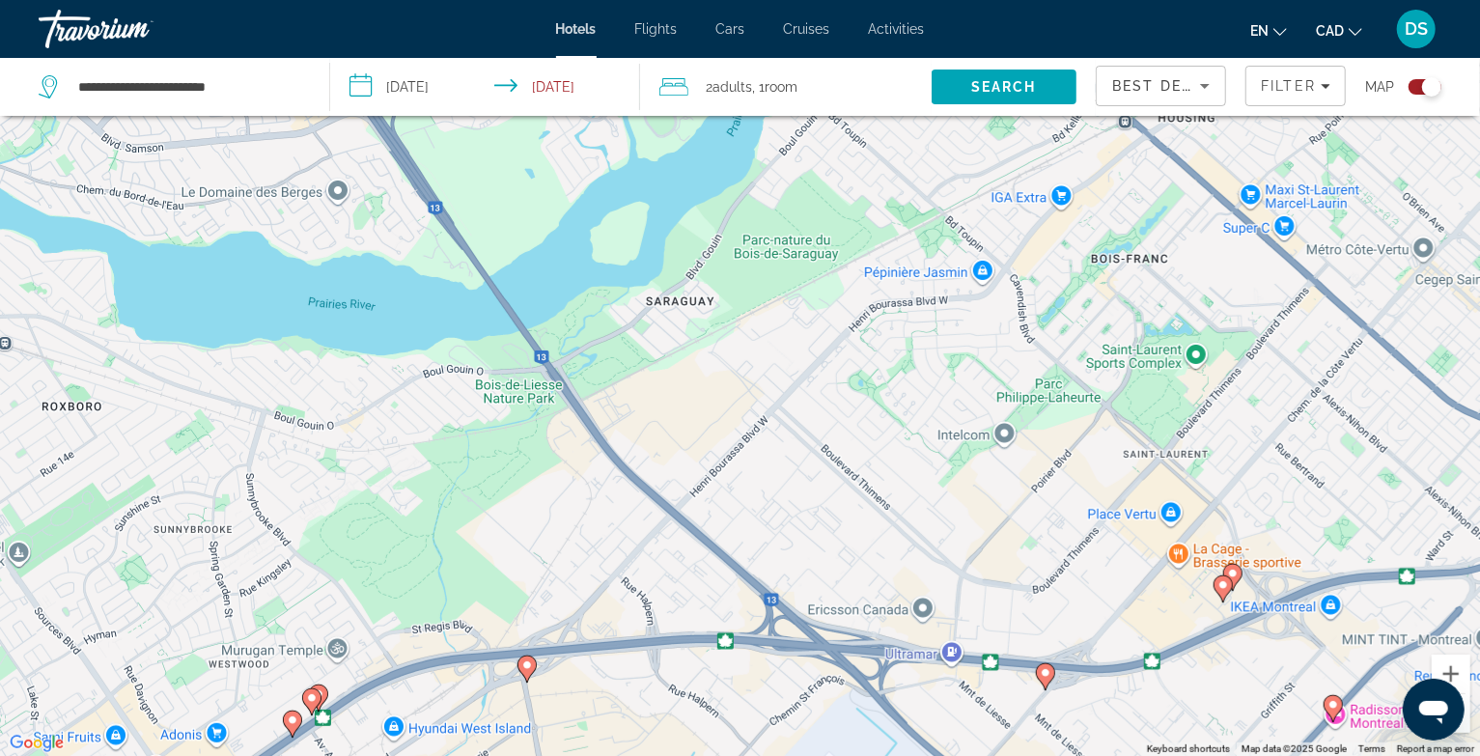
click at [325, 695] on icon "Main content" at bounding box center [317, 696] width 17 height 25
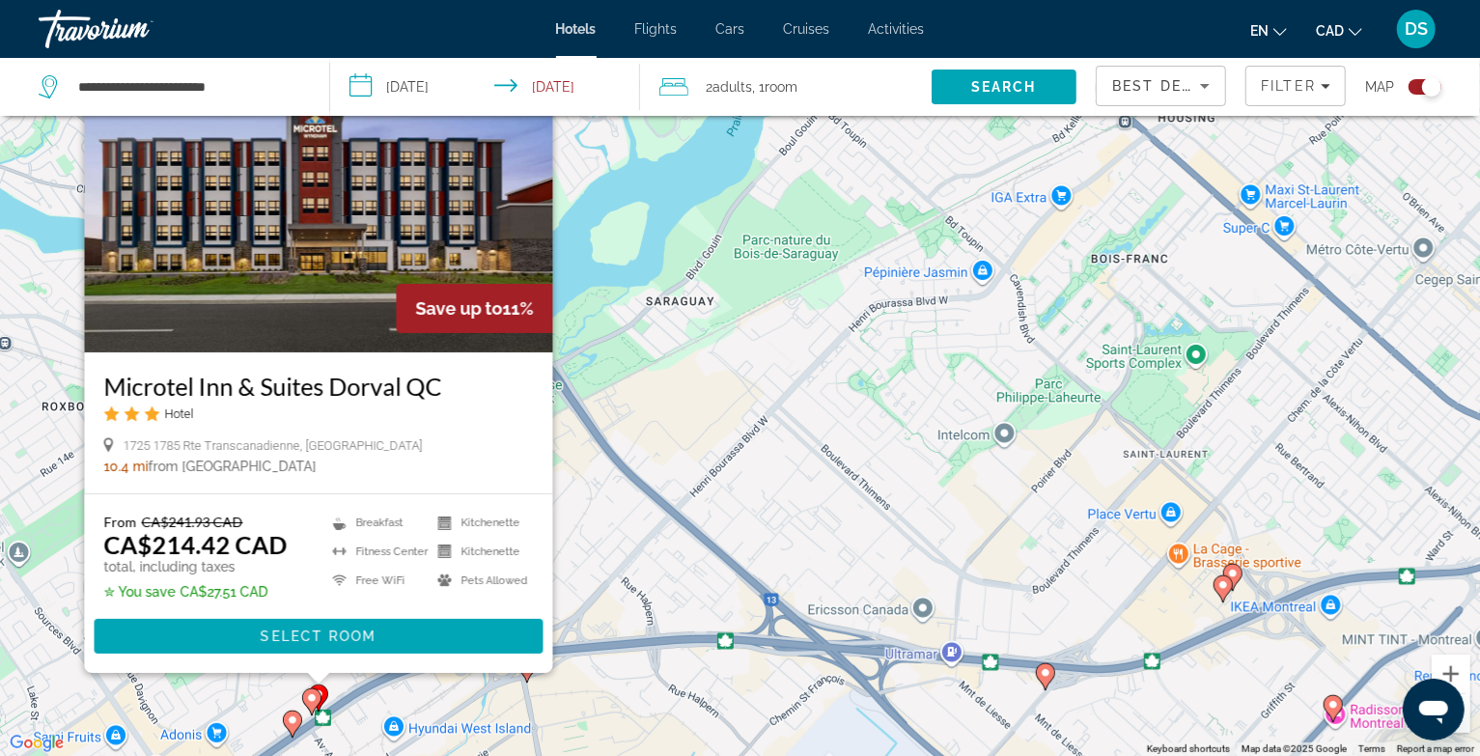
click at [313, 698] on image "Main content" at bounding box center [312, 698] width 12 height 12
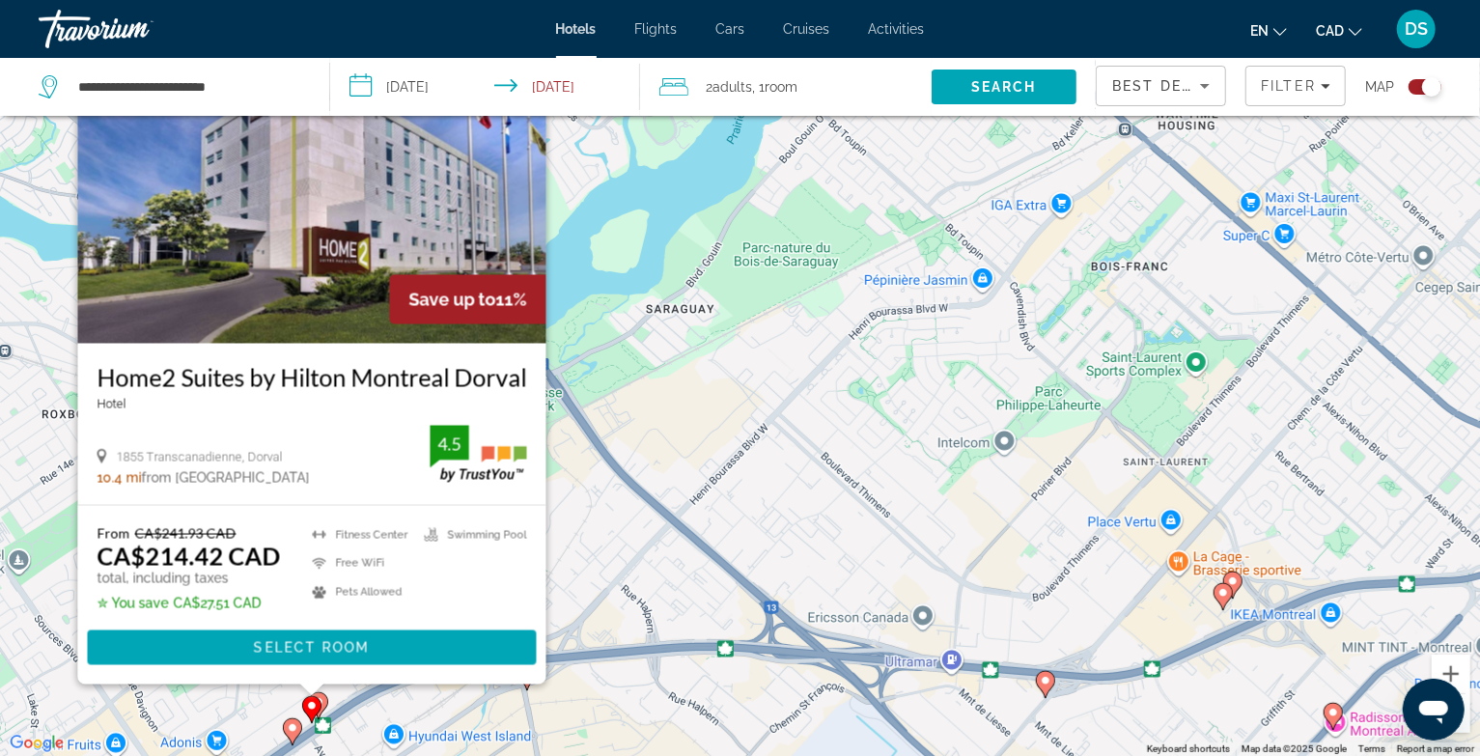
click at [286, 730] on icon "Main content" at bounding box center [291, 730] width 17 height 25
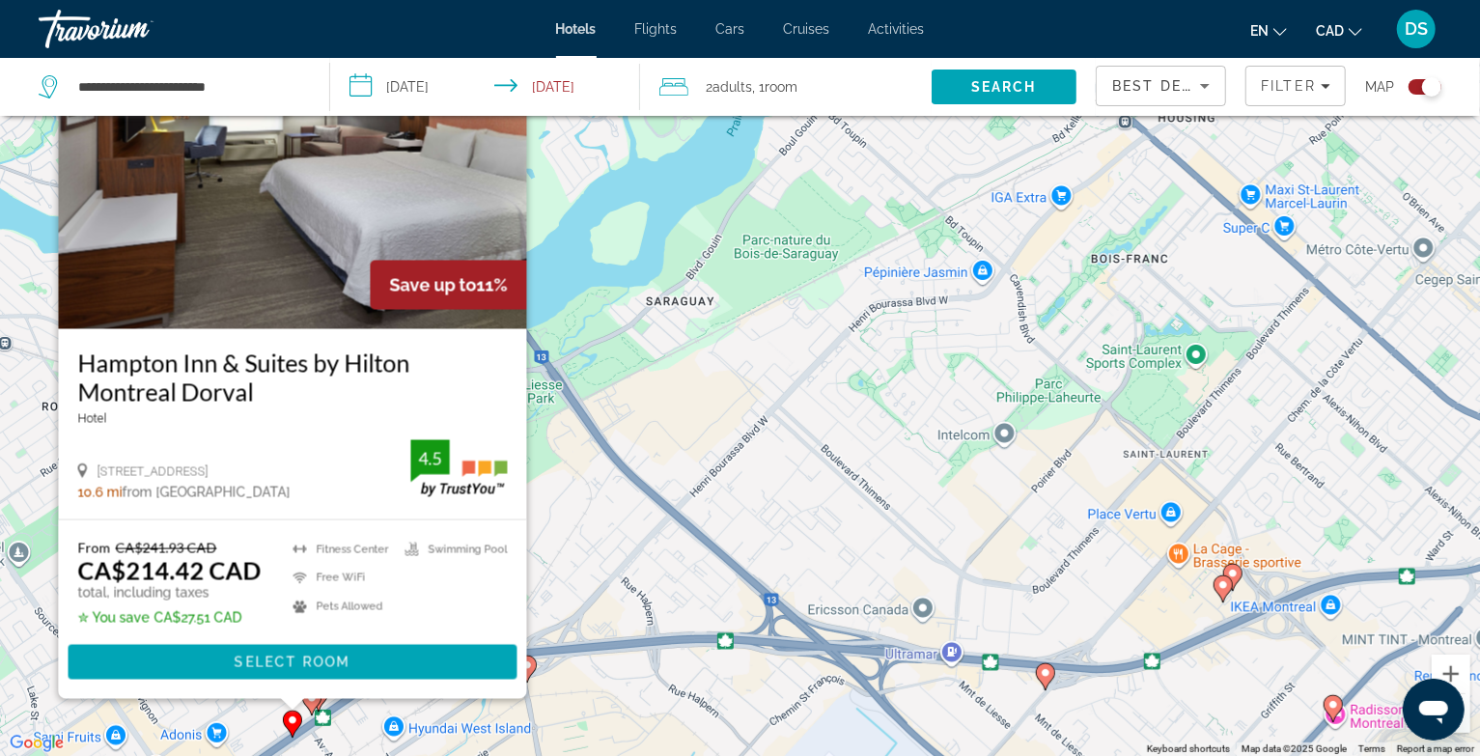
click at [604, 699] on div "To activate drag with keyboard, press Alt + Enter. Once in keyboard drag state,…" at bounding box center [740, 378] width 1480 height 756
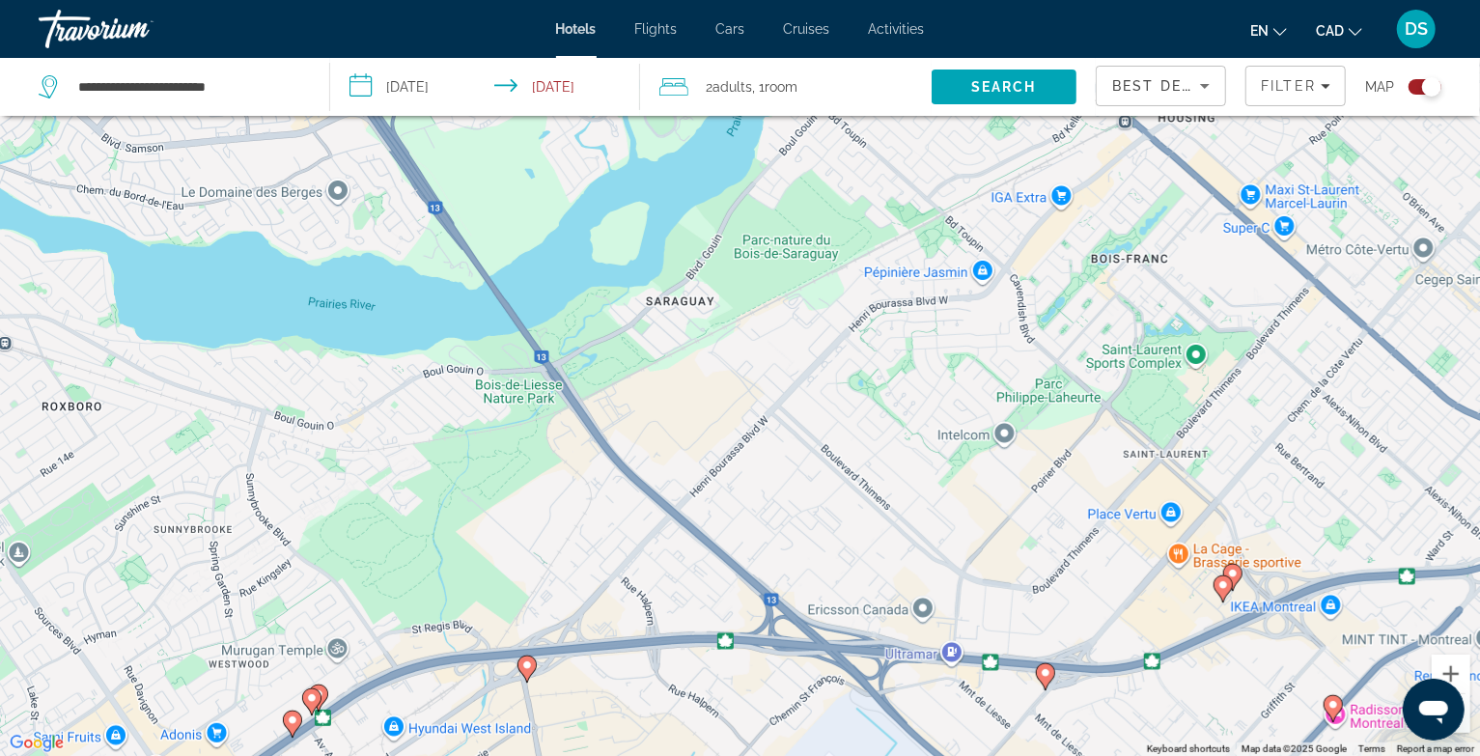
click at [527, 668] on image "Main content" at bounding box center [527, 665] width 12 height 12
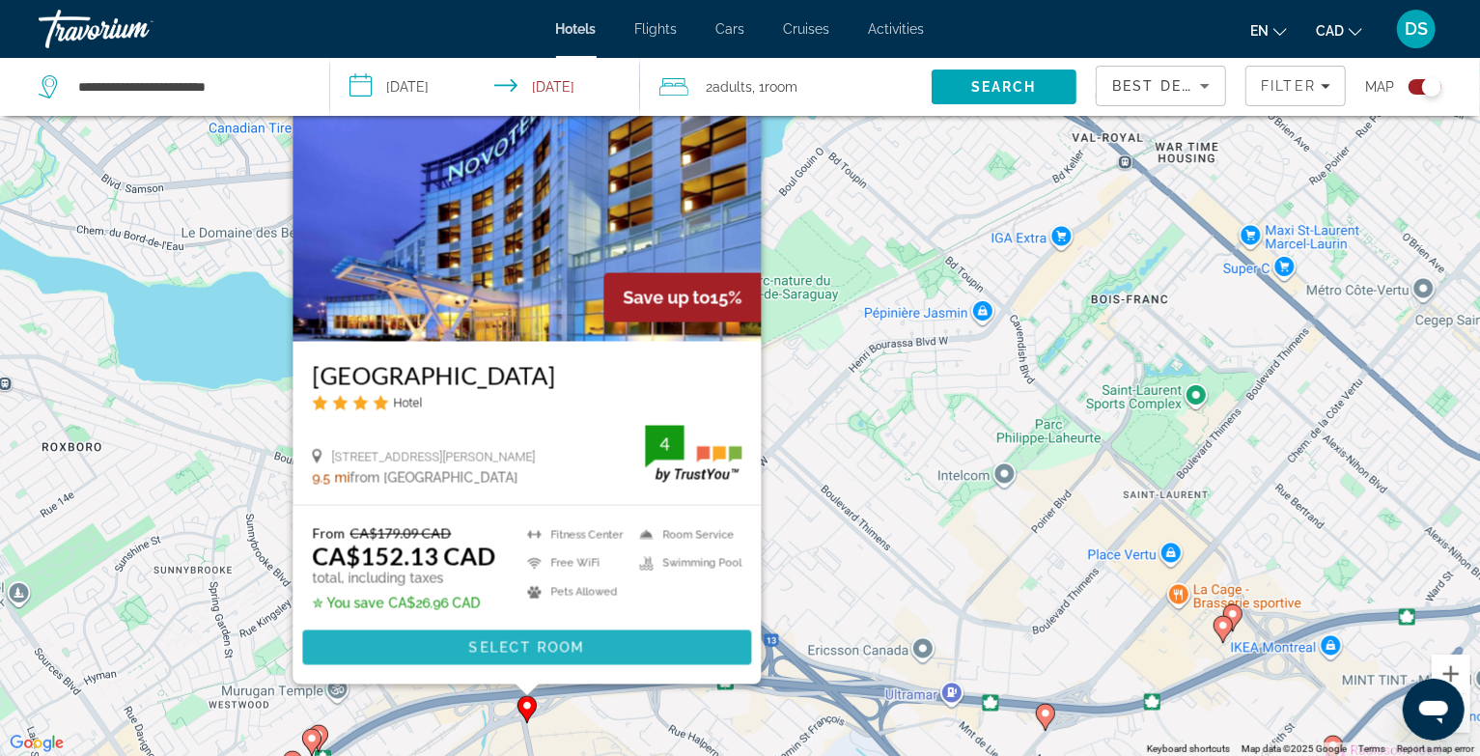
click at [530, 653] on span "Select Room" at bounding box center [526, 647] width 116 height 15
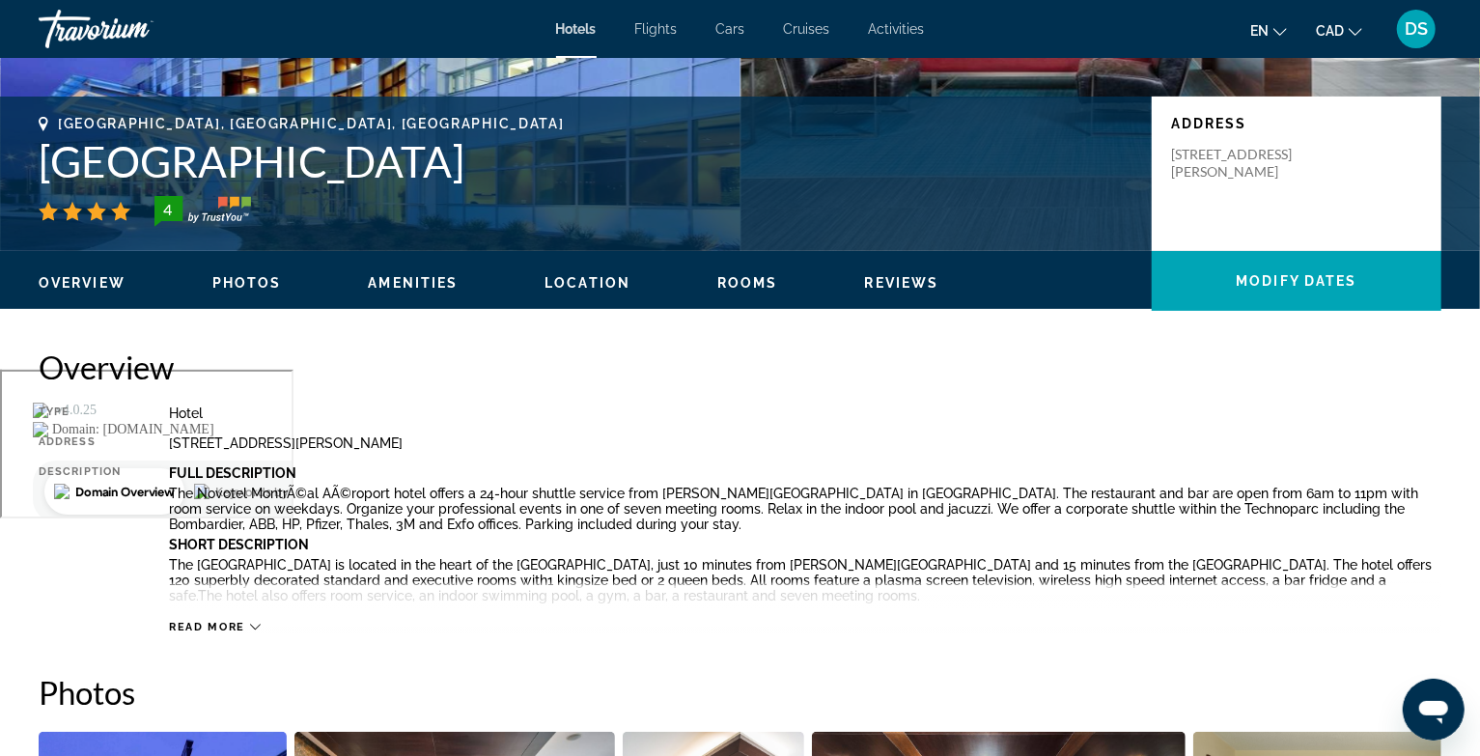
scroll to position [579, 0]
